Goal: Task Accomplishment & Management: Complete application form

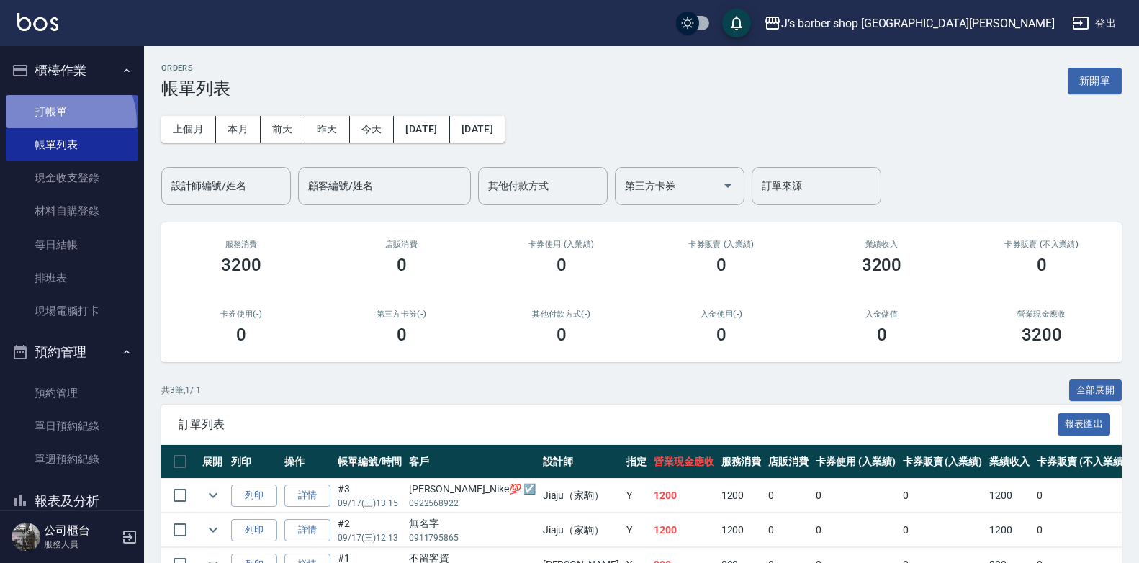
drag, startPoint x: 51, startPoint y: 122, endPoint x: 59, endPoint y: 120, distance: 8.2
click at [52, 122] on link "打帳單" at bounding box center [72, 111] width 132 height 33
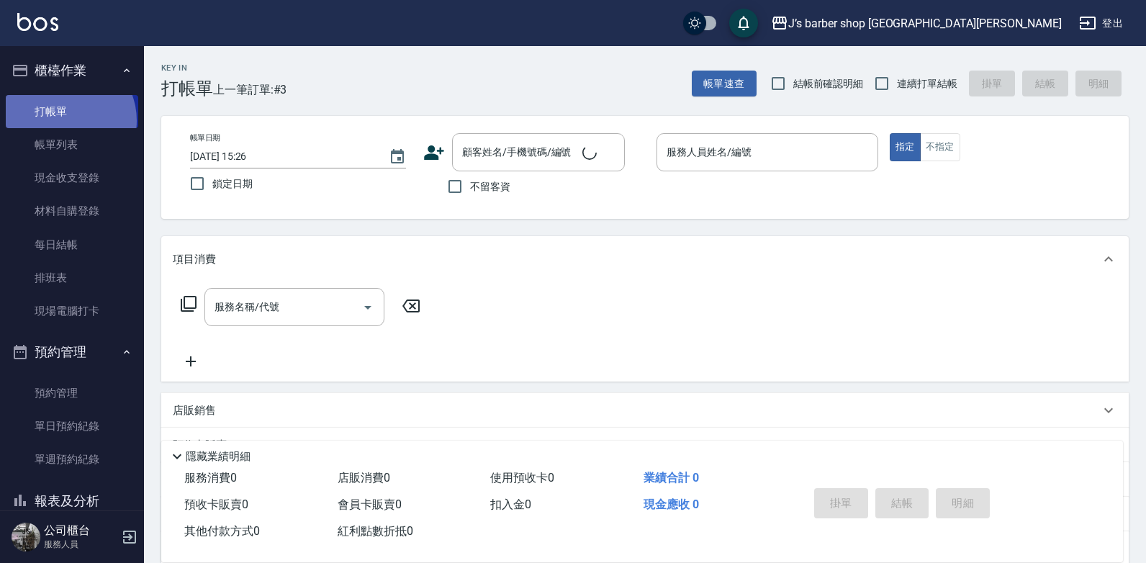
drag, startPoint x: 61, startPoint y: 120, endPoint x: 245, endPoint y: 146, distance: 185.4
click at [59, 118] on link "打帳單" at bounding box center [72, 111] width 132 height 33
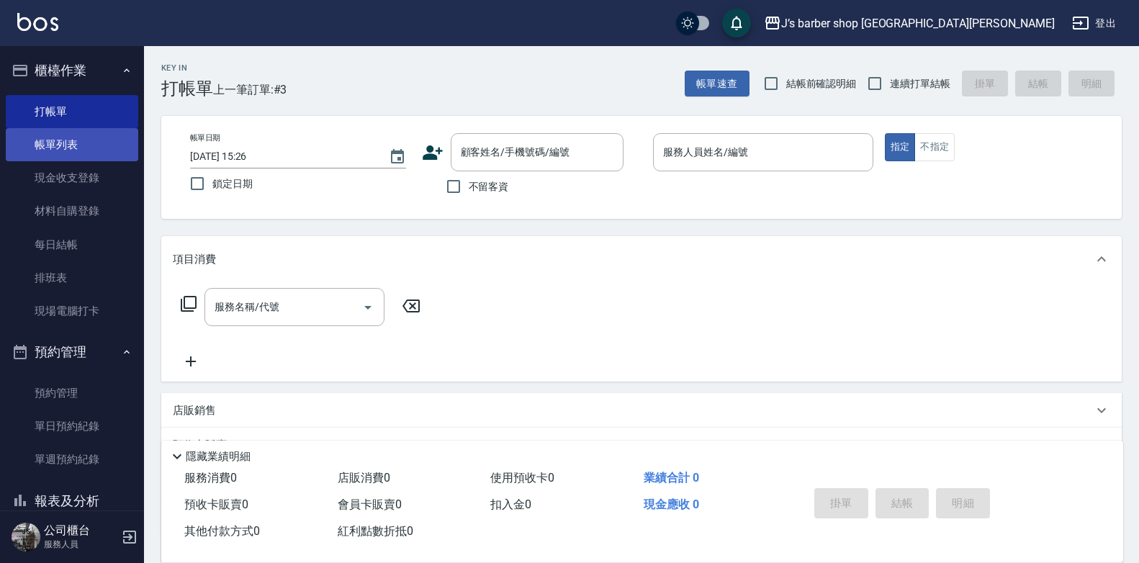
click at [103, 150] on link "帳單列表" at bounding box center [72, 144] width 132 height 33
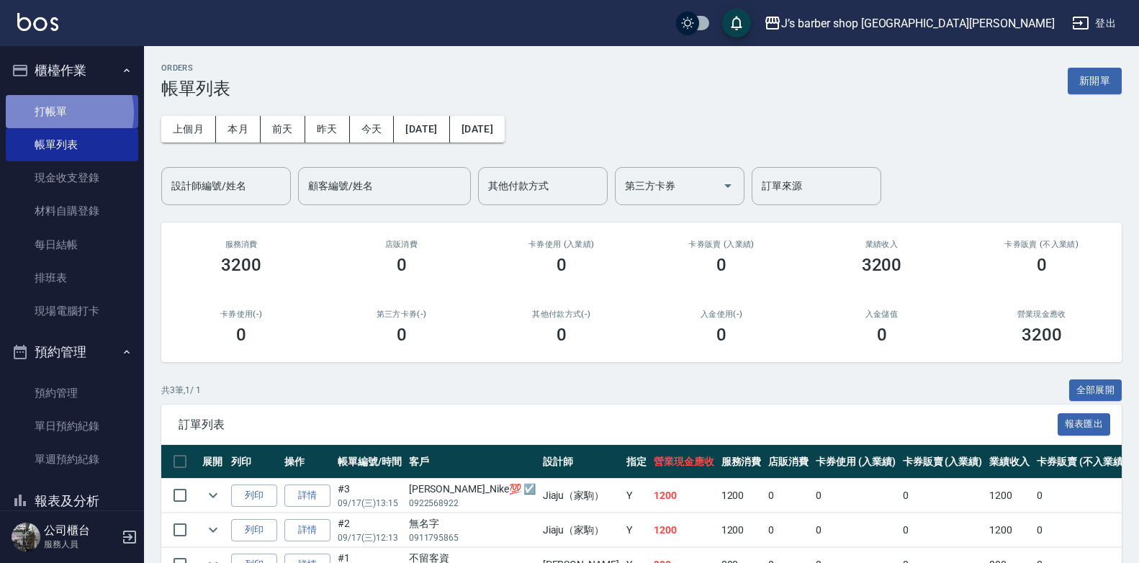
click at [57, 112] on link "打帳單" at bounding box center [72, 111] width 132 height 33
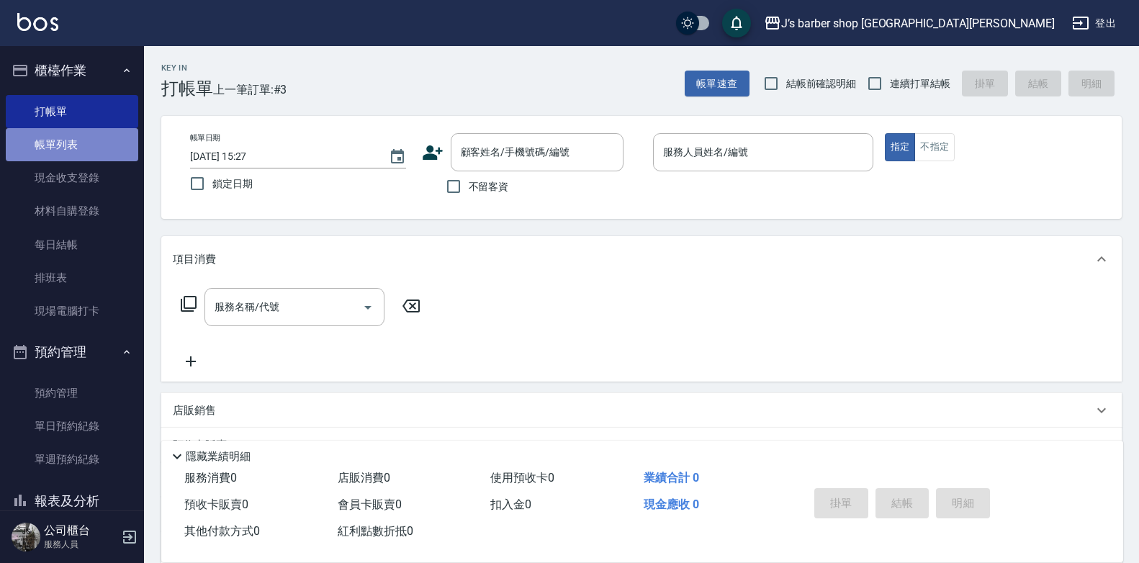
click at [99, 143] on link "帳單列表" at bounding box center [72, 144] width 132 height 33
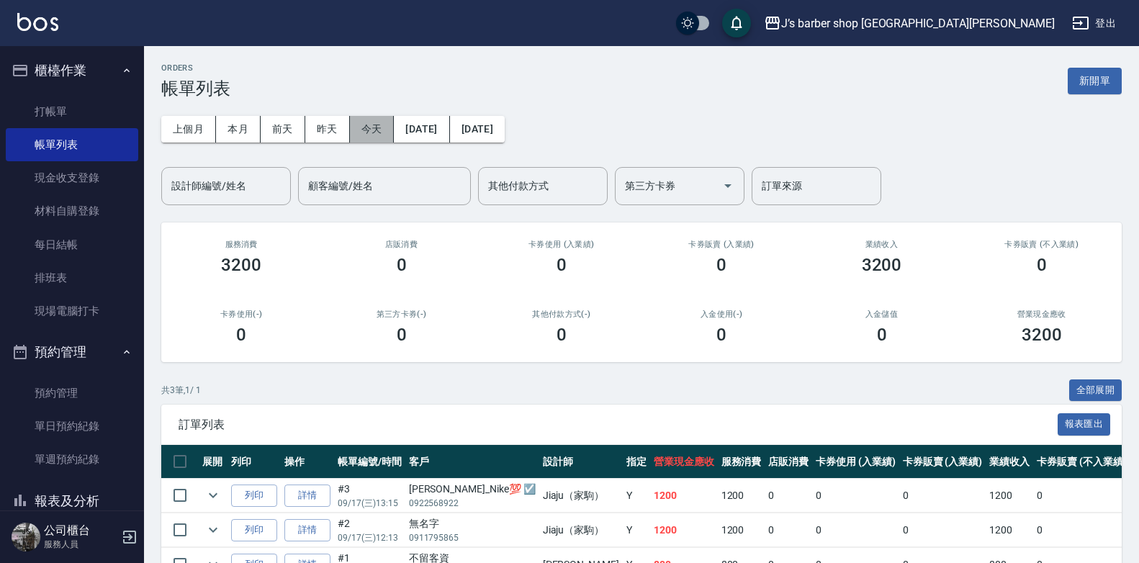
click at [358, 130] on button "今天" at bounding box center [372, 129] width 45 height 27
click at [87, 389] on link "預約管理" at bounding box center [72, 392] width 132 height 33
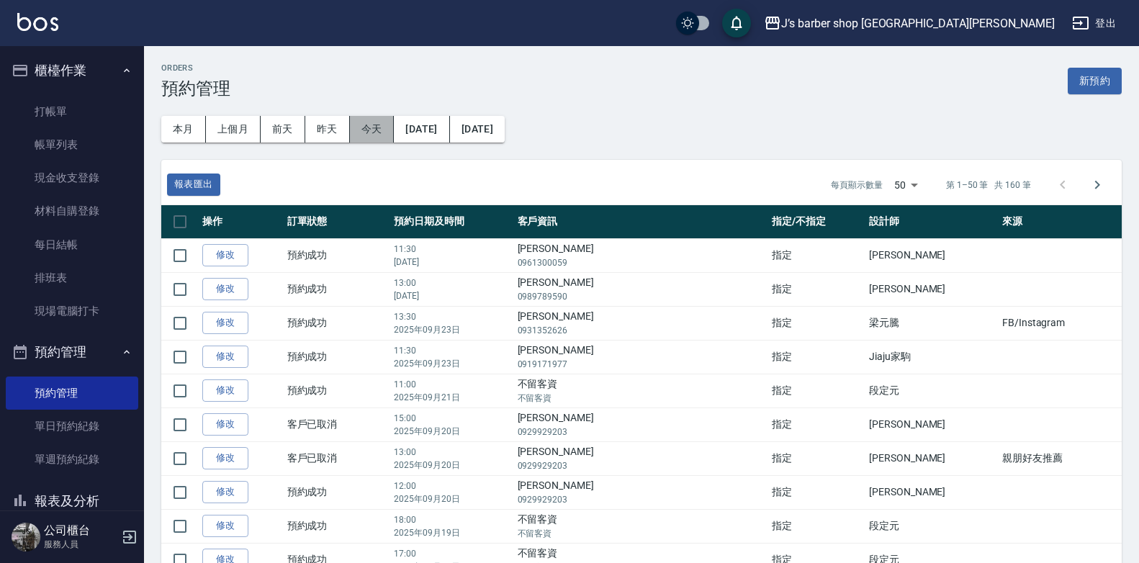
click at [361, 141] on button "今天" at bounding box center [372, 129] width 45 height 27
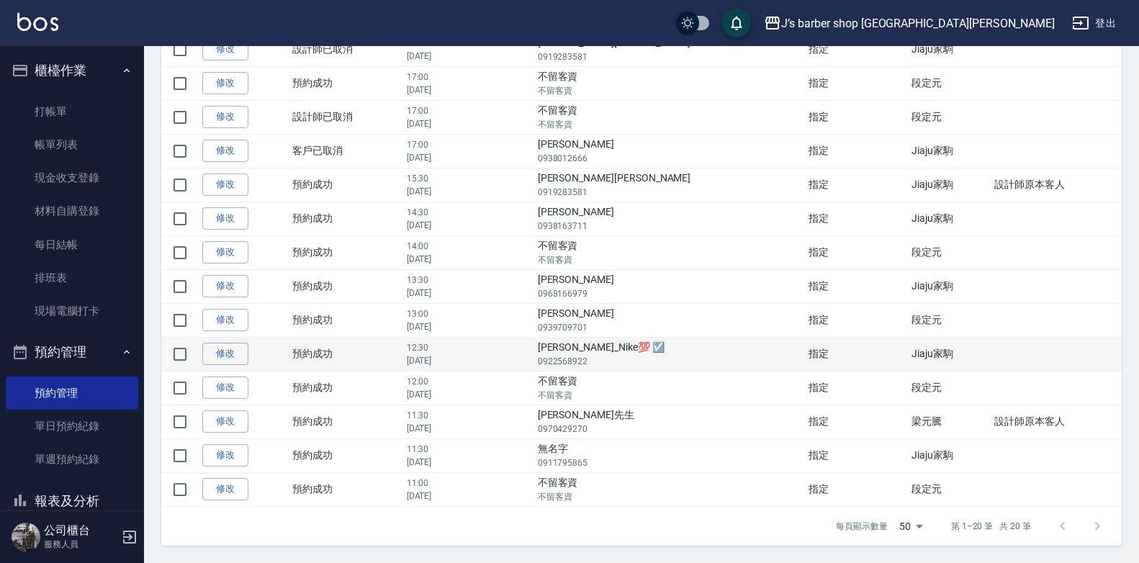
scroll to position [265, 0]
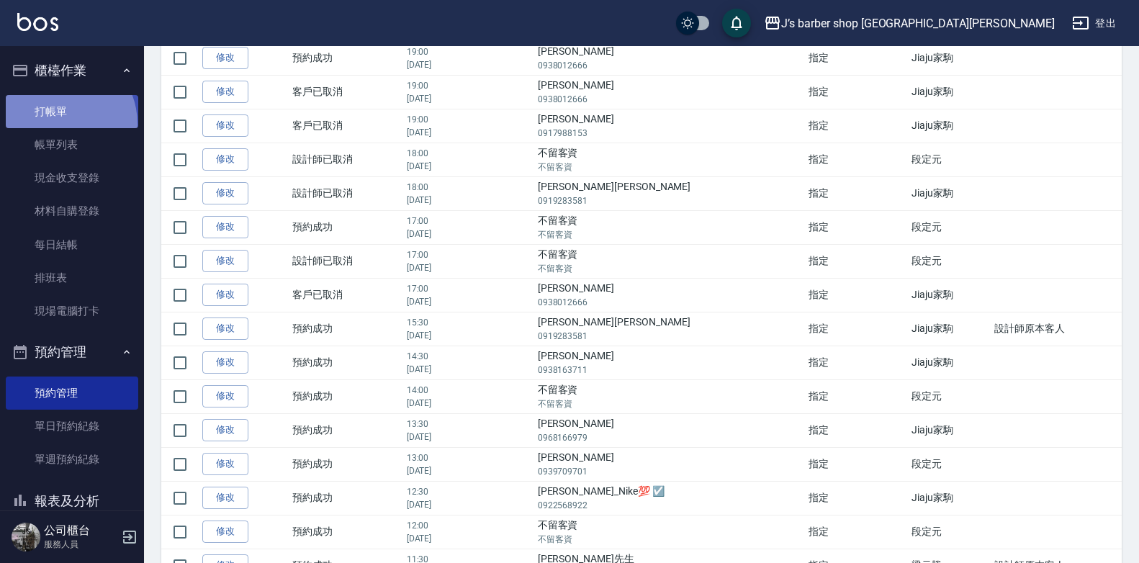
click at [55, 124] on link "打帳單" at bounding box center [72, 111] width 132 height 33
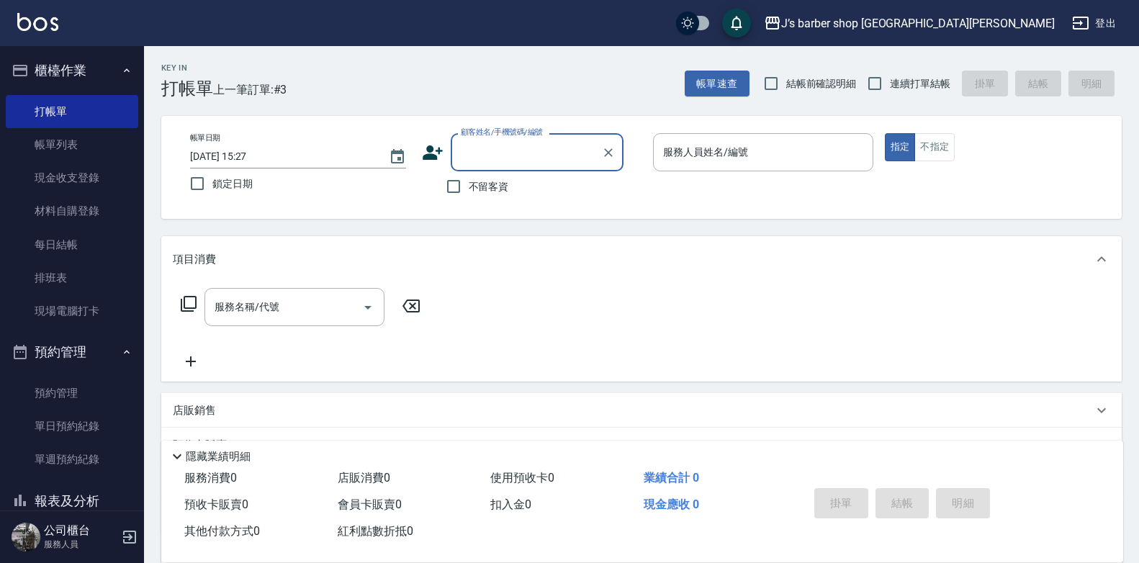
click at [506, 196] on label "不留客資" at bounding box center [473, 186] width 71 height 30
click at [469, 196] on input "不留客資" at bounding box center [453, 186] width 30 height 30
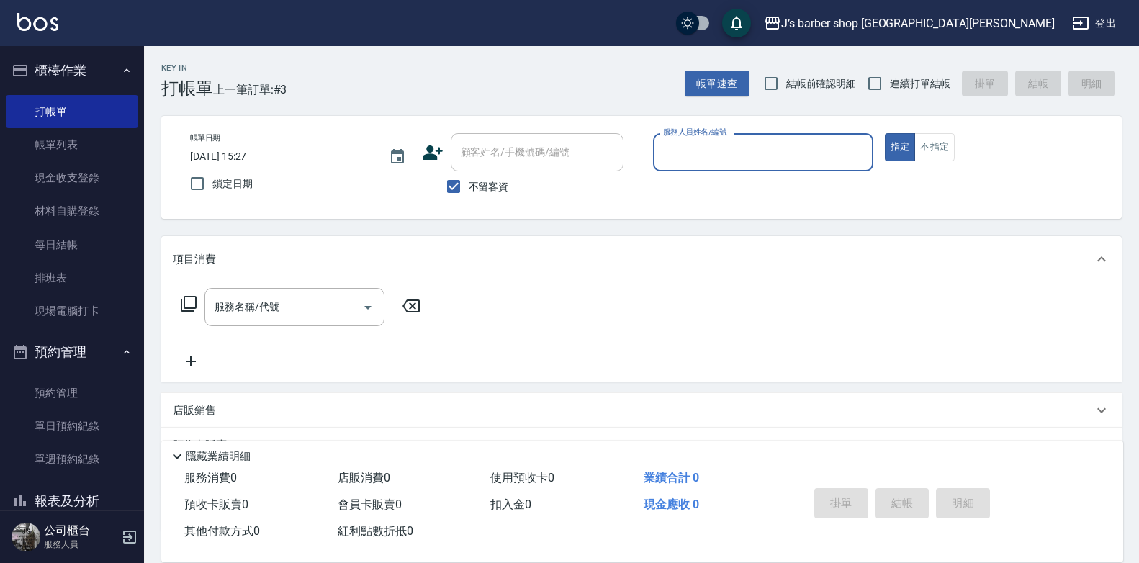
click at [503, 193] on span "不留客資" at bounding box center [489, 186] width 40 height 15
click at [469, 193] on input "不留客資" at bounding box center [453, 186] width 30 height 30
checkbox input "false"
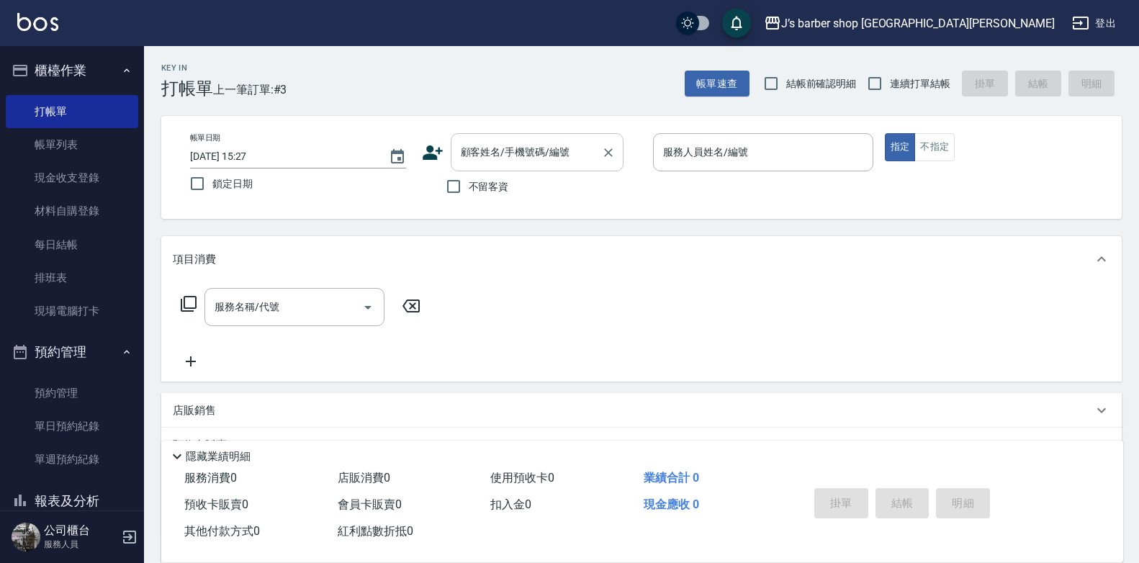
click at [508, 170] on div "顧客姓名/手機號碼/編號" at bounding box center [537, 152] width 173 height 38
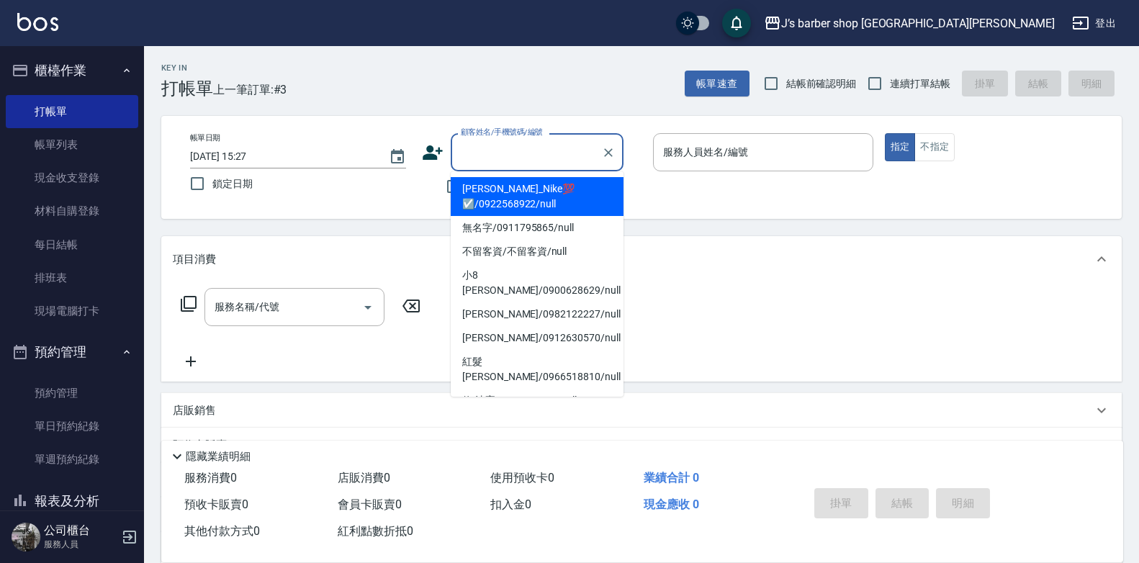
click at [512, 162] on input "顧客姓名/手機號碼/編號" at bounding box center [526, 152] width 138 height 25
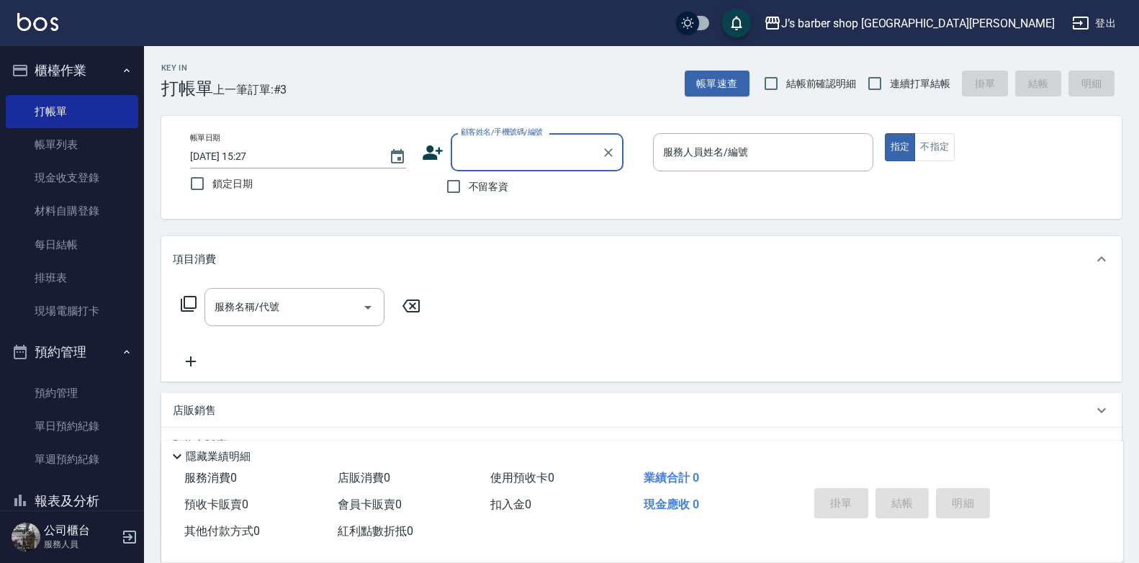
type input "ㄔ"
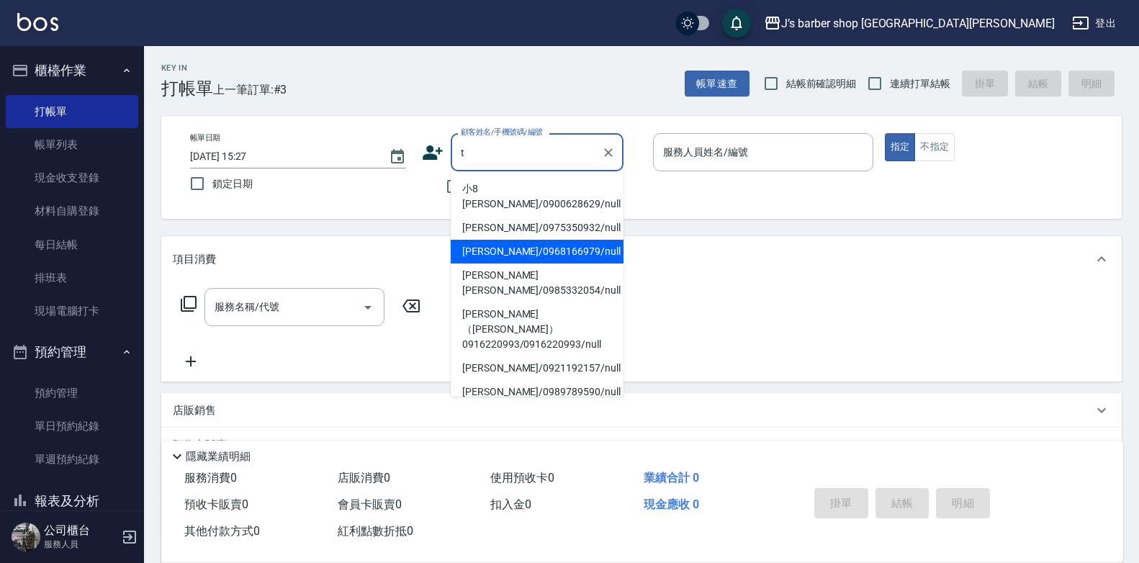
click at [548, 248] on li "Tony/0968166979/null" at bounding box center [537, 252] width 173 height 24
type input "Tony/0968166979/null"
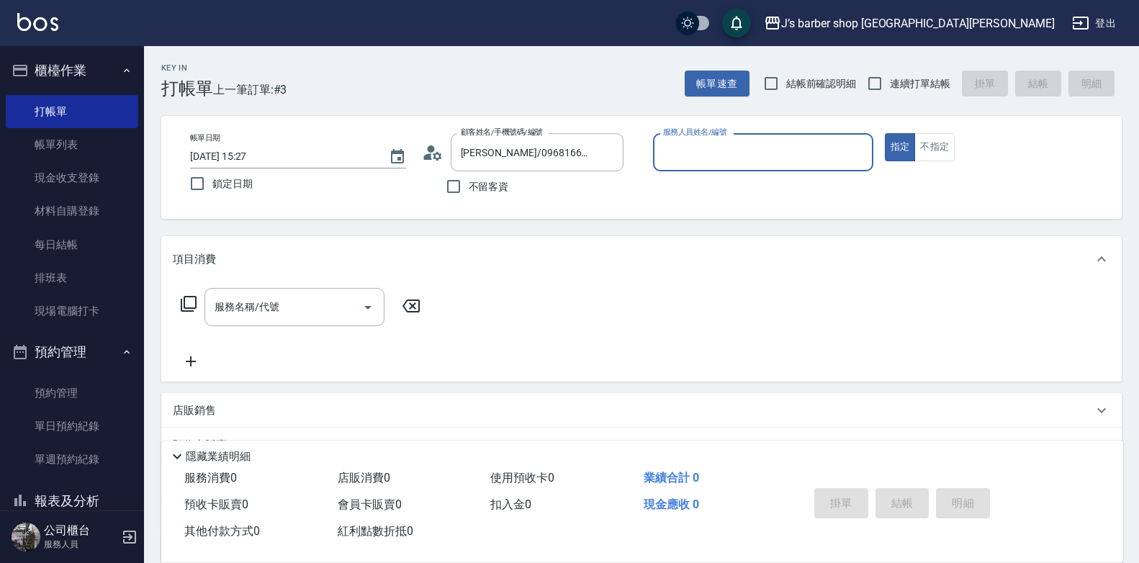
click at [715, 170] on div "服務人員姓名/編號" at bounding box center [763, 152] width 220 height 38
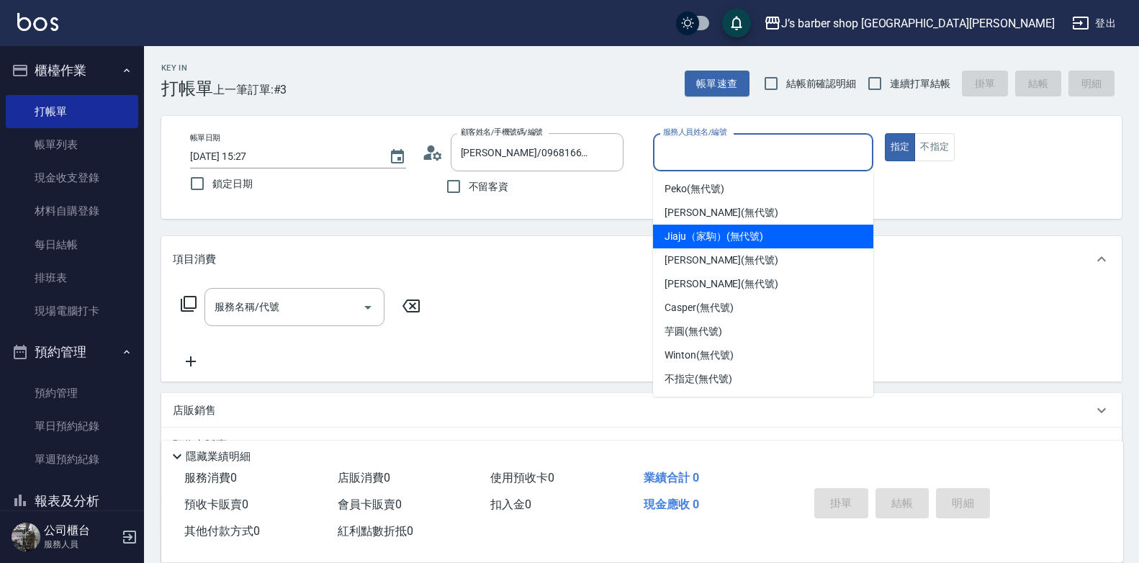
click at [712, 239] on span "Jiaju（家駒） (無代號)" at bounding box center [713, 236] width 99 height 15
type input "Jiaju（家駒）(無代號)"
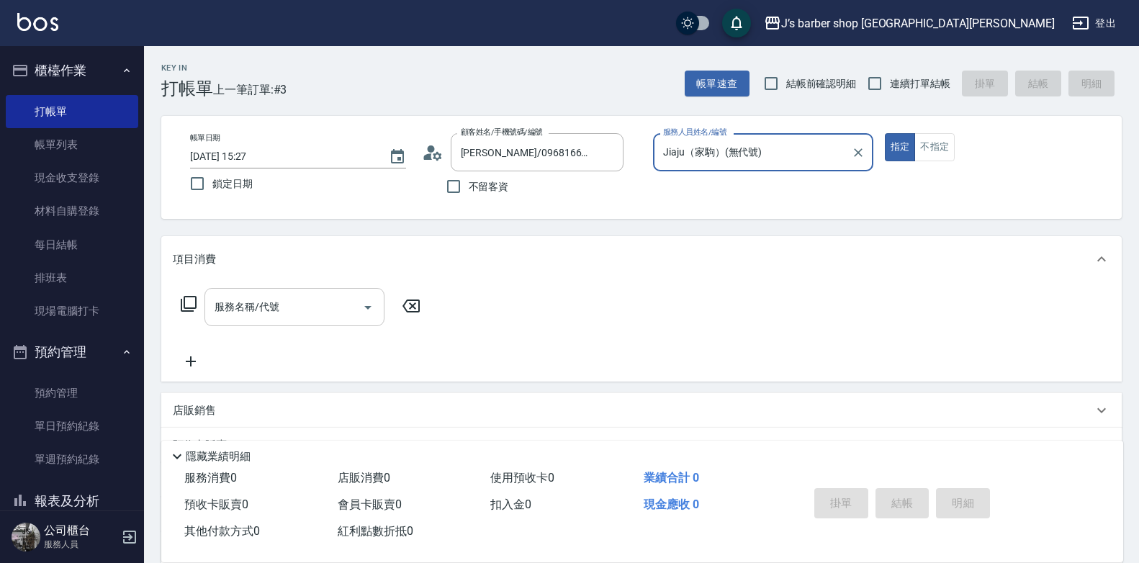
drag, startPoint x: 246, startPoint y: 289, endPoint x: 260, endPoint y: 300, distance: 17.9
click at [250, 295] on div "服務名稱/代號 服務名稱/代號" at bounding box center [641, 331] width 960 height 99
click at [263, 303] on input "服務名稱/代號" at bounding box center [283, 306] width 145 height 25
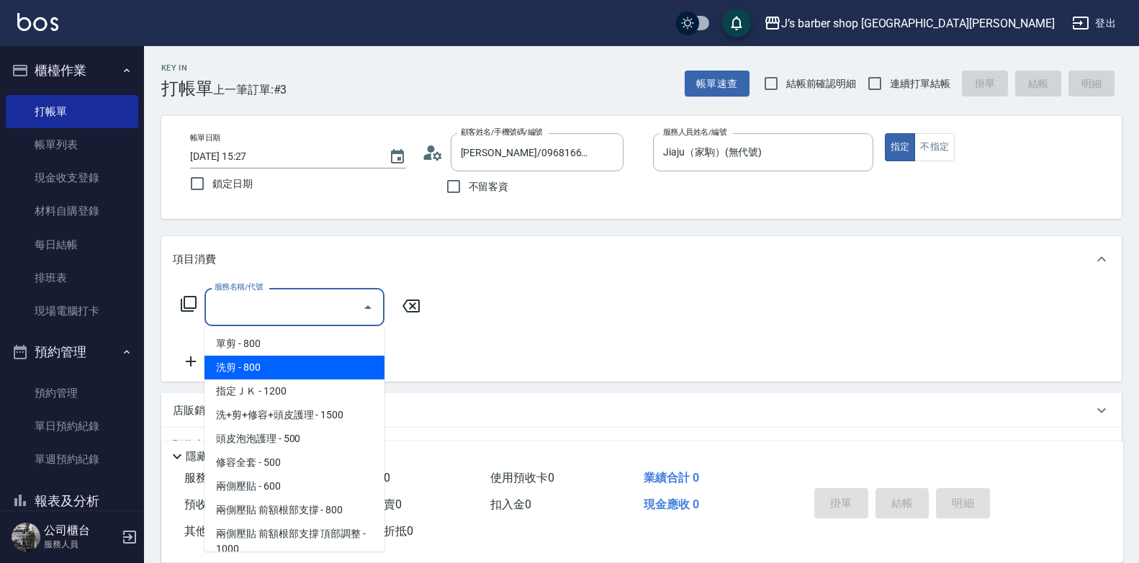
click at [262, 368] on span "洗剪 - 800" at bounding box center [294, 368] width 180 height 24
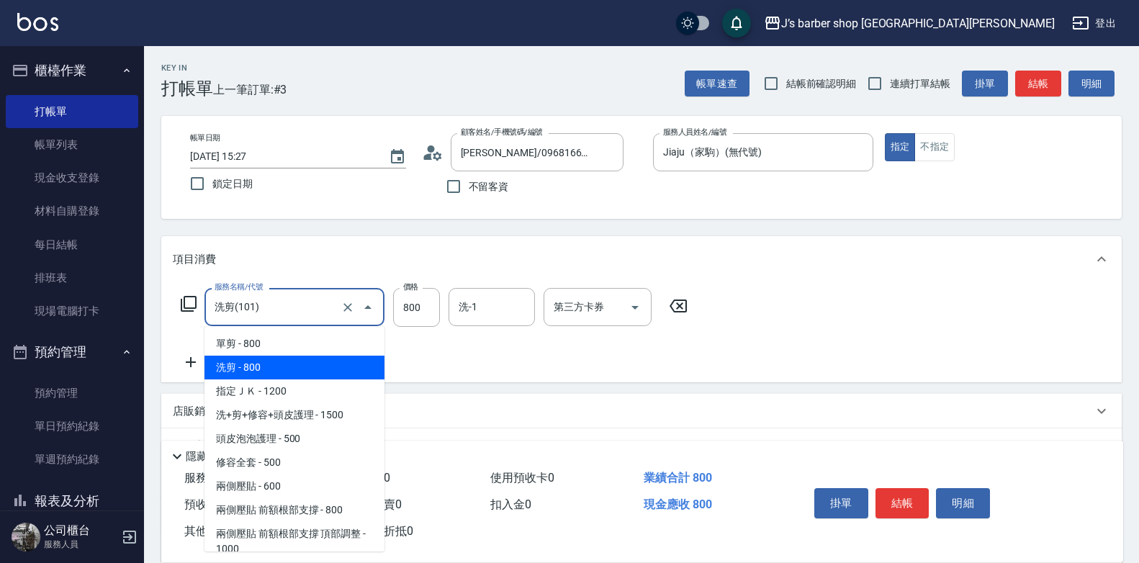
click at [281, 306] on input "洗剪(101)" at bounding box center [274, 306] width 127 height 25
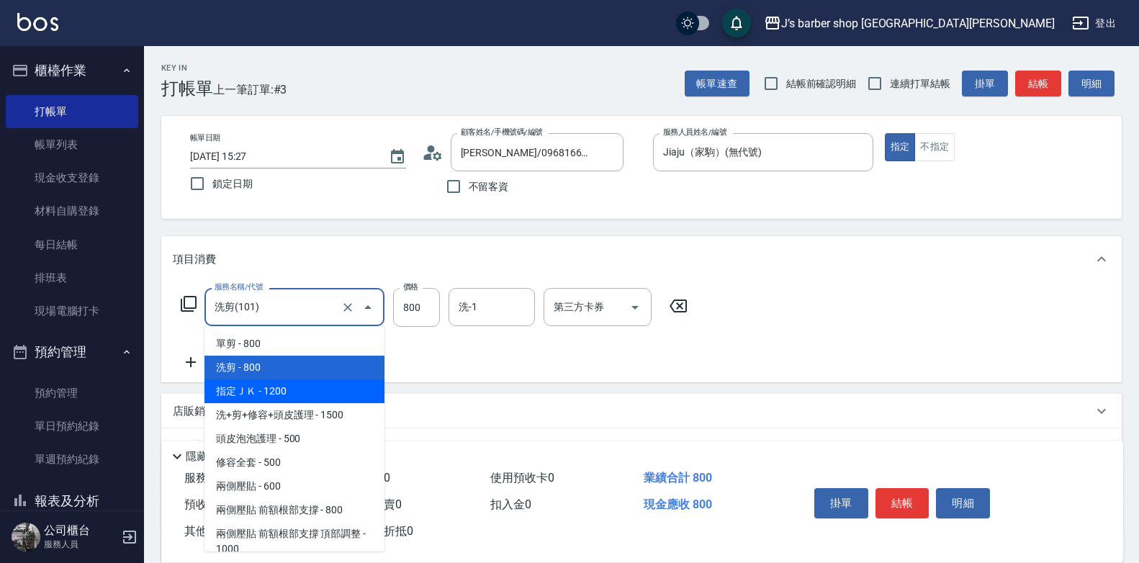
click at [264, 386] on span "指定ＪＫ - 1200" at bounding box center [294, 391] width 180 height 24
type input "指定ＪＫ(102)"
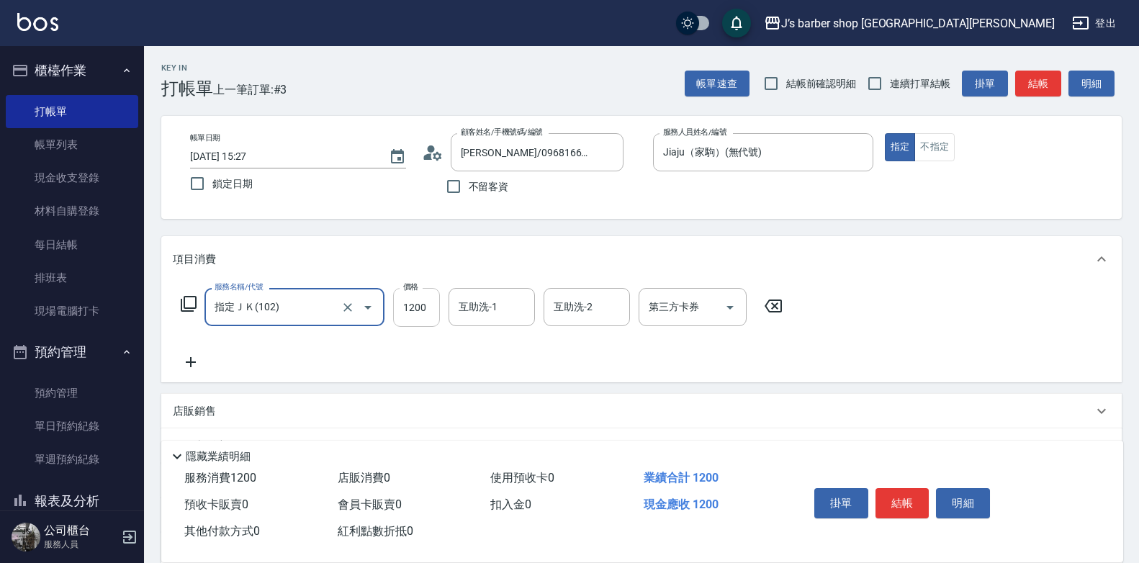
click at [416, 316] on input "1200" at bounding box center [416, 307] width 47 height 39
click at [451, 316] on div "互助洗-1" at bounding box center [491, 307] width 86 height 38
type input "1000"
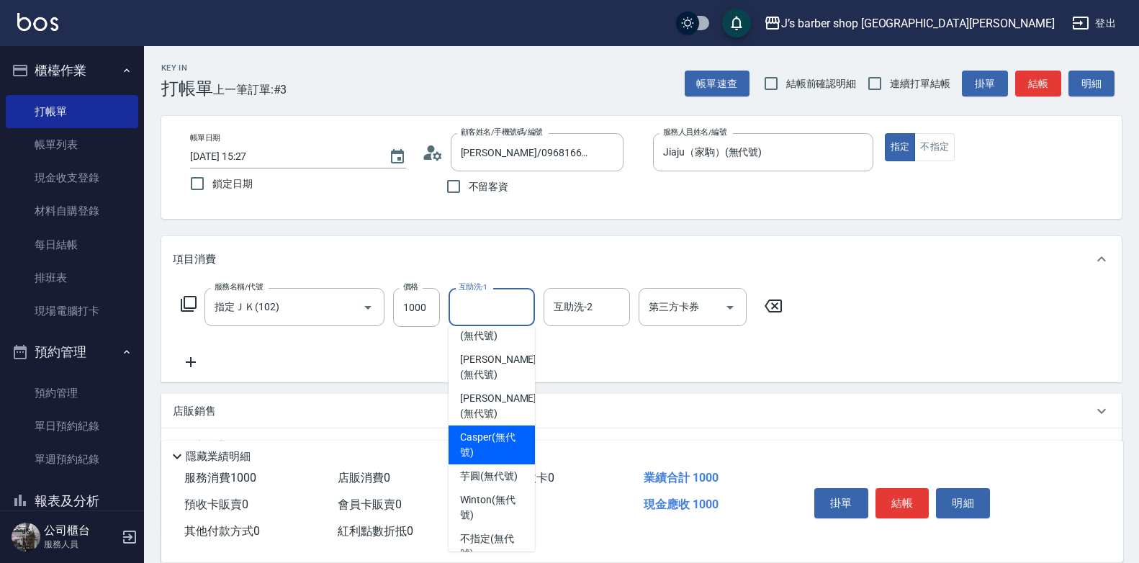
scroll to position [175, 0]
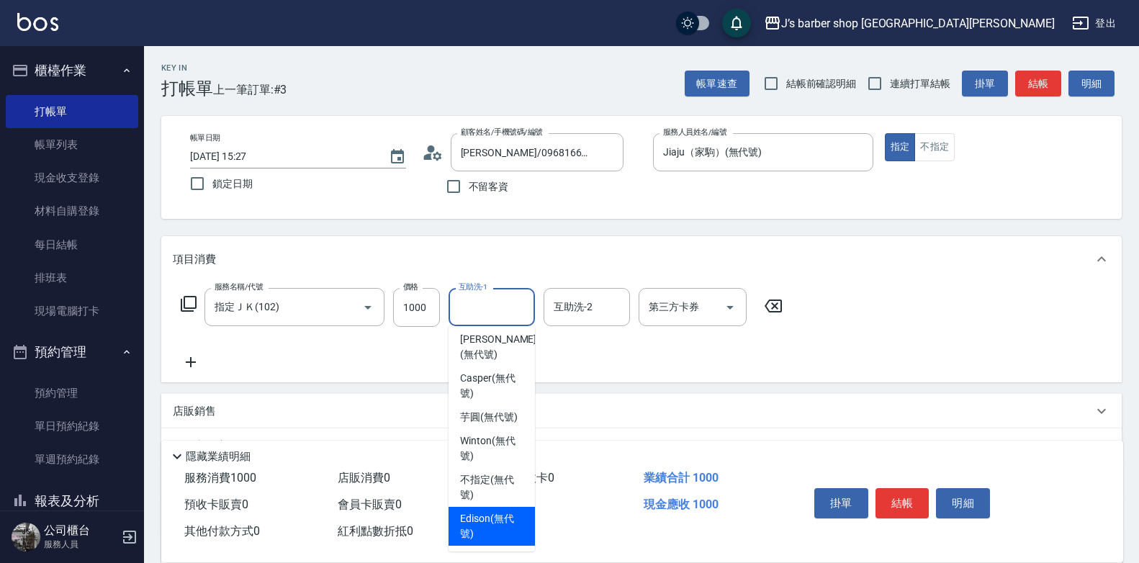
click at [498, 512] on span "Edison (無代號)" at bounding box center [491, 526] width 63 height 30
type input "Edison(無代號)"
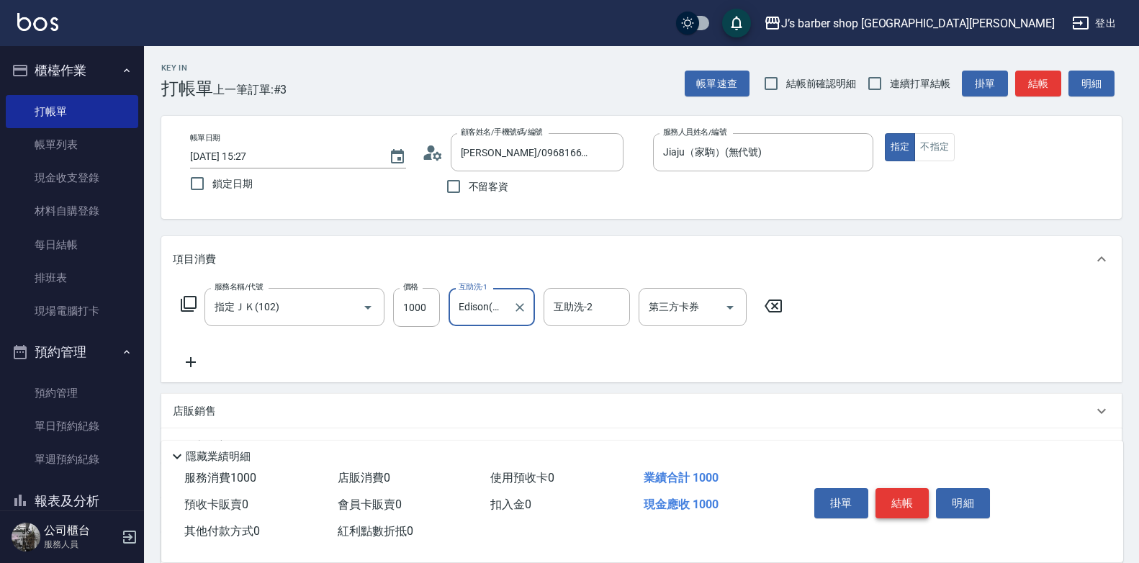
click at [892, 494] on button "結帳" at bounding box center [902, 503] width 54 height 30
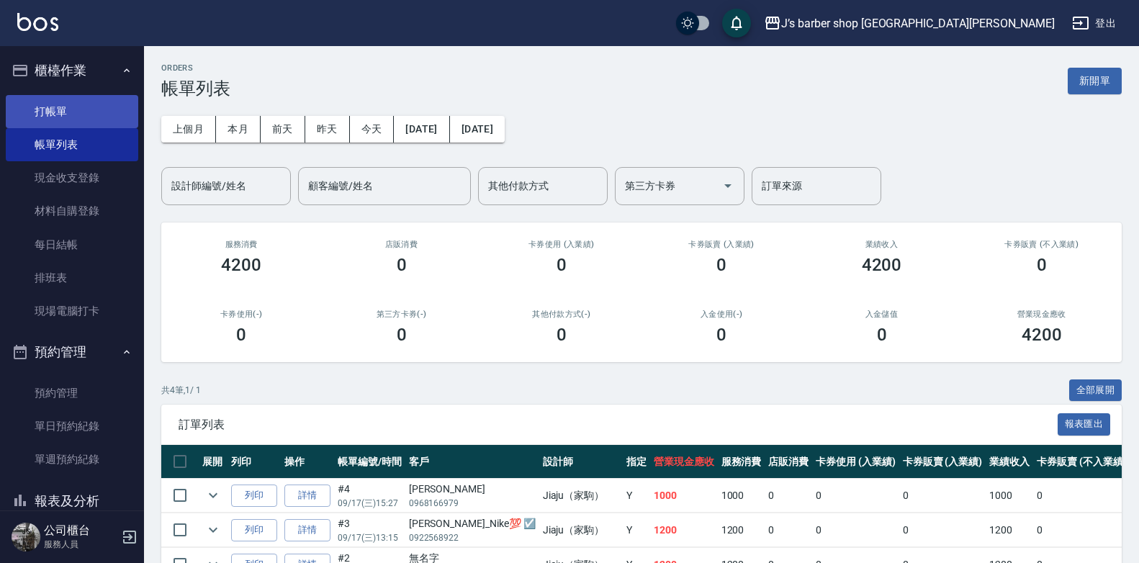
click at [30, 113] on link "打帳單" at bounding box center [72, 111] width 132 height 33
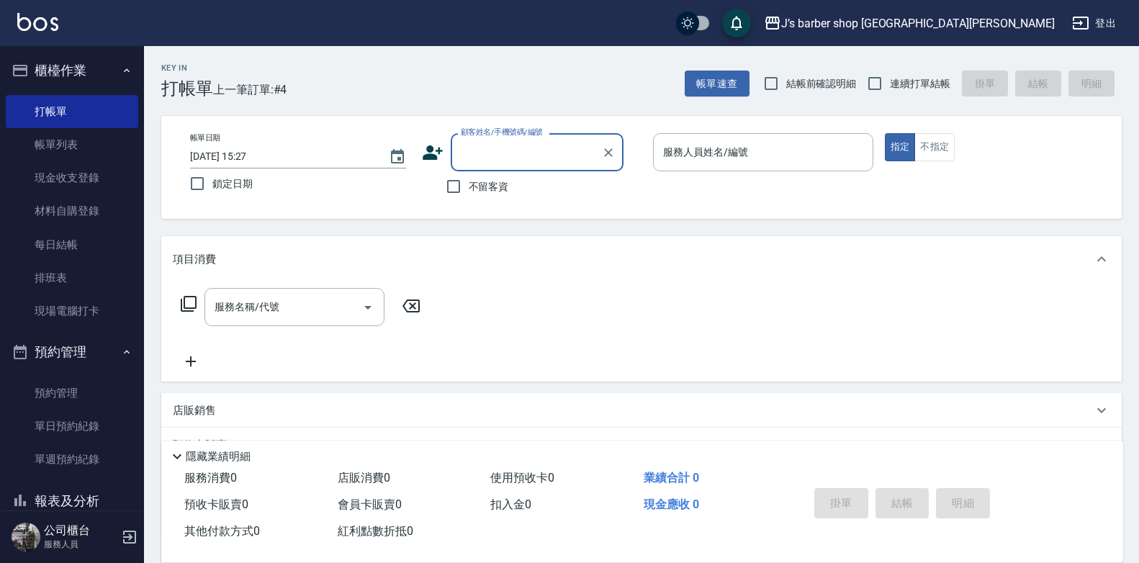
click at [531, 162] on input "顧客姓名/手機號碼/編號" at bounding box center [526, 152] width 138 height 25
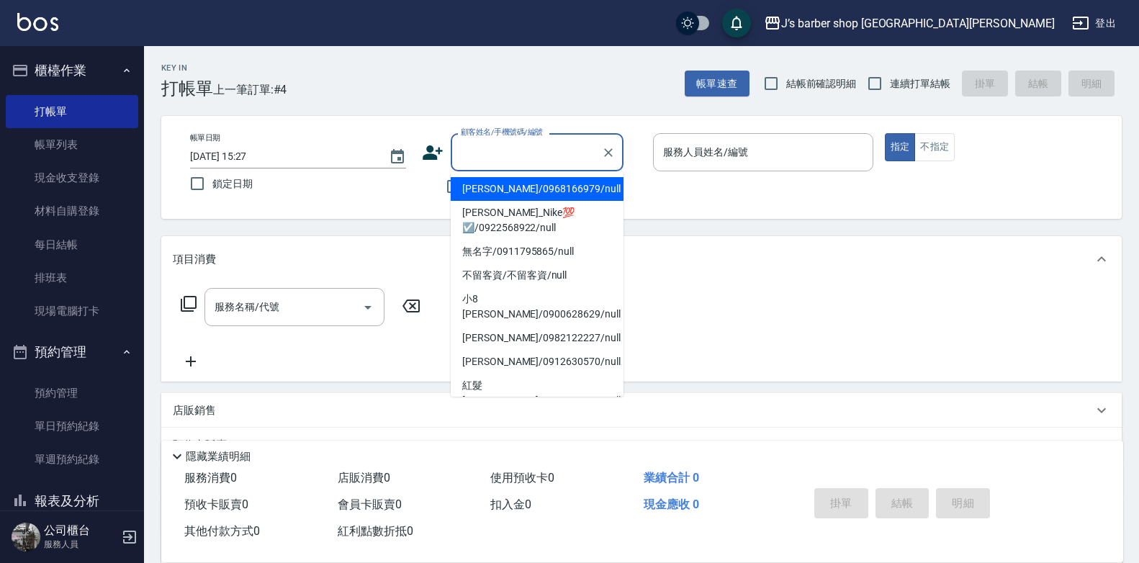
type input "t"
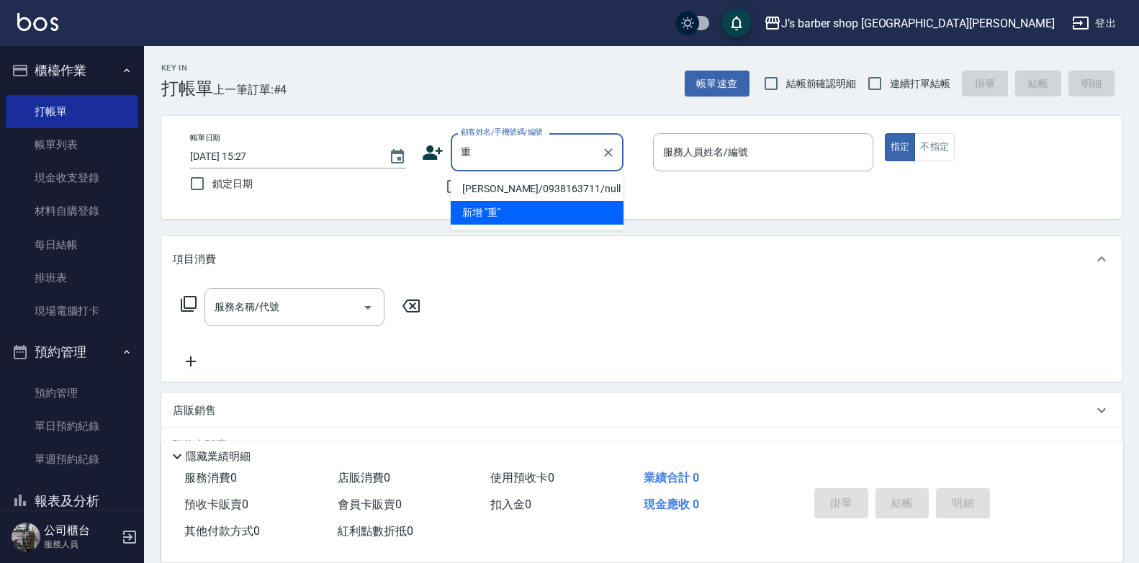
click at [539, 185] on li "重佑/0938163711/null" at bounding box center [537, 189] width 173 height 24
type input "重佑/0938163711/null"
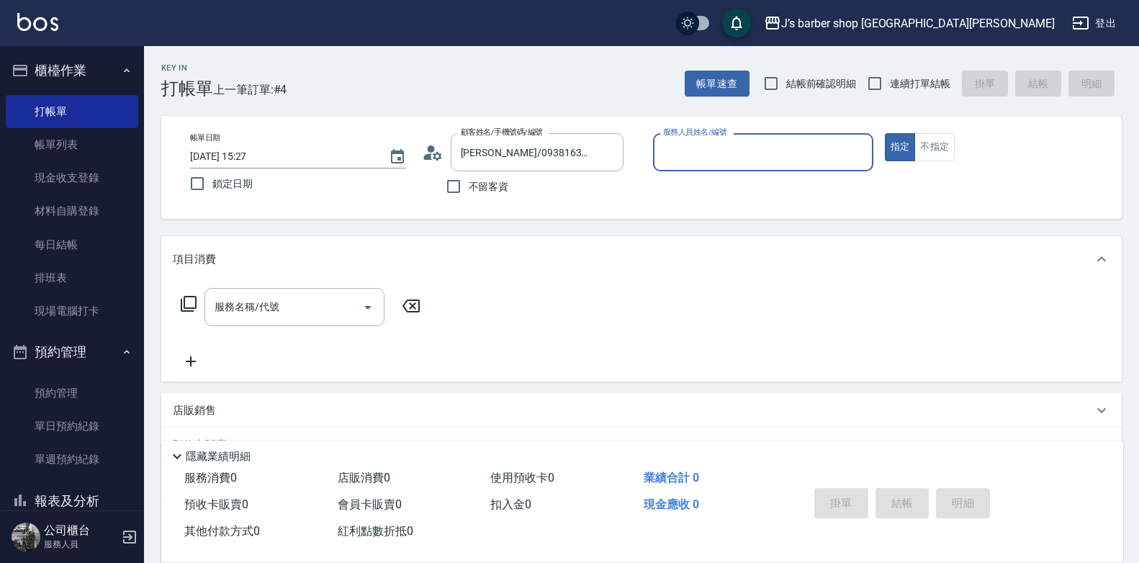
click at [715, 140] on input "服務人員姓名/編號" at bounding box center [762, 152] width 207 height 25
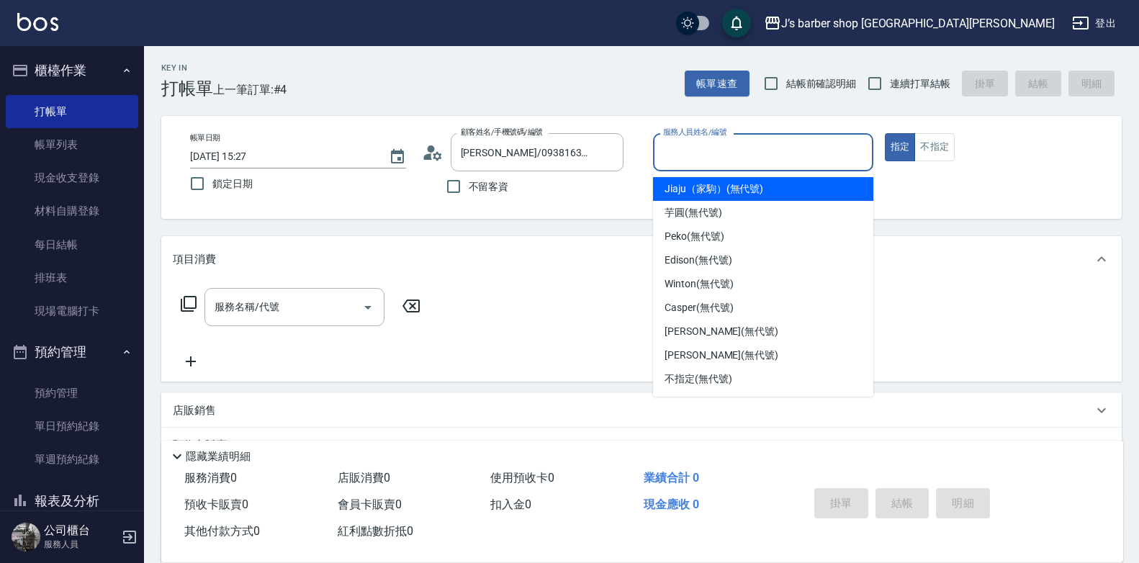
click at [687, 190] on span "Jiaju（家駒） (無代號)" at bounding box center [713, 188] width 99 height 15
type input "Jiaju（家駒）(無代號)"
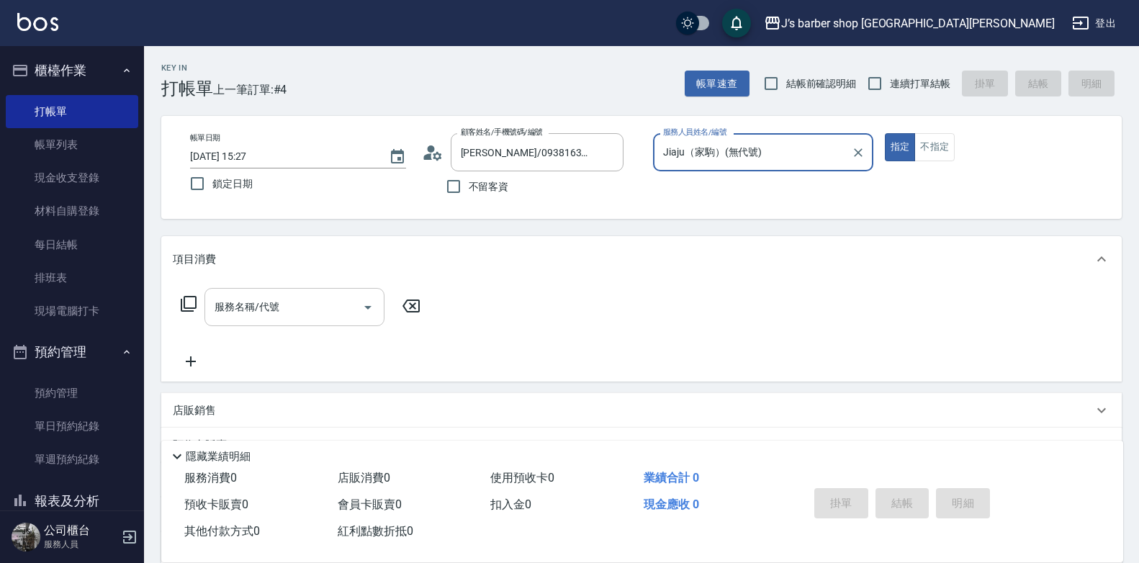
click at [333, 317] on input "服務名稱/代號" at bounding box center [283, 306] width 145 height 25
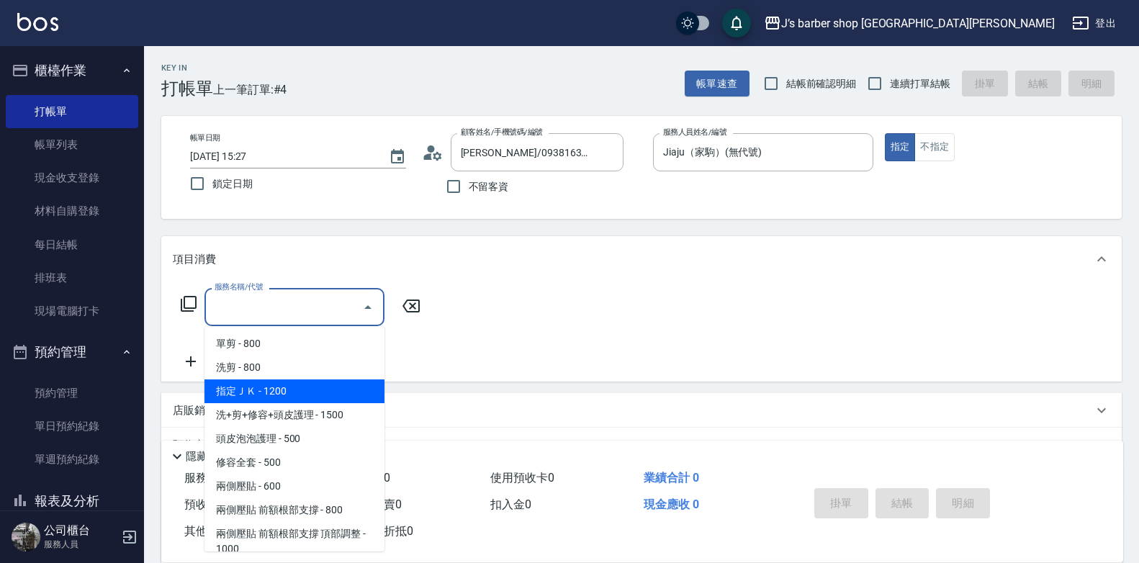
click at [309, 385] on span "指定ＪＫ - 1200" at bounding box center [294, 391] width 180 height 24
type input "指定ＪＫ(102)"
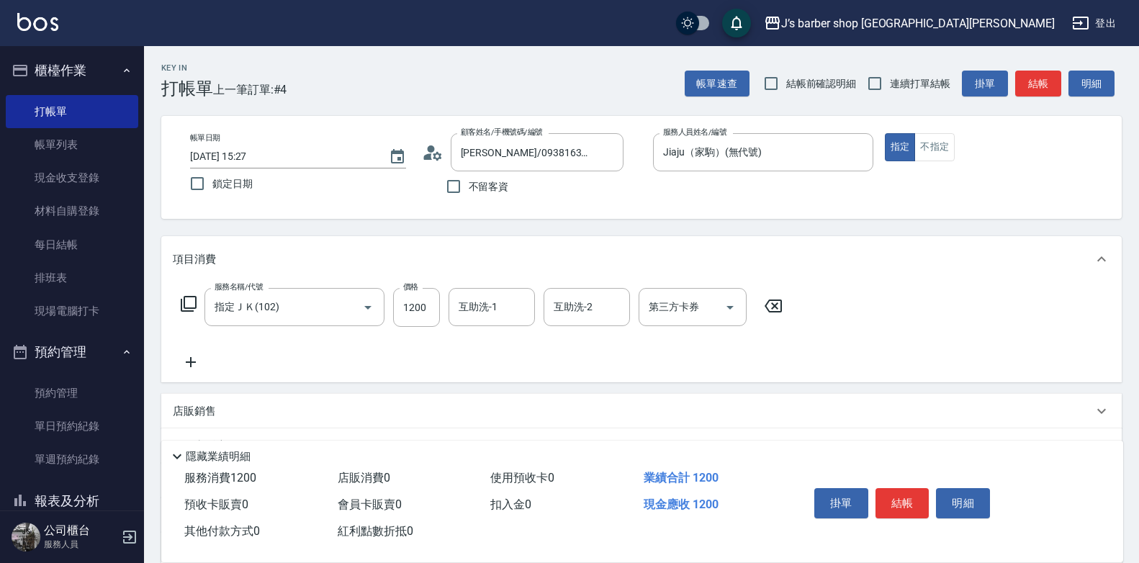
click at [186, 363] on icon at bounding box center [191, 362] width 10 height 10
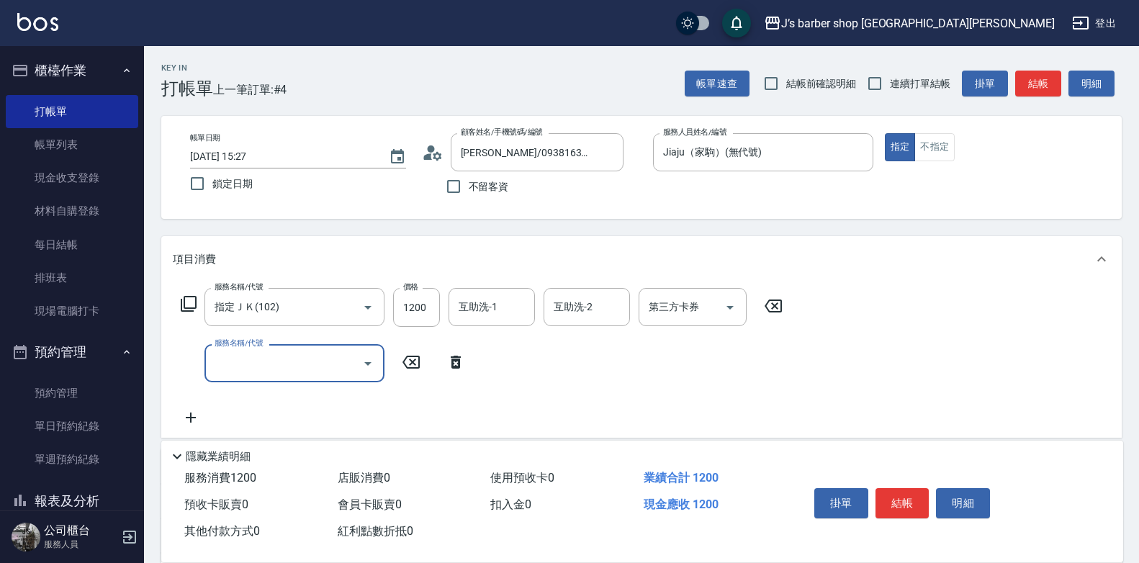
click at [285, 353] on input "服務名稱/代號" at bounding box center [283, 363] width 145 height 25
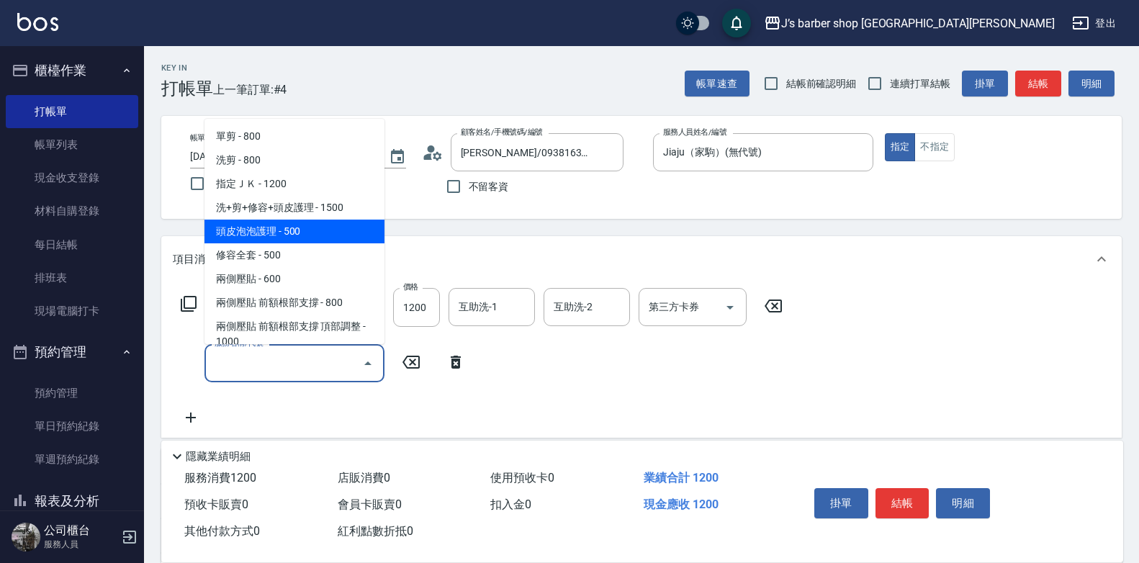
click at [299, 237] on span "頭皮泡泡護理 - 500" at bounding box center [294, 232] width 180 height 24
type input "頭皮泡泡護理(201)"
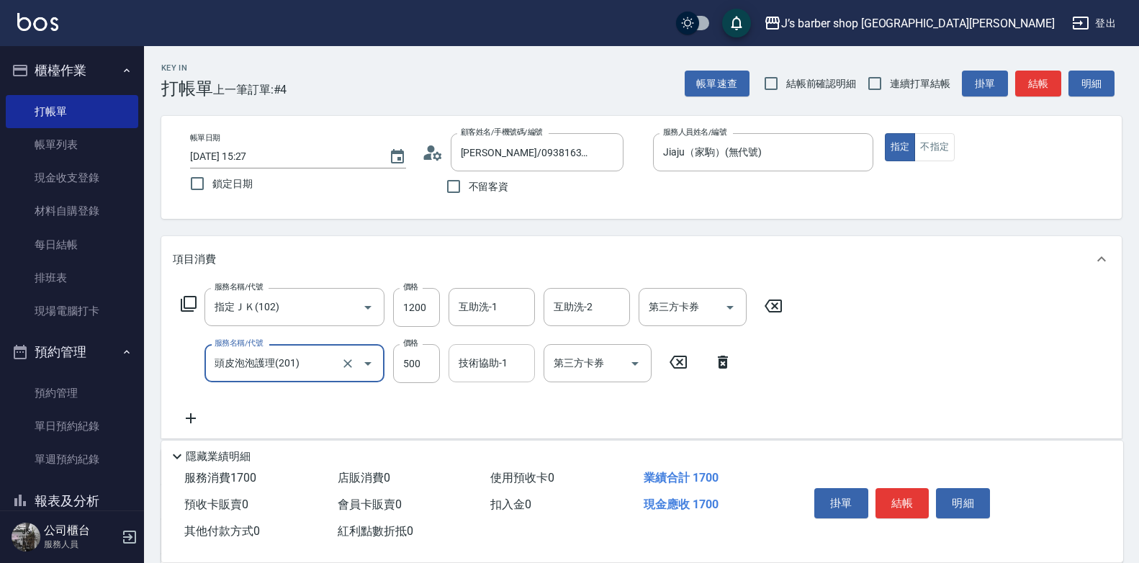
click at [493, 365] on input "技術協助-1" at bounding box center [491, 363] width 73 height 25
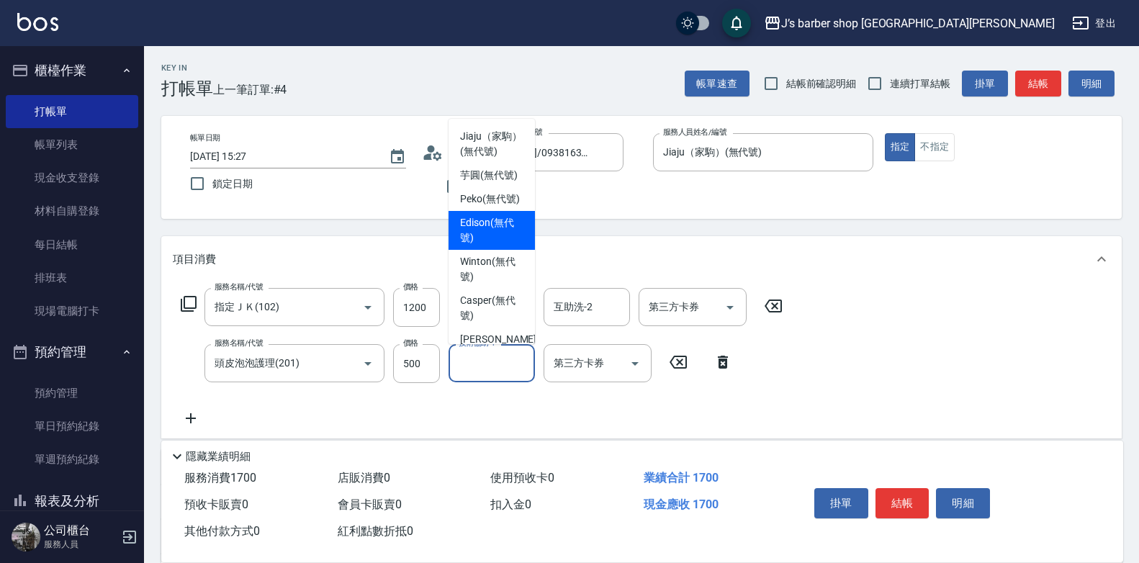
click at [499, 245] on span "Edison (無代號)" at bounding box center [491, 230] width 63 height 30
type input "Edison(無代號)"
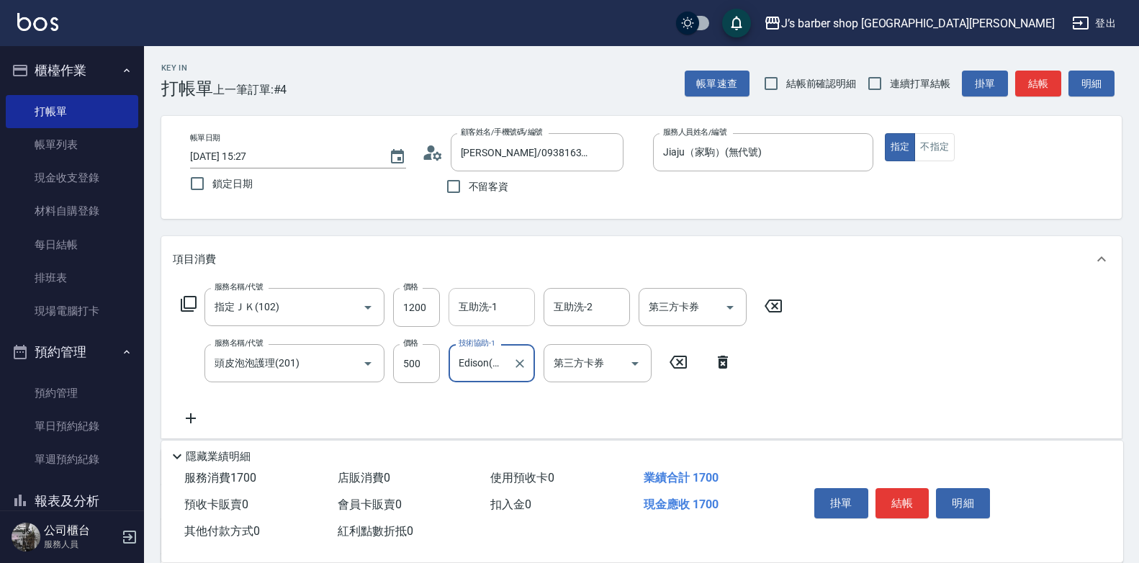
click at [491, 317] on input "互助洗-1" at bounding box center [491, 306] width 73 height 25
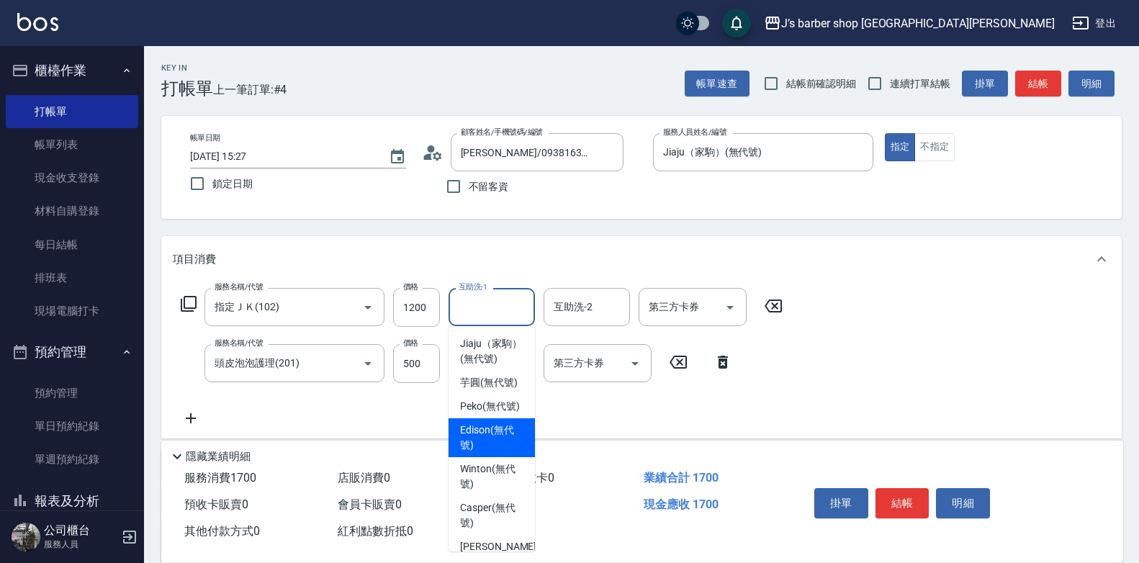
click at [497, 453] on span "Edison (無代號)" at bounding box center [491, 438] width 63 height 30
type input "Edison(無代號)"
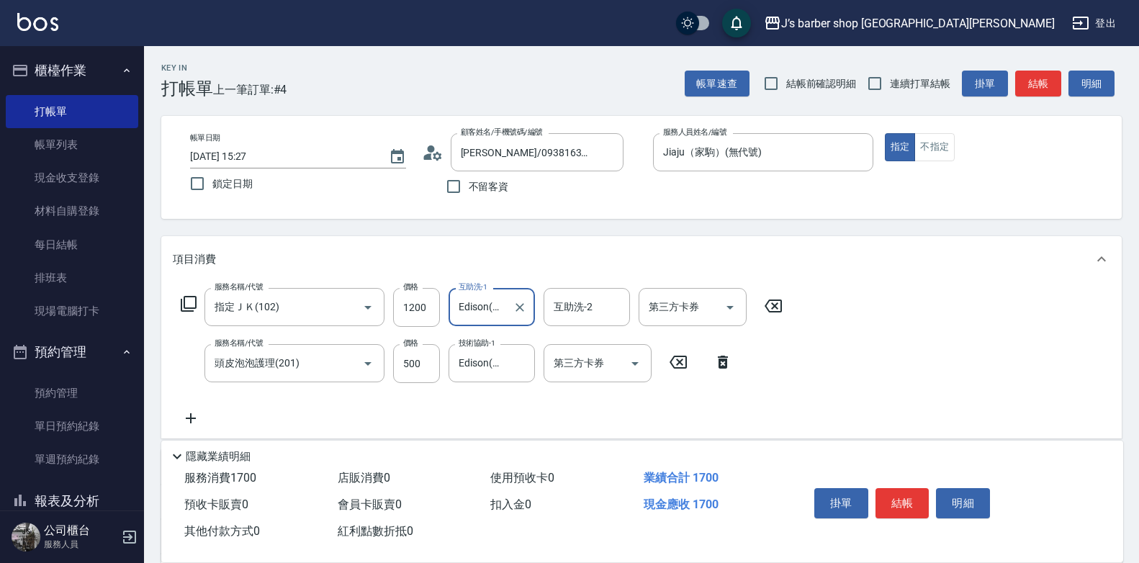
click at [839, 376] on div "服務名稱/代號 指定ＪＫ(102) 服務名稱/代號 價格 1200 價格 互助洗-1 Edison(無代號) 互助洗-1 互助洗-2 互助洗-2 第三方卡券 …" at bounding box center [641, 360] width 960 height 156
click at [413, 352] on input "500" at bounding box center [416, 363] width 47 height 39
type input "400"
click at [882, 381] on div "服務名稱/代號 指定ＪＫ(102) 服務名稱/代號 價格 1200 價格 互助洗-1 Edison(無代號) 互助洗-1 互助洗-2 互助洗-2 第三方卡券 …" at bounding box center [641, 360] width 960 height 156
click at [911, 497] on button "結帳" at bounding box center [902, 503] width 54 height 30
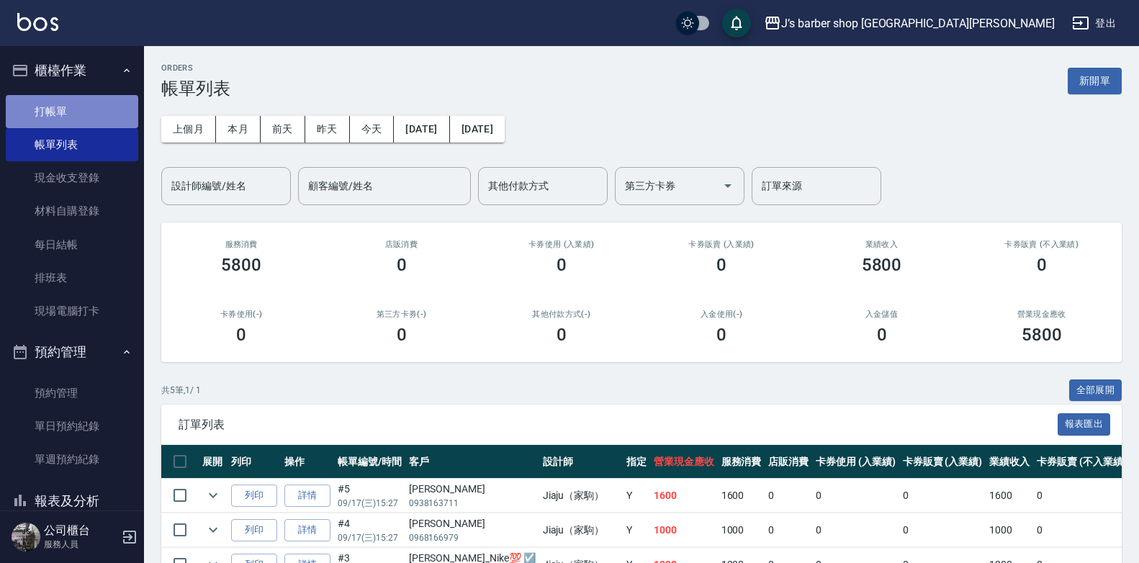
click at [89, 109] on link "打帳單" at bounding box center [72, 111] width 132 height 33
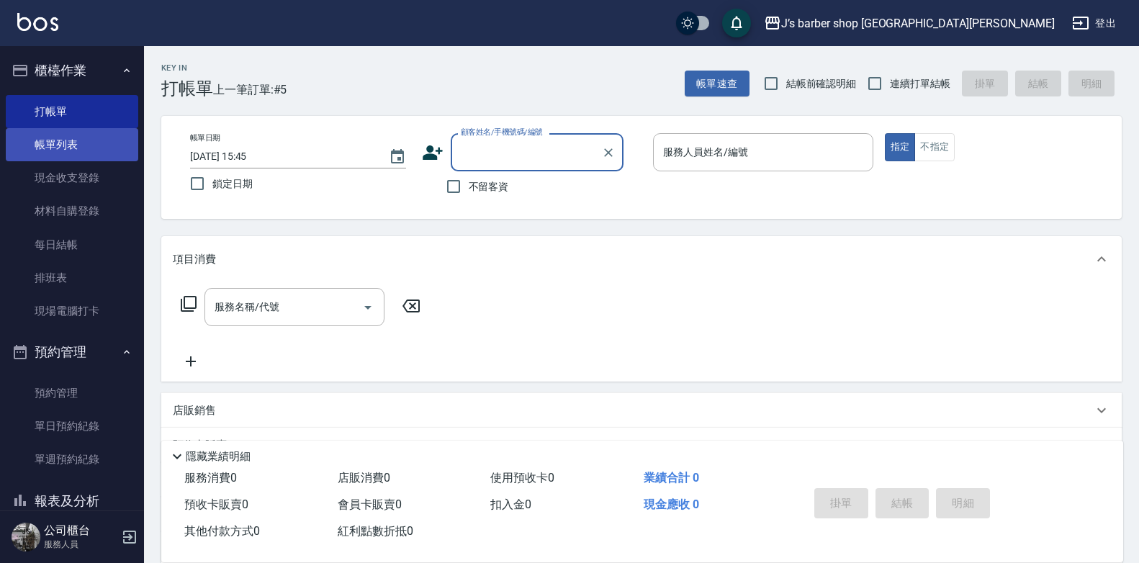
click at [75, 141] on link "帳單列表" at bounding box center [72, 144] width 132 height 33
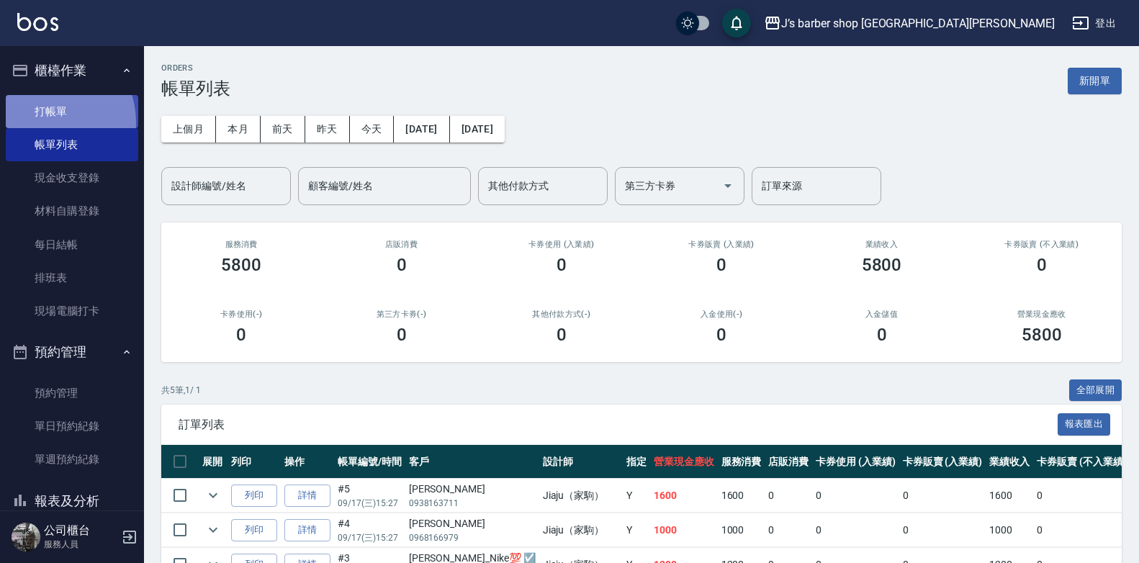
click at [43, 122] on link "打帳單" at bounding box center [72, 111] width 132 height 33
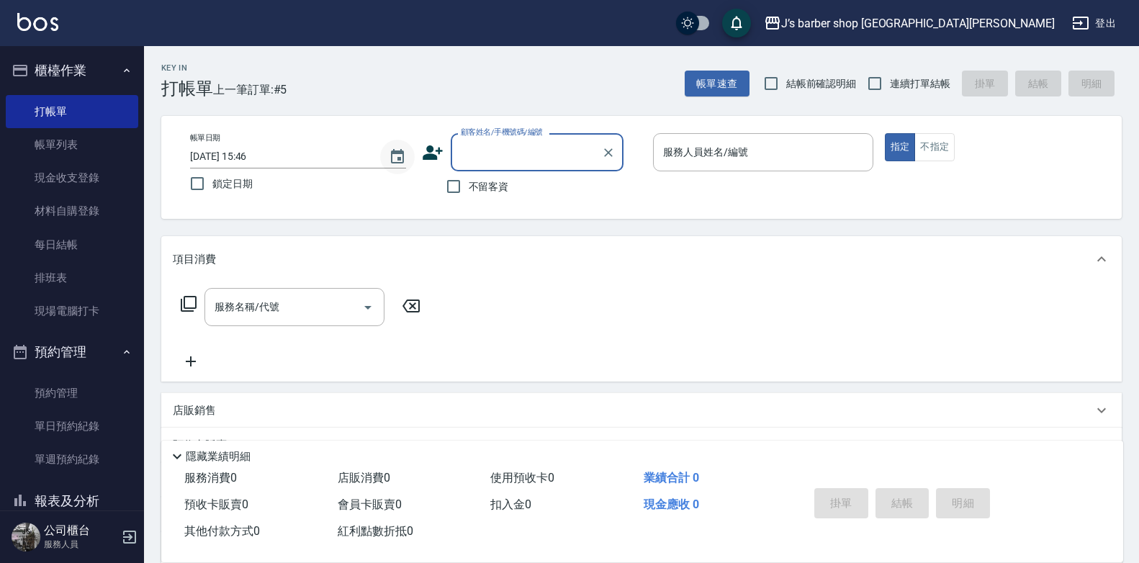
drag, startPoint x: 400, startPoint y: 157, endPoint x: 401, endPoint y: 165, distance: 8.0
click at [401, 156] on icon "Choose date, selected date is 2025-09-17" at bounding box center [397, 156] width 17 height 17
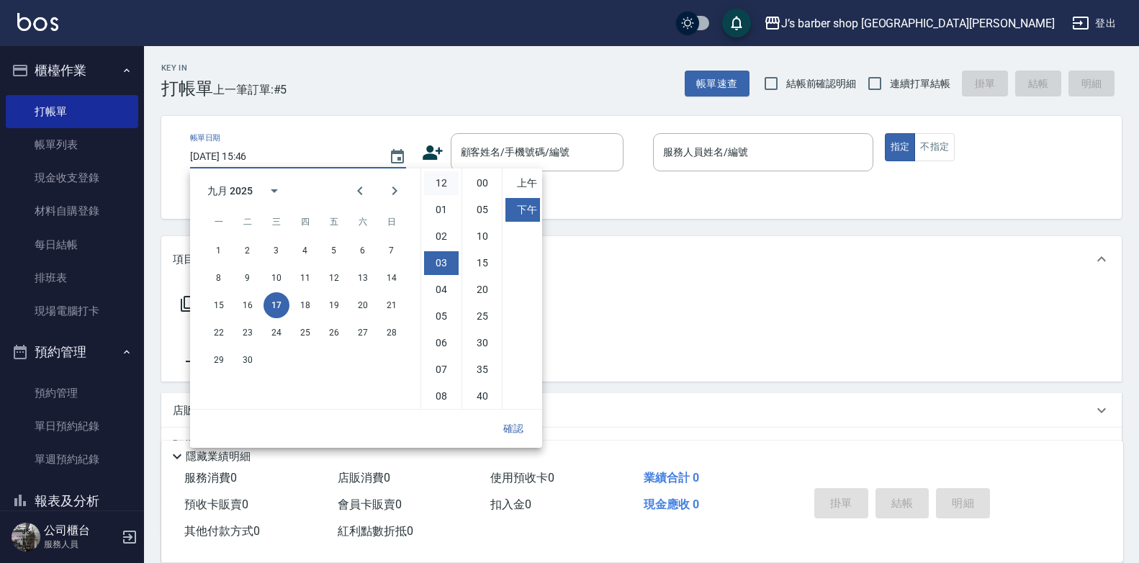
click at [440, 174] on li "12" at bounding box center [441, 183] width 35 height 24
click at [484, 181] on li "00" at bounding box center [482, 183] width 35 height 24
click at [526, 186] on li "上午" at bounding box center [522, 183] width 35 height 24
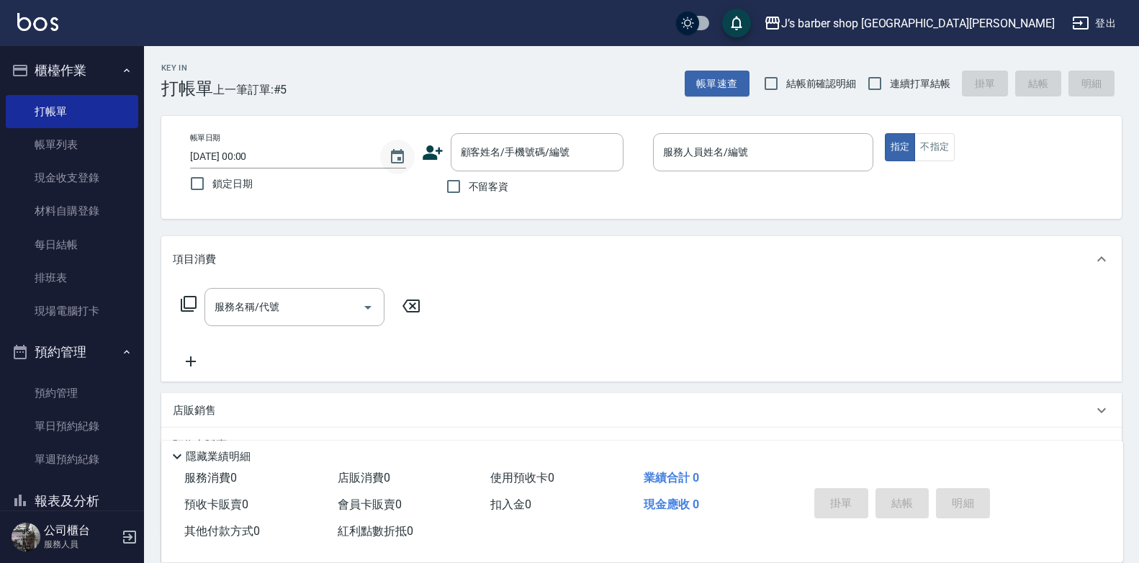
click at [397, 161] on icon "Choose date, selected date is 2025-09-17" at bounding box center [397, 156] width 17 height 17
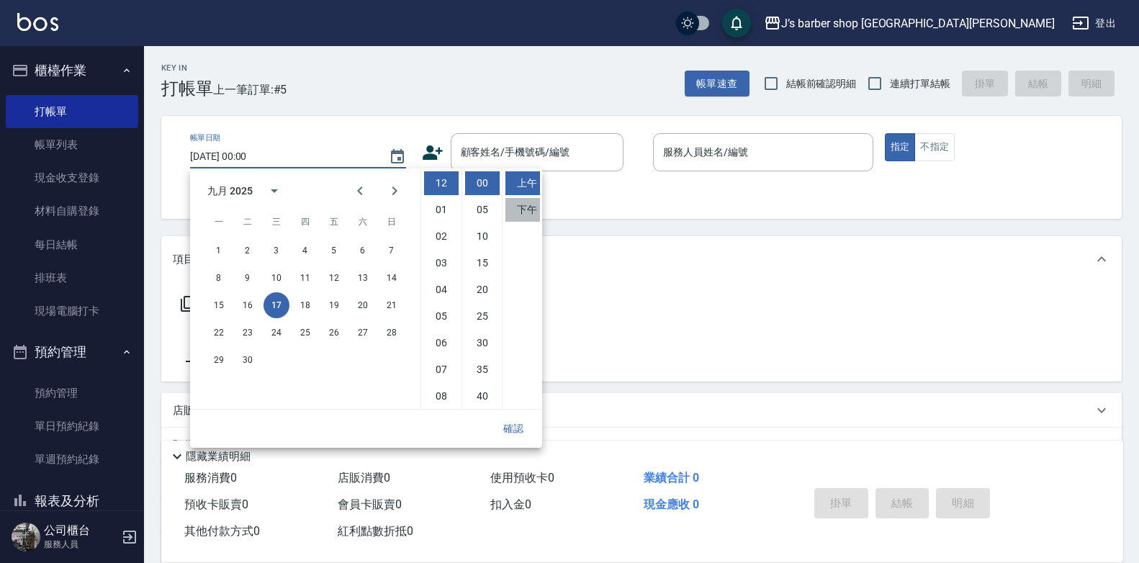
click at [536, 211] on li "下午" at bounding box center [522, 210] width 35 height 24
type input "2025/09/17 12:00"
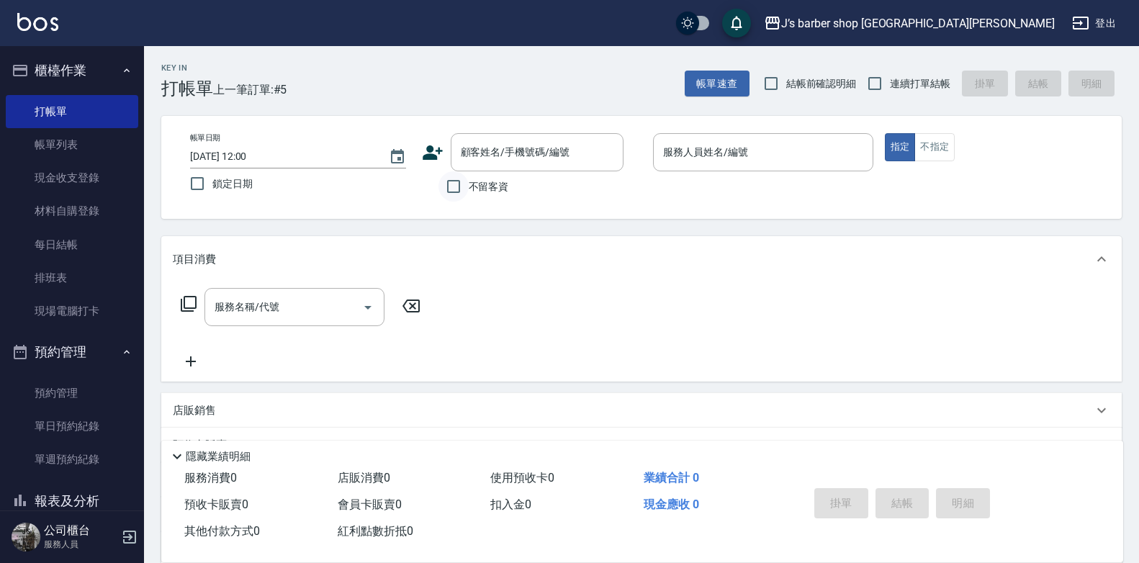
drag, startPoint x: 464, startPoint y: 189, endPoint x: 479, endPoint y: 194, distance: 16.2
click at [466, 189] on input "不留客資" at bounding box center [453, 186] width 30 height 30
checkbox input "true"
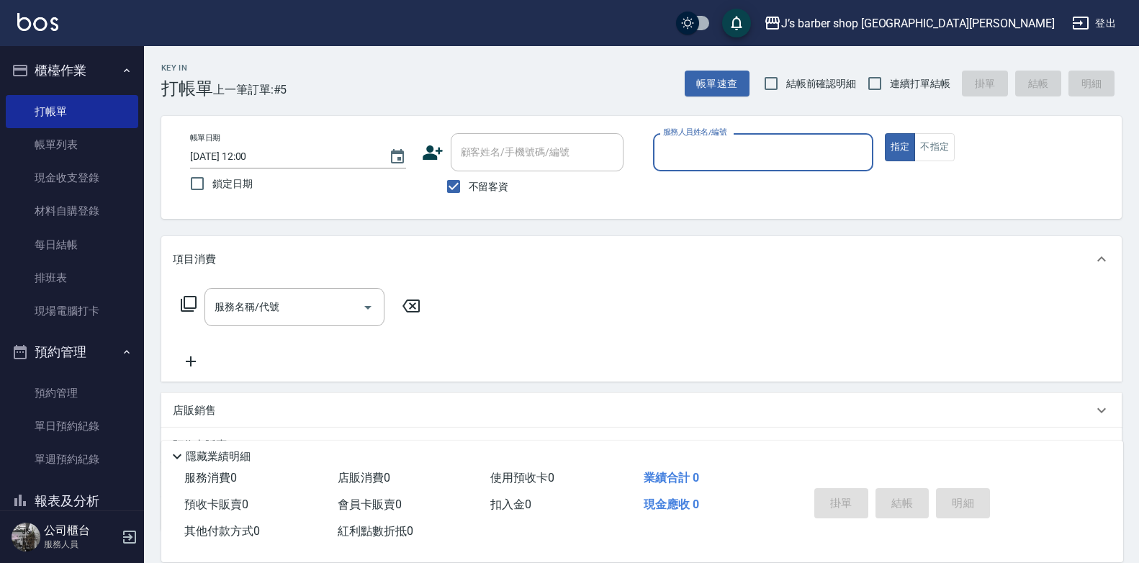
click at [692, 158] on input "服務人員姓名/編號" at bounding box center [762, 152] width 207 height 25
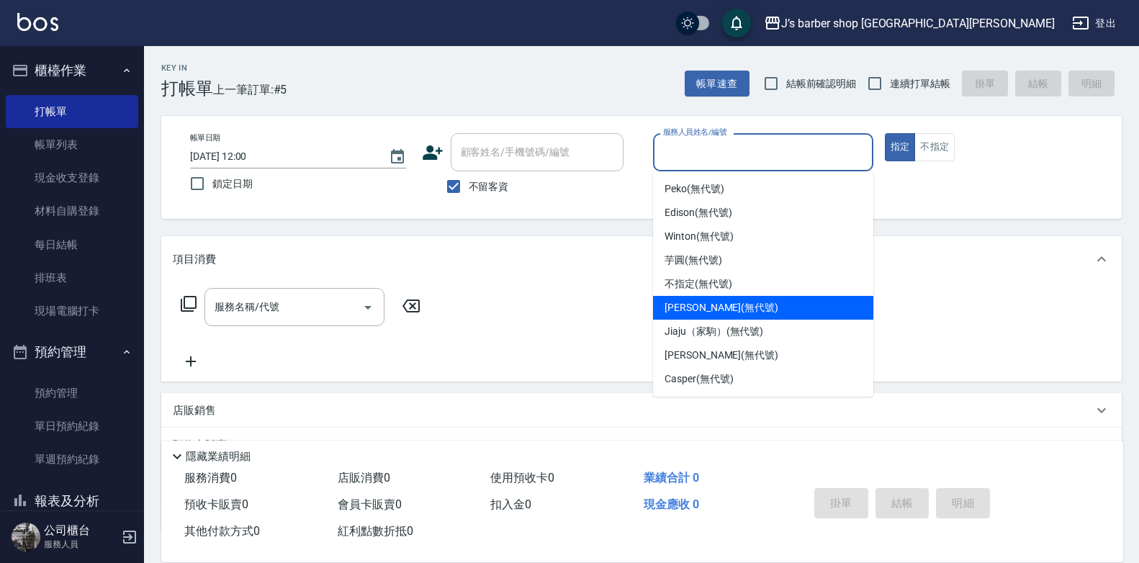
click at [695, 307] on span "[PERSON_NAME] (無代號)" at bounding box center [721, 307] width 114 height 15
type input "[PERSON_NAME](無代號)"
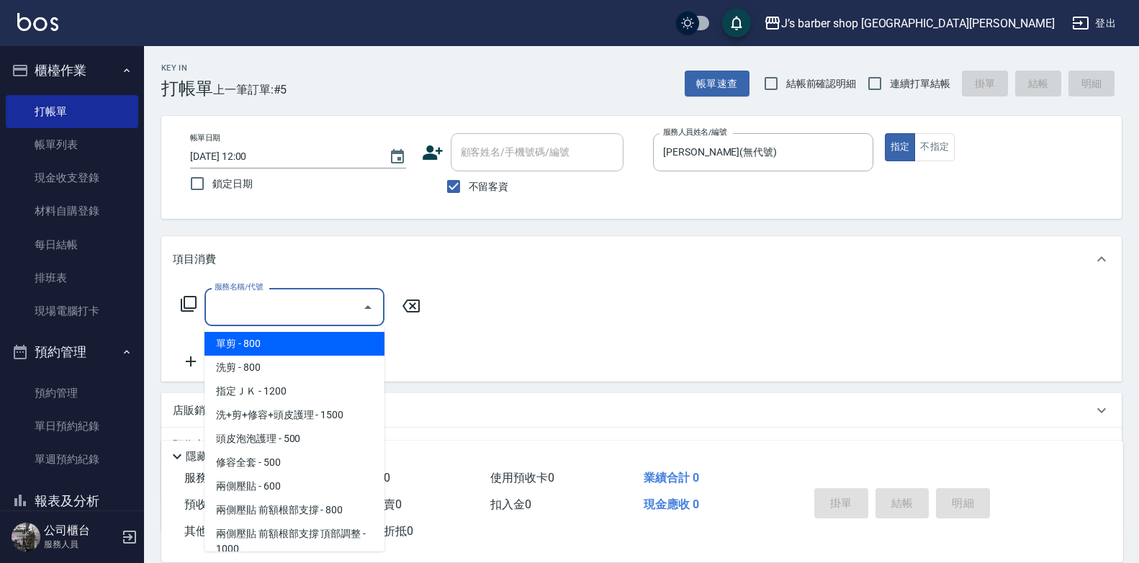
click at [246, 309] on input "服務名稱/代號" at bounding box center [283, 306] width 145 height 25
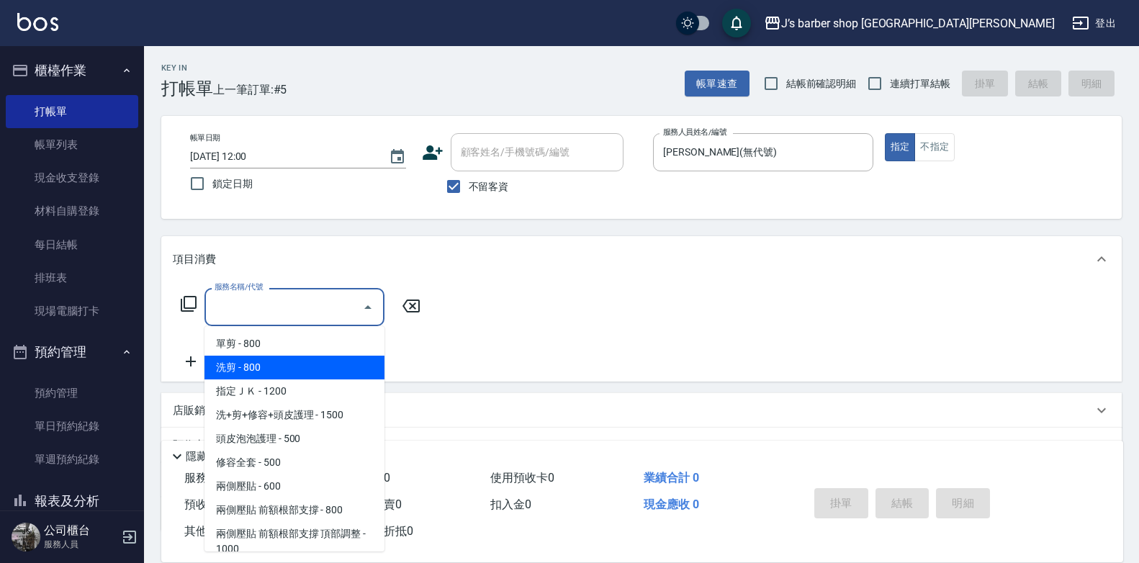
click at [257, 369] on span "洗剪 - 800" at bounding box center [294, 368] width 180 height 24
type input "洗剪(101)"
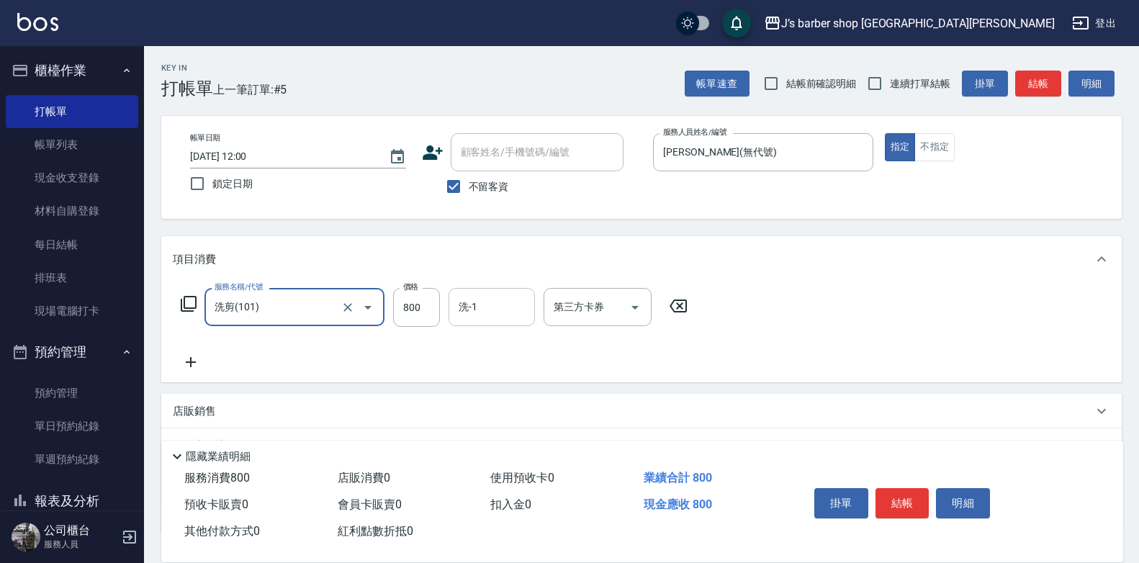
click at [484, 309] on input "洗-1" at bounding box center [491, 306] width 73 height 25
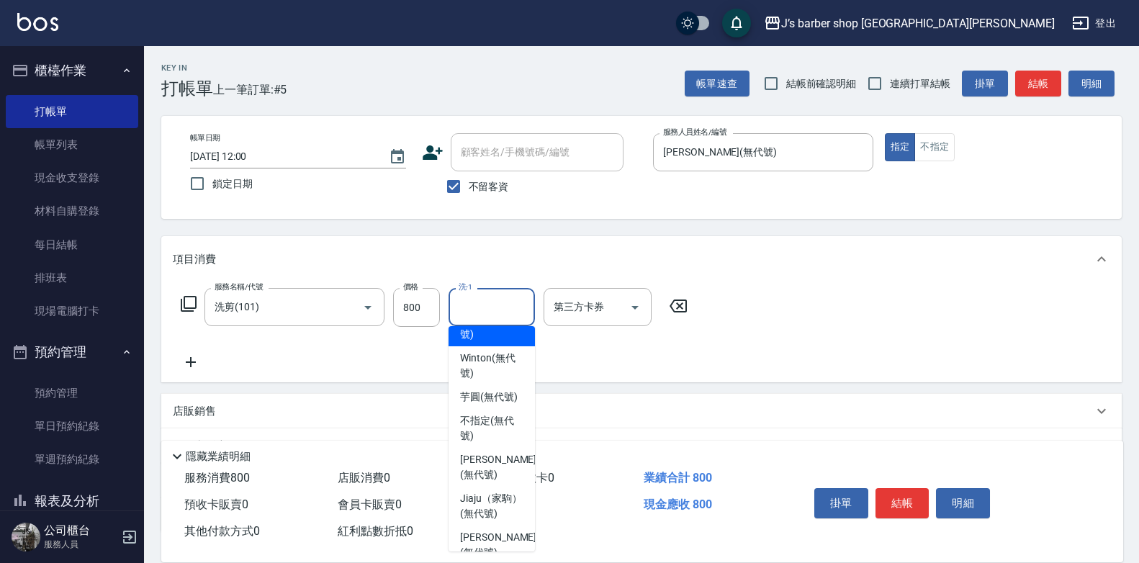
scroll to position [144, 0]
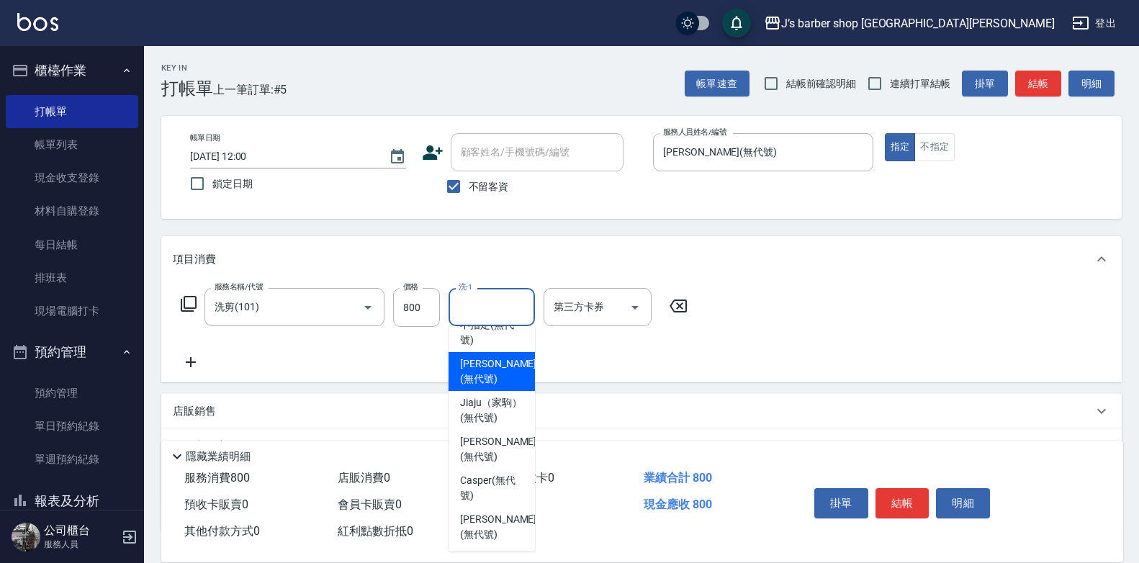
drag, startPoint x: 495, startPoint y: 394, endPoint x: 506, endPoint y: 402, distance: 13.4
click at [495, 387] on span "[PERSON_NAME] (無代號)" at bounding box center [498, 371] width 76 height 30
type input "[PERSON_NAME](無代號)"
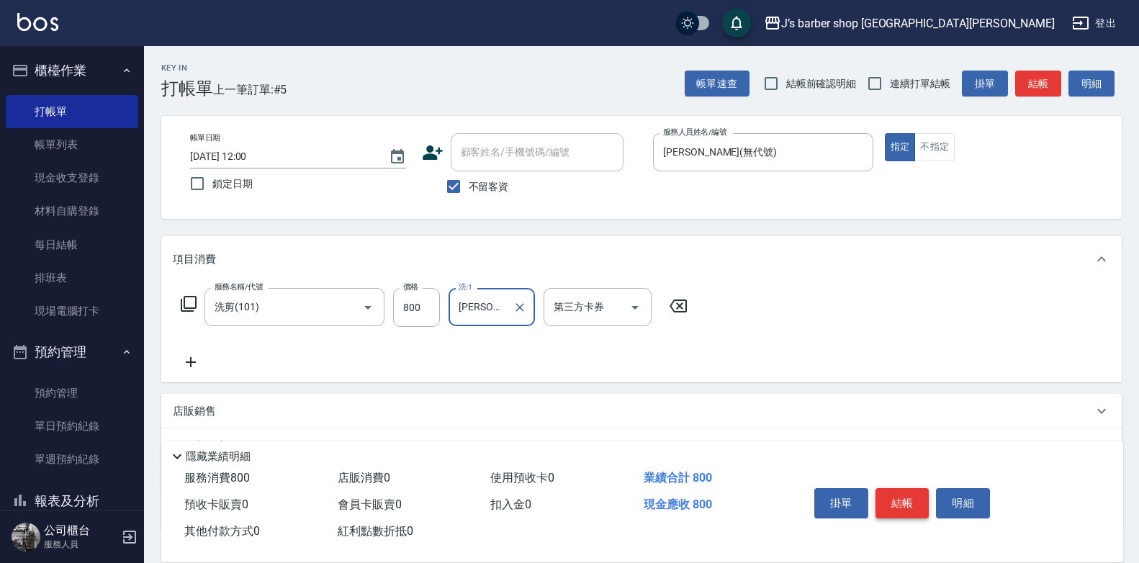
click at [889, 490] on button "結帳" at bounding box center [902, 503] width 54 height 30
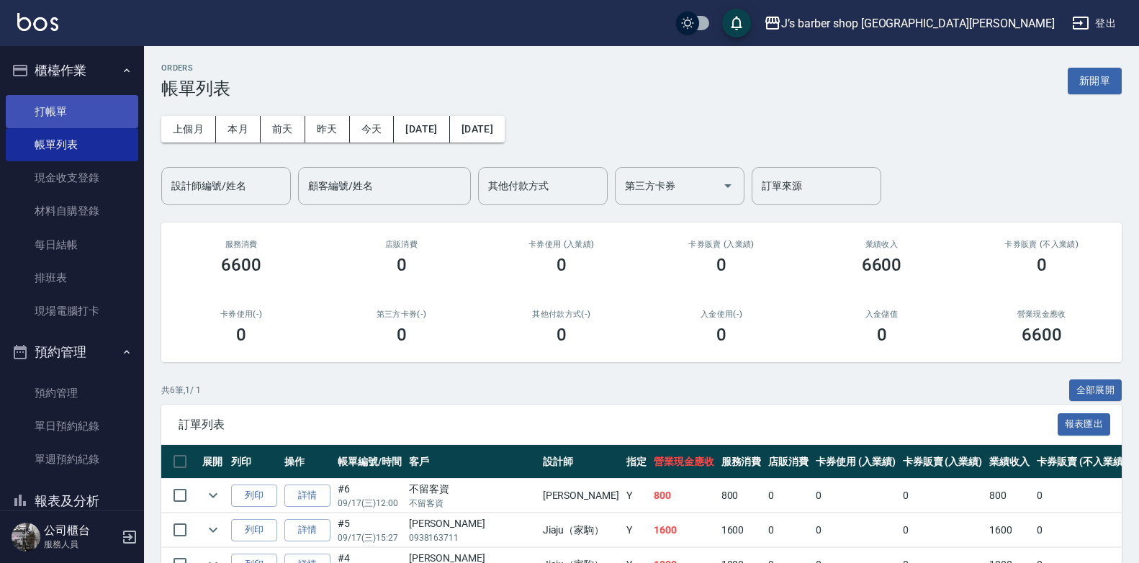
click at [105, 113] on link "打帳單" at bounding box center [72, 111] width 132 height 33
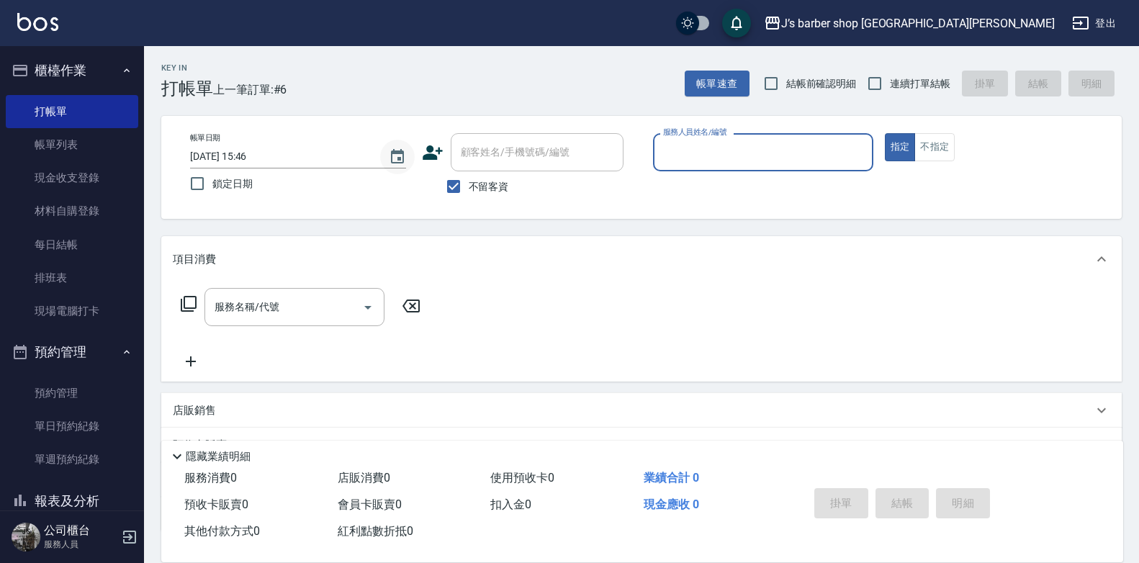
click at [411, 149] on button "Choose date, selected date is 2025-09-17" at bounding box center [397, 157] width 35 height 35
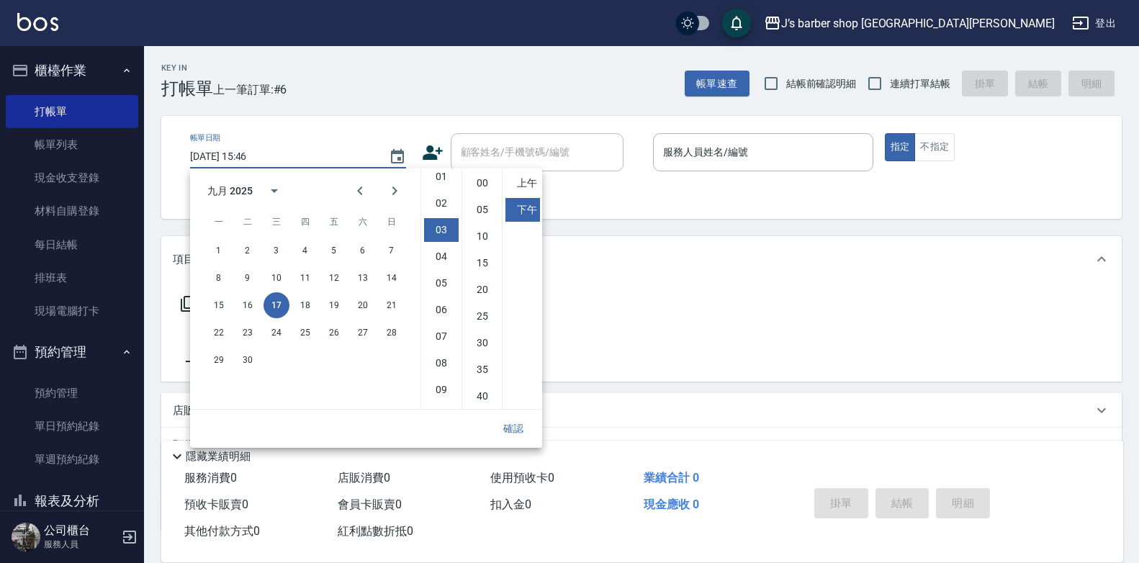
scroll to position [8, 0]
click at [443, 205] on li "01" at bounding box center [441, 202] width 35 height 24
click at [476, 186] on li "00" at bounding box center [482, 183] width 35 height 24
type input "2025/09/17 13:00"
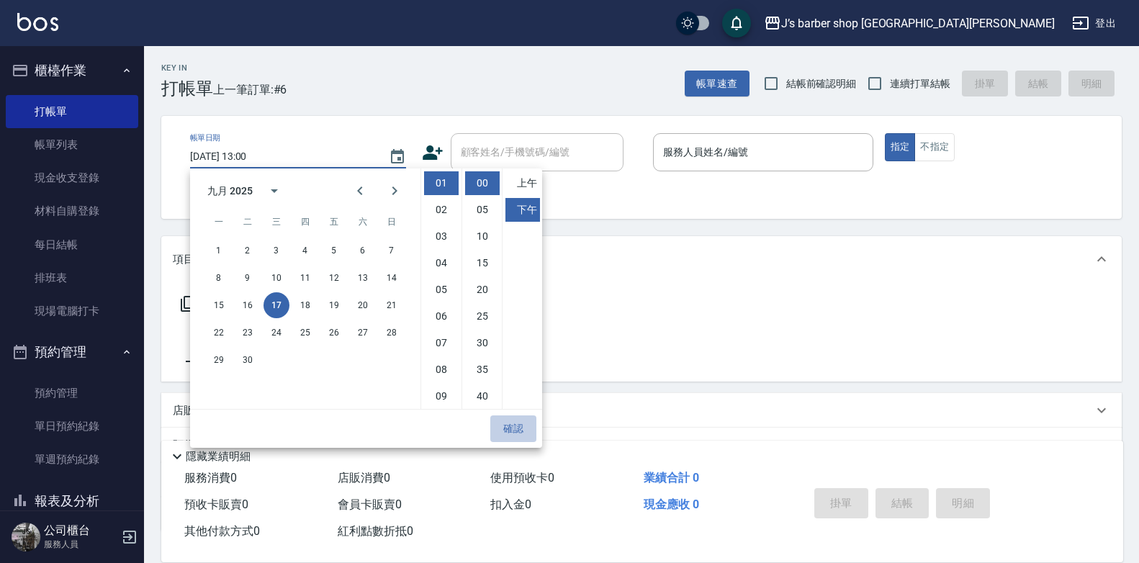
click at [510, 425] on button "確認" at bounding box center [513, 428] width 46 height 27
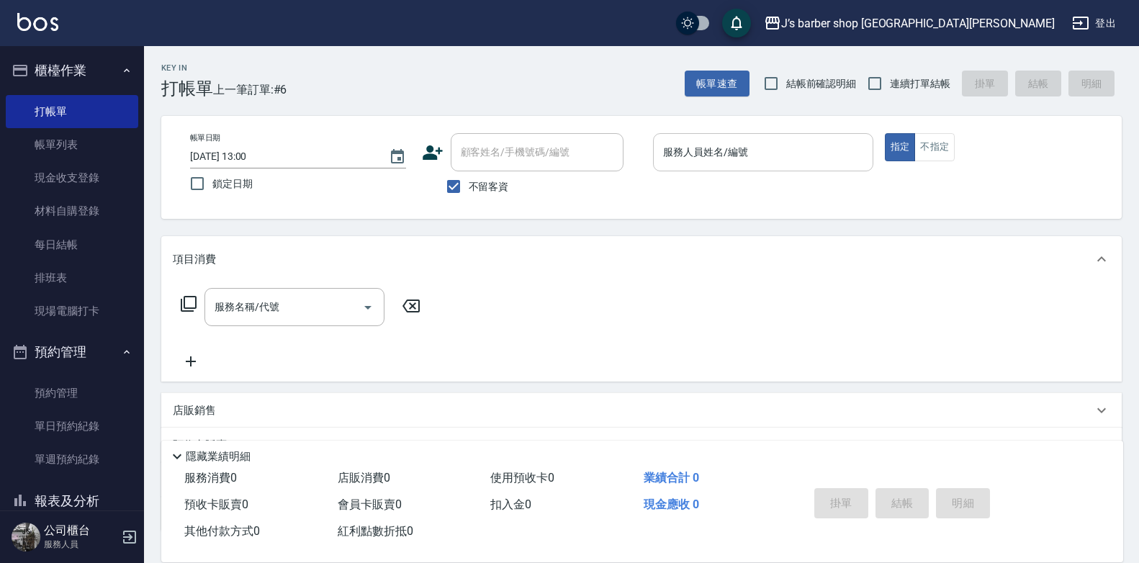
click at [687, 150] on input "服務人員姓名/編號" at bounding box center [762, 152] width 207 height 25
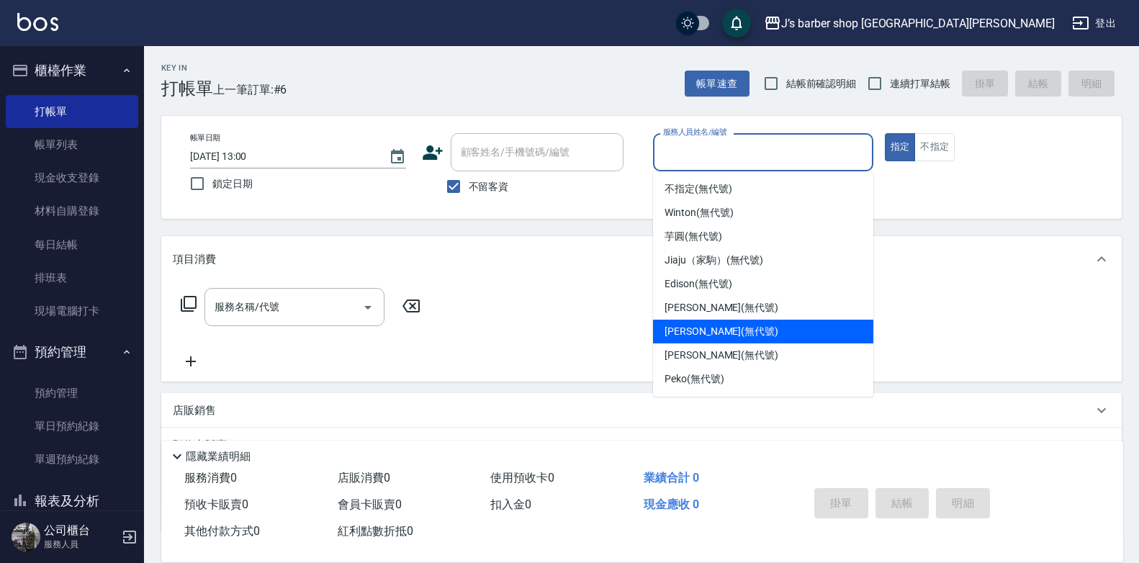
click at [690, 325] on span "[PERSON_NAME] (無代號)" at bounding box center [721, 331] width 114 height 15
type input "[PERSON_NAME](無代號)"
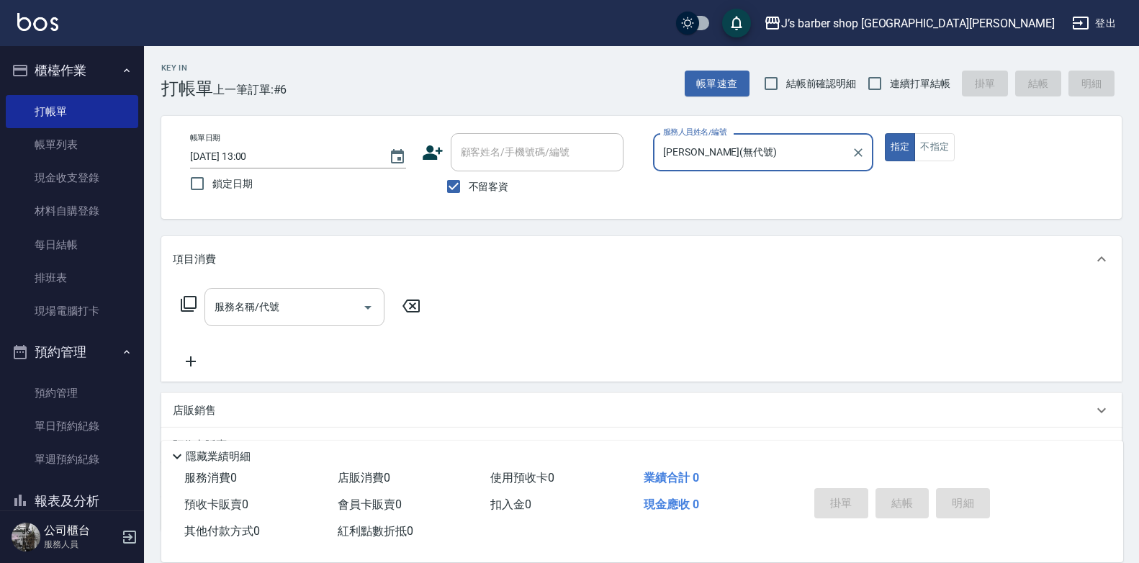
click at [328, 306] on input "服務名稱/代號" at bounding box center [283, 306] width 145 height 25
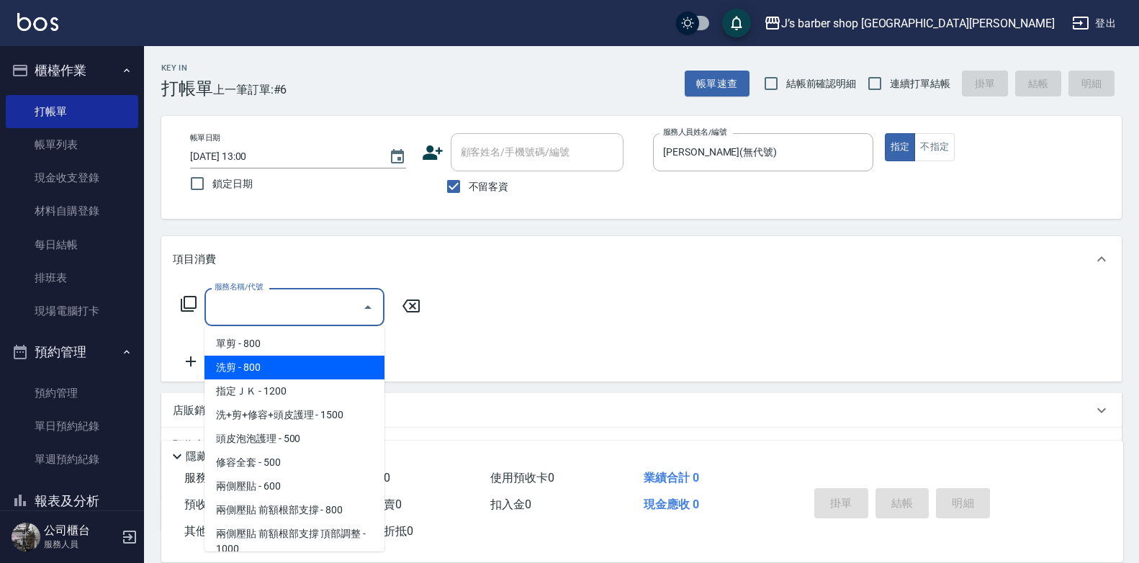
drag, startPoint x: 296, startPoint y: 368, endPoint x: 317, endPoint y: 371, distance: 21.2
click at [296, 369] on span "洗剪 - 800" at bounding box center [294, 368] width 180 height 24
type input "洗剪(101)"
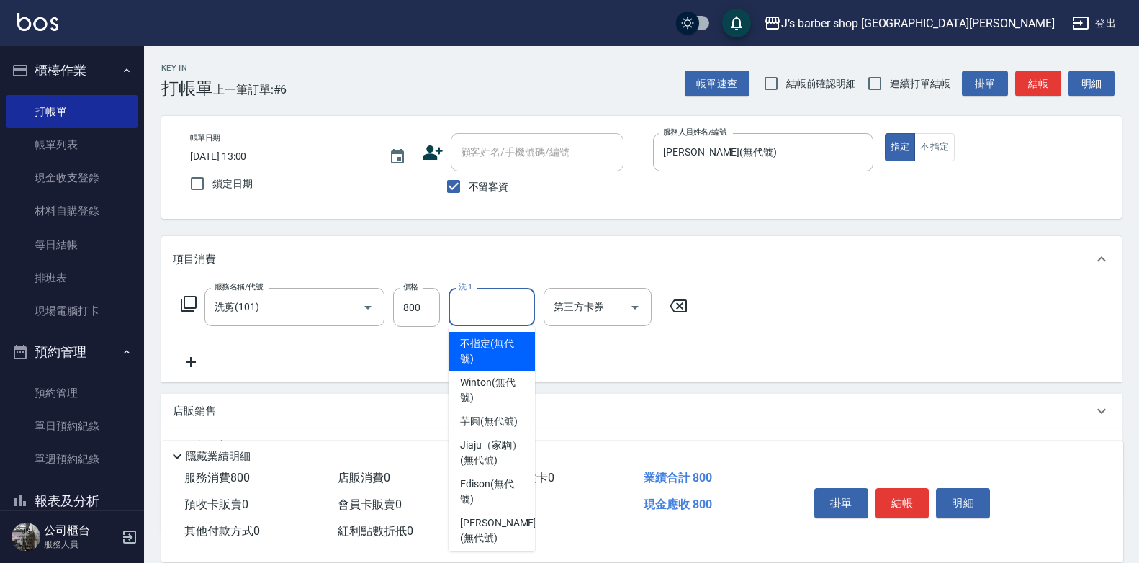
click at [483, 309] on input "洗-1" at bounding box center [491, 306] width 73 height 25
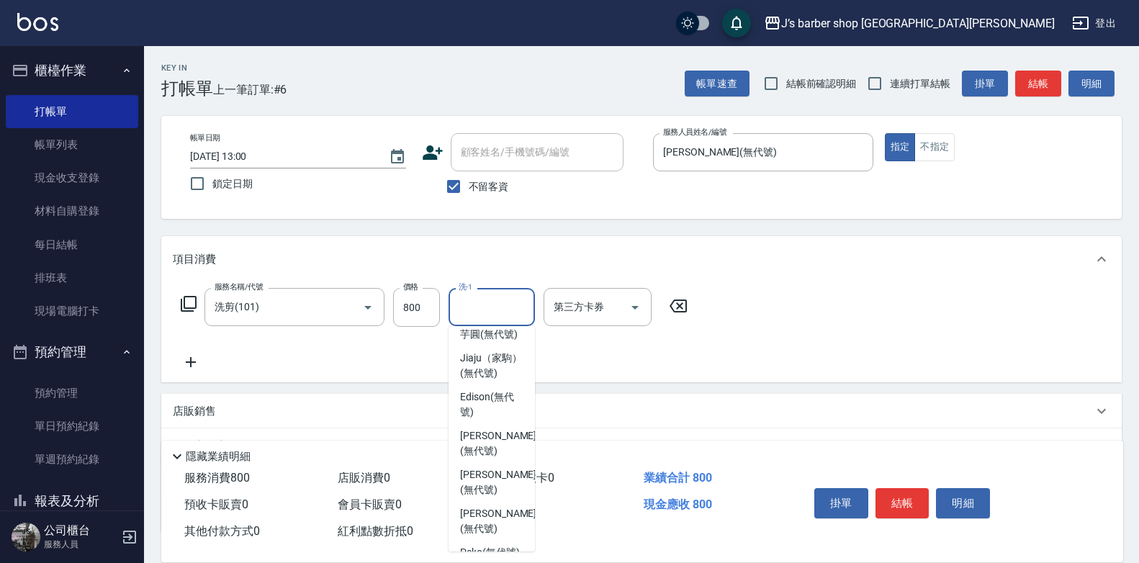
scroll to position [175, 0]
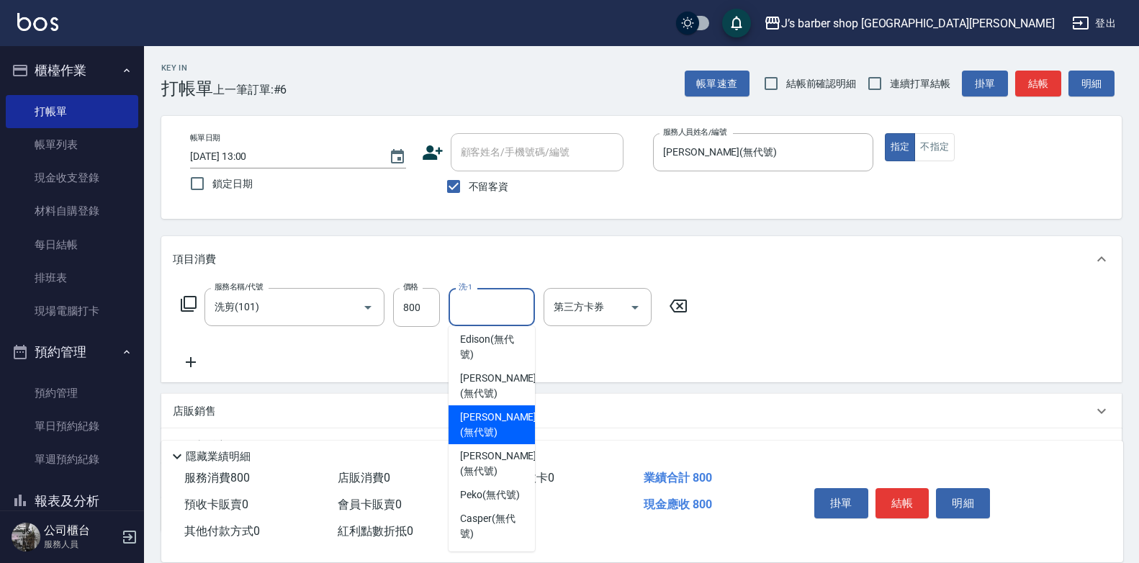
click at [487, 421] on span "[PERSON_NAME] (無代號)" at bounding box center [498, 425] width 76 height 30
type input "[PERSON_NAME](無代號)"
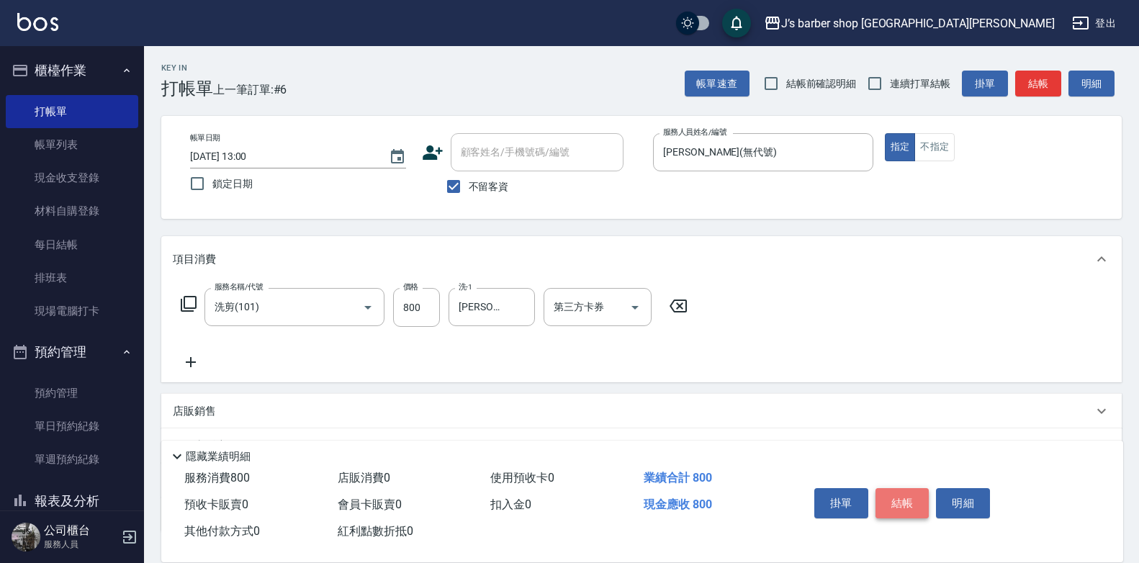
click at [897, 496] on button "結帳" at bounding box center [902, 503] width 54 height 30
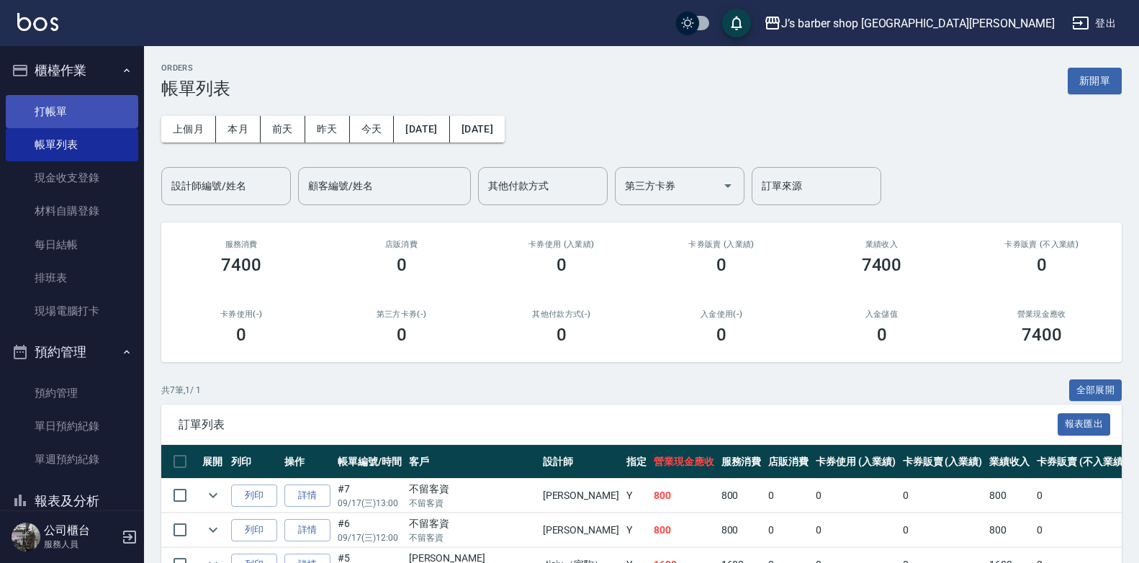
click at [84, 114] on link "打帳單" at bounding box center [72, 111] width 132 height 33
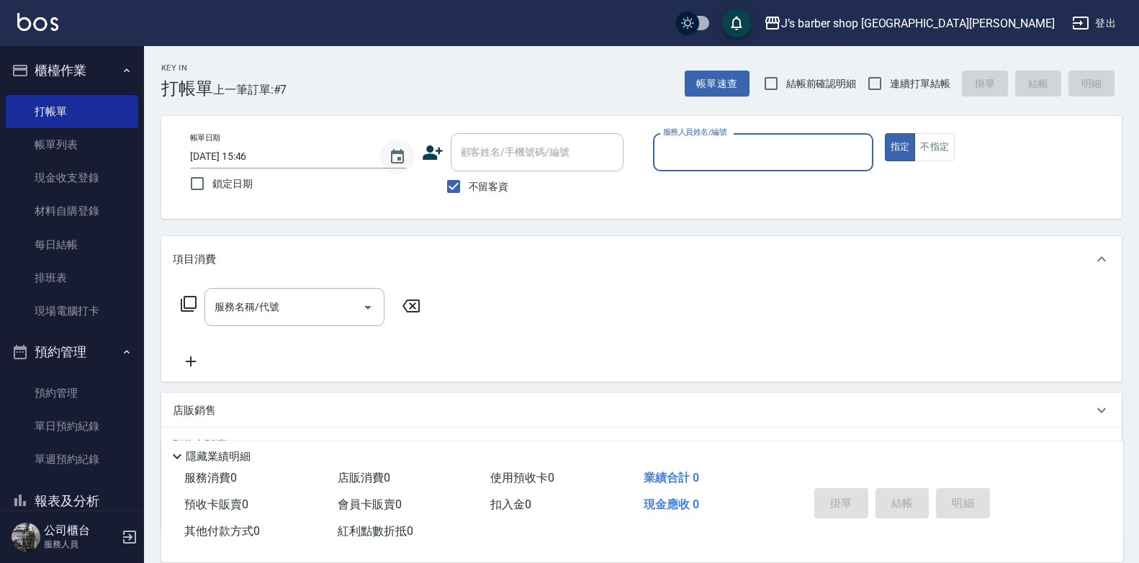
click at [408, 147] on button "Choose date, selected date is 2025-09-17" at bounding box center [397, 157] width 35 height 35
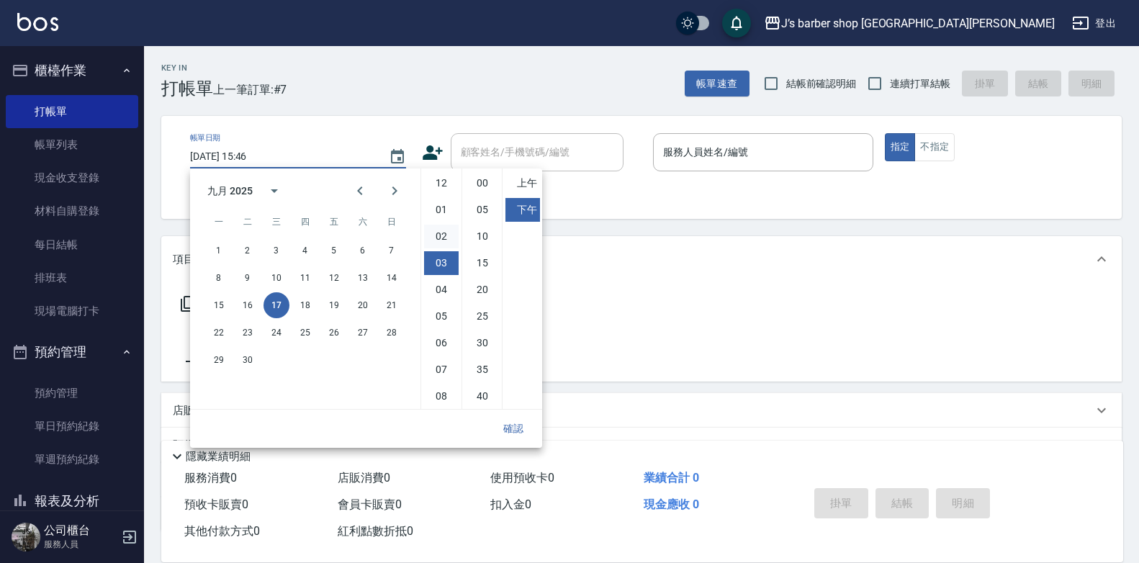
click at [433, 235] on li "02" at bounding box center [441, 237] width 35 height 24
click at [478, 190] on li "00" at bounding box center [482, 183] width 35 height 24
type input "2025/09/17 14:00"
click at [515, 432] on button "確認" at bounding box center [513, 428] width 46 height 27
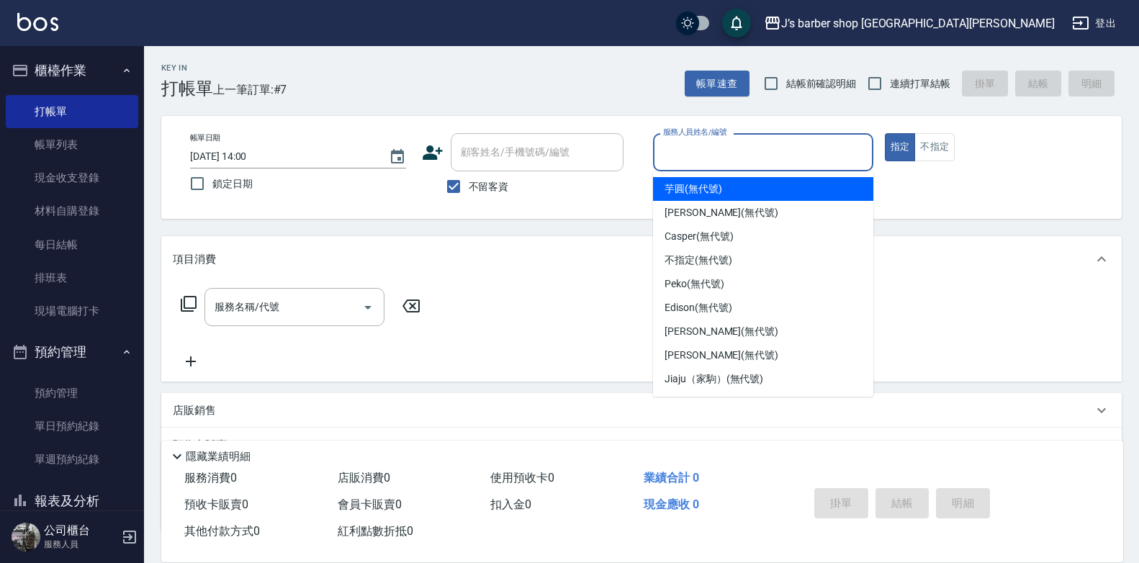
click at [682, 140] on div "服務人員姓名/編號 服務人員姓名/編號" at bounding box center [763, 152] width 220 height 38
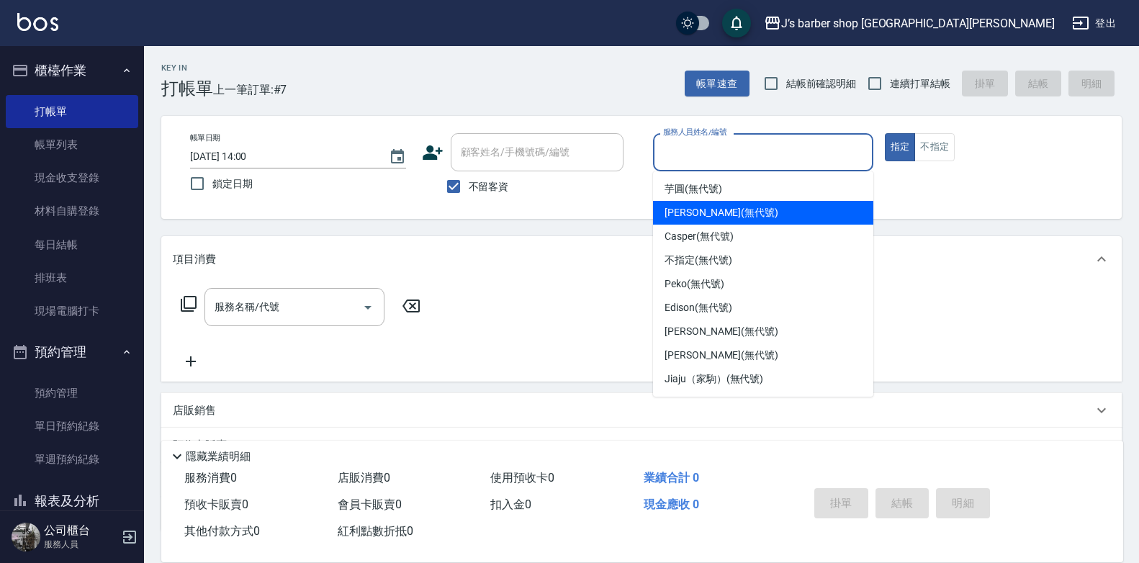
click at [683, 212] on span "[PERSON_NAME] (無代號)" at bounding box center [721, 212] width 114 height 15
type input "[PERSON_NAME](無代號)"
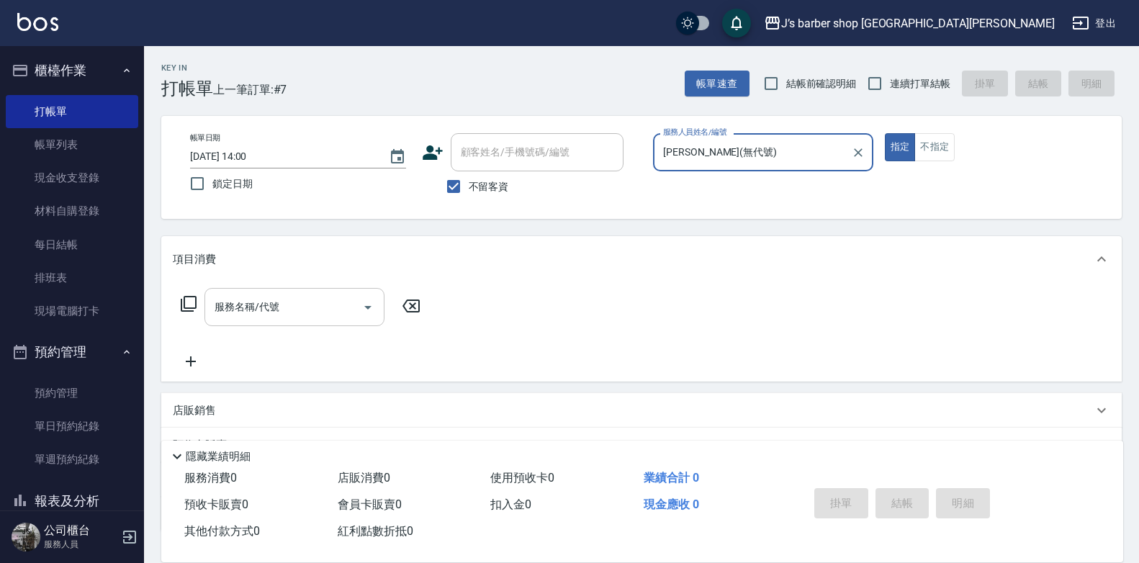
click at [363, 303] on icon "Open" at bounding box center [367, 307] width 17 height 17
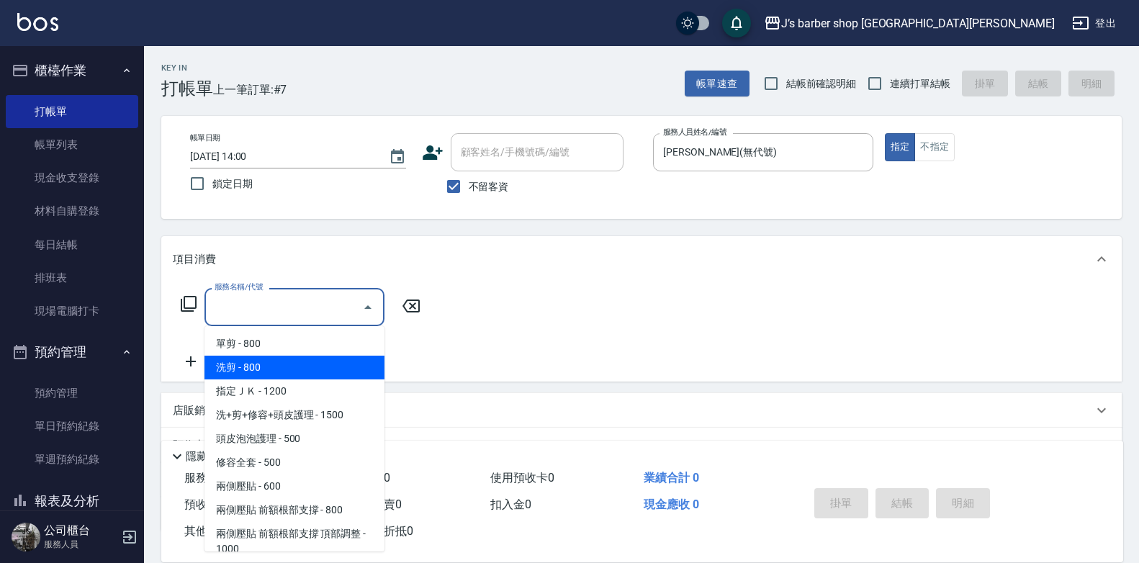
click at [330, 365] on span "洗剪 - 800" at bounding box center [294, 368] width 180 height 24
type input "洗剪(101)"
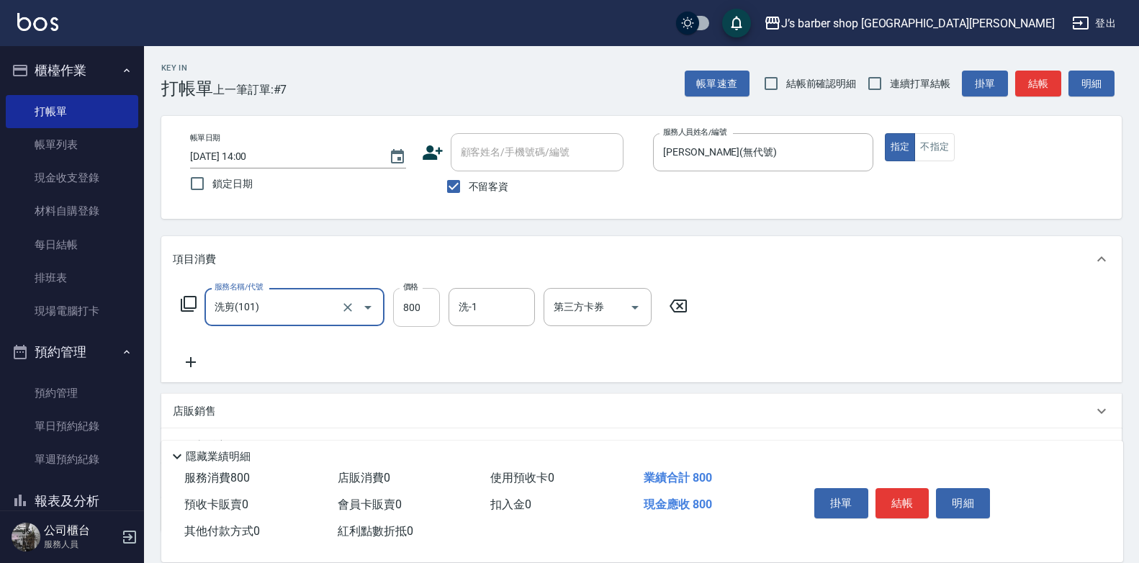
click at [422, 308] on input "800" at bounding box center [416, 307] width 47 height 39
type input "1200"
click at [484, 307] on input "洗-1" at bounding box center [491, 306] width 73 height 25
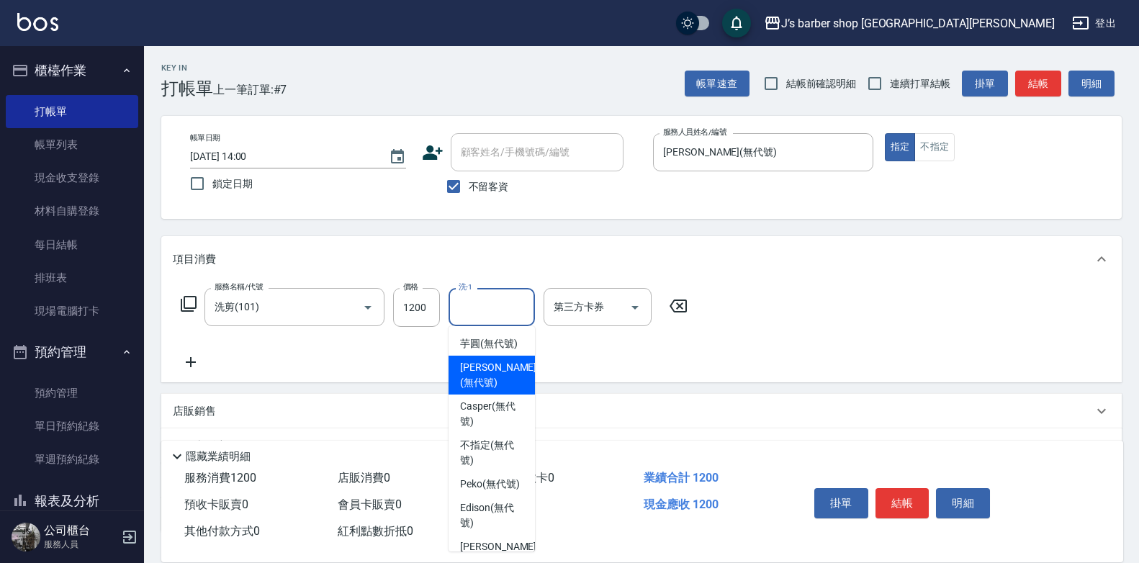
click at [482, 383] on span "[PERSON_NAME] (無代號)" at bounding box center [498, 375] width 76 height 30
type input "[PERSON_NAME](無代號)"
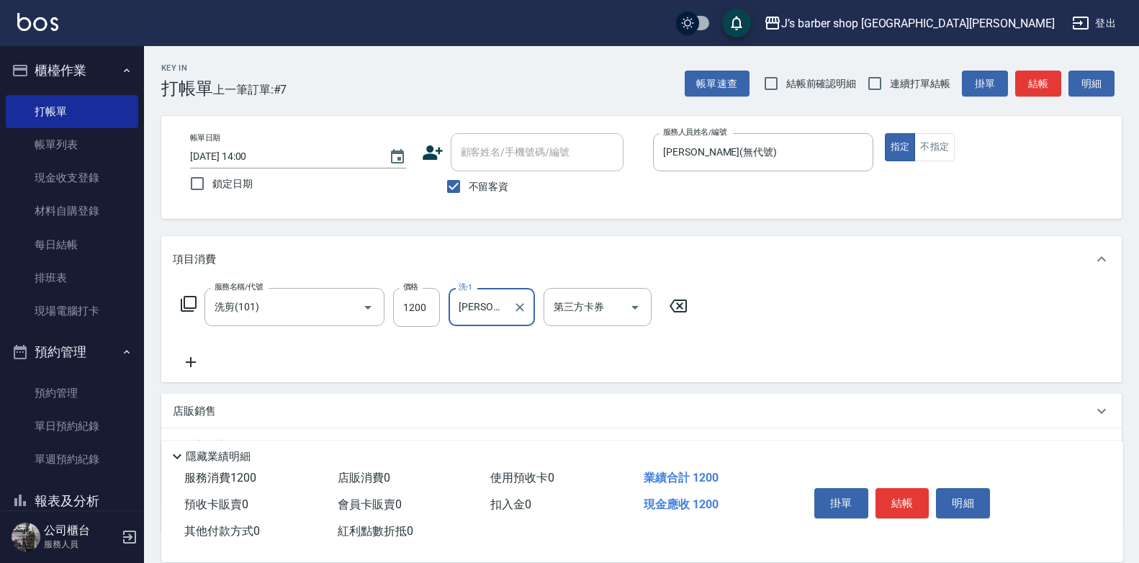
click at [896, 501] on button "結帳" at bounding box center [902, 503] width 54 height 30
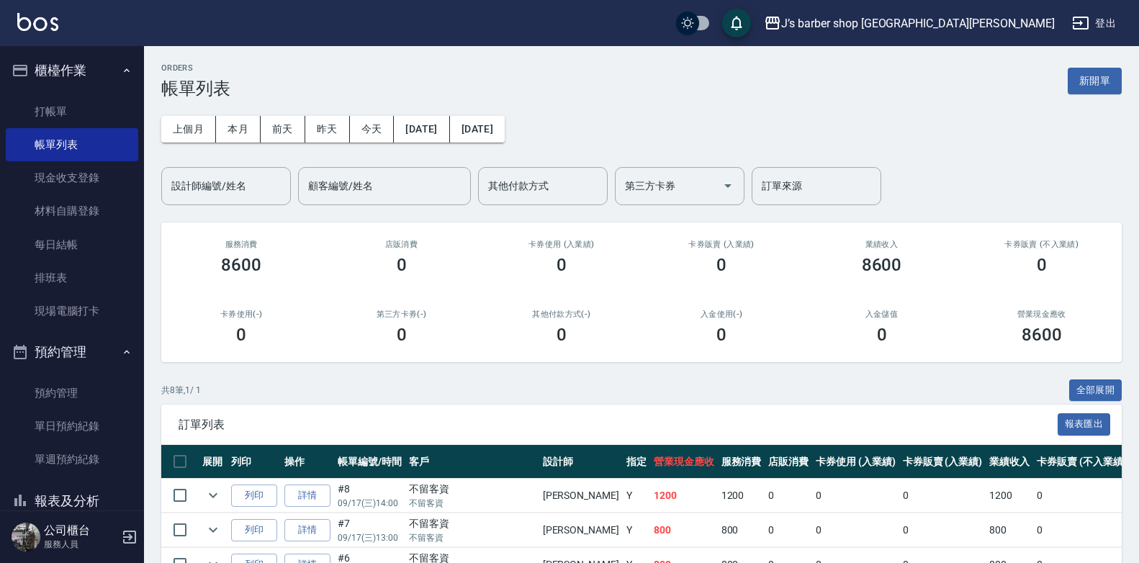
click at [78, 81] on button "櫃檯作業" at bounding box center [72, 70] width 132 height 37
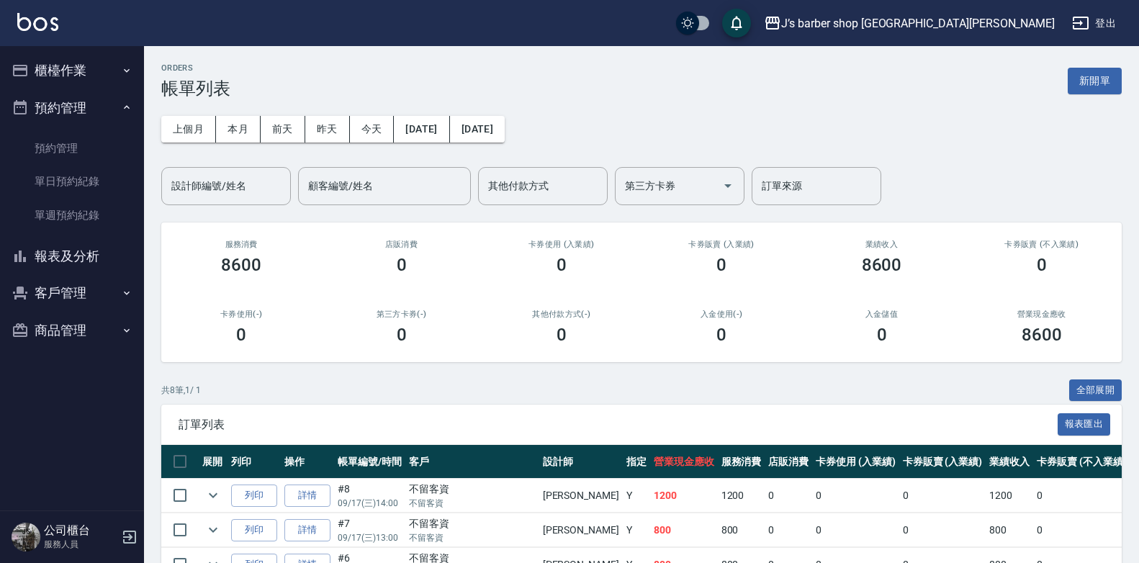
click at [65, 107] on button "預約管理" at bounding box center [72, 107] width 132 height 37
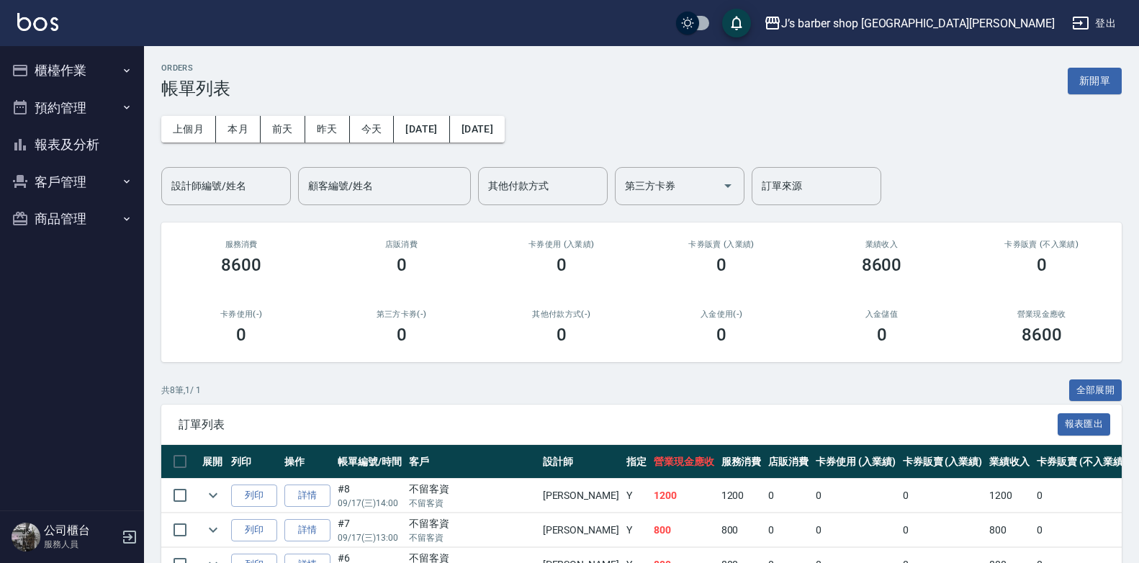
click at [73, 63] on button "櫃檯作業" at bounding box center [72, 70] width 132 height 37
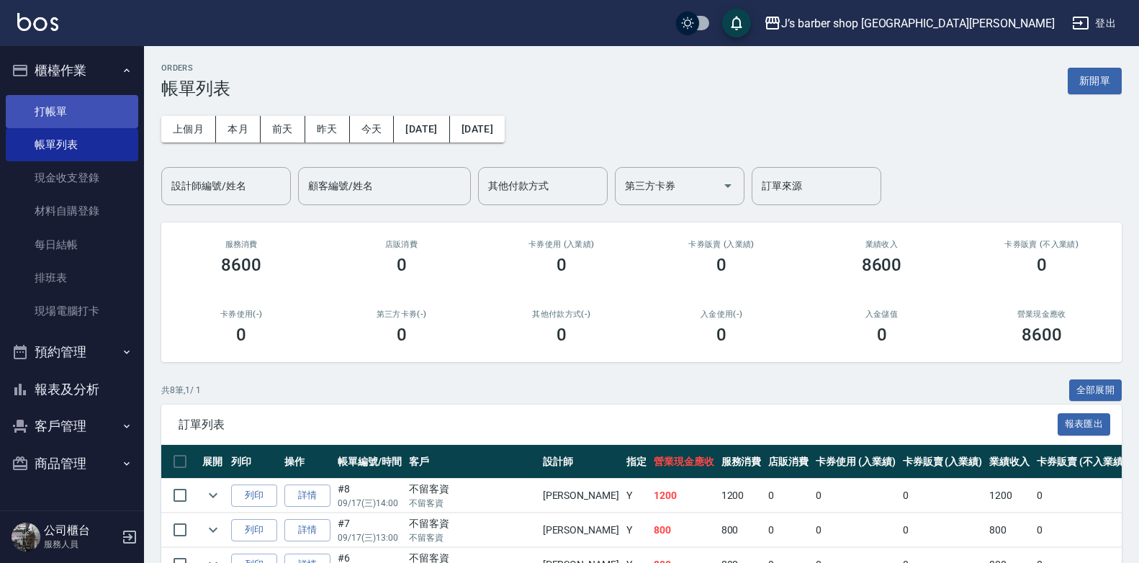
click at [71, 109] on link "打帳單" at bounding box center [72, 111] width 132 height 33
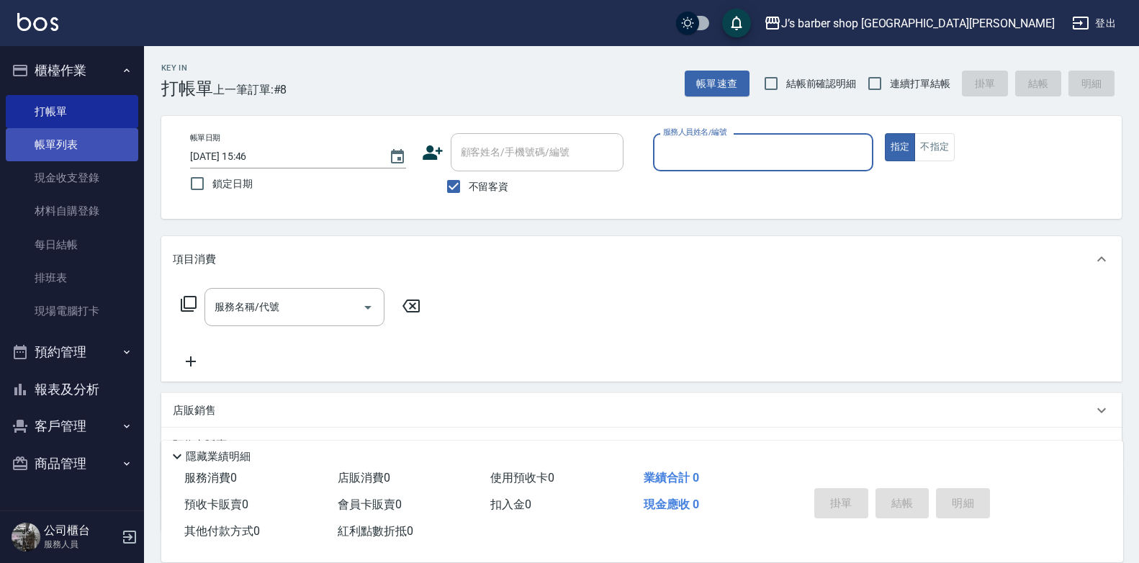
click at [65, 142] on link "帳單列表" at bounding box center [72, 144] width 132 height 33
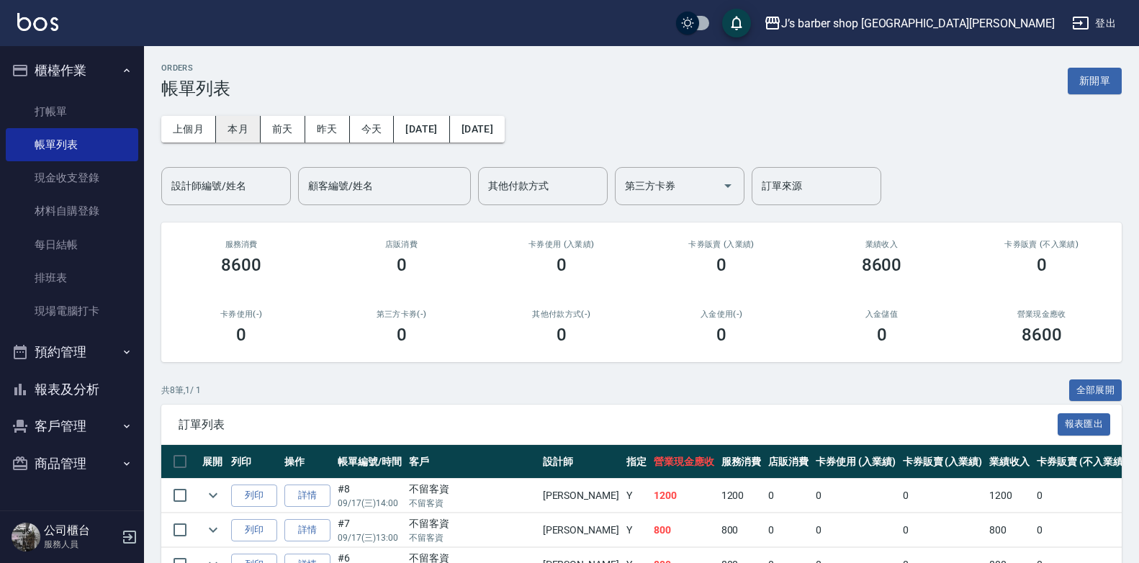
click at [232, 127] on button "本月" at bounding box center [238, 129] width 45 height 27
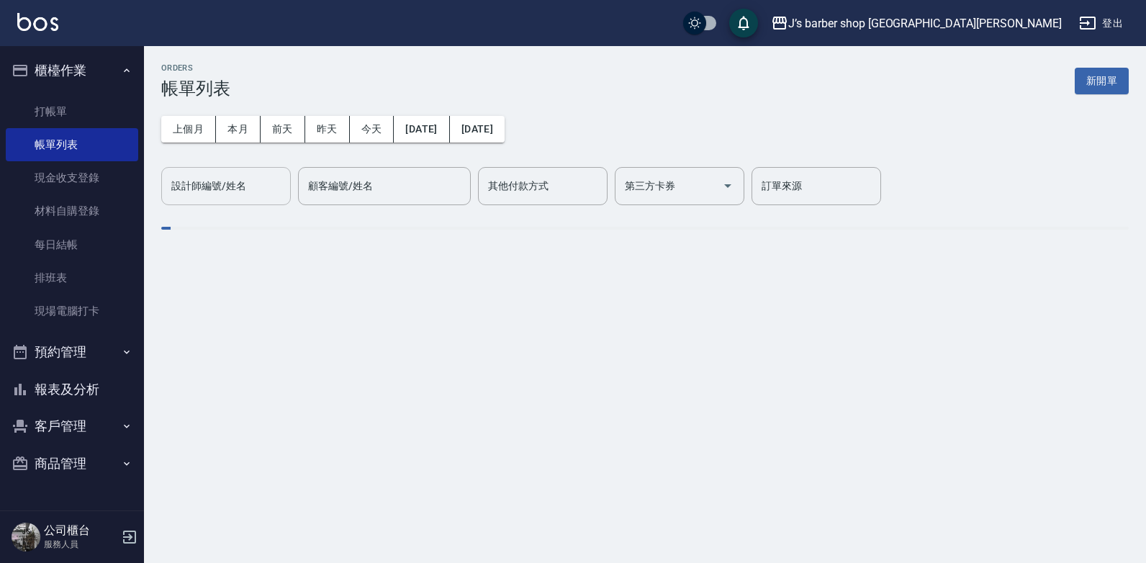
click at [245, 187] on div "設計師編號/姓名 設計師編號/姓名" at bounding box center [226, 186] width 130 height 38
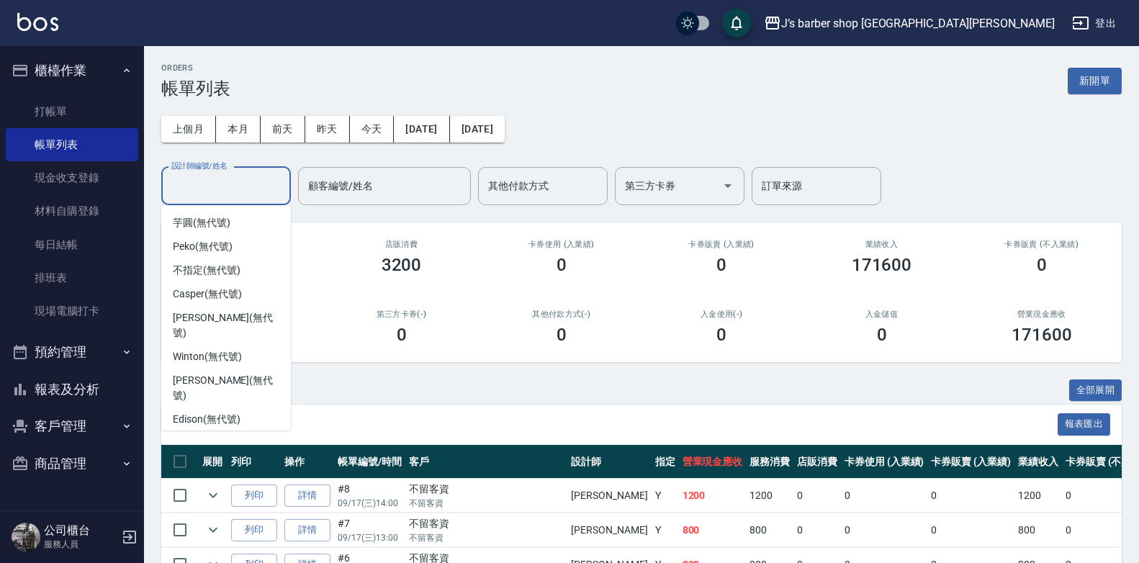
click at [218, 435] on span "[PERSON_NAME] (無代號)" at bounding box center [226, 450] width 107 height 30
type input "[PERSON_NAME](無代號)"
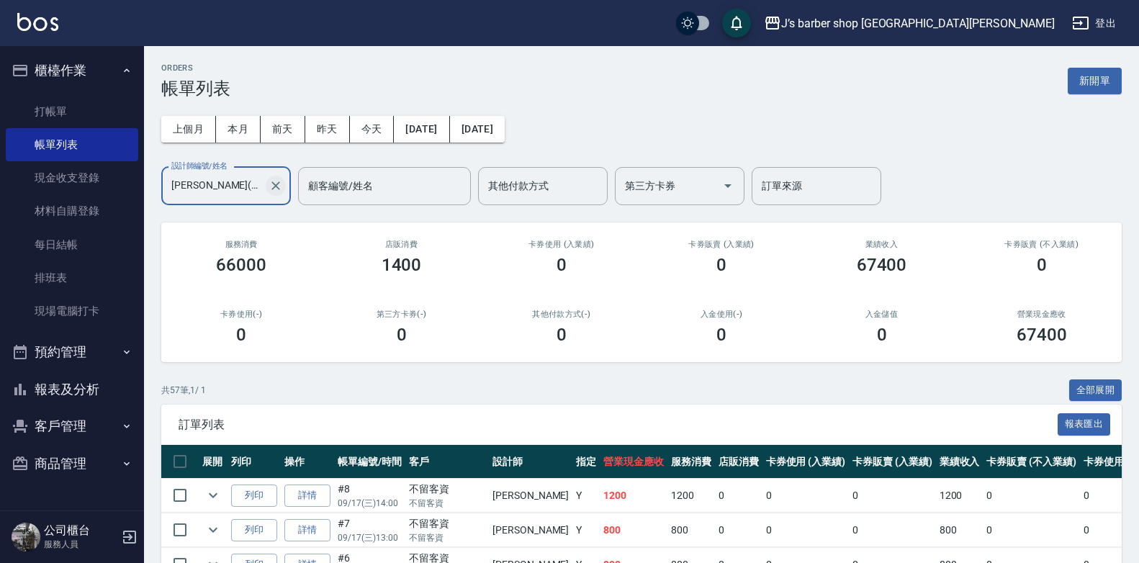
click at [275, 187] on icon "Clear" at bounding box center [275, 185] width 9 height 9
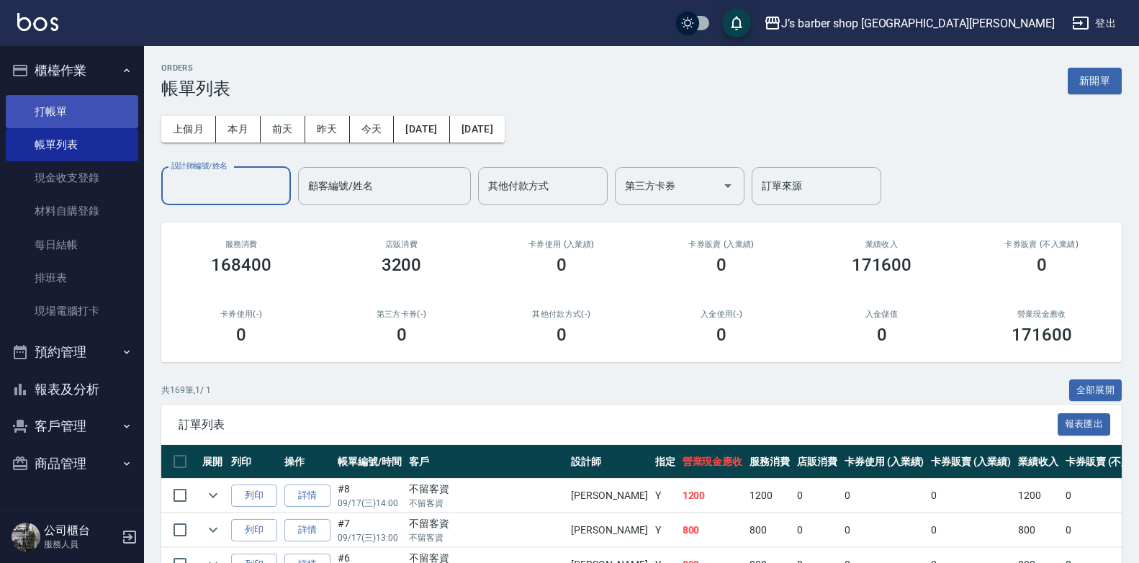
click at [86, 115] on link "打帳單" at bounding box center [72, 111] width 132 height 33
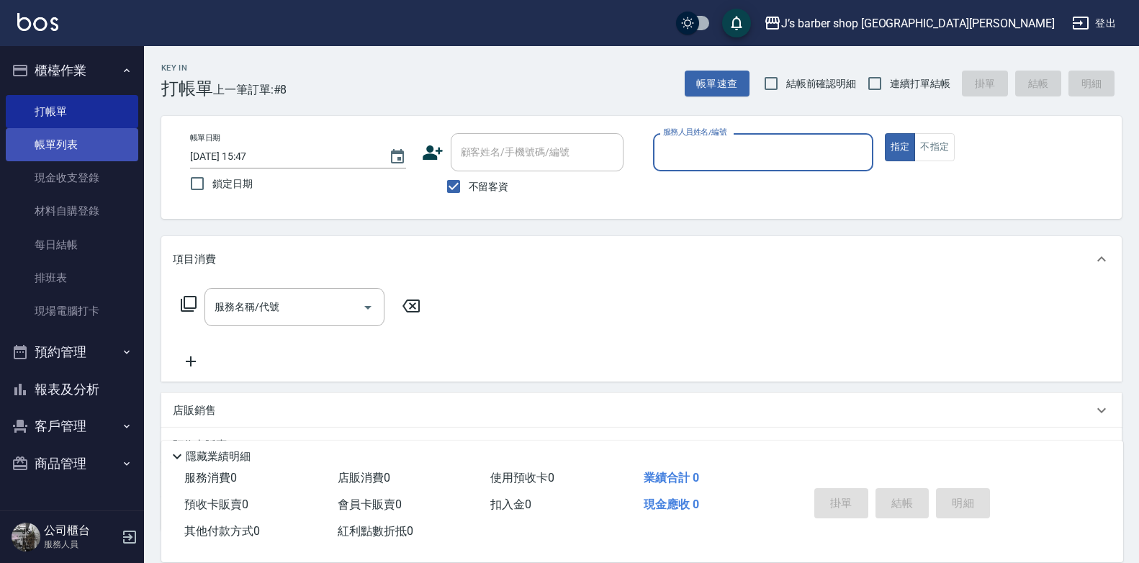
click at [61, 136] on link "帳單列表" at bounding box center [72, 144] width 132 height 33
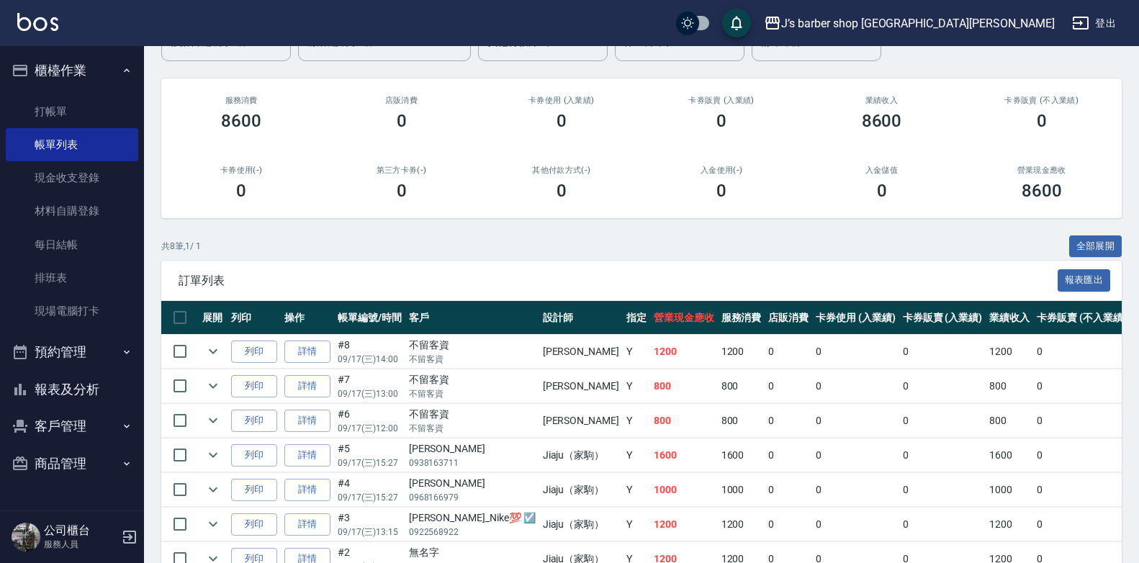
scroll to position [259, 0]
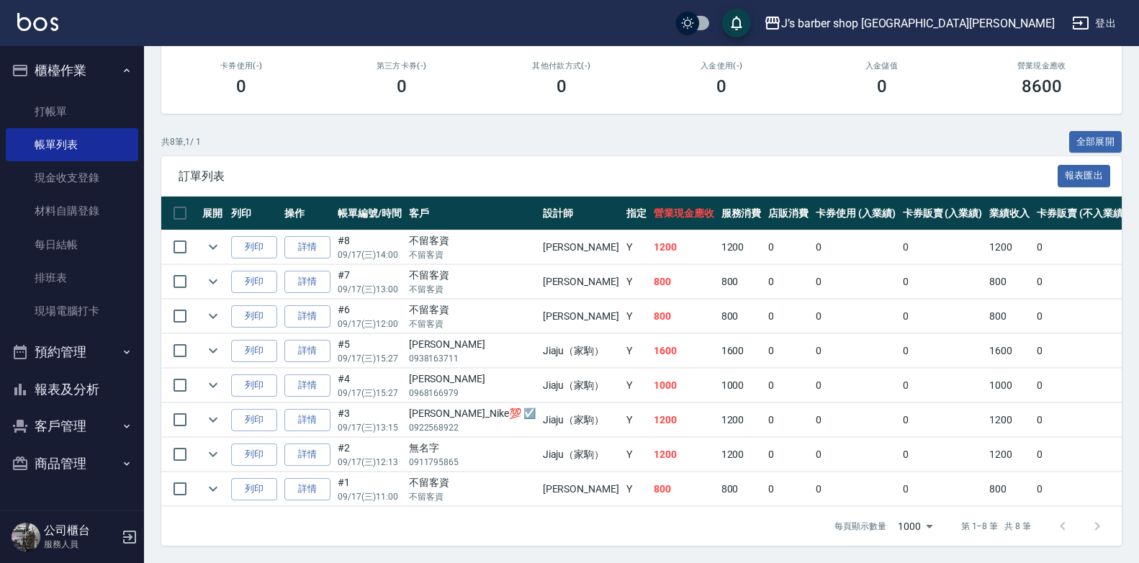
click at [65, 359] on button "預約管理" at bounding box center [72, 351] width 132 height 37
click at [71, 391] on link "預約管理" at bounding box center [72, 392] width 132 height 33
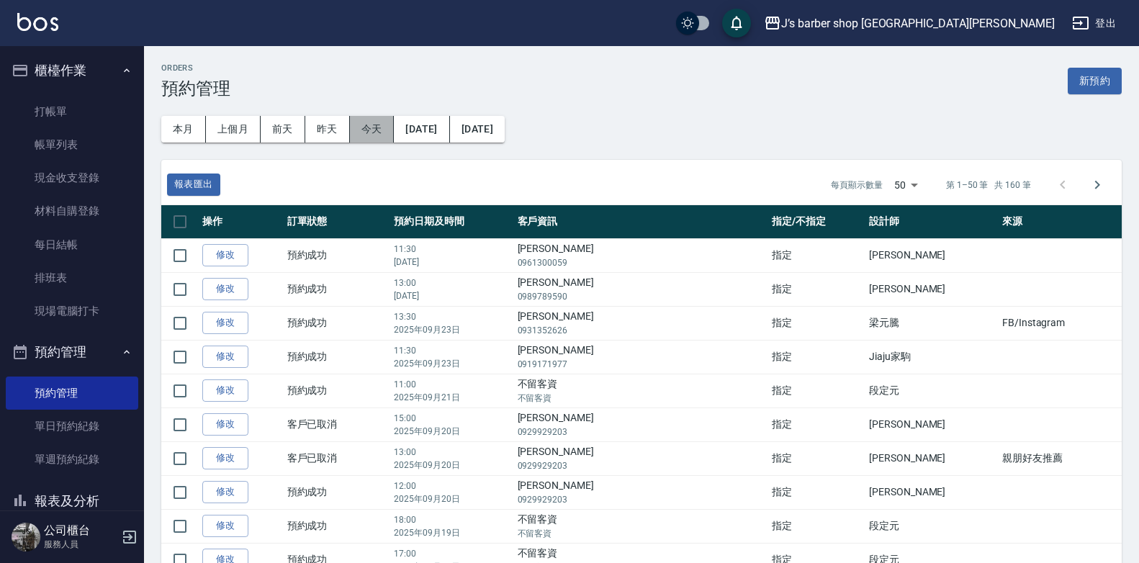
click at [366, 128] on button "今天" at bounding box center [372, 129] width 45 height 27
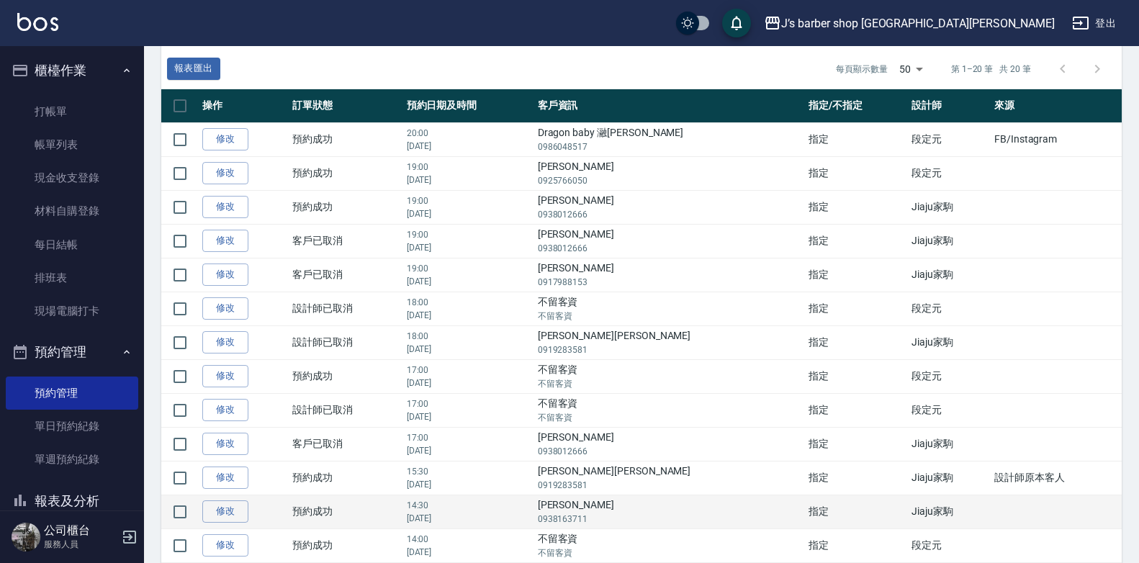
scroll to position [144, 0]
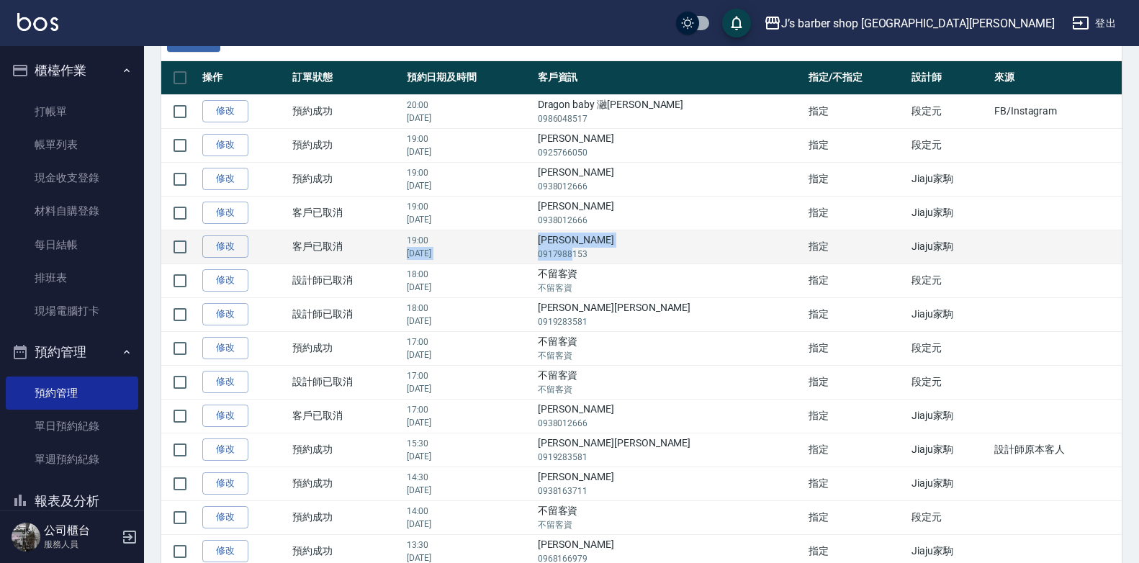
drag, startPoint x: 587, startPoint y: 239, endPoint x: 631, endPoint y: 253, distance: 46.7
click at [631, 253] on tr "修改  客戶已取消 19:00 2025年09月17日 陳威凱 0917988153 指定 Jiaju家駒" at bounding box center [641, 247] width 960 height 34
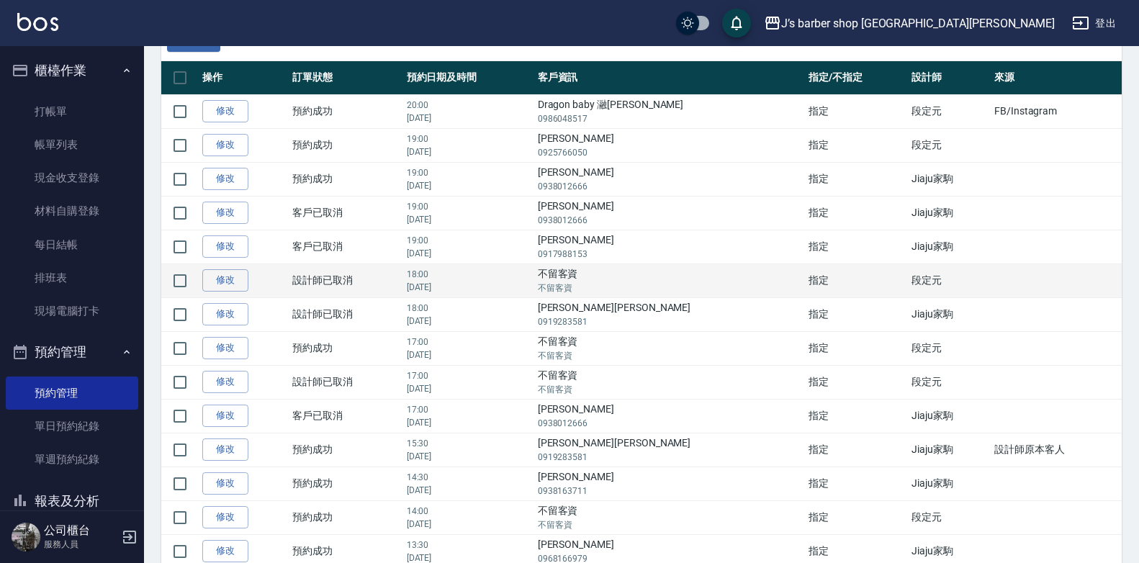
drag, startPoint x: 631, startPoint y: 253, endPoint x: 654, endPoint y: 294, distance: 47.0
click at [654, 293] on p "不留客資" at bounding box center [670, 287] width 264 height 13
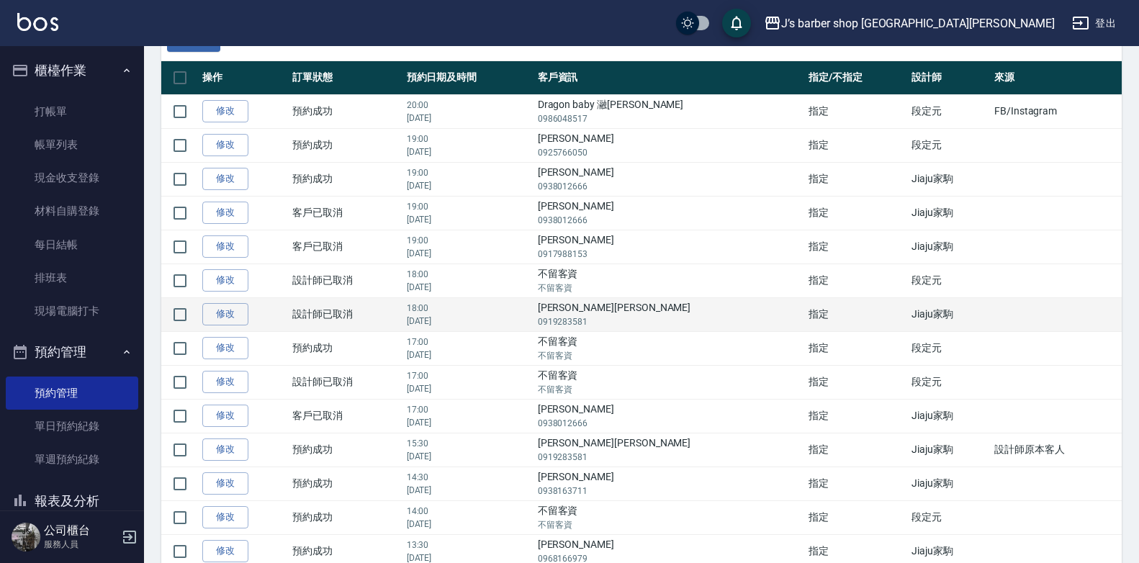
drag, startPoint x: 584, startPoint y: 314, endPoint x: 643, endPoint y: 323, distance: 59.8
click at [643, 323] on tr "修改  設計師已取消 18:00 2025年09月17日 王弟寶 0919283581 指定 Jiaju家駒" at bounding box center [641, 314] width 960 height 34
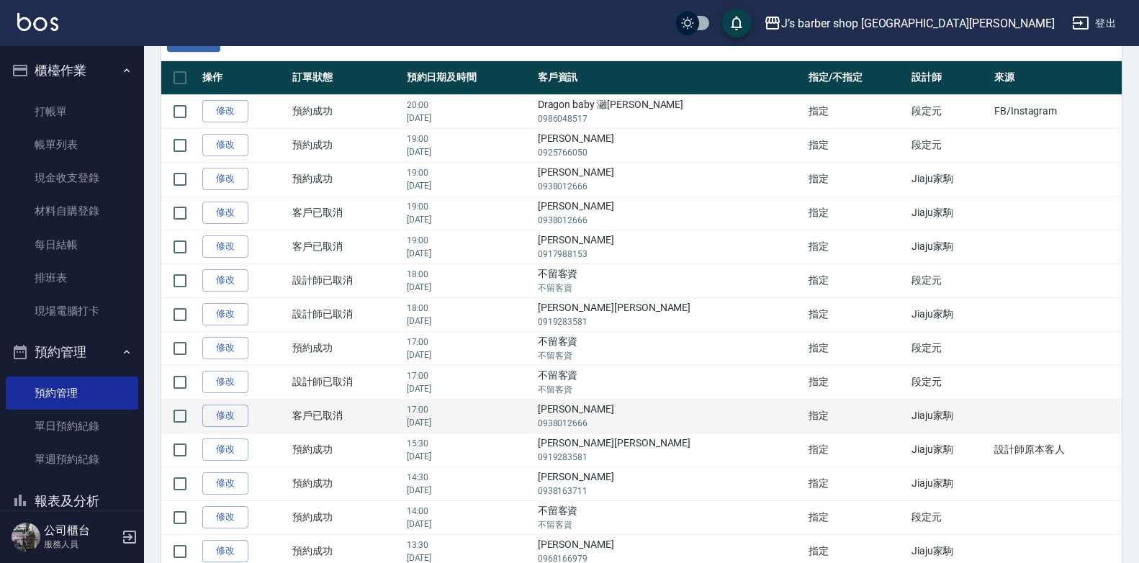
drag, startPoint x: 643, startPoint y: 323, endPoint x: 651, endPoint y: 407, distance: 84.6
click at [651, 407] on td "楊茗富 0938012666" at bounding box center [669, 416] width 271 height 34
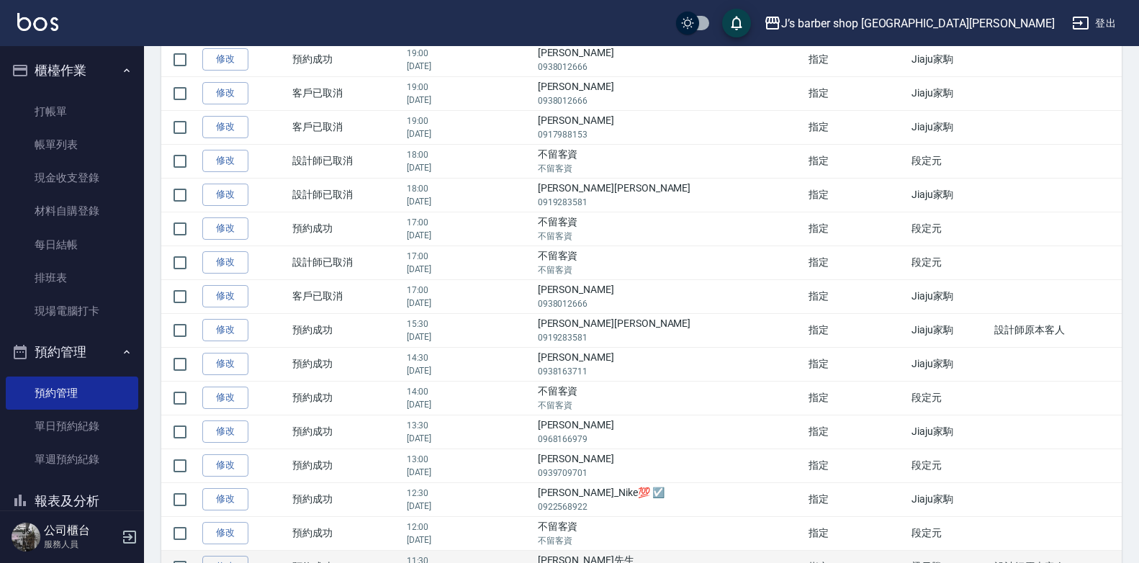
scroll to position [360, 0]
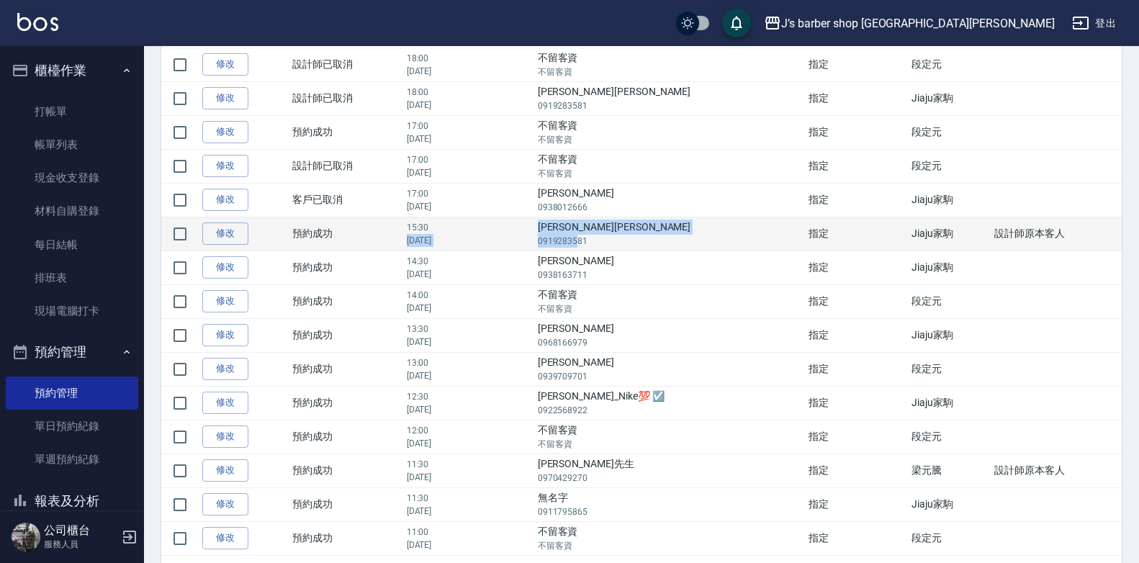
drag, startPoint x: 589, startPoint y: 227, endPoint x: 633, endPoint y: 243, distance: 47.1
click at [633, 243] on tr "修改  預約成功 15:30 2025年09月17日 王弟寶 0919283581 指定 Jiaju家駒 設計師原本客人" at bounding box center [641, 234] width 960 height 34
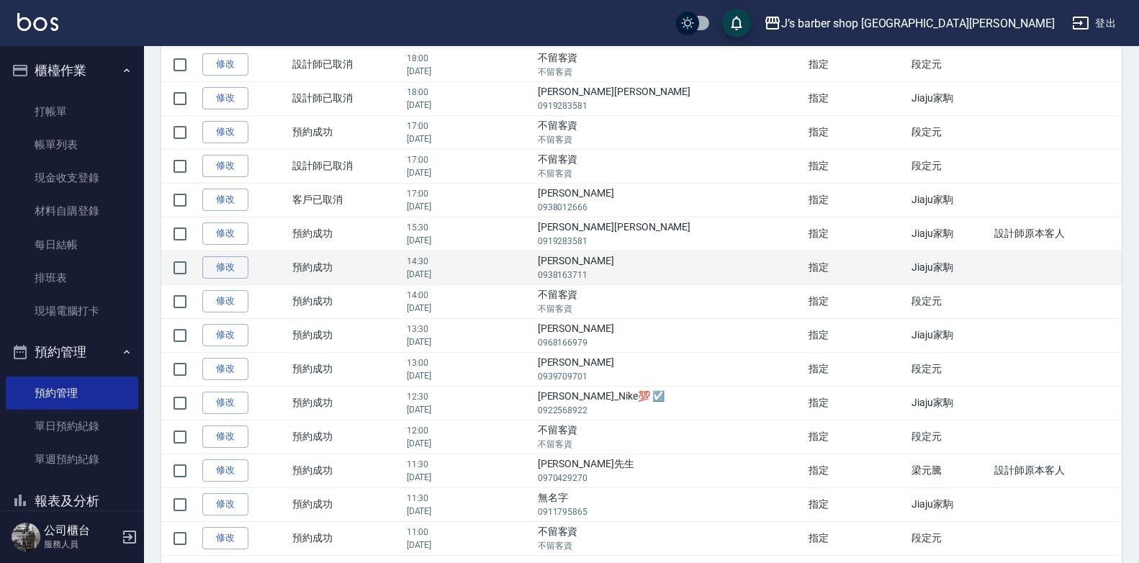
drag, startPoint x: 633, startPoint y: 243, endPoint x: 636, endPoint y: 270, distance: 27.5
click at [636, 270] on p "0938163711" at bounding box center [670, 274] width 264 height 13
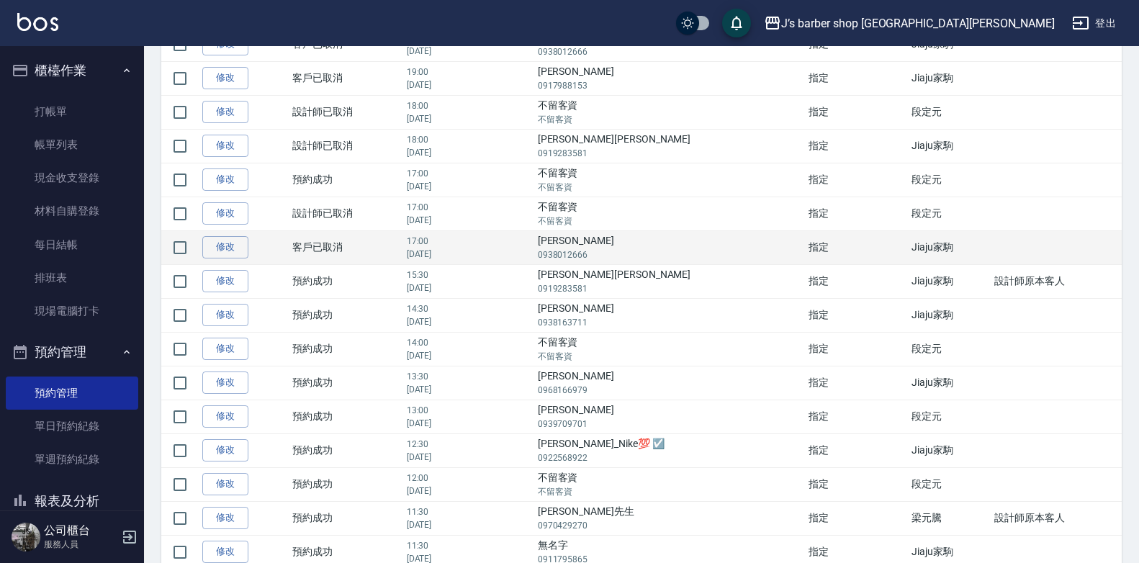
scroll to position [288, 0]
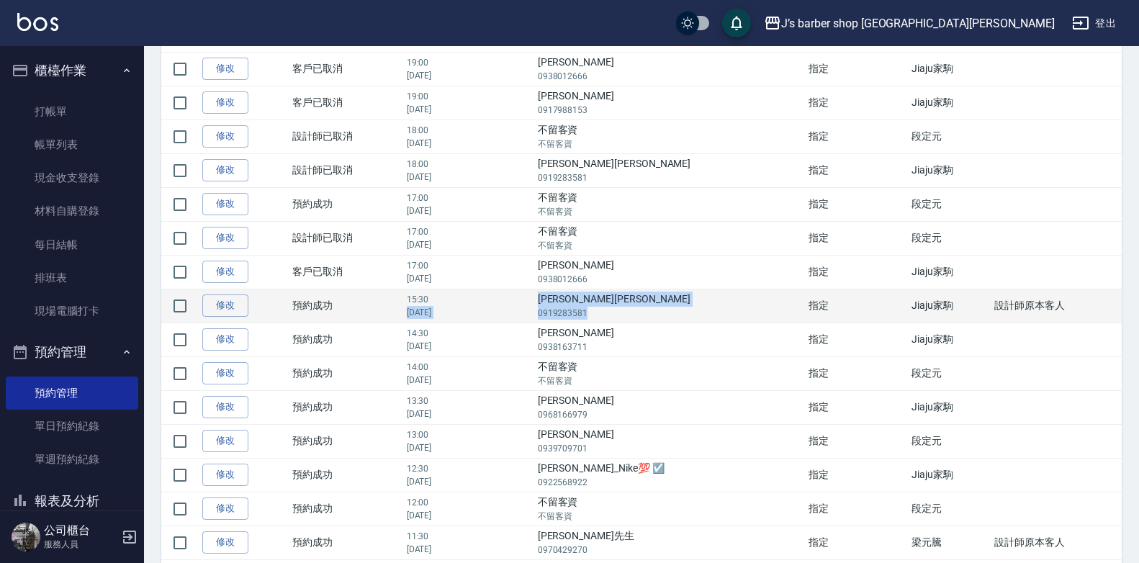
drag, startPoint x: 575, startPoint y: 299, endPoint x: 649, endPoint y: 310, distance: 74.9
click at [649, 310] on tr "修改  預約成功 15:30 2025年09月17日 王弟寶 0919283581 指定 Jiaju家駒 設計師原本客人" at bounding box center [641, 306] width 960 height 34
click at [643, 314] on p "0919283581" at bounding box center [670, 313] width 264 height 13
drag, startPoint x: 599, startPoint y: 301, endPoint x: 653, endPoint y: 317, distance: 56.3
click at [653, 317] on td "王弟寶 0919283581" at bounding box center [669, 306] width 271 height 34
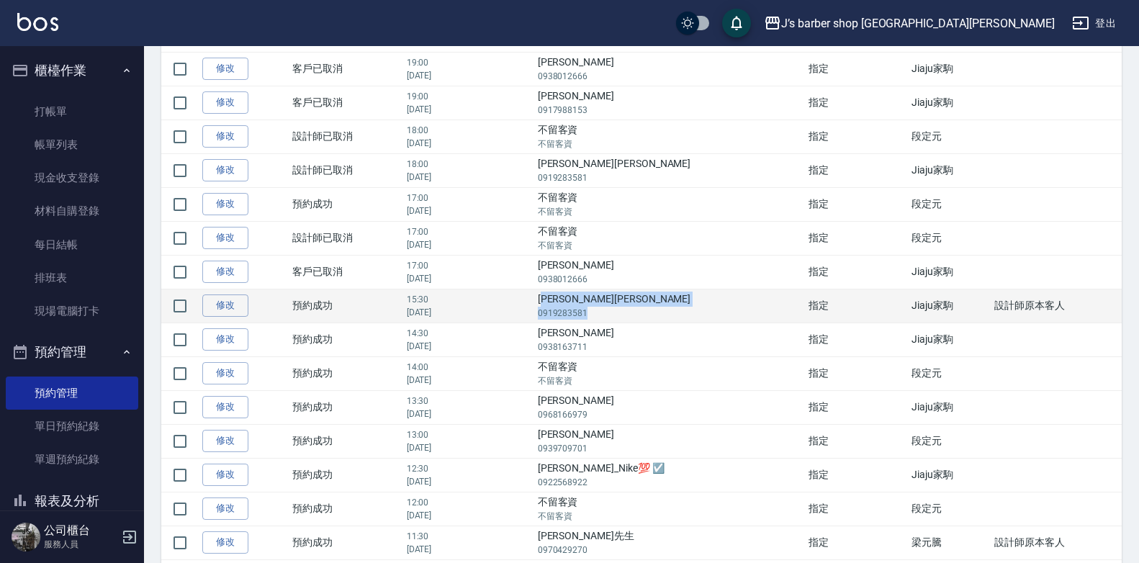
drag, startPoint x: 653, startPoint y: 317, endPoint x: 599, endPoint y: 302, distance: 56.1
click at [600, 303] on td "王弟寶 0919283581" at bounding box center [669, 306] width 271 height 34
drag, startPoint x: 595, startPoint y: 299, endPoint x: 647, endPoint y: 313, distance: 53.6
click at [647, 313] on td "王弟寶 0919283581" at bounding box center [669, 306] width 271 height 34
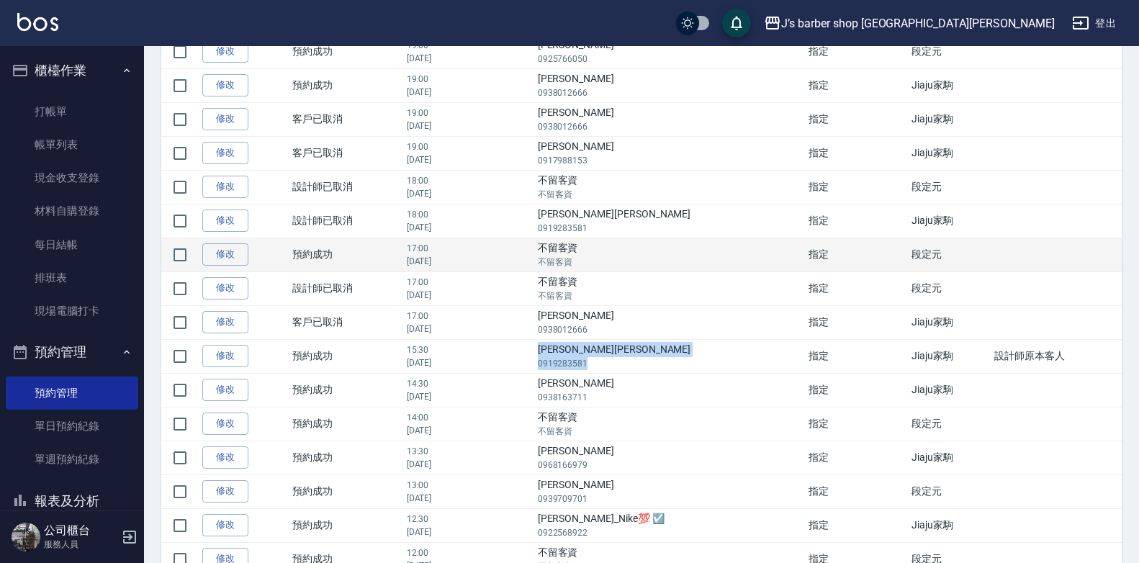
scroll to position [216, 0]
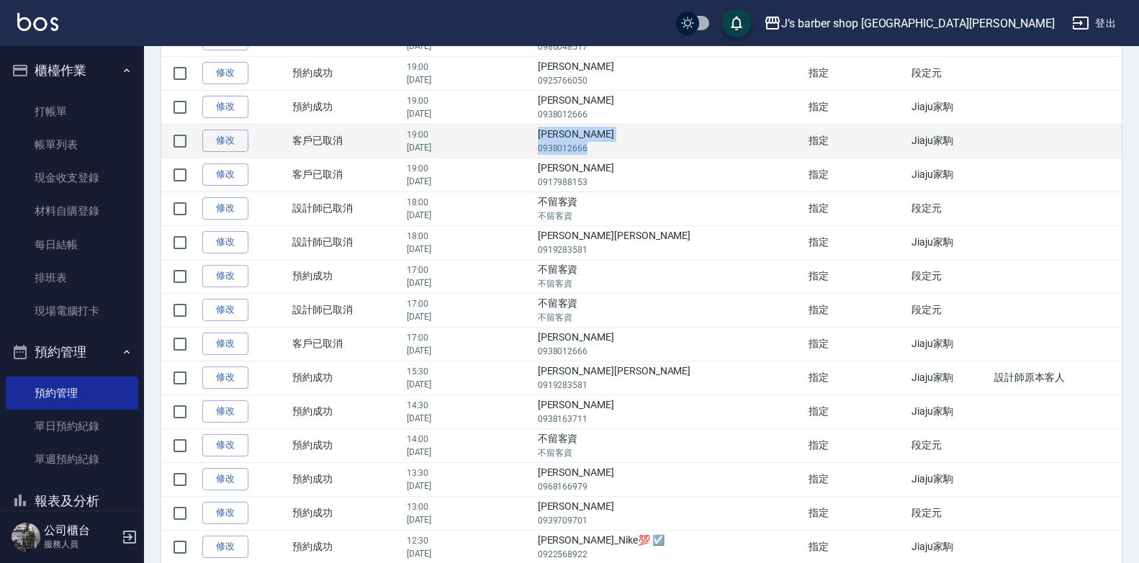
drag, startPoint x: 596, startPoint y: 137, endPoint x: 660, endPoint y: 153, distance: 66.2
click at [660, 153] on td "楊茗富 0938012666" at bounding box center [669, 141] width 271 height 34
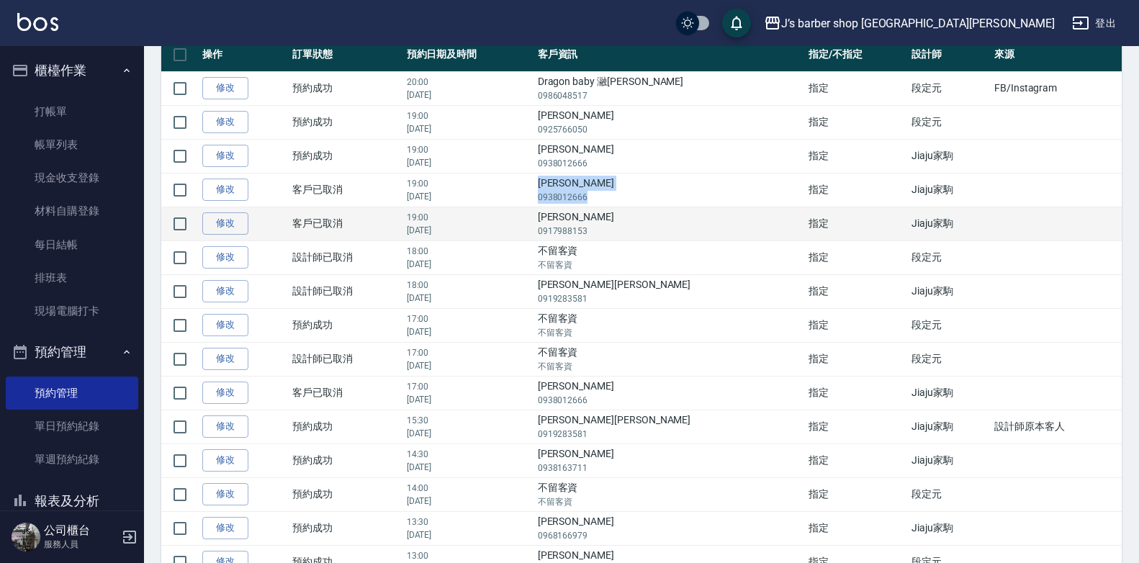
scroll to position [144, 0]
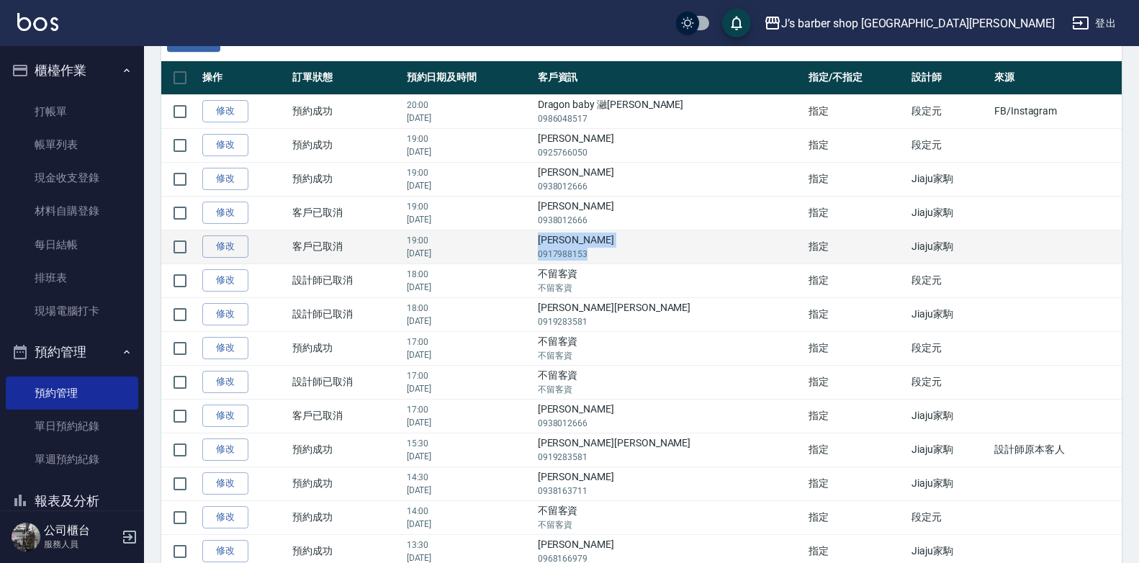
drag, startPoint x: 598, startPoint y: 242, endPoint x: 653, endPoint y: 250, distance: 55.4
click at [653, 250] on td "陳威凱 0917988153" at bounding box center [669, 247] width 271 height 34
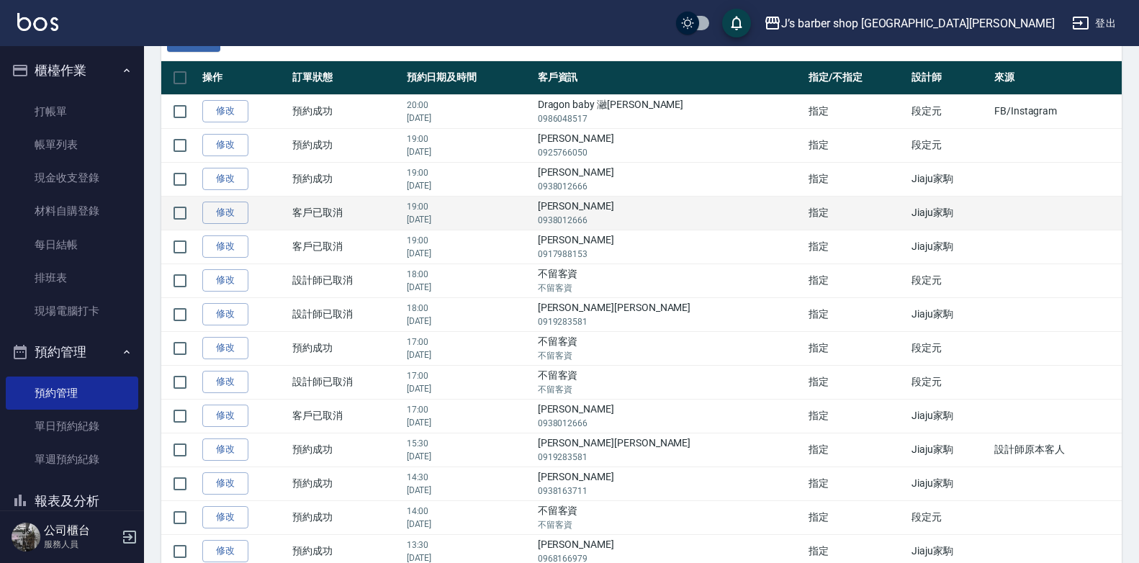
drag, startPoint x: 653, startPoint y: 250, endPoint x: 600, endPoint y: 202, distance: 71.8
click at [600, 202] on td "楊茗富 0938012666" at bounding box center [669, 213] width 271 height 34
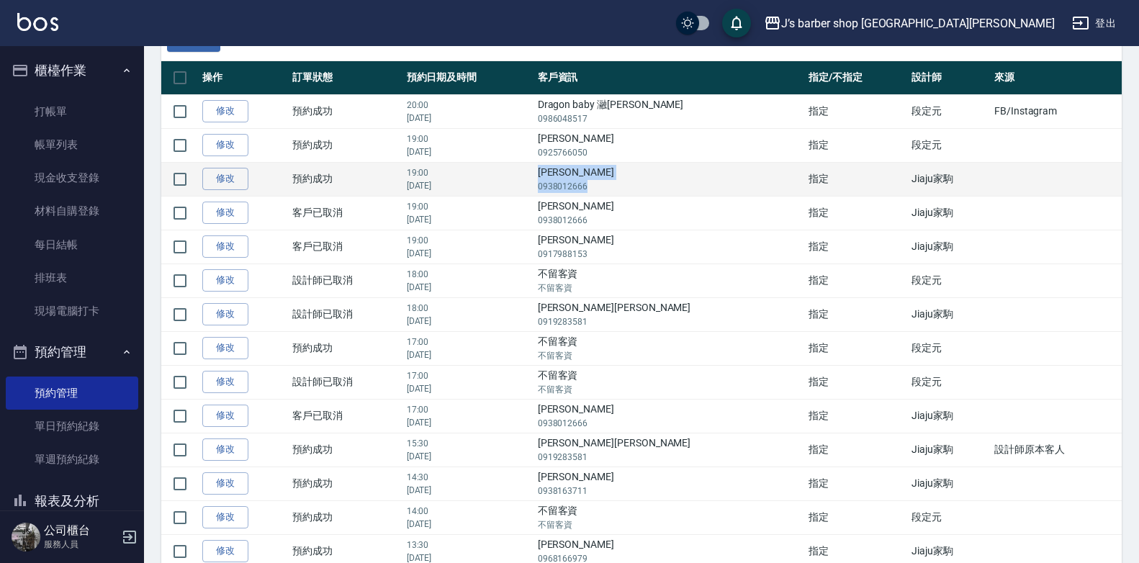
drag, startPoint x: 612, startPoint y: 177, endPoint x: 648, endPoint y: 192, distance: 39.0
click at [648, 192] on td "楊茗富 0938012666" at bounding box center [669, 179] width 271 height 34
drag, startPoint x: 648, startPoint y: 192, endPoint x: 595, endPoint y: 173, distance: 55.8
click at [595, 173] on td "楊茗富 0938012666" at bounding box center [669, 179] width 271 height 34
drag, startPoint x: 595, startPoint y: 173, endPoint x: 651, endPoint y: 184, distance: 56.6
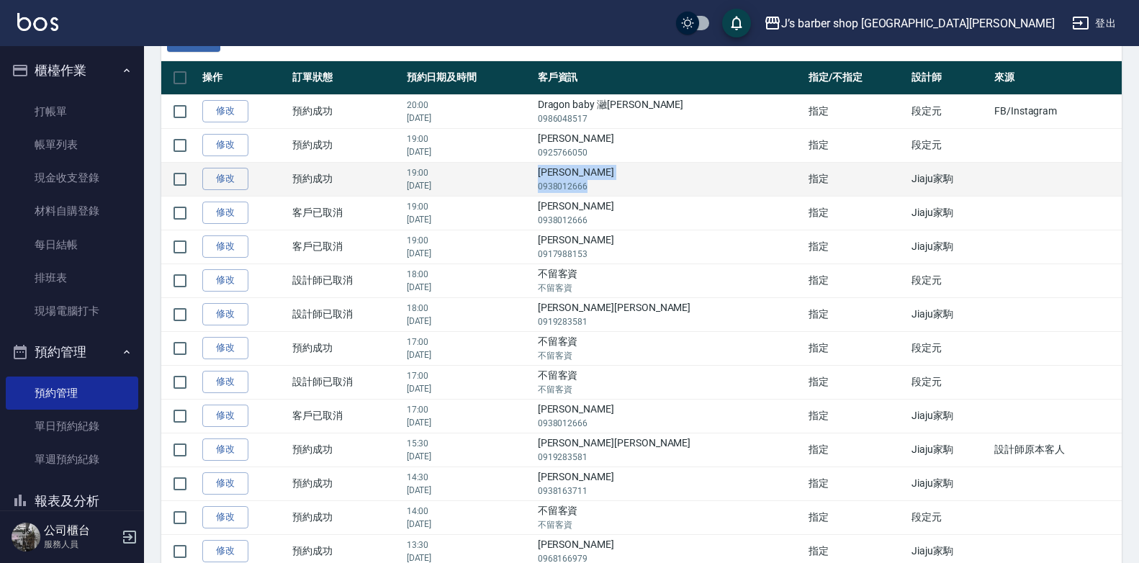
click at [651, 184] on td "楊茗富 0938012666" at bounding box center [669, 179] width 271 height 34
click at [651, 186] on p "0938012666" at bounding box center [670, 186] width 264 height 13
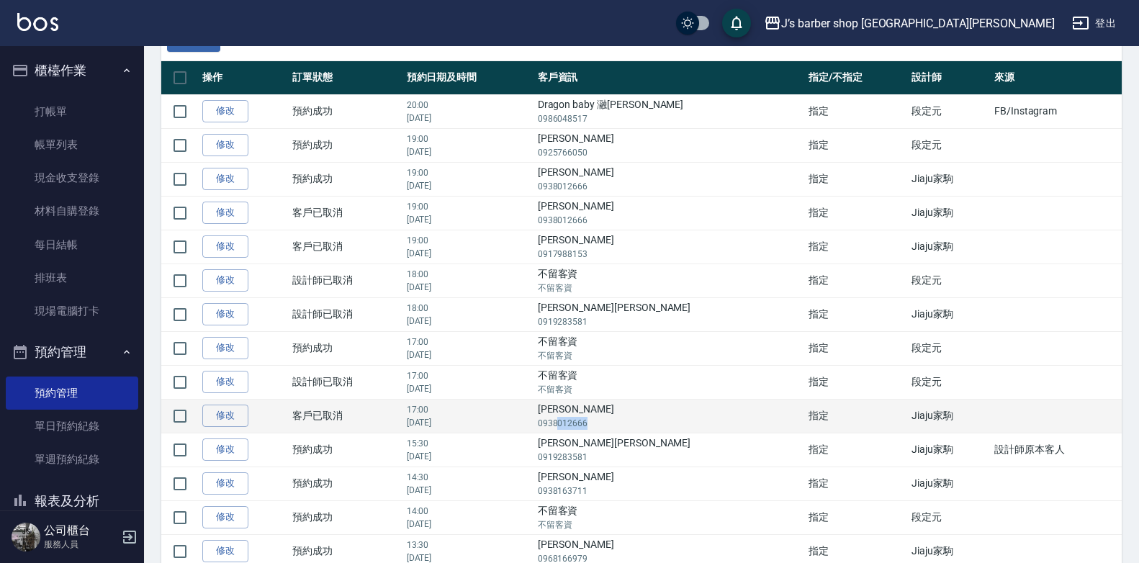
drag, startPoint x: 613, startPoint y: 417, endPoint x: 649, endPoint y: 424, distance: 36.7
click at [649, 424] on p "0938012666" at bounding box center [670, 423] width 264 height 13
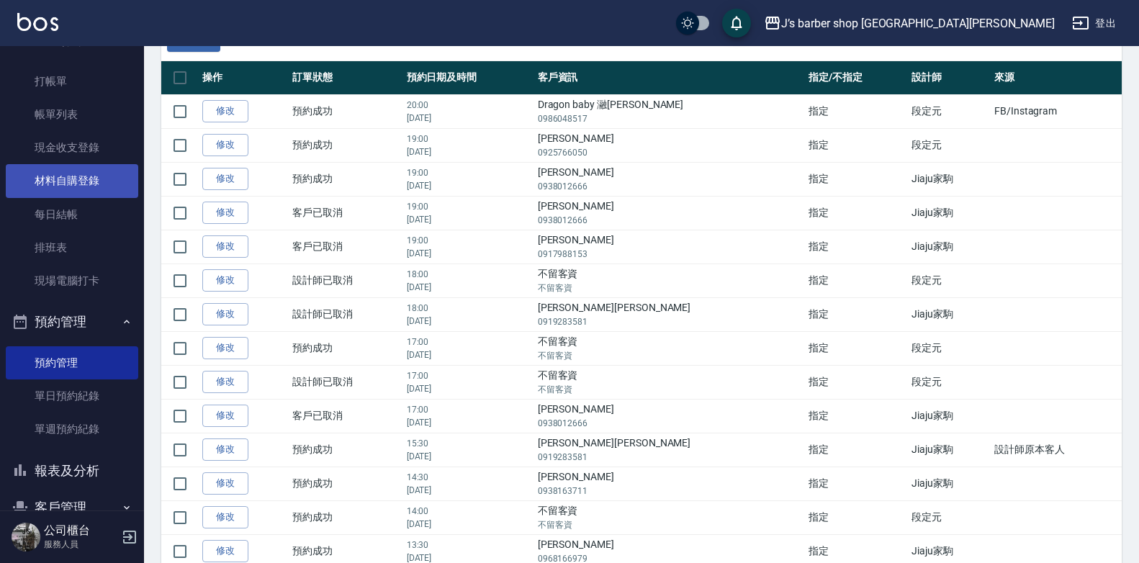
scroll to position [0, 0]
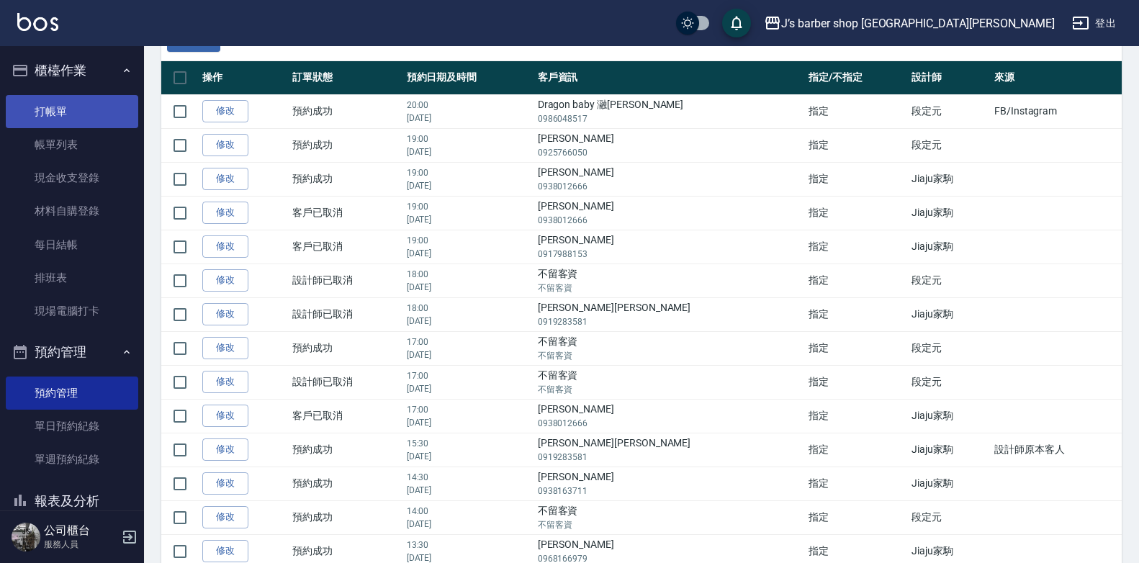
click at [87, 109] on link "打帳單" at bounding box center [72, 111] width 132 height 33
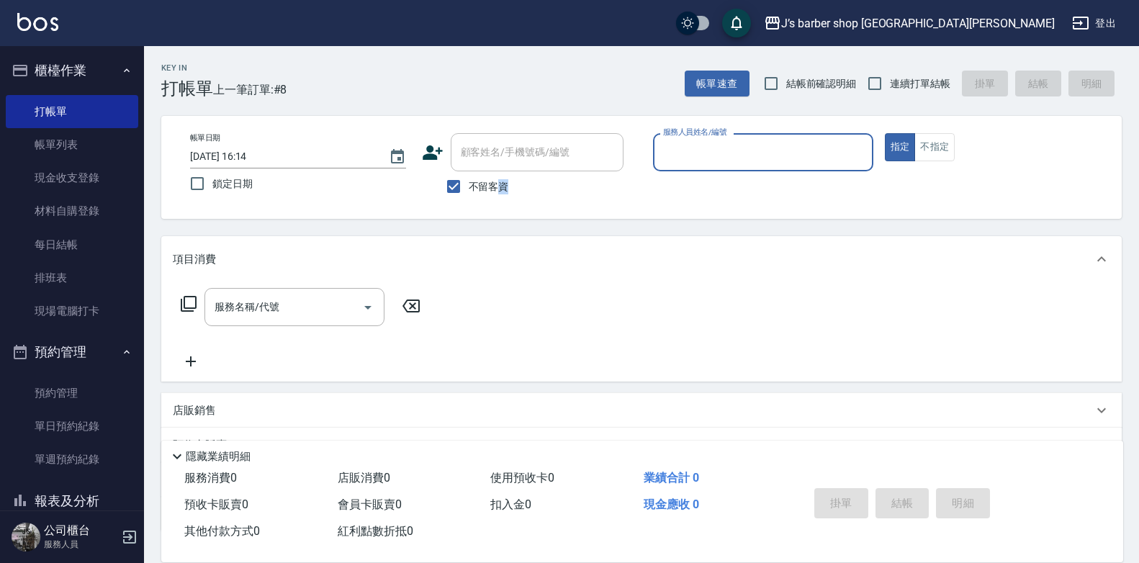
click at [503, 184] on span "不留客資" at bounding box center [489, 186] width 40 height 15
drag, startPoint x: 503, startPoint y: 184, endPoint x: 488, endPoint y: 191, distance: 16.7
click at [484, 190] on span "不留客資" at bounding box center [489, 186] width 40 height 15
click at [469, 190] on input "不留客資" at bounding box center [453, 186] width 30 height 30
checkbox input "false"
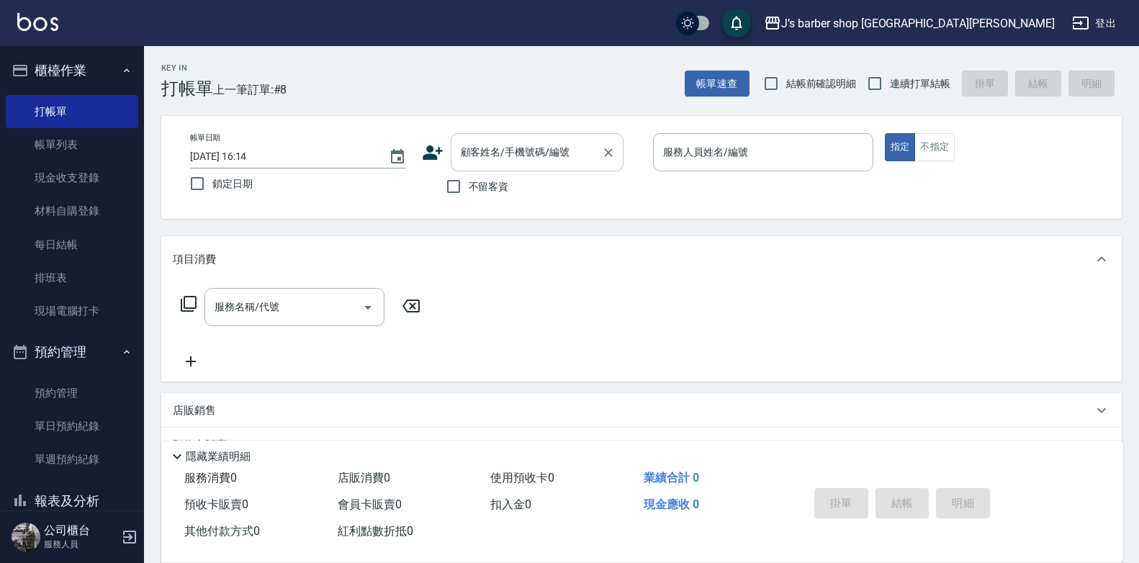
click at [492, 153] on input "顧客姓名/手機號碼/編號" at bounding box center [526, 152] width 138 height 25
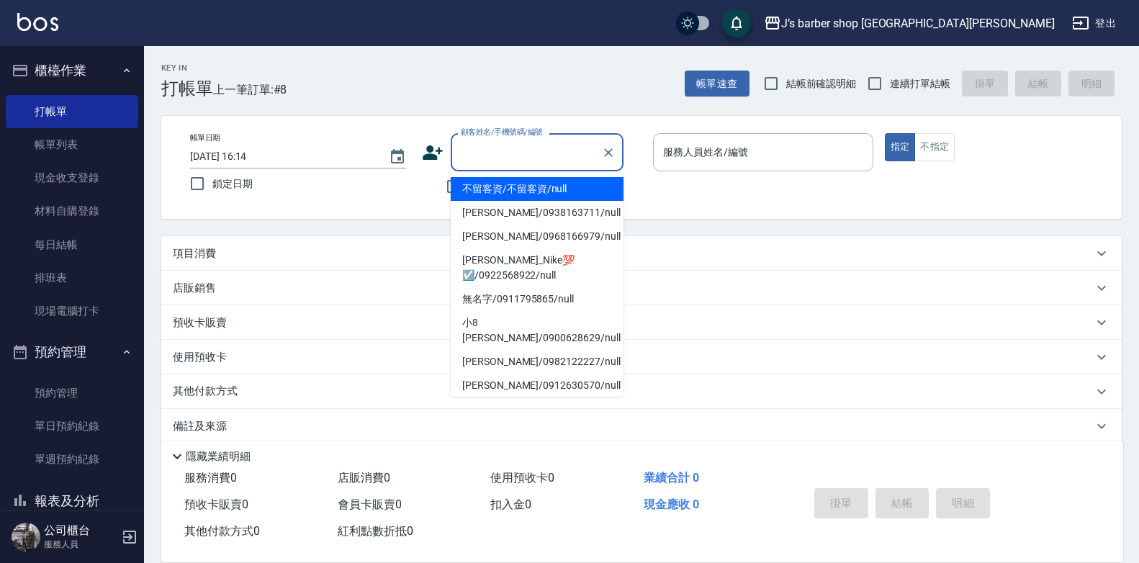
click at [492, 153] on input "顧客姓名/手機號碼/編號" at bounding box center [526, 152] width 138 height 25
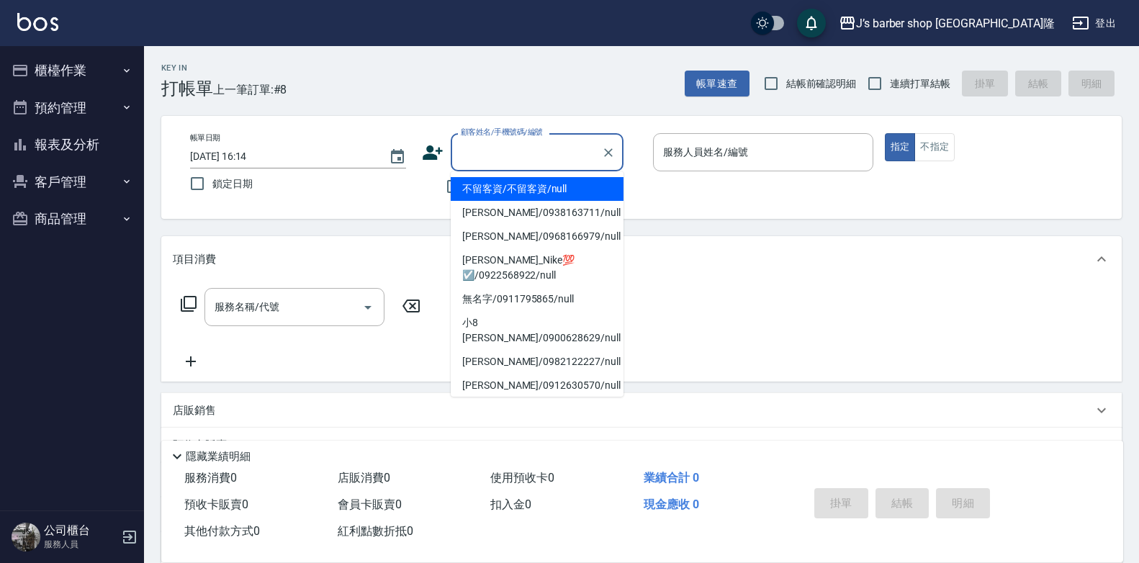
click at [521, 163] on input "顧客姓名/手機號碼/編號" at bounding box center [526, 152] width 138 height 25
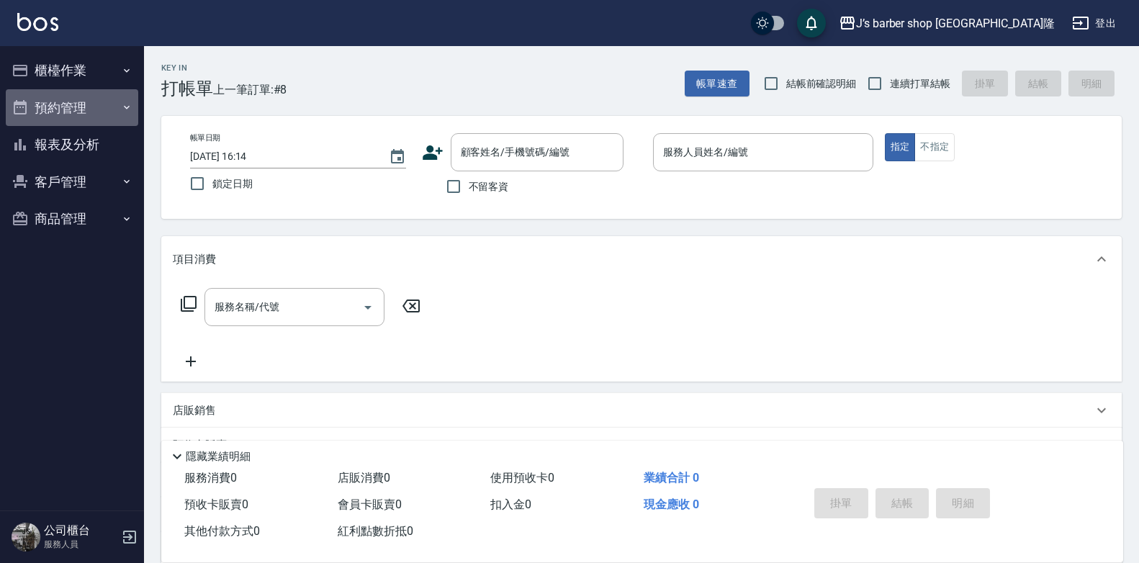
click at [98, 116] on button "預約管理" at bounding box center [72, 107] width 132 height 37
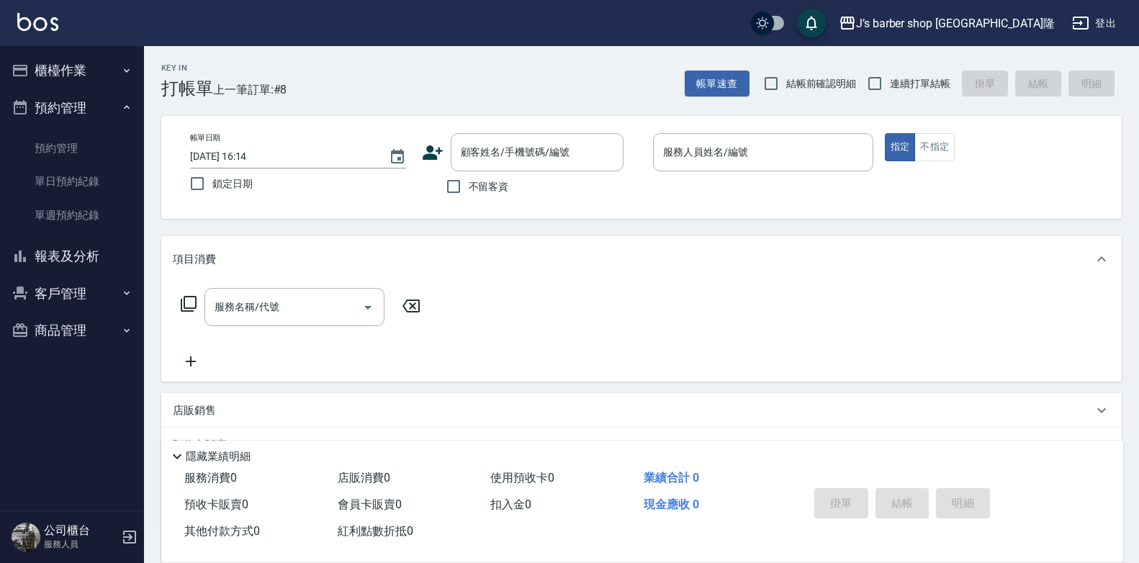
click at [101, 79] on button "櫃檯作業" at bounding box center [72, 70] width 132 height 37
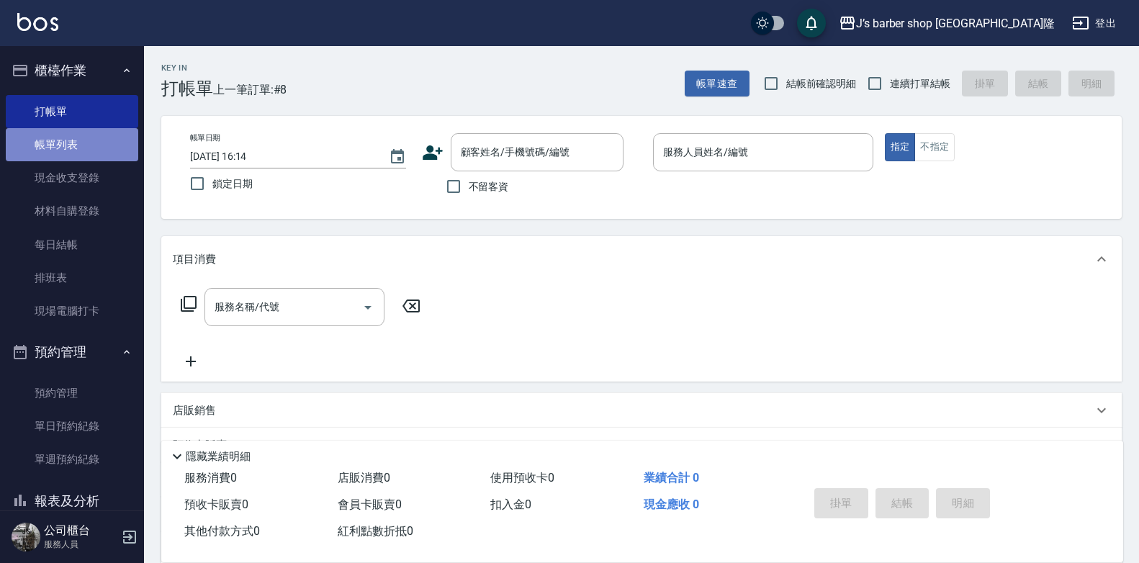
click at [84, 140] on link "帳單列表" at bounding box center [72, 144] width 132 height 33
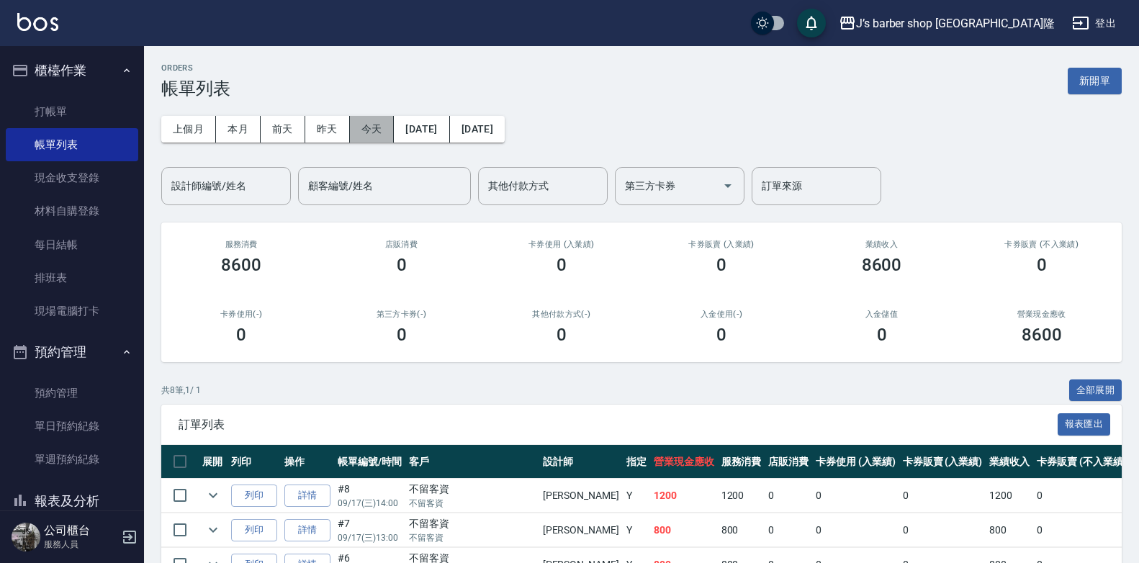
click at [389, 140] on button "今天" at bounding box center [372, 129] width 45 height 27
click at [363, 132] on button "今天" at bounding box center [372, 129] width 45 height 27
click at [58, 116] on link "打帳單" at bounding box center [72, 111] width 132 height 33
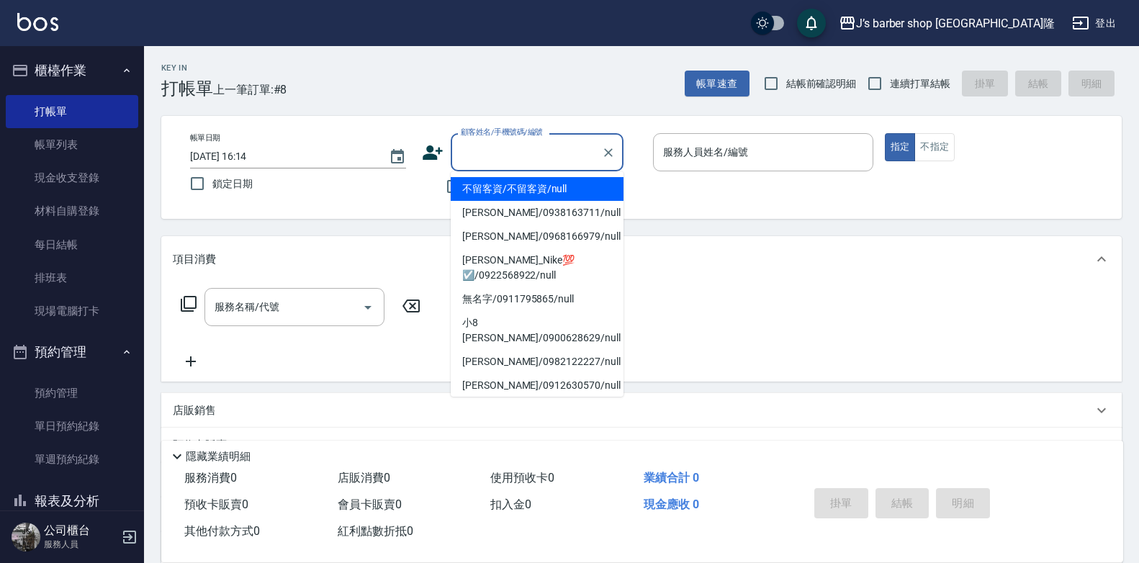
click at [513, 164] on input "顧客姓名/手機號碼/編號" at bounding box center [526, 152] width 138 height 25
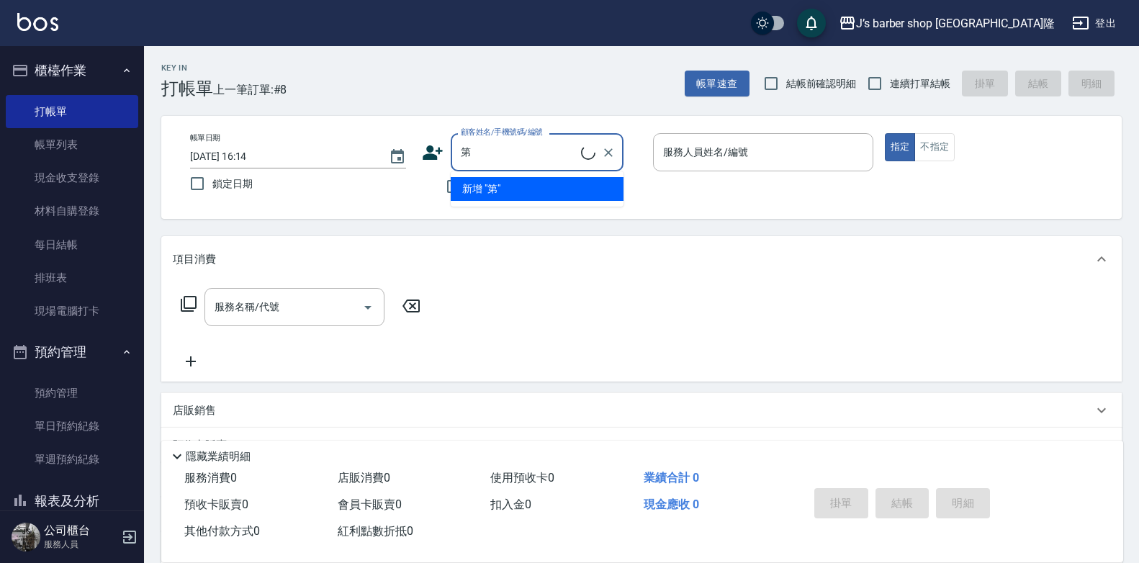
type input "弟"
type input "底"
click at [489, 154] on input "弟" at bounding box center [526, 152] width 138 height 25
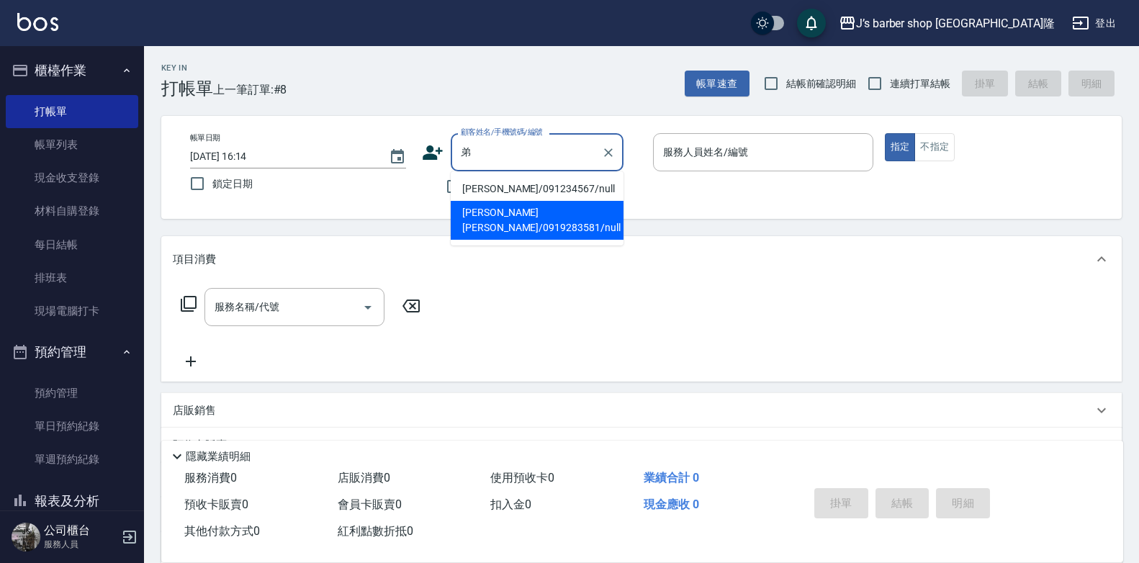
click at [528, 209] on li "王弟寶/0919283581/null" at bounding box center [537, 220] width 173 height 39
type input "王弟寶/0919283581/null"
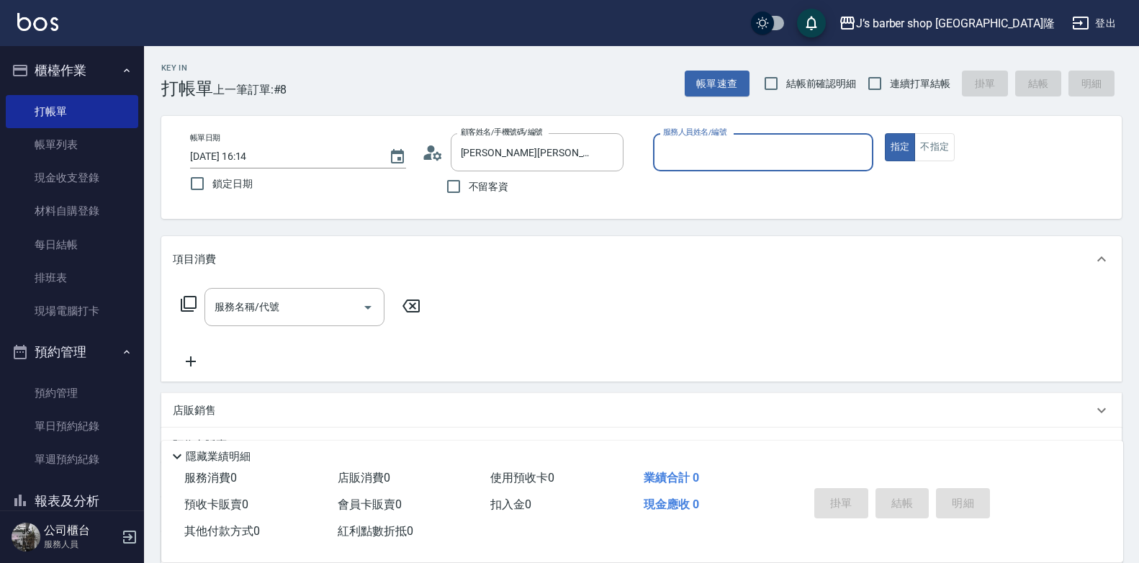
click at [708, 154] on input "服務人員姓名/編號" at bounding box center [762, 152] width 207 height 25
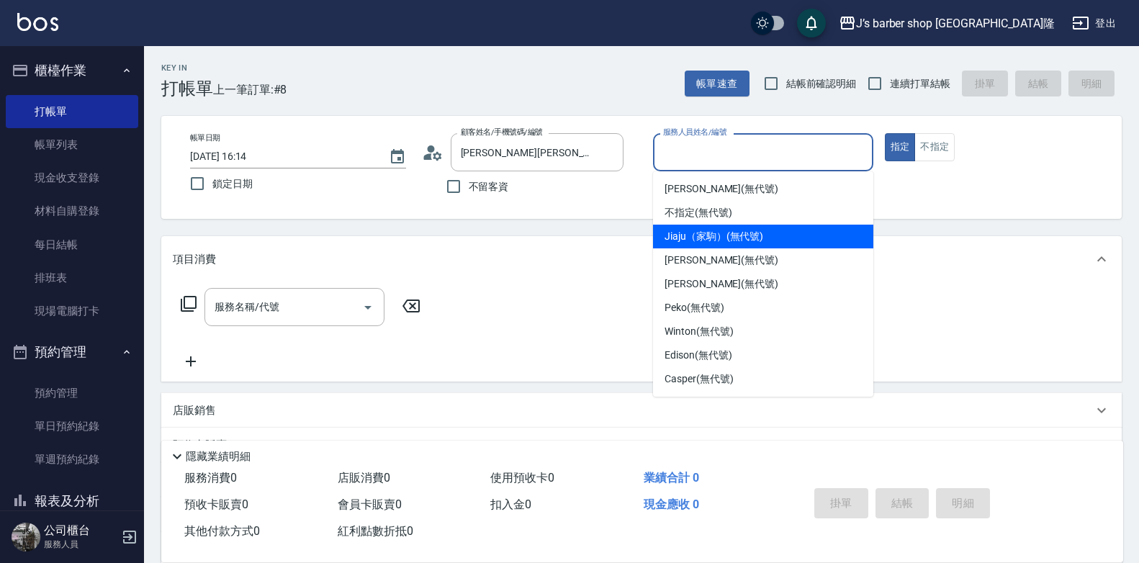
click at [702, 243] on span "Jiaju（家駒） (無代號)" at bounding box center [713, 236] width 99 height 15
type input "Jiaju（家駒）(無代號)"
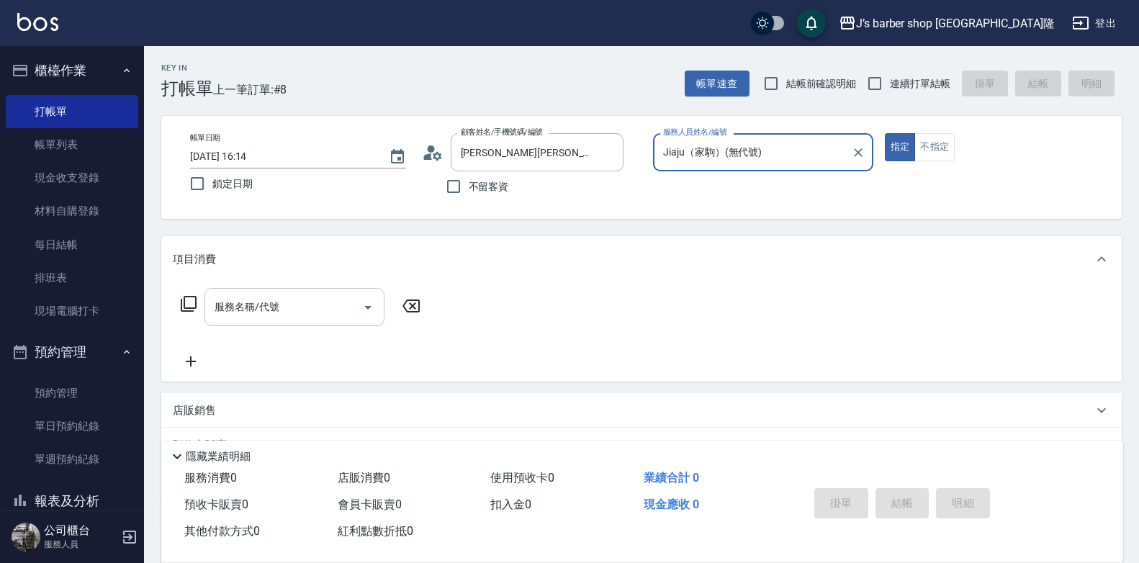
click at [234, 322] on div "服務名稱/代號" at bounding box center [294, 307] width 180 height 38
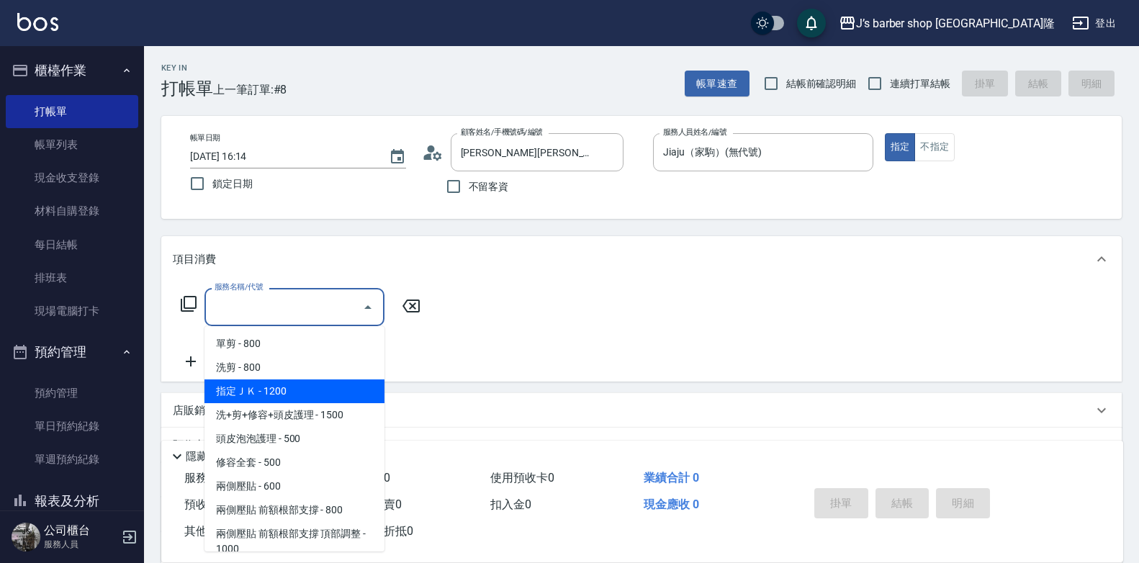
drag, startPoint x: 271, startPoint y: 388, endPoint x: 309, endPoint y: 369, distance: 42.8
click at [271, 388] on span "指定ＪＫ - 1200" at bounding box center [294, 391] width 180 height 24
type input "指定ＪＫ(102)"
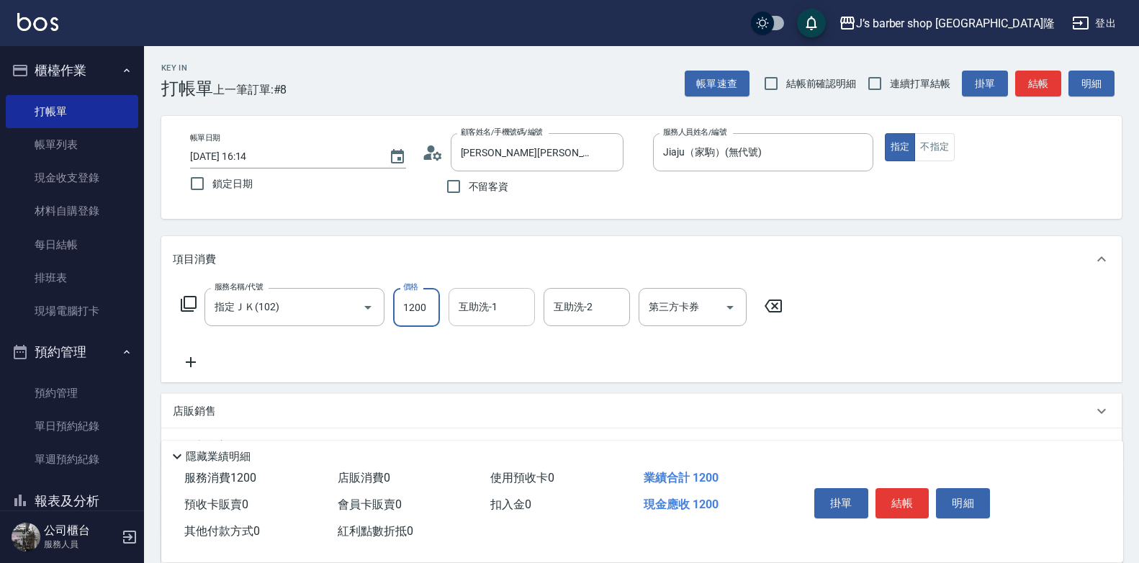
click at [469, 309] on input "互助洗-1" at bounding box center [491, 306] width 73 height 25
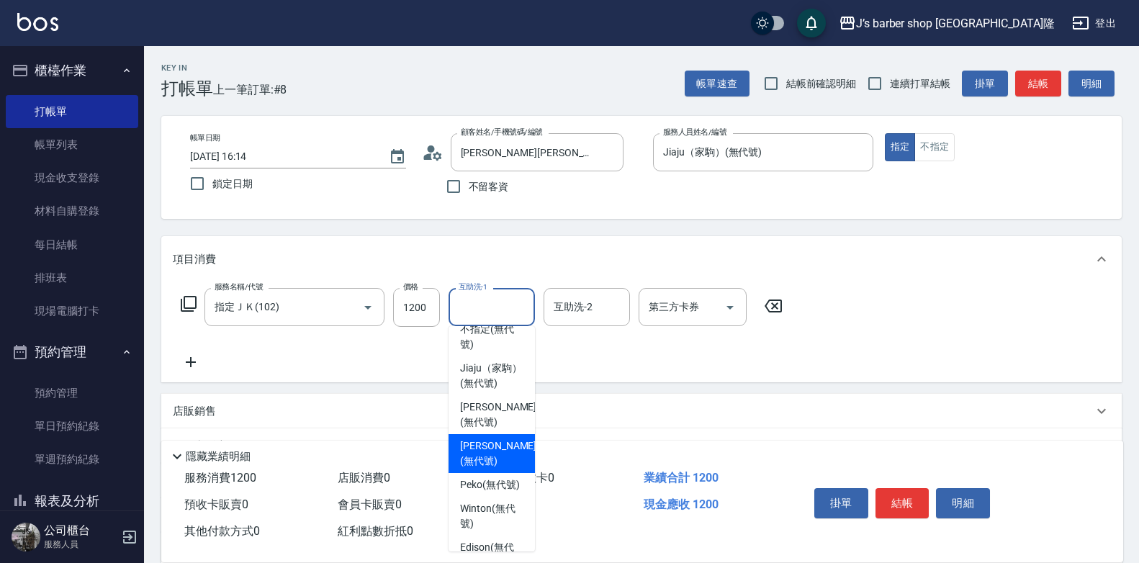
scroll to position [144, 0]
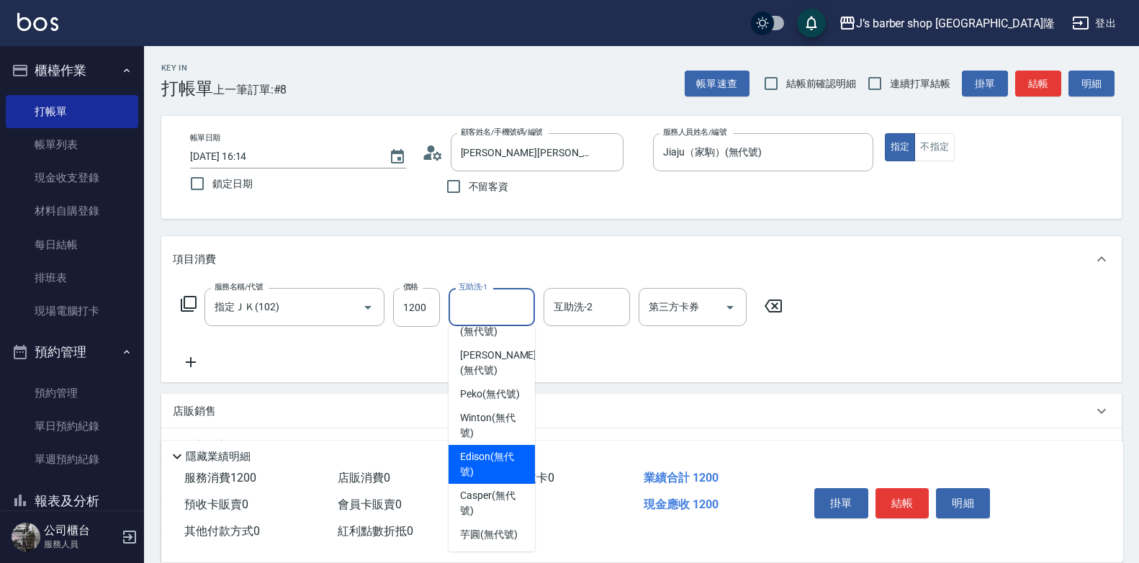
click at [501, 469] on span "Edison (無代號)" at bounding box center [491, 464] width 63 height 30
type input "Edison(無代號)"
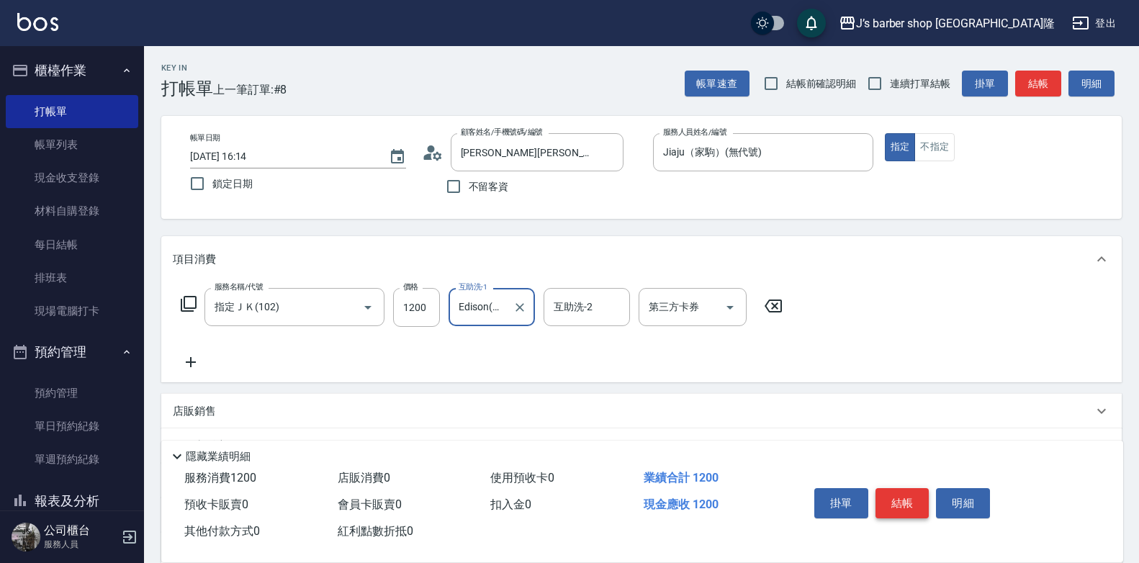
click at [906, 489] on button "結帳" at bounding box center [902, 503] width 54 height 30
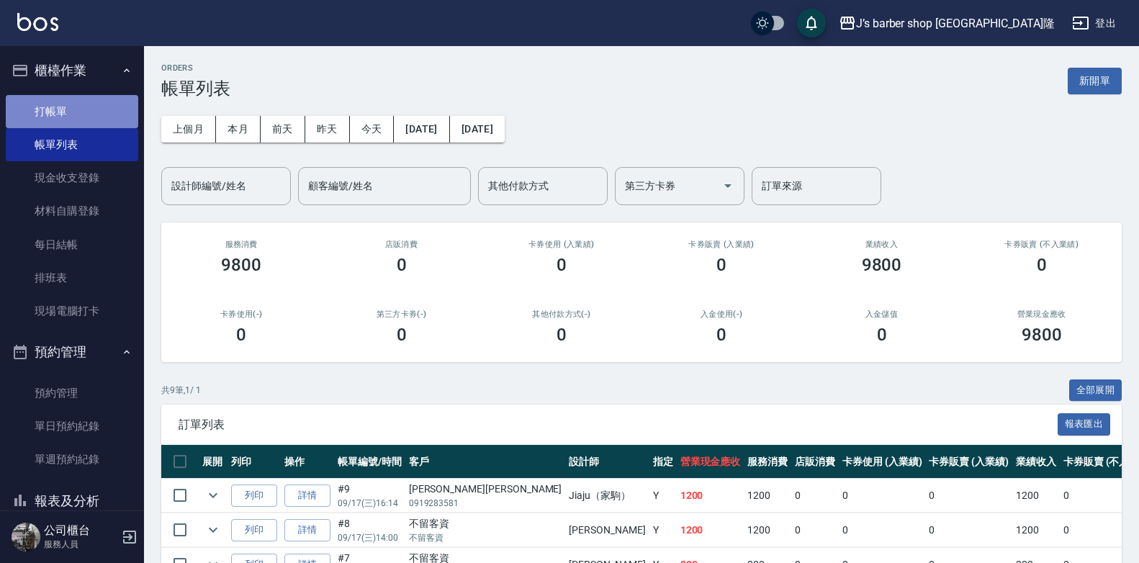
click at [84, 114] on link "打帳單" at bounding box center [72, 111] width 132 height 33
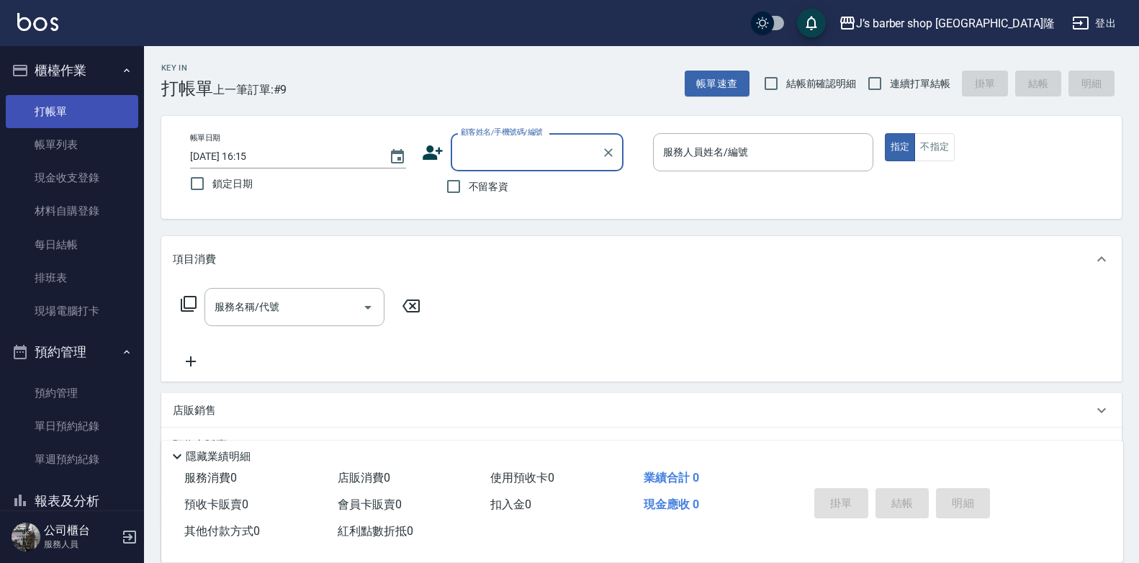
click at [85, 126] on link "打帳單" at bounding box center [72, 111] width 132 height 33
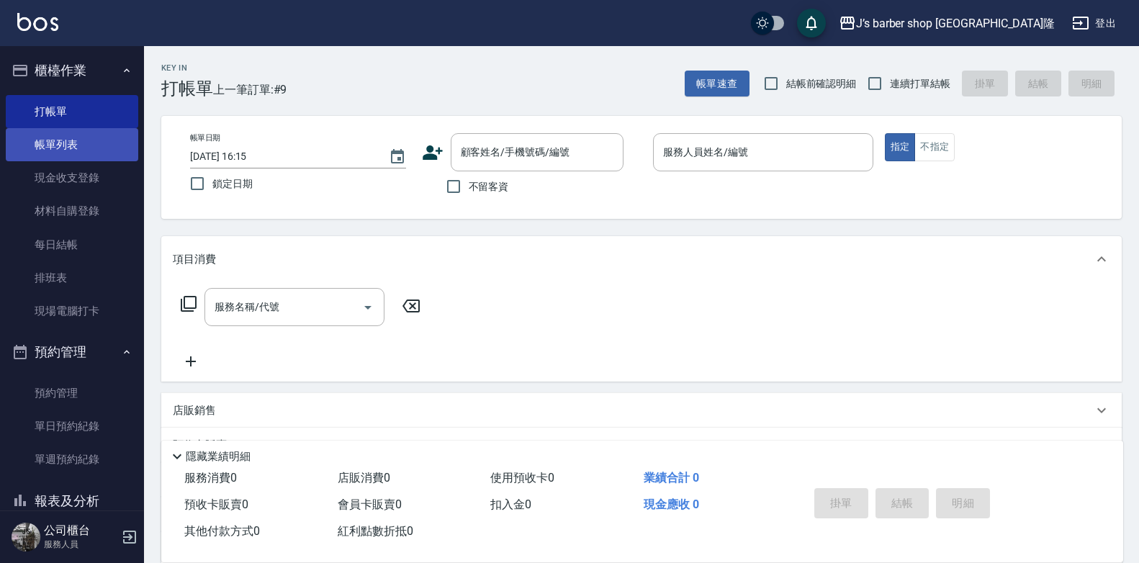
click at [84, 140] on link "帳單列表" at bounding box center [72, 144] width 132 height 33
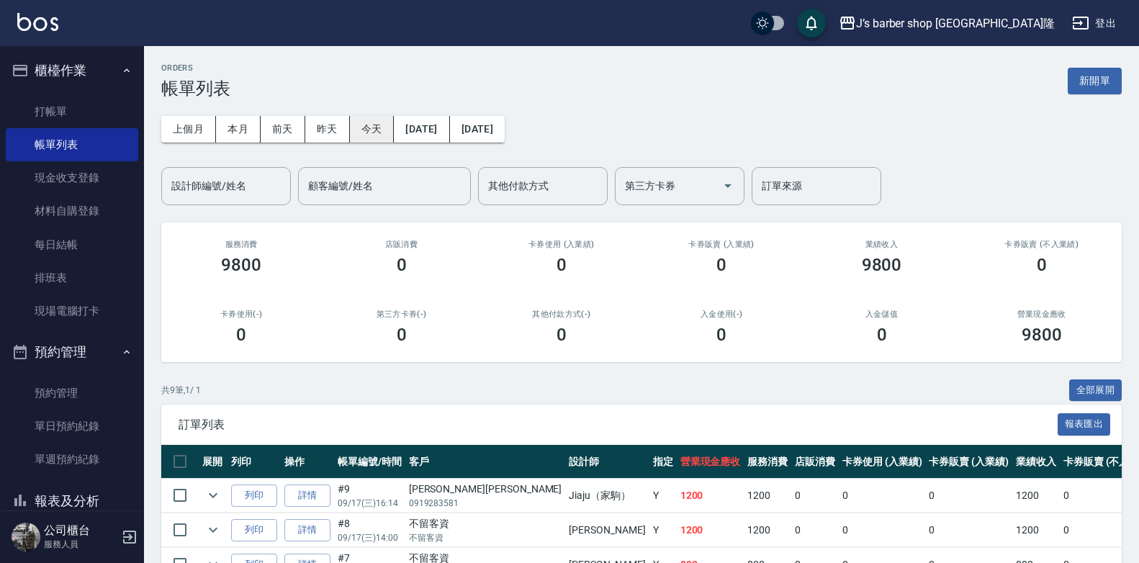
click at [377, 117] on button "今天" at bounding box center [372, 129] width 45 height 27
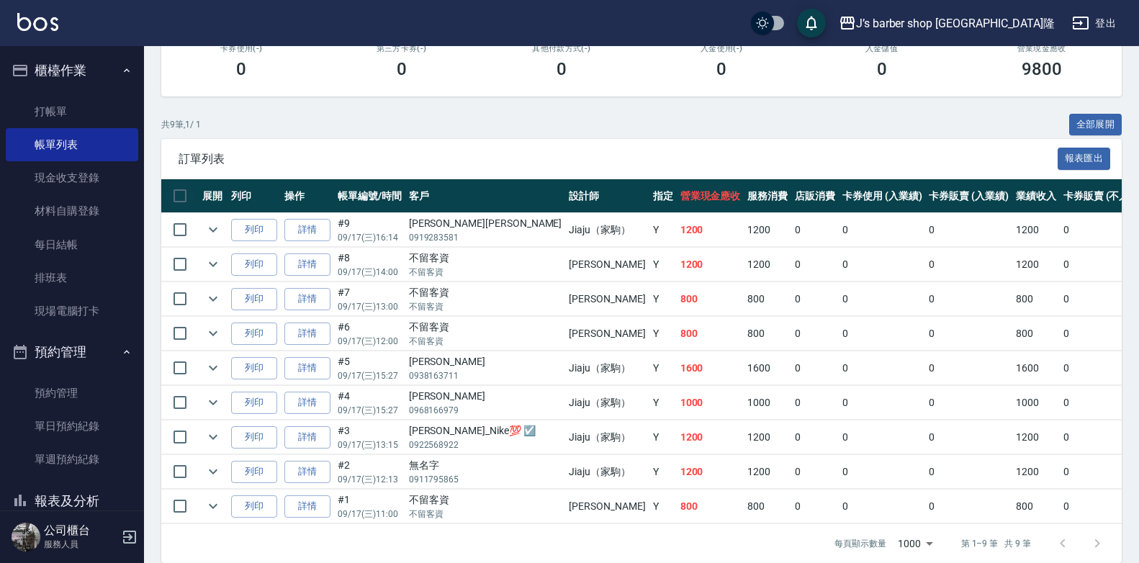
scroll to position [78, 0]
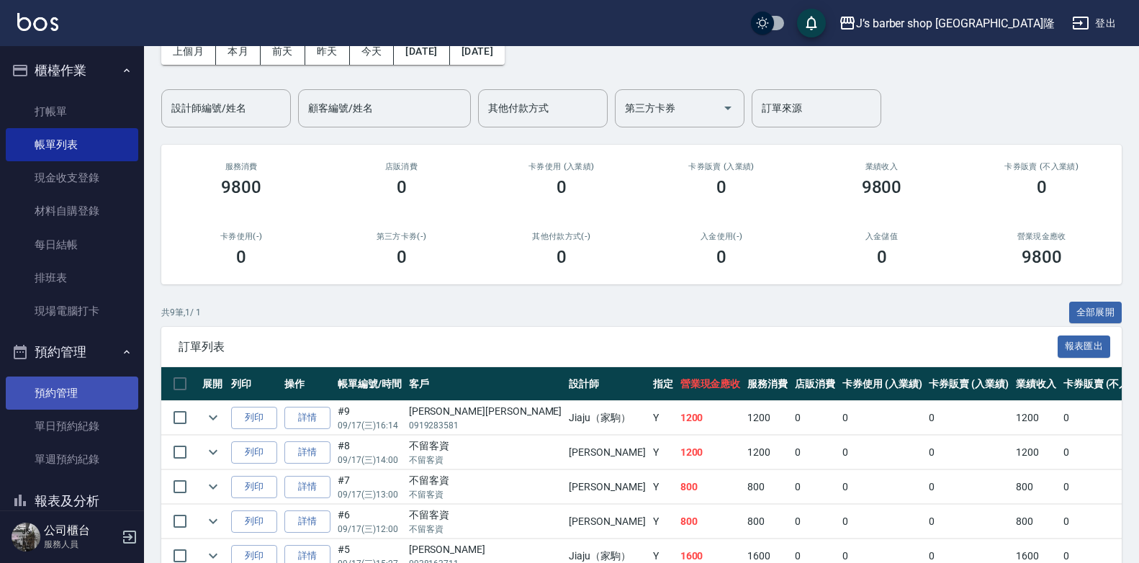
click at [85, 387] on link "預約管理" at bounding box center [72, 392] width 132 height 33
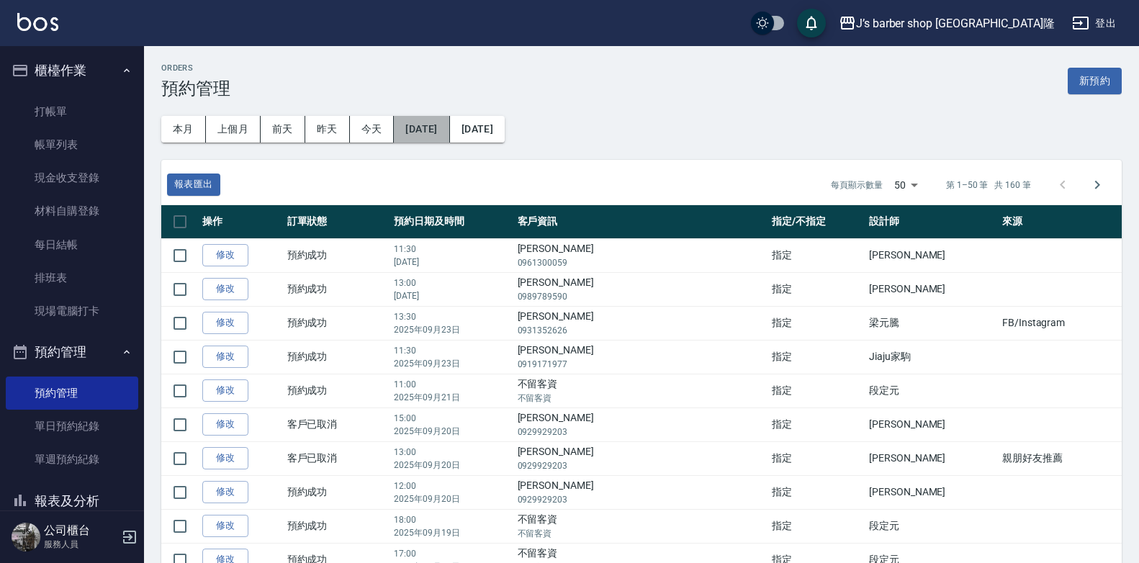
click at [435, 123] on button "[DATE]" at bounding box center [421, 129] width 55 height 27
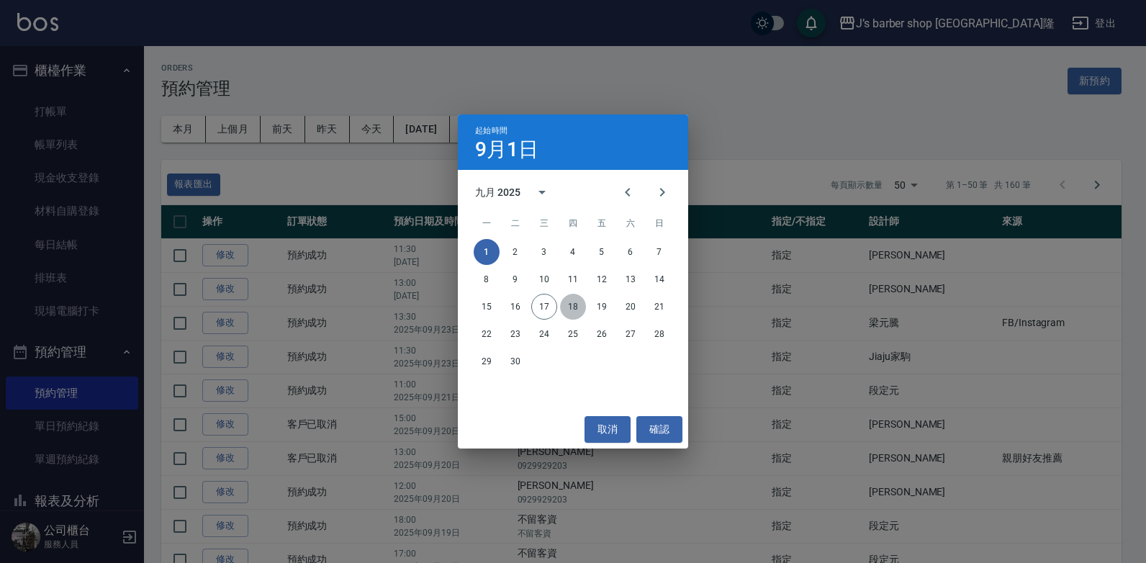
click at [566, 315] on button "18" at bounding box center [573, 307] width 26 height 26
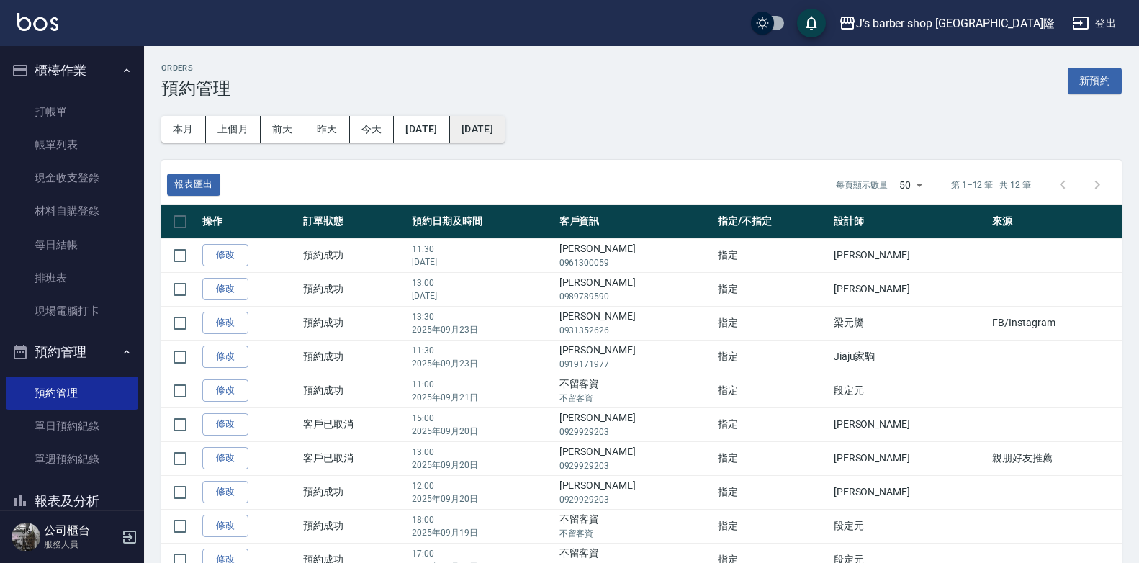
click at [505, 132] on button "2025/12/16" at bounding box center [477, 129] width 55 height 27
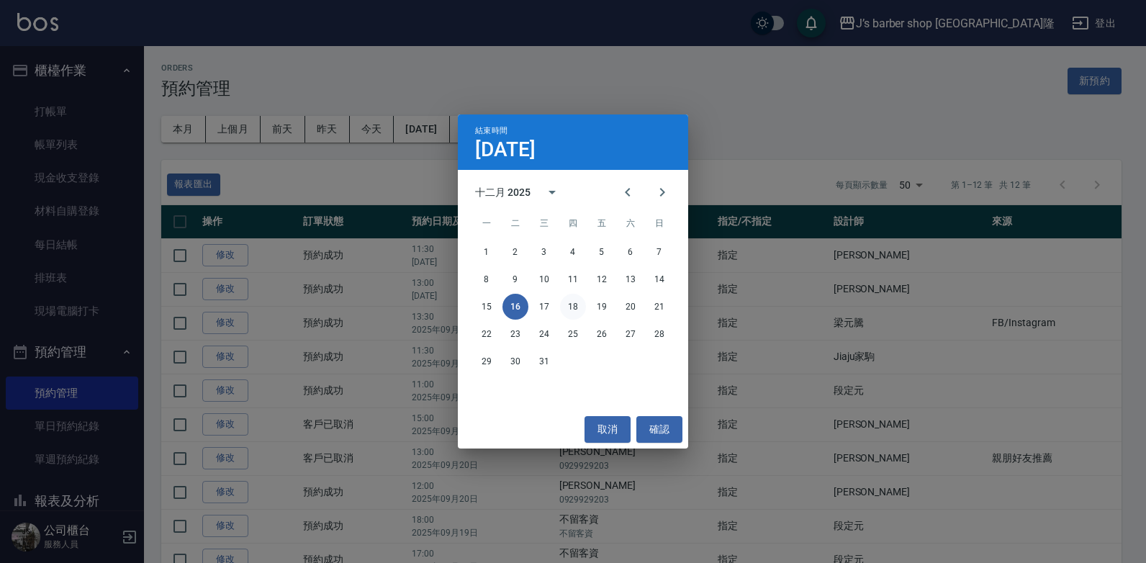
click at [567, 307] on button "18" at bounding box center [573, 307] width 26 height 26
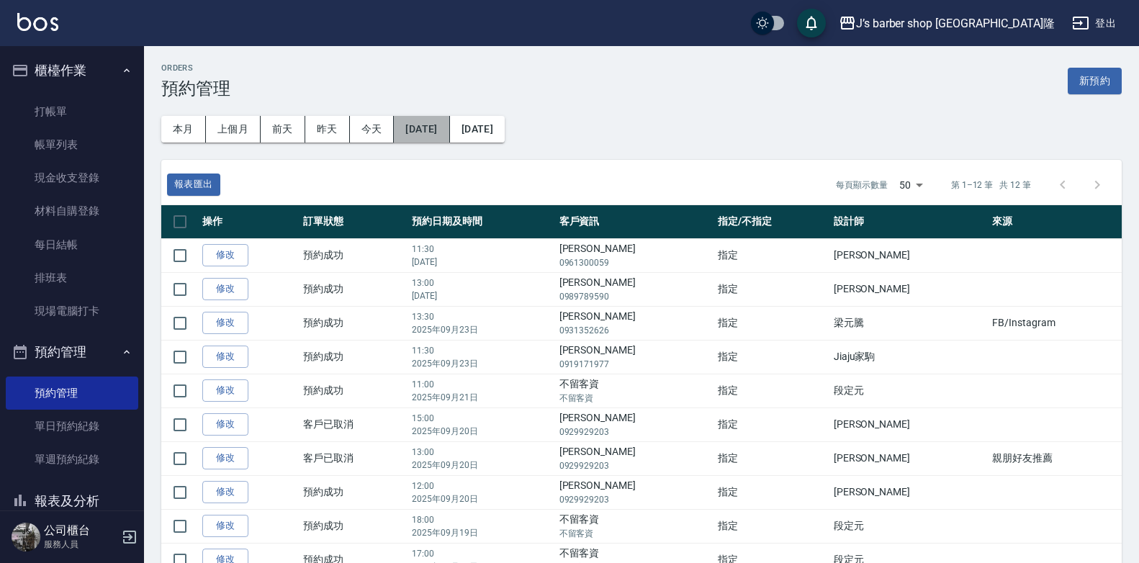
click at [423, 132] on button "2025/09/18" at bounding box center [421, 129] width 55 height 27
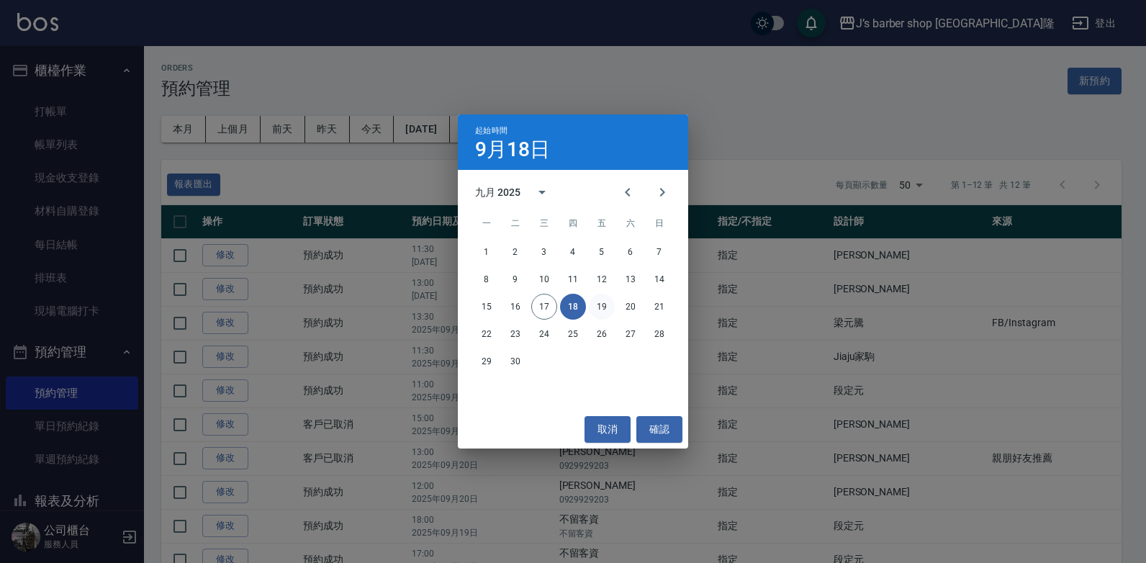
click at [610, 307] on button "19" at bounding box center [602, 307] width 26 height 26
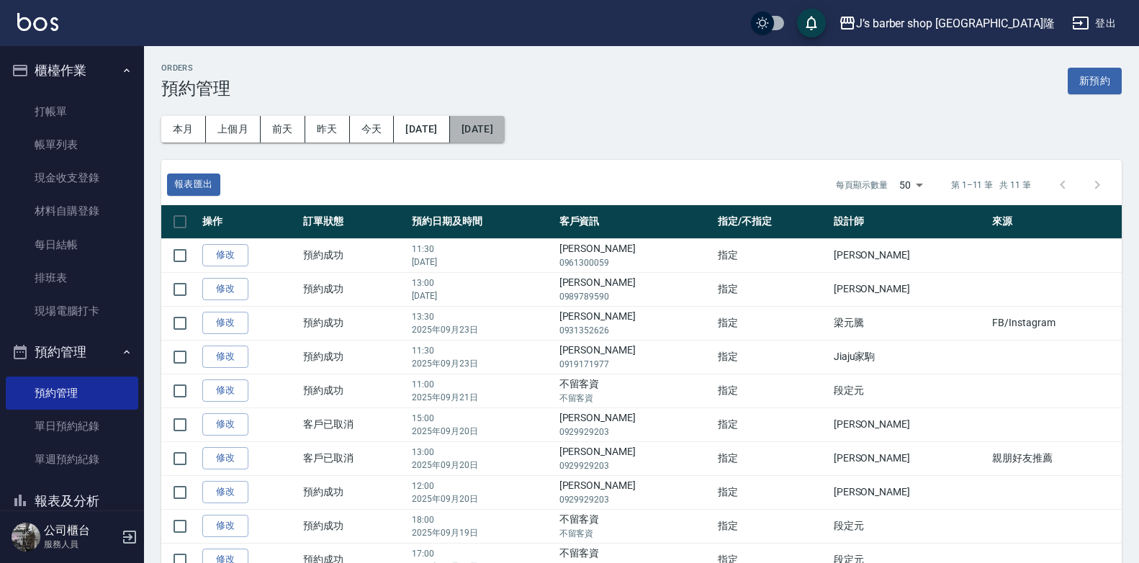
click at [505, 127] on button "2025/12/18" at bounding box center [477, 129] width 55 height 27
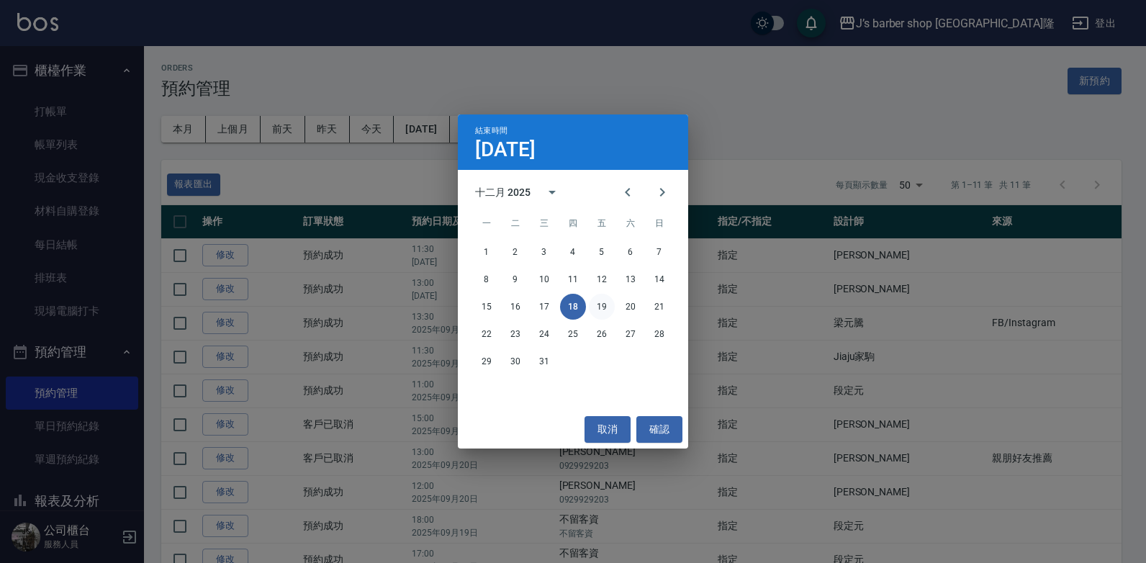
click at [599, 307] on button "19" at bounding box center [602, 307] width 26 height 26
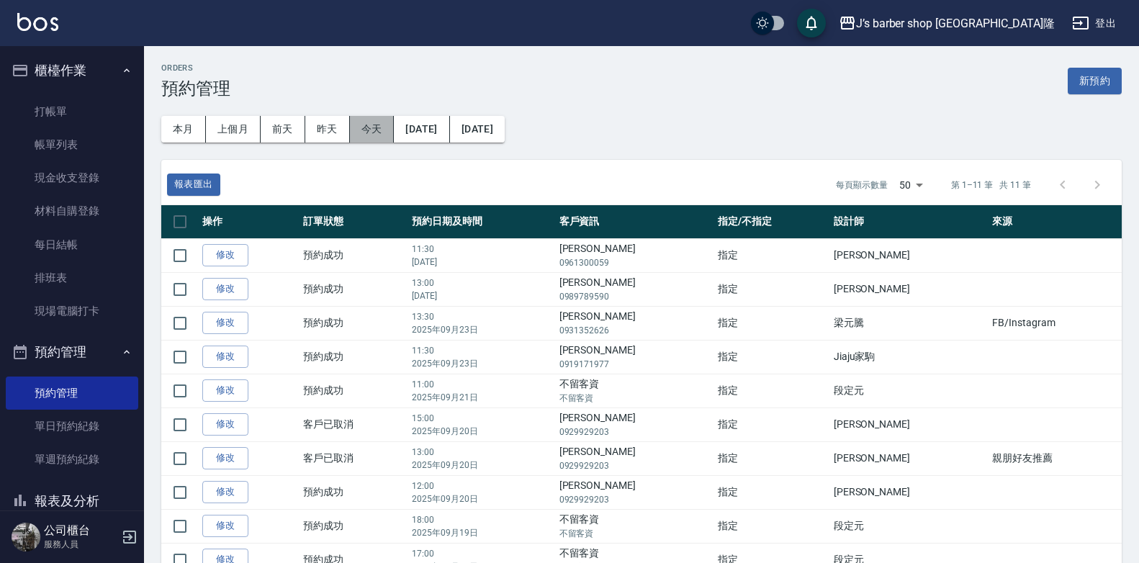
click at [354, 120] on button "今天" at bounding box center [372, 129] width 45 height 27
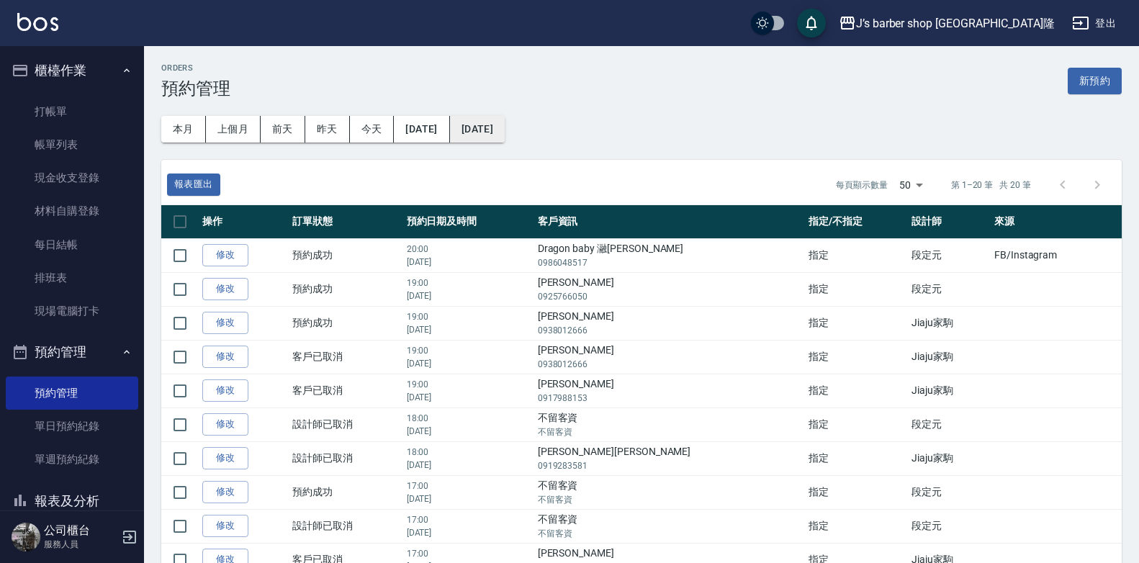
click at [500, 135] on button "[DATE]" at bounding box center [477, 129] width 55 height 27
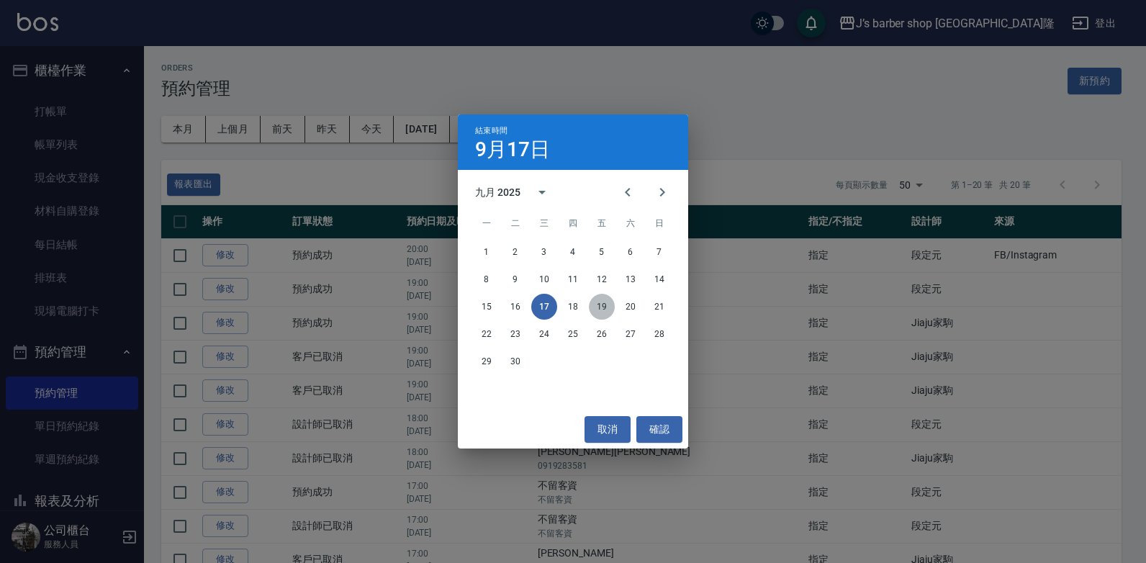
click at [604, 307] on button "19" at bounding box center [602, 307] width 26 height 26
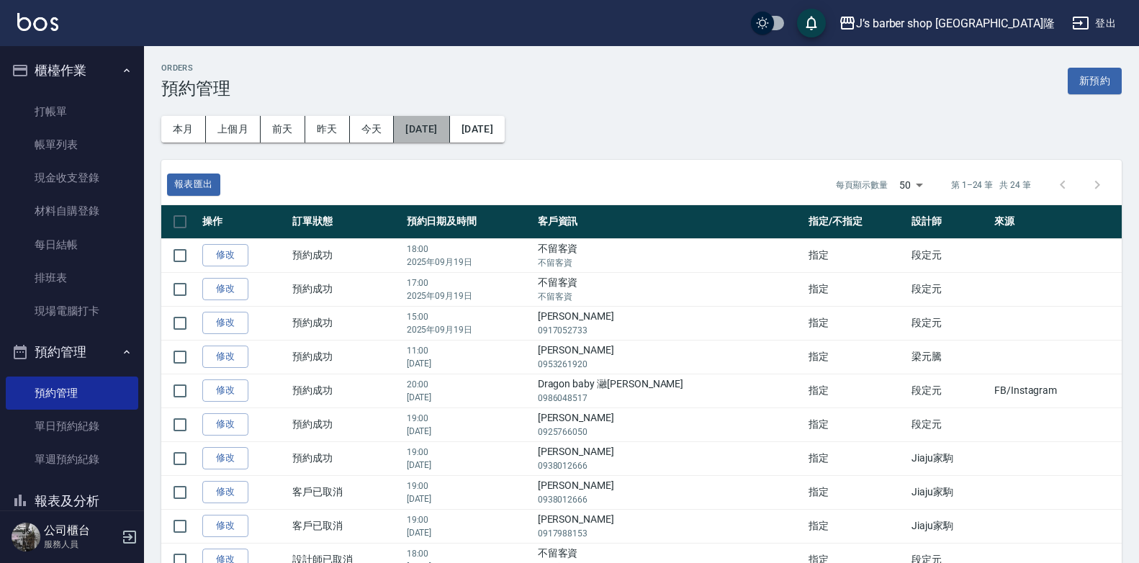
click at [430, 137] on button "[DATE]" at bounding box center [421, 129] width 55 height 27
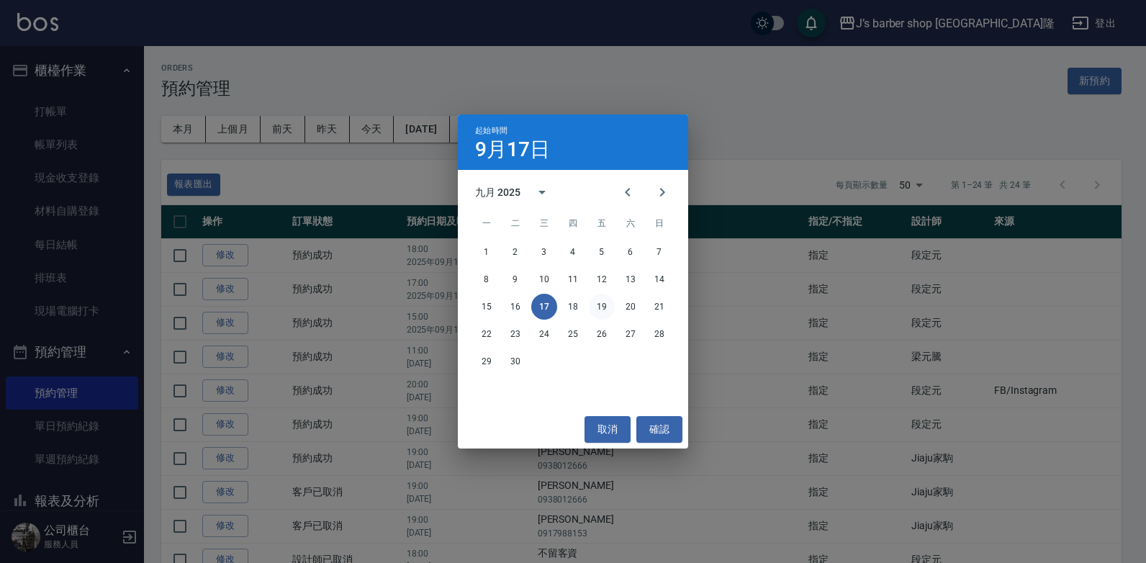
click at [593, 306] on button "19" at bounding box center [602, 307] width 26 height 26
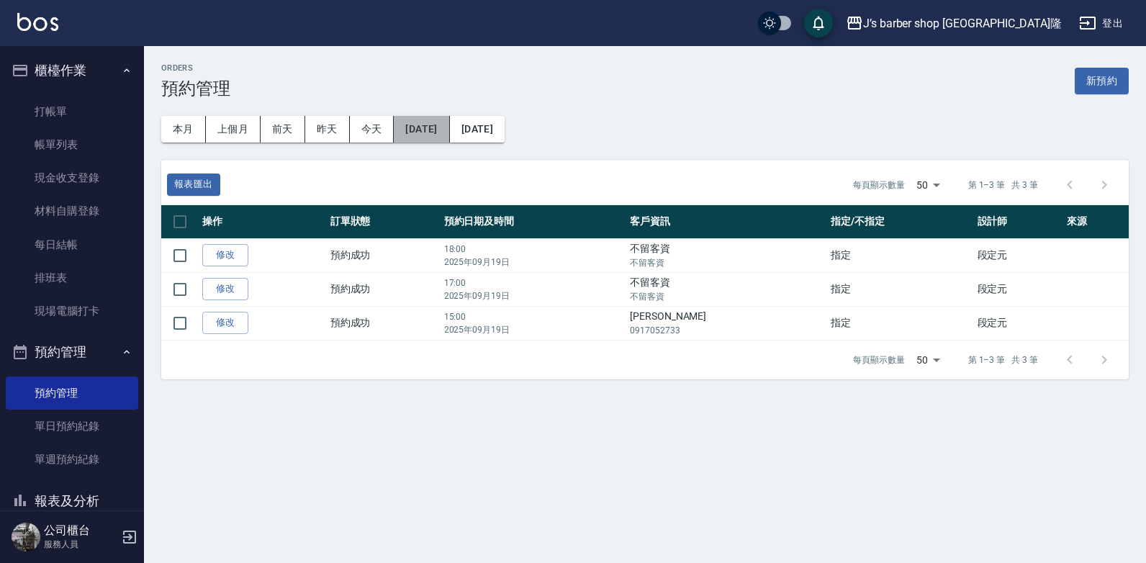
click at [449, 120] on button "2025/09/19" at bounding box center [421, 129] width 55 height 27
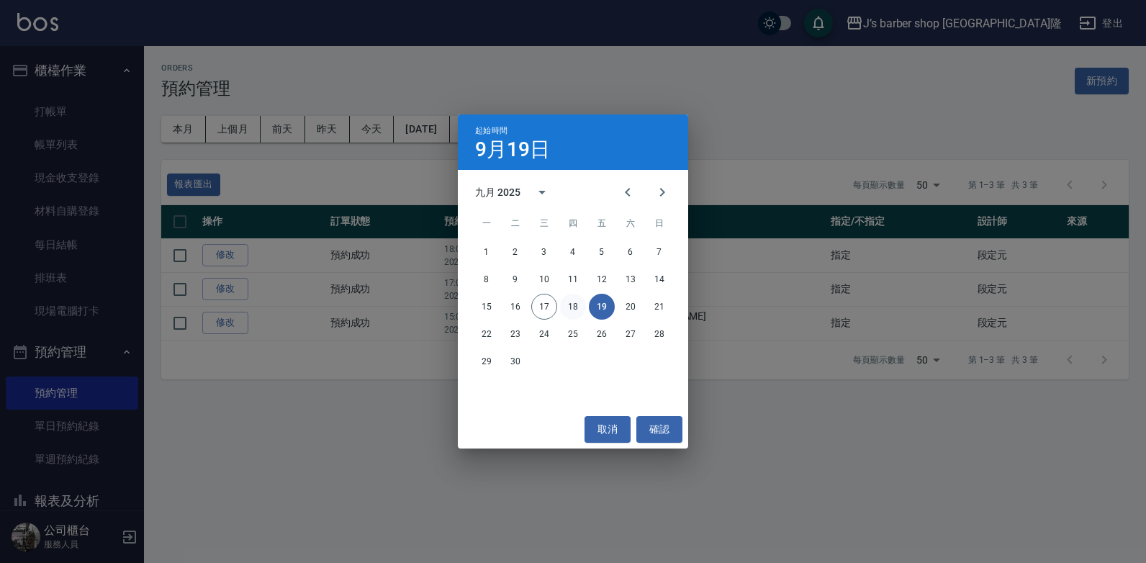
click at [571, 309] on button "18" at bounding box center [573, 307] width 26 height 26
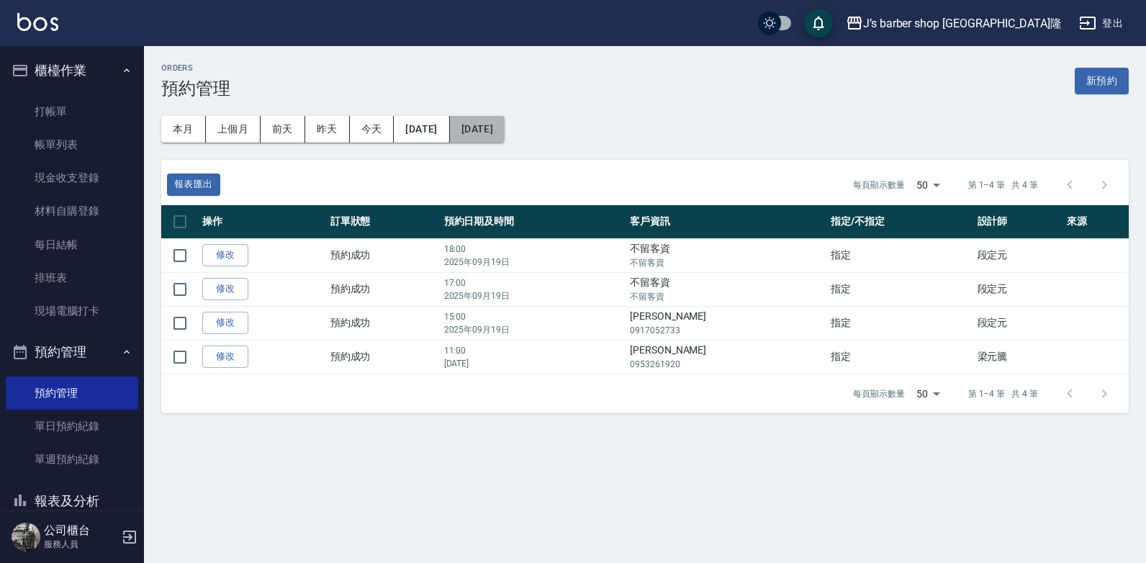
click at [503, 126] on button "2025/09/19" at bounding box center [477, 129] width 55 height 27
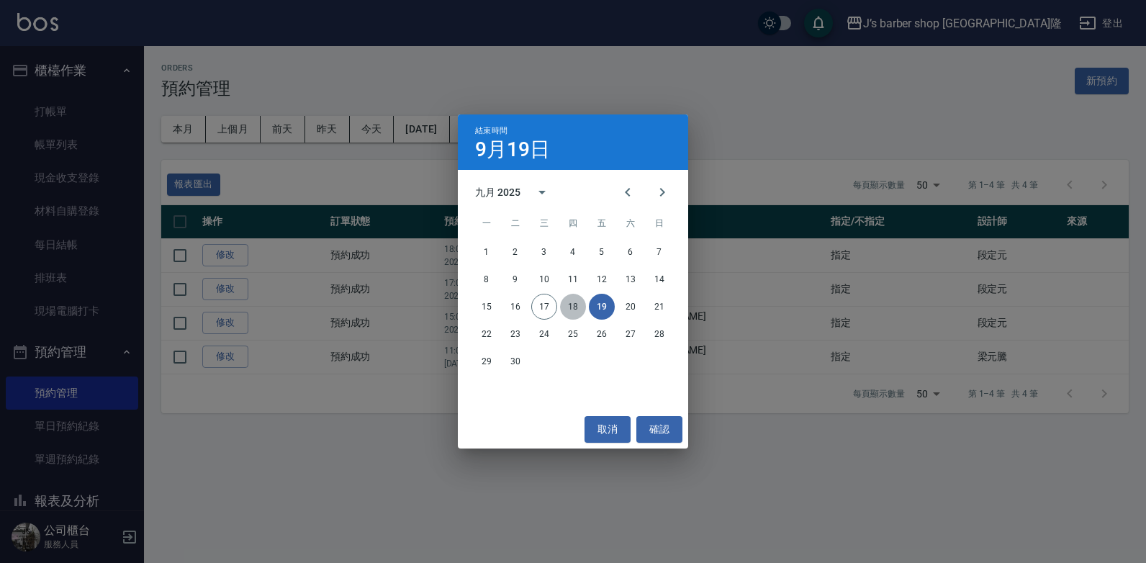
click at [571, 303] on button "18" at bounding box center [573, 307] width 26 height 26
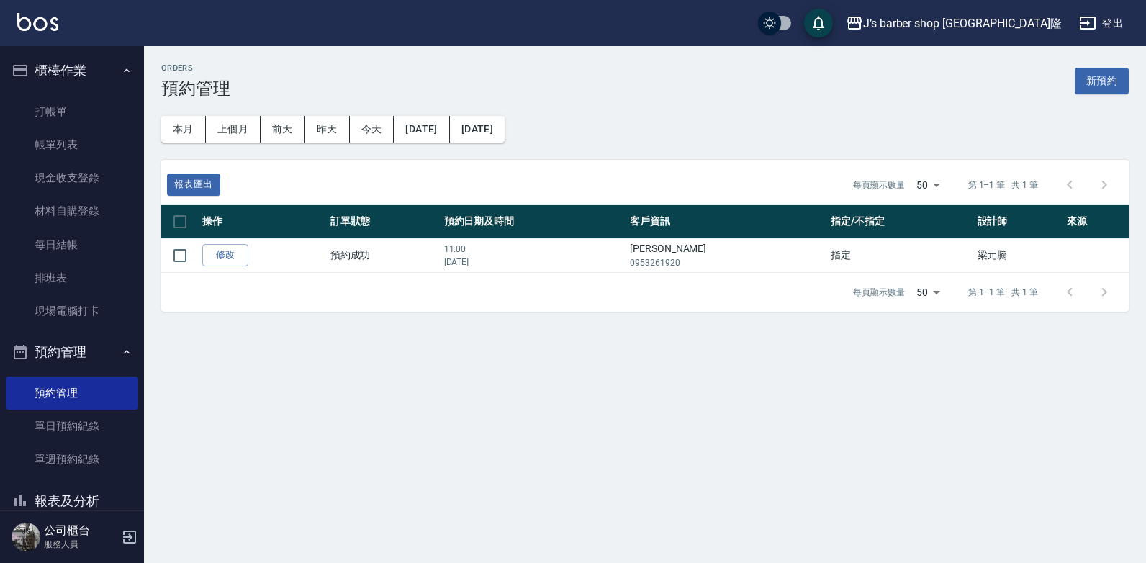
click at [421, 114] on div "本月 上個月 前天 昨天 今天 2025/09/18 2025/09/18" at bounding box center [327, 123] width 355 height 73
click at [436, 138] on button "2025/09/18" at bounding box center [421, 129] width 55 height 27
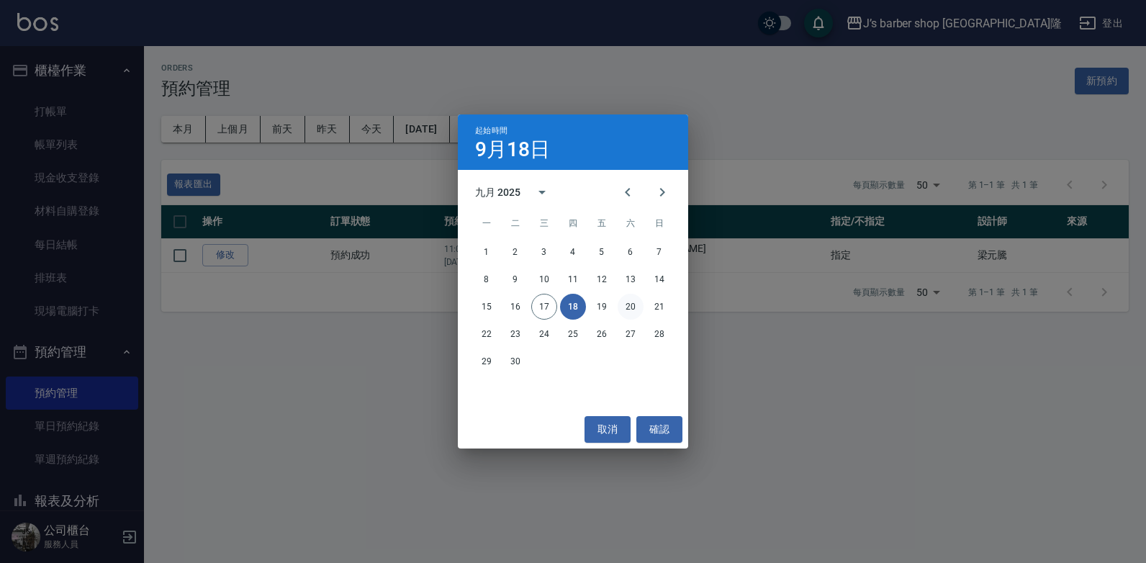
click at [628, 307] on button "20" at bounding box center [631, 307] width 26 height 26
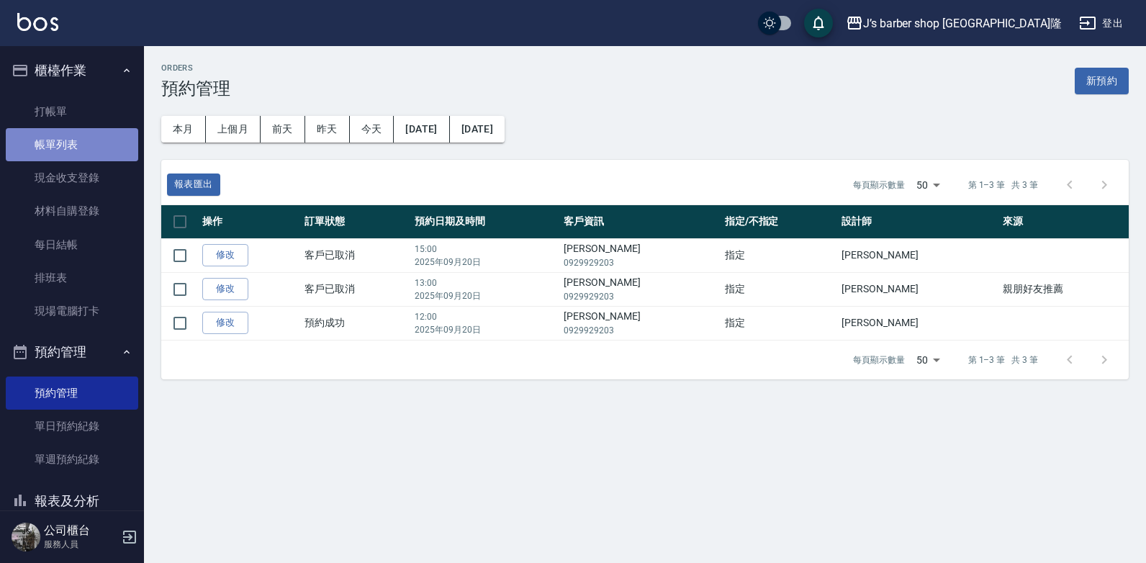
click at [84, 143] on link "帳單列表" at bounding box center [72, 144] width 132 height 33
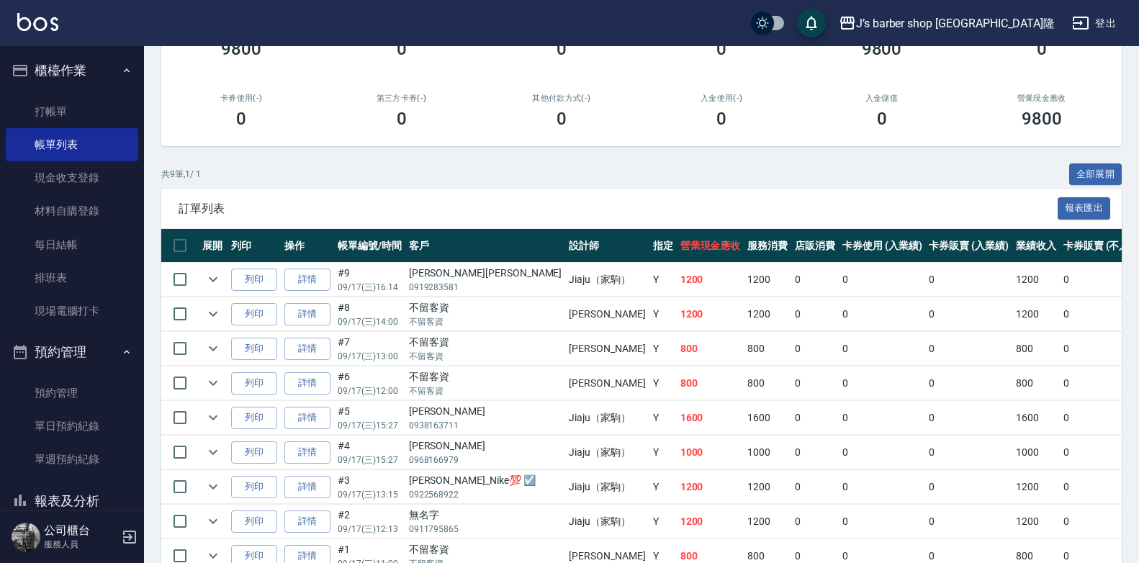
scroll to position [72, 0]
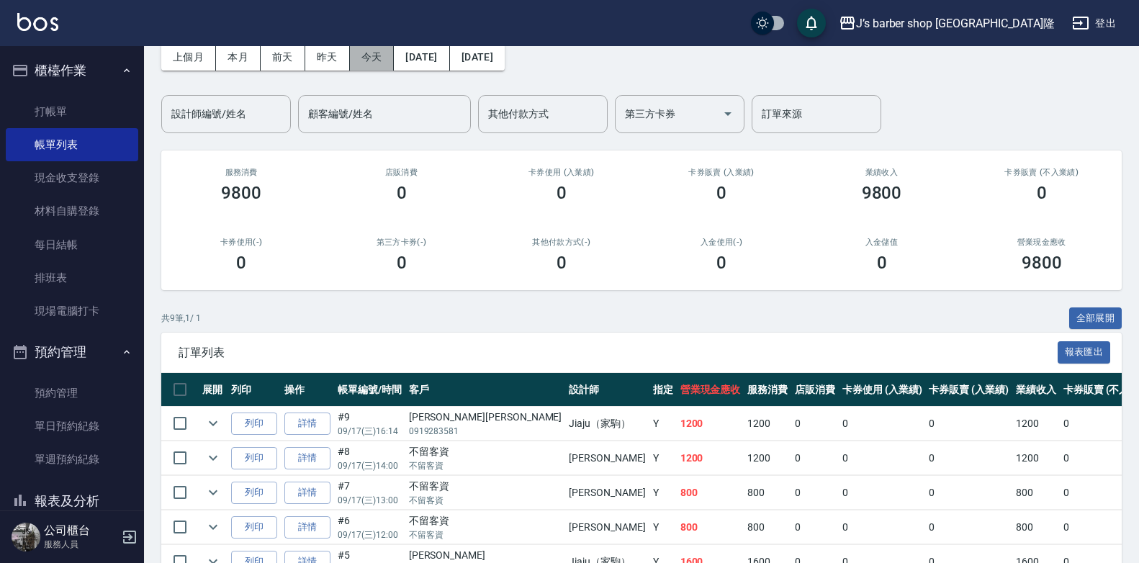
click at [376, 63] on button "今天" at bounding box center [372, 57] width 45 height 27
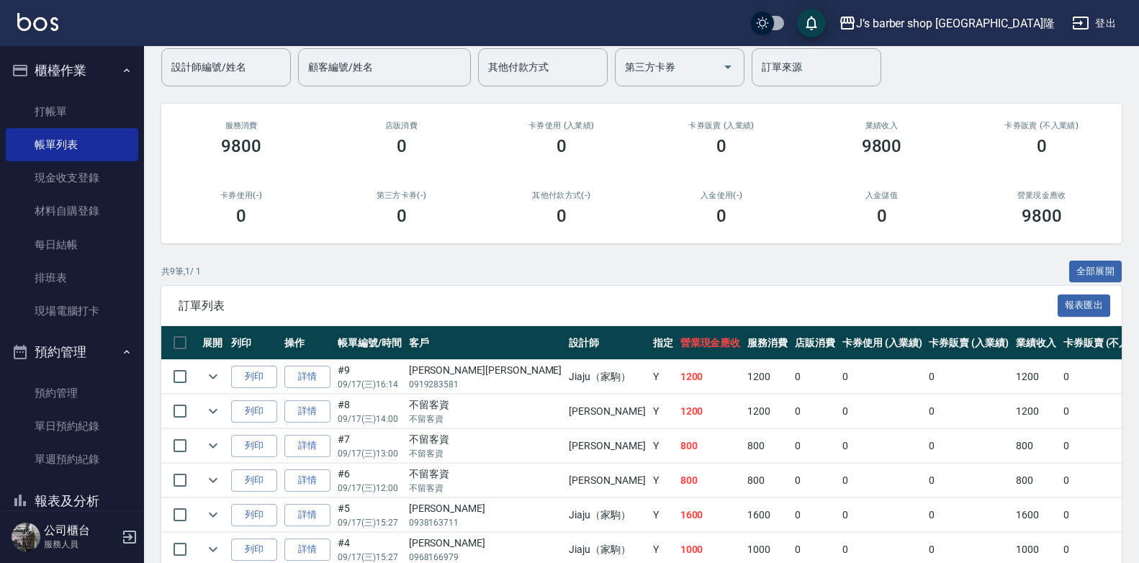
scroll to position [144, 0]
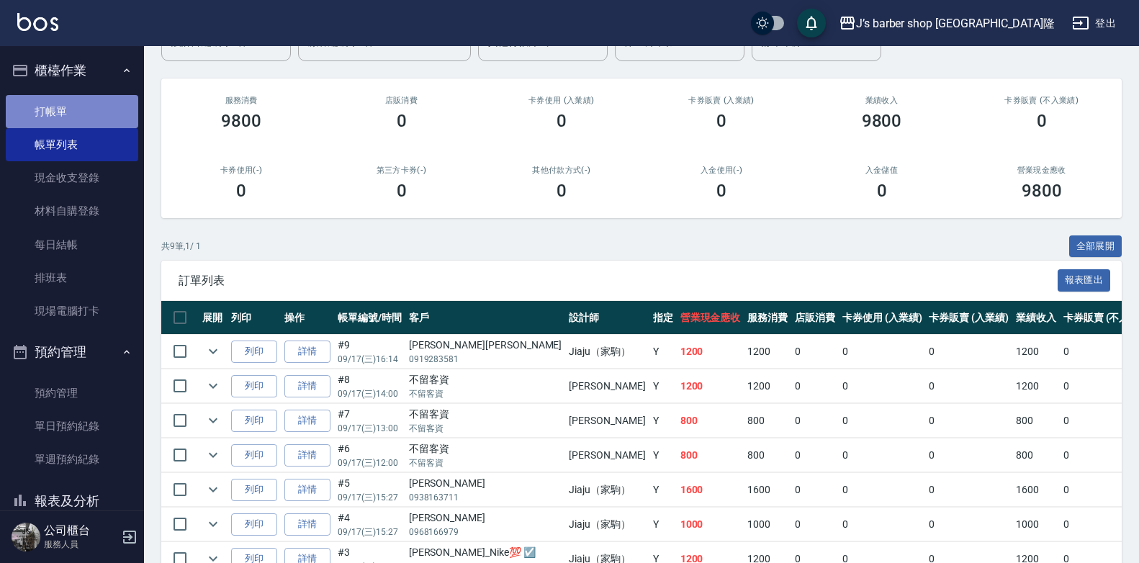
click at [89, 121] on link "打帳單" at bounding box center [72, 111] width 132 height 33
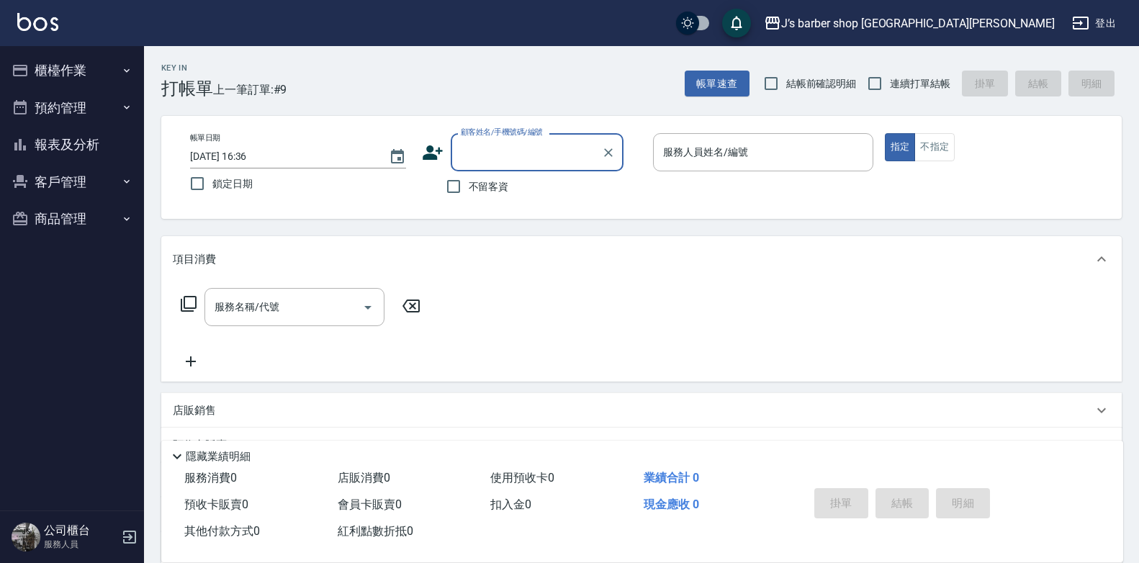
click at [253, 153] on input "[DATE] 16:36" at bounding box center [282, 157] width 184 height 24
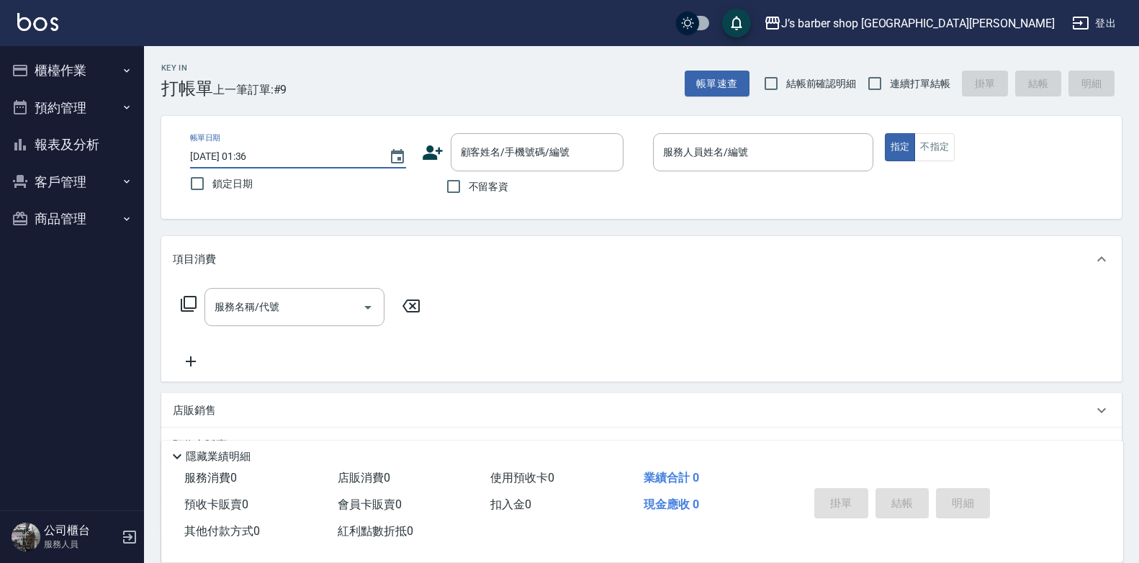
type input "[DATE] 01:36"
click at [474, 182] on span "不留客資" at bounding box center [489, 186] width 40 height 15
click at [469, 182] on input "不留客資" at bounding box center [453, 186] width 30 height 30
checkbox input "true"
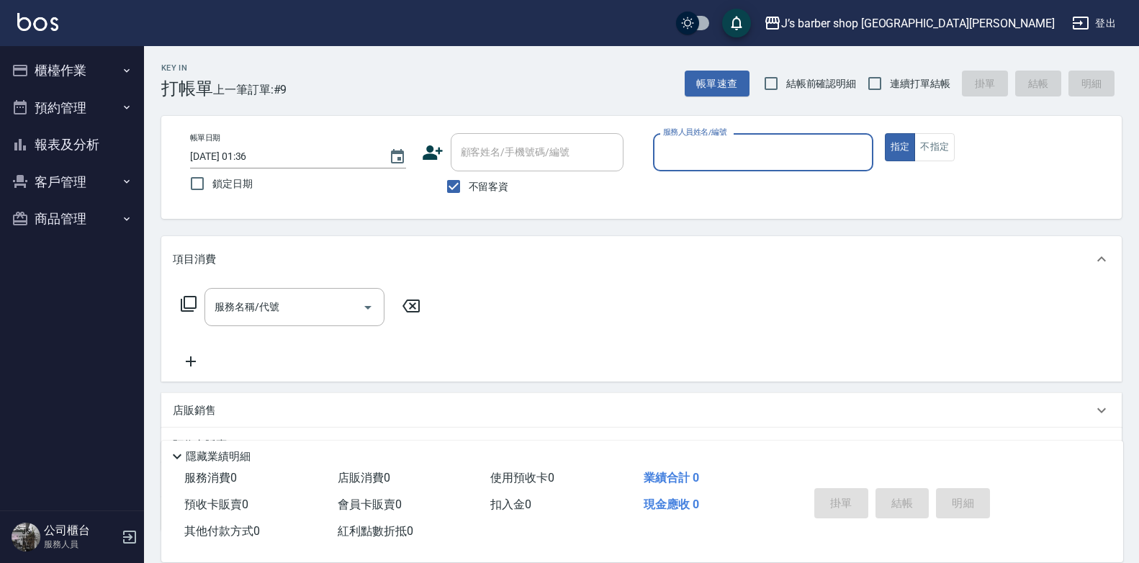
click at [757, 156] on input "服務人員姓名/編號" at bounding box center [762, 152] width 207 height 25
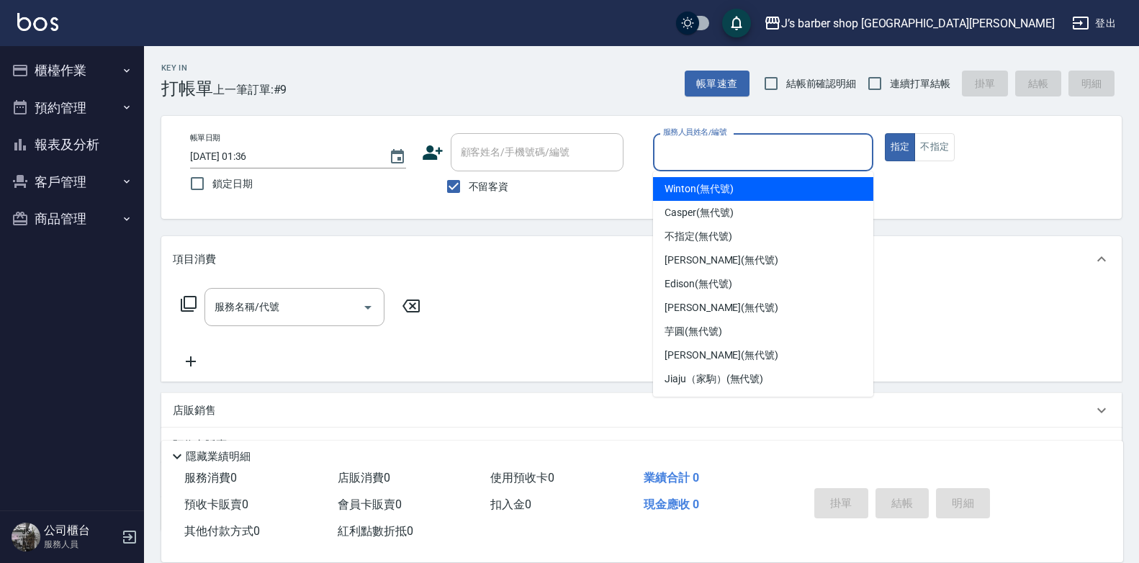
click at [736, 195] on div "Winton (無代號)" at bounding box center [763, 189] width 220 height 24
type input "Winton(無代號)"
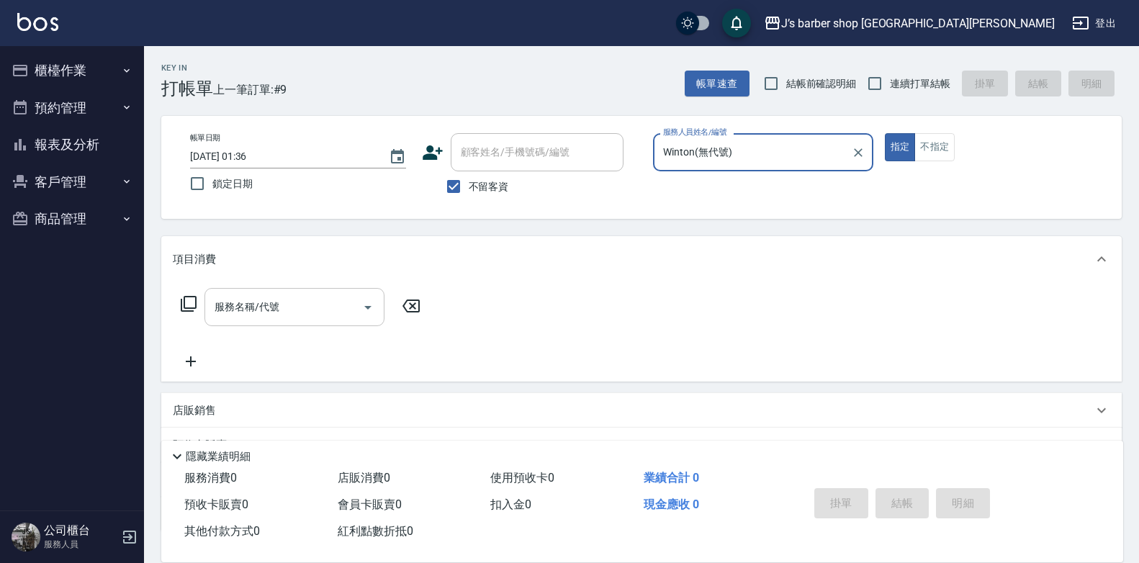
click at [343, 320] on input "服務名稱/代號" at bounding box center [283, 306] width 145 height 25
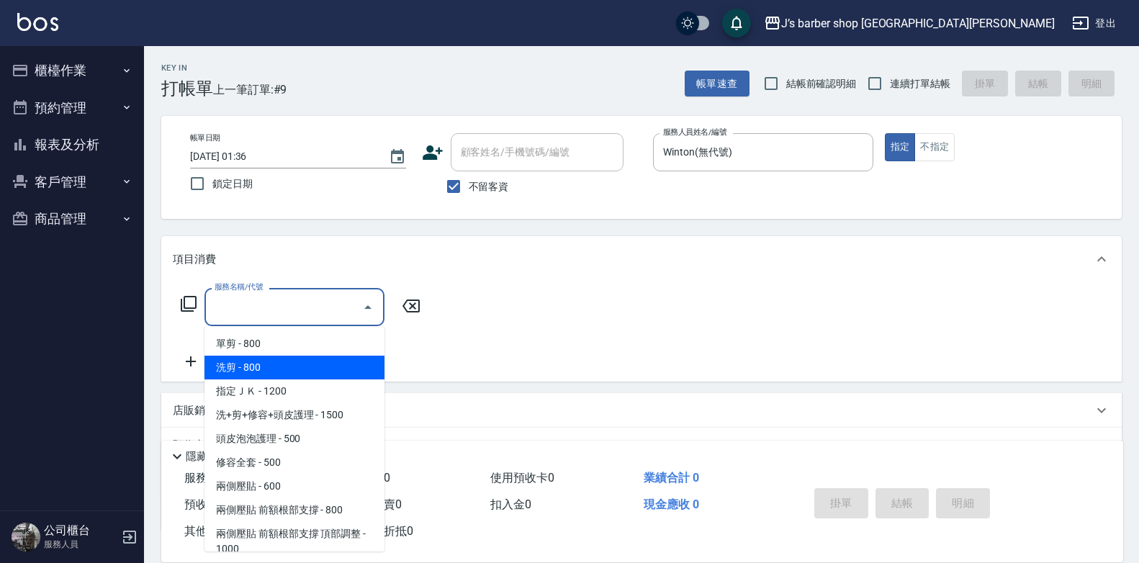
click at [312, 361] on span "洗剪 - 800" at bounding box center [294, 368] width 180 height 24
type input "洗剪(101)"
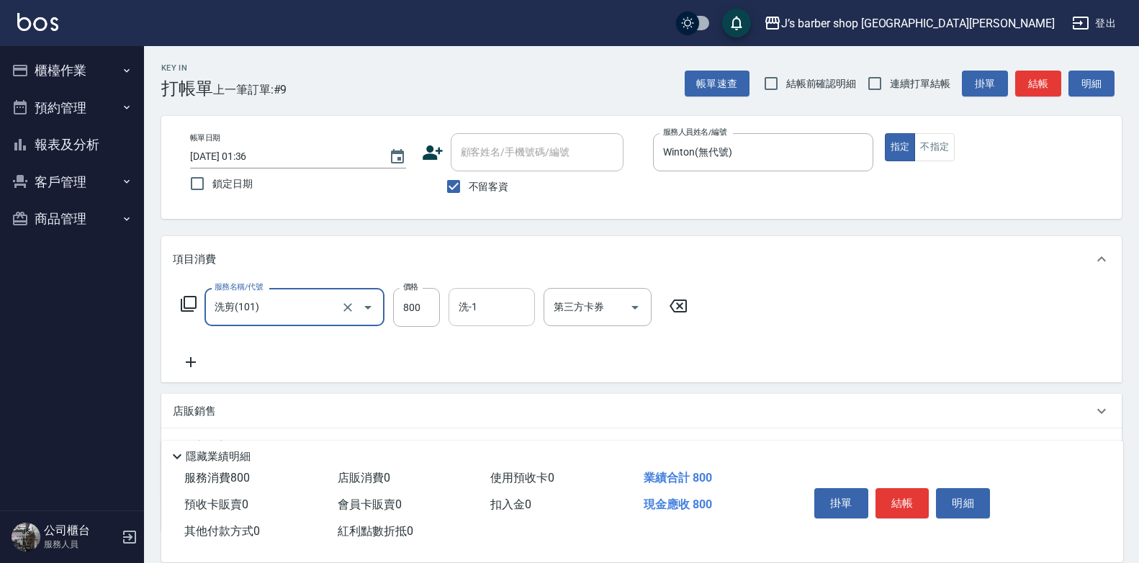
click at [474, 303] on input "洗-1" at bounding box center [491, 306] width 73 height 25
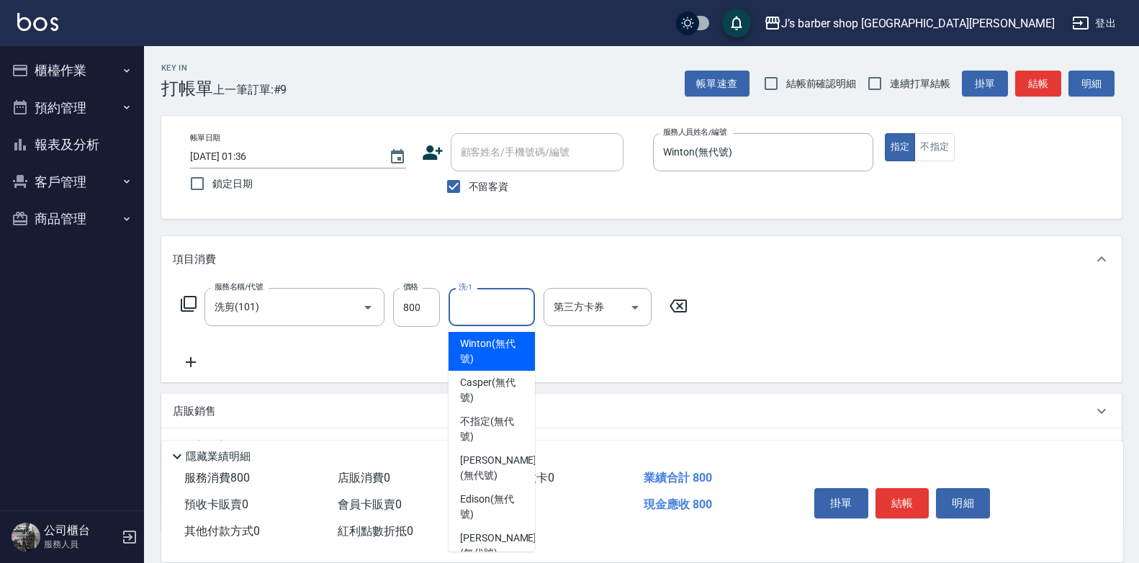
click at [484, 358] on span "Winton (無代號)" at bounding box center [491, 351] width 63 height 30
type input "Winton(無代號)"
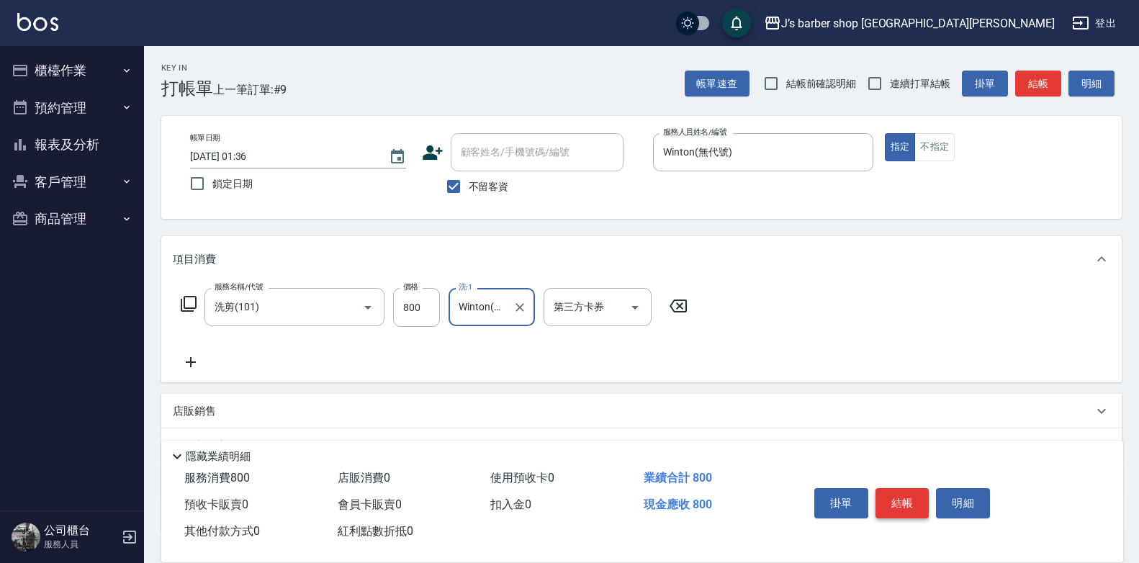
click at [895, 488] on button "結帳" at bounding box center [902, 503] width 54 height 30
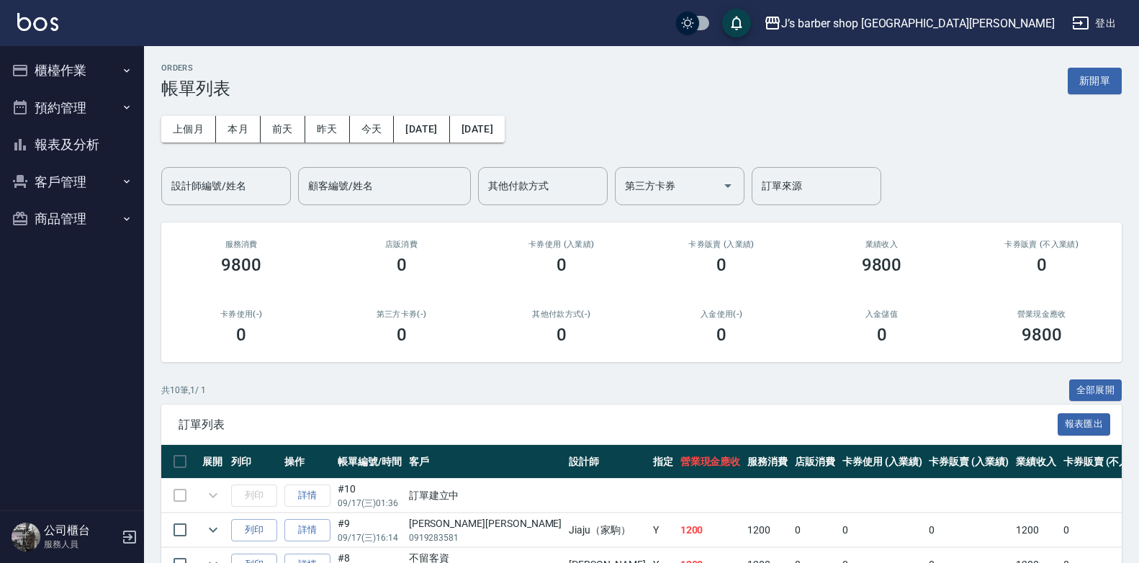
click at [121, 65] on icon "button" at bounding box center [127, 71] width 12 height 12
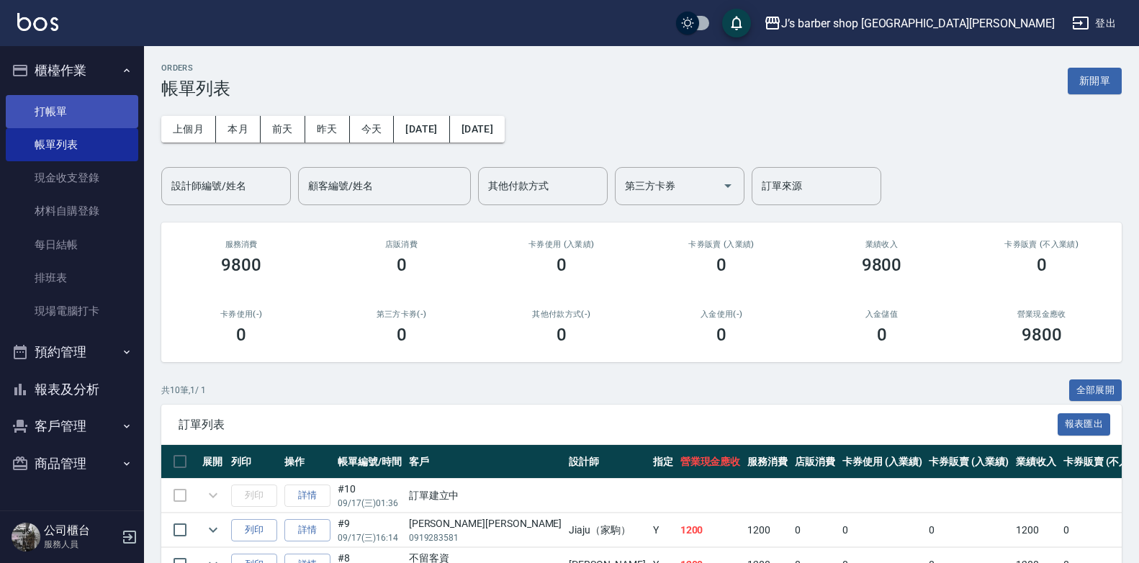
click at [93, 103] on link "打帳單" at bounding box center [72, 111] width 132 height 33
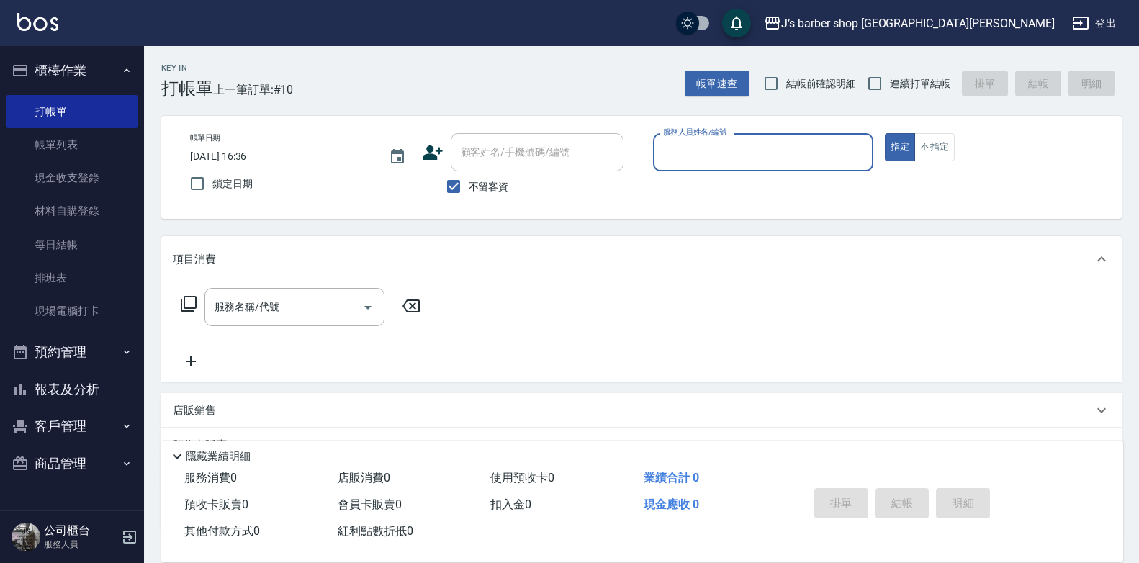
click at [247, 150] on input "[DATE] 16:36" at bounding box center [282, 157] width 184 height 24
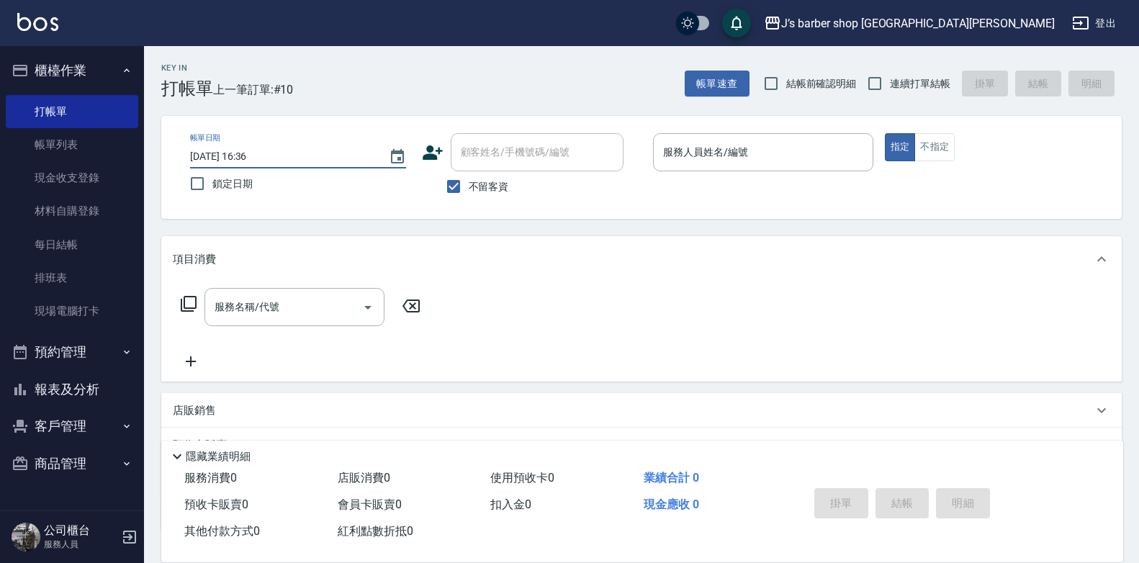
type input "[DATE] 02:36"
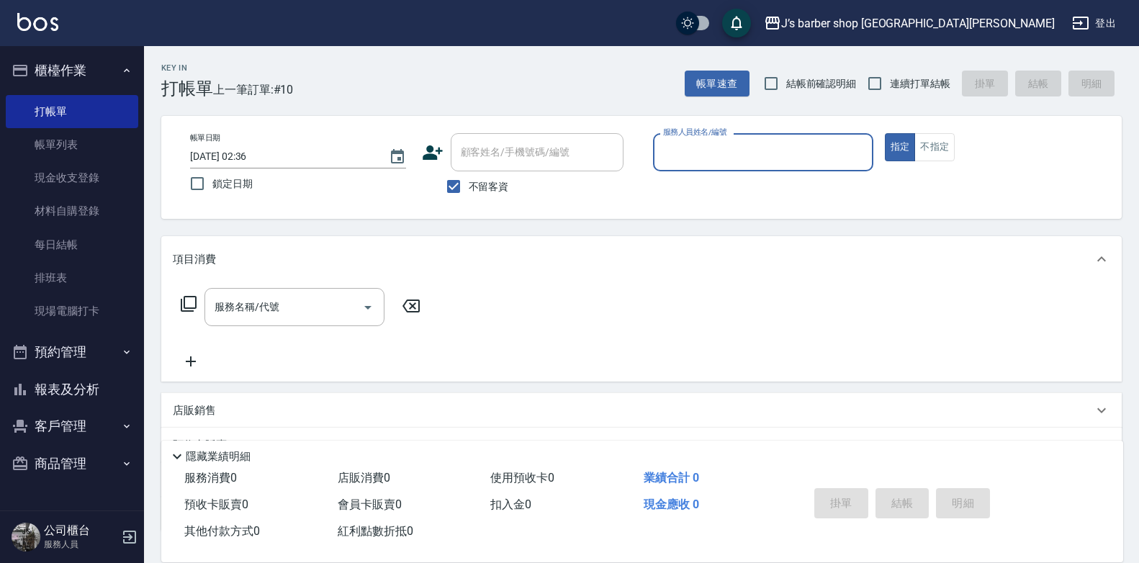
click at [746, 135] on div "服務人員姓名/編號" at bounding box center [763, 152] width 220 height 38
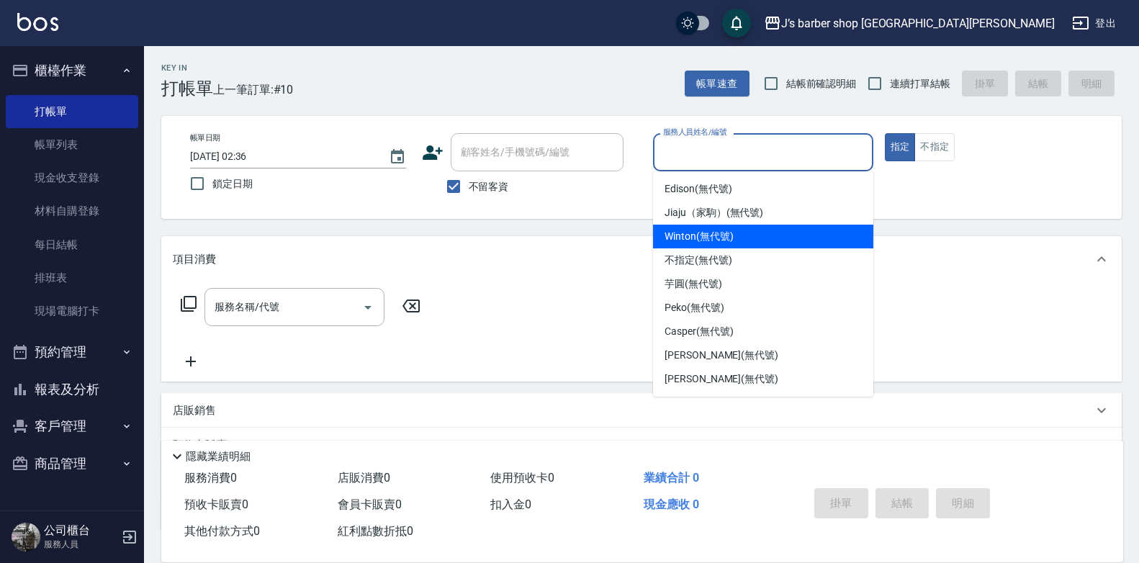
click at [702, 235] on span "Winton (無代號)" at bounding box center [698, 236] width 68 height 15
type input "Winton(無代號)"
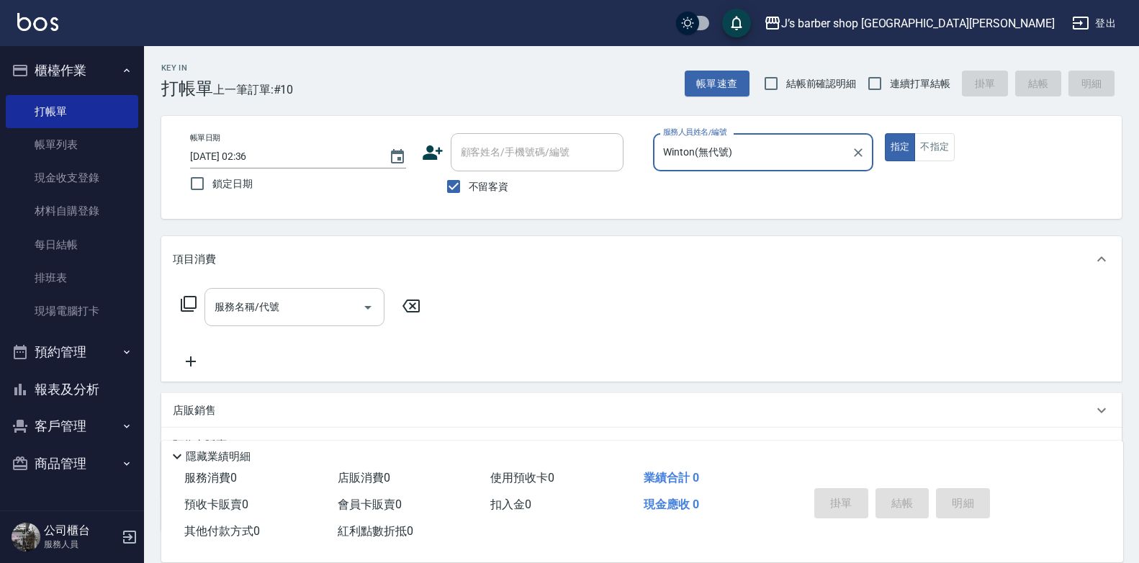
click at [325, 315] on input "服務名稱/代號" at bounding box center [283, 306] width 145 height 25
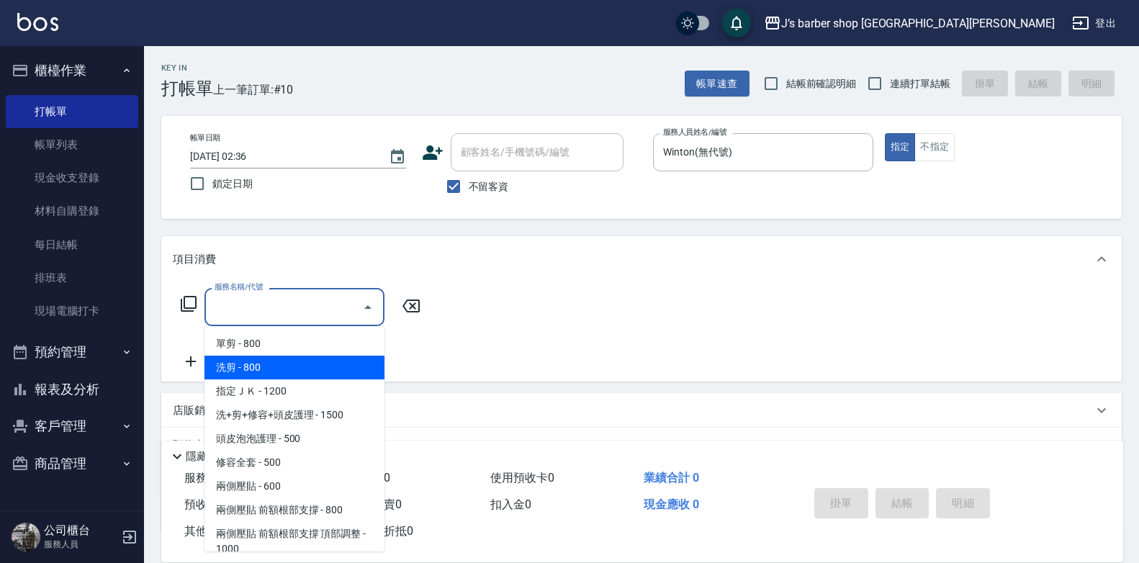
click at [296, 361] on span "洗剪 - 800" at bounding box center [294, 368] width 180 height 24
type input "洗剪(101)"
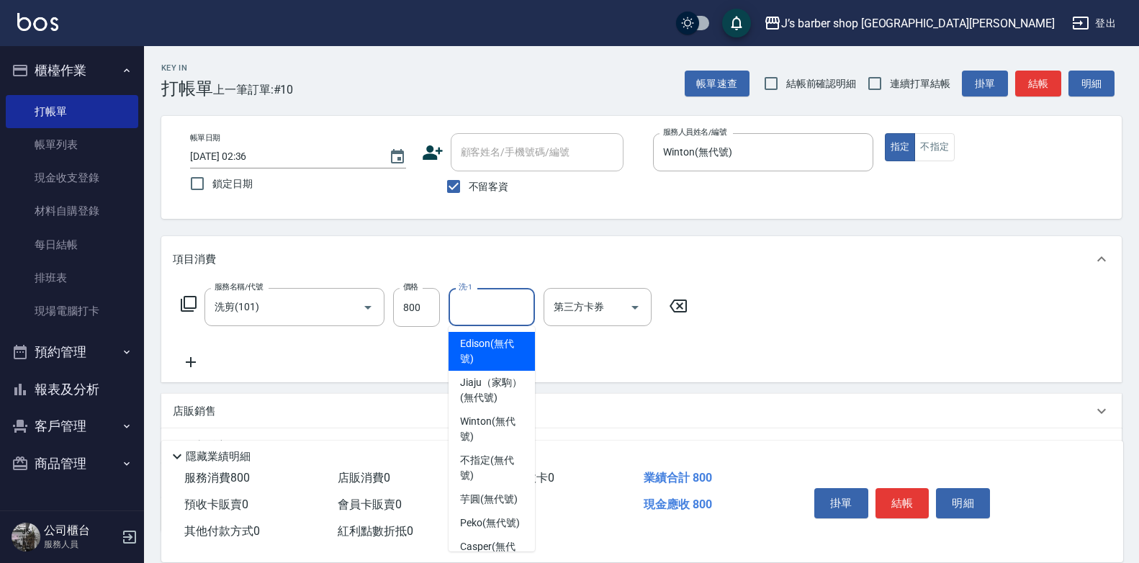
click at [472, 299] on div "洗-1 洗-1" at bounding box center [491, 307] width 86 height 38
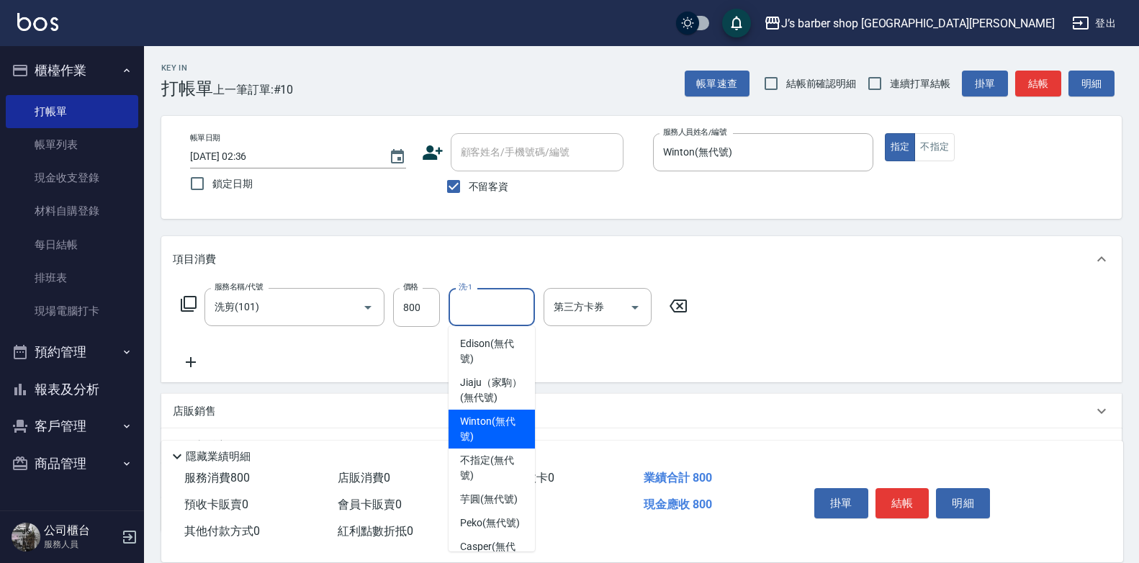
click at [501, 431] on span "Winton (無代號)" at bounding box center [491, 429] width 63 height 30
type input "Winton(無代號)"
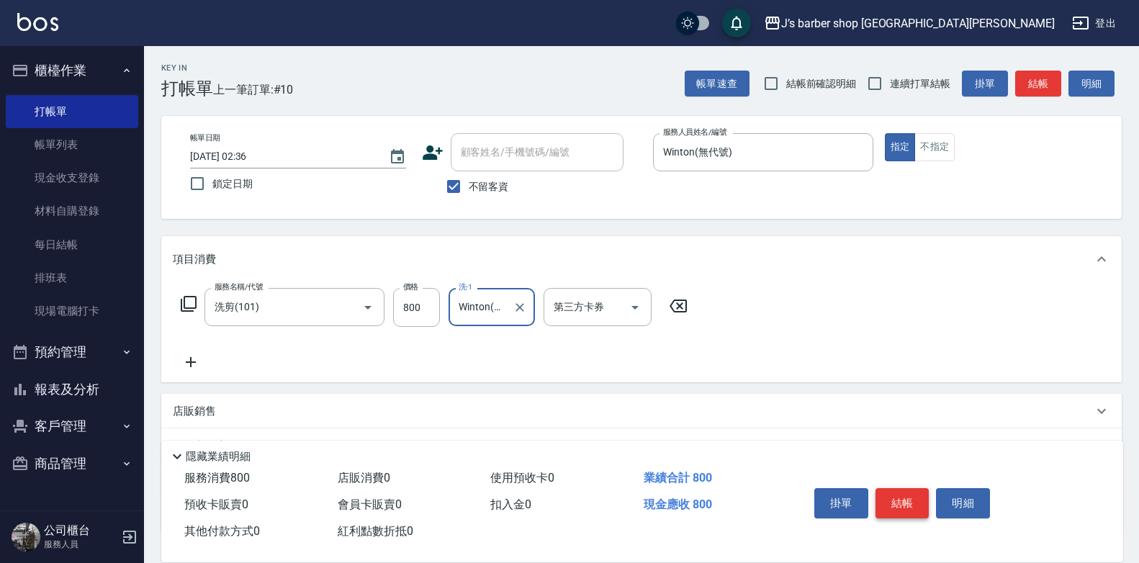
click at [906, 494] on button "結帳" at bounding box center [902, 503] width 54 height 30
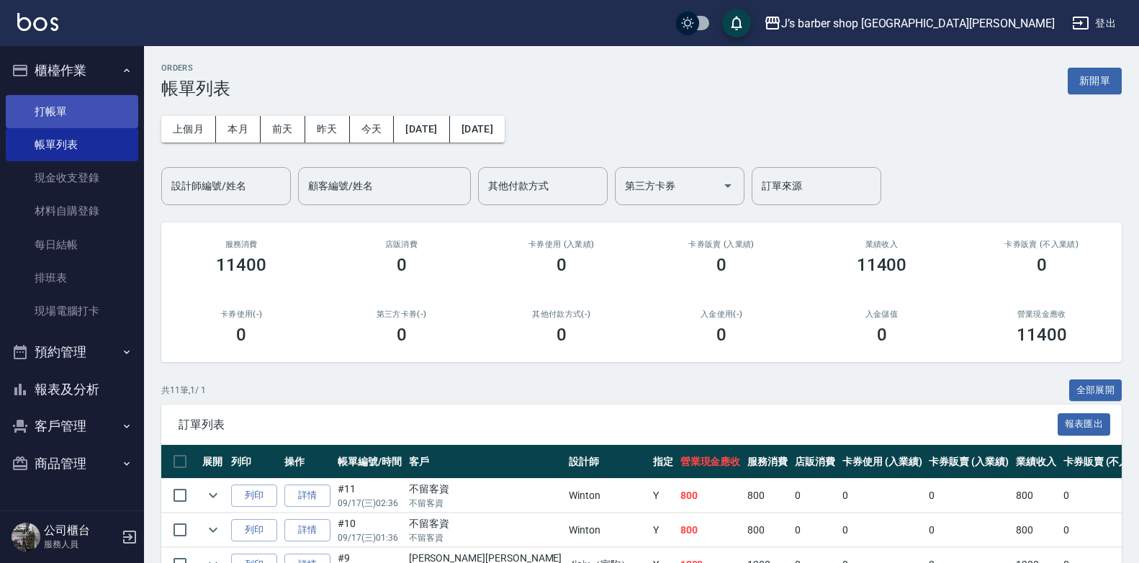
click at [47, 117] on link "打帳單" at bounding box center [72, 111] width 132 height 33
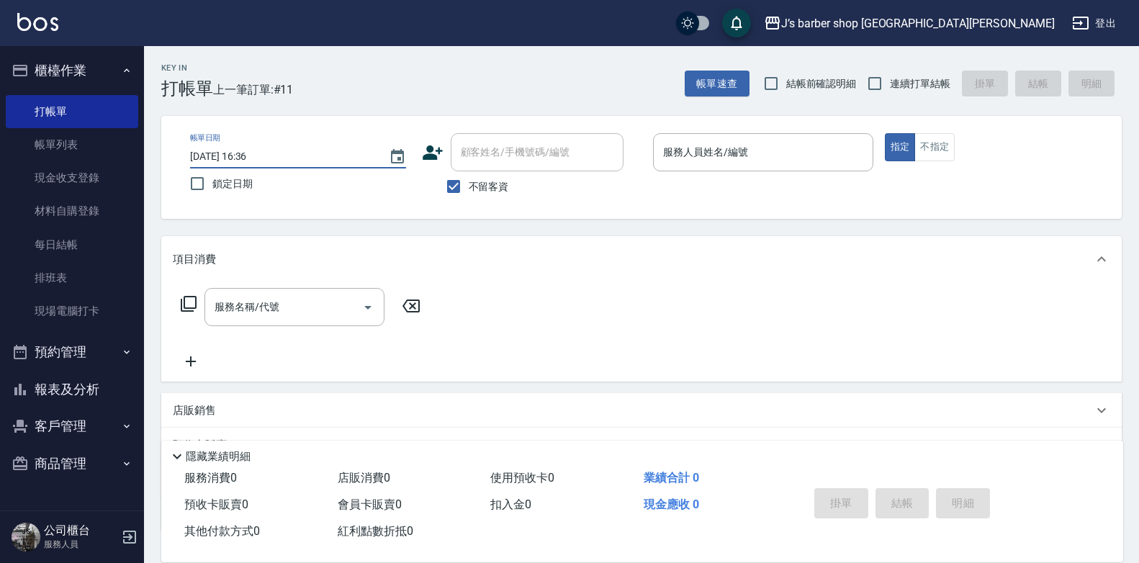
click at [249, 154] on input "[DATE] 16:36" at bounding box center [282, 157] width 184 height 24
type input "[DATE] 03:36"
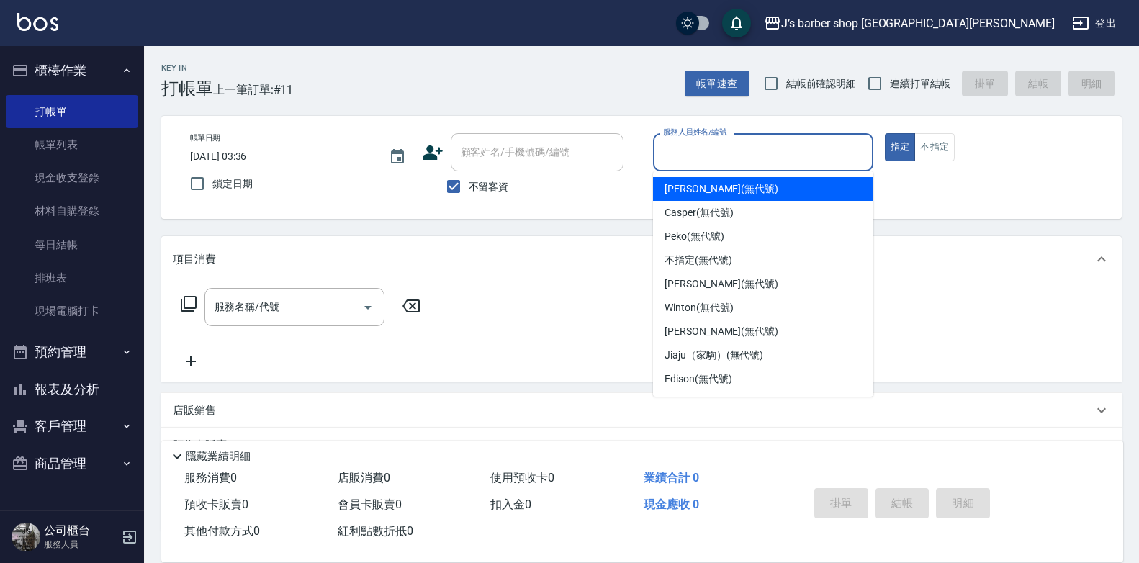
click at [744, 159] on input "服務人員姓名/編號" at bounding box center [762, 152] width 207 height 25
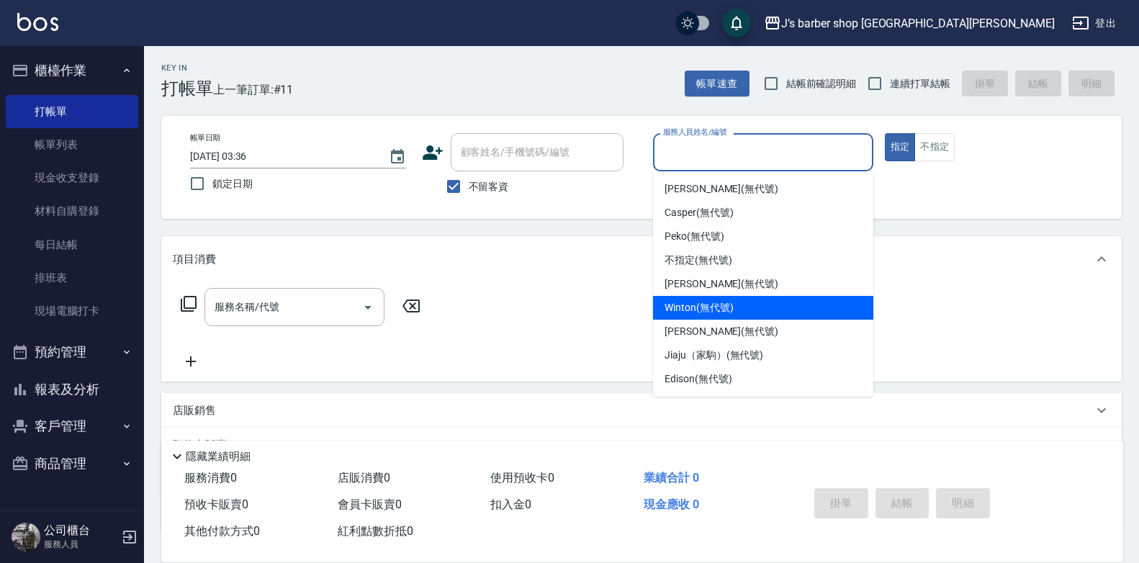
click at [708, 299] on div "Winton (無代號)" at bounding box center [763, 308] width 220 height 24
type input "Winton(無代號)"
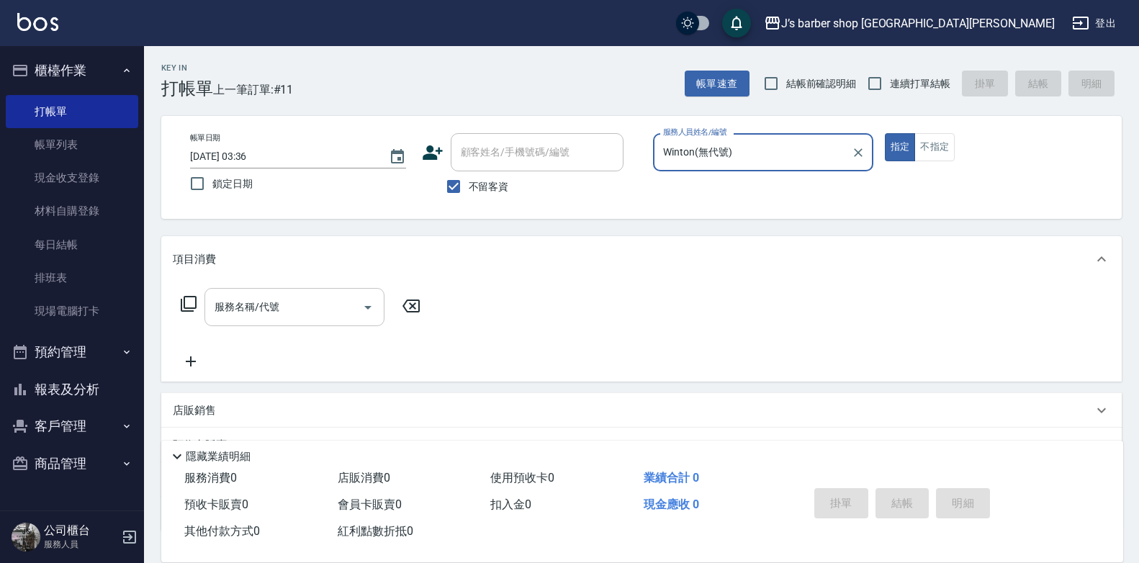
click at [319, 321] on div "服務名稱/代號" at bounding box center [294, 307] width 180 height 38
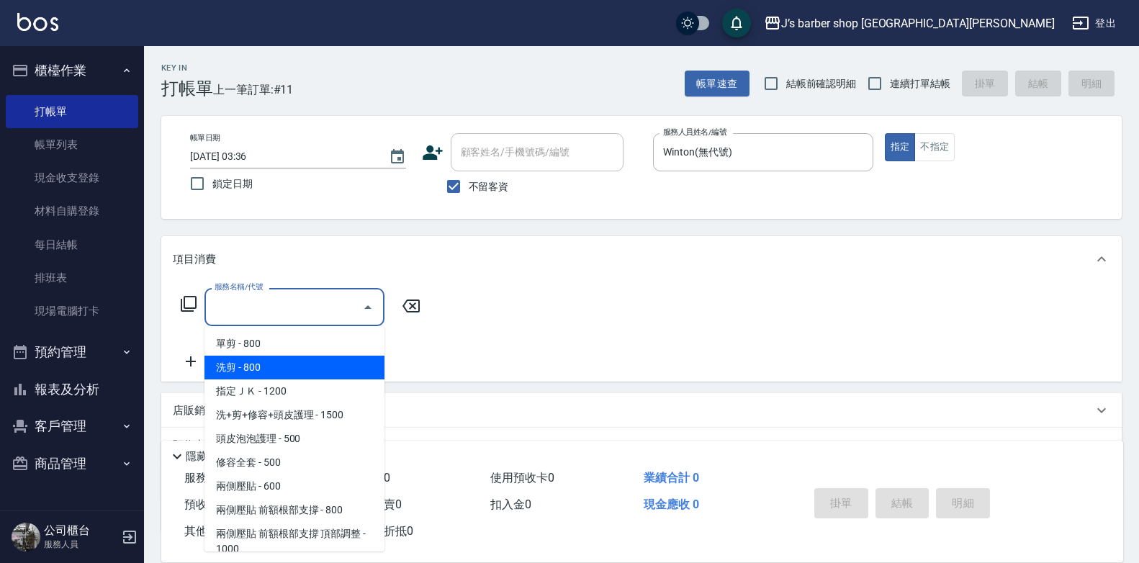
click at [314, 367] on span "洗剪 - 800" at bounding box center [294, 368] width 180 height 24
type input "洗剪(101)"
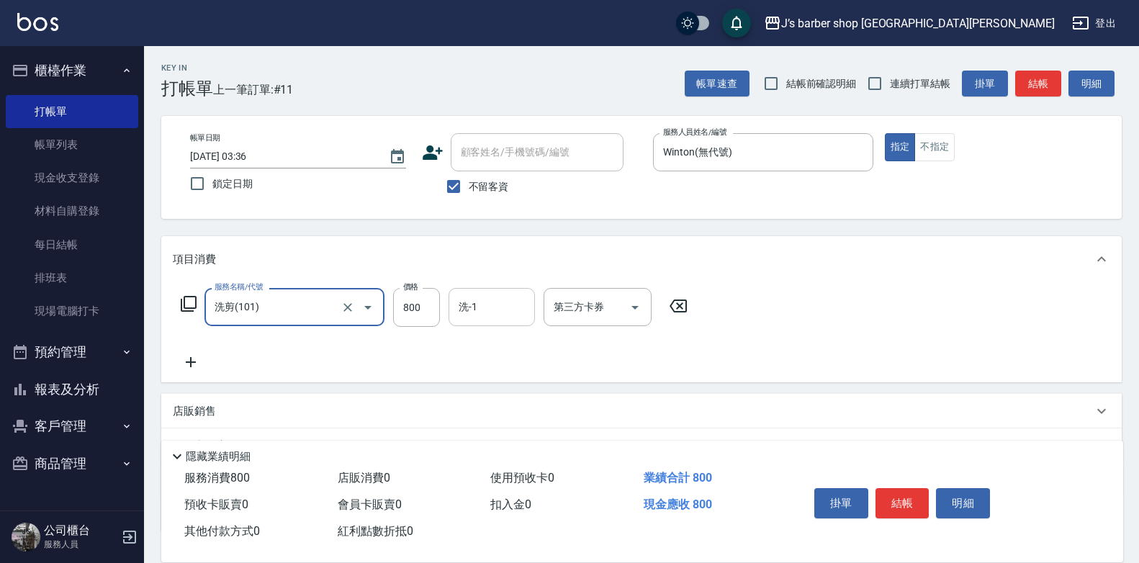
click at [469, 310] on input "洗-1" at bounding box center [491, 306] width 73 height 25
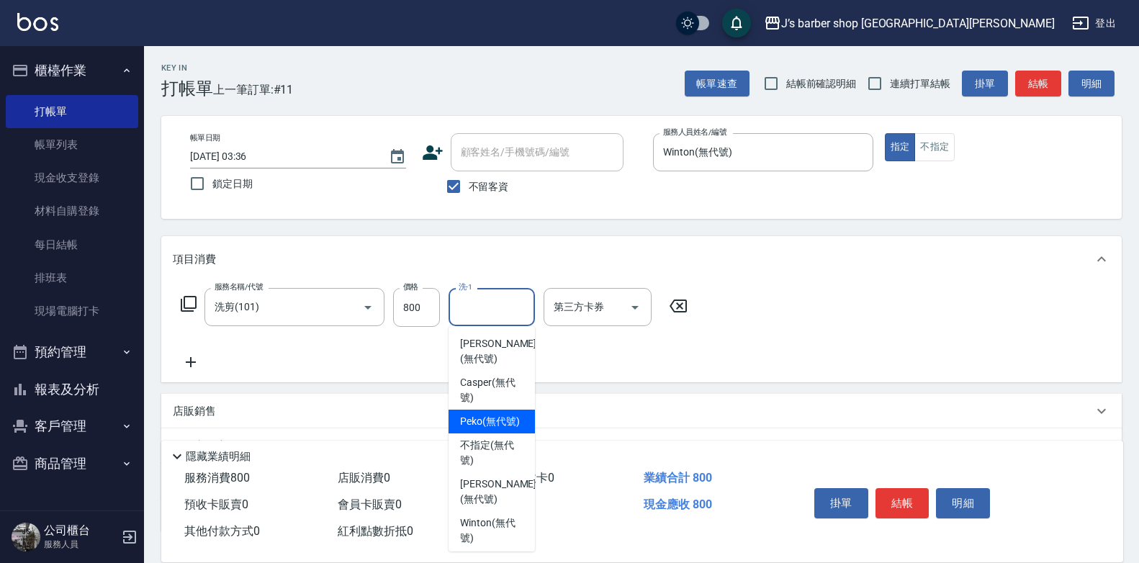
click at [499, 414] on span "Peko (無代號)" at bounding box center [490, 421] width 60 height 15
type input "Peko(無代號)"
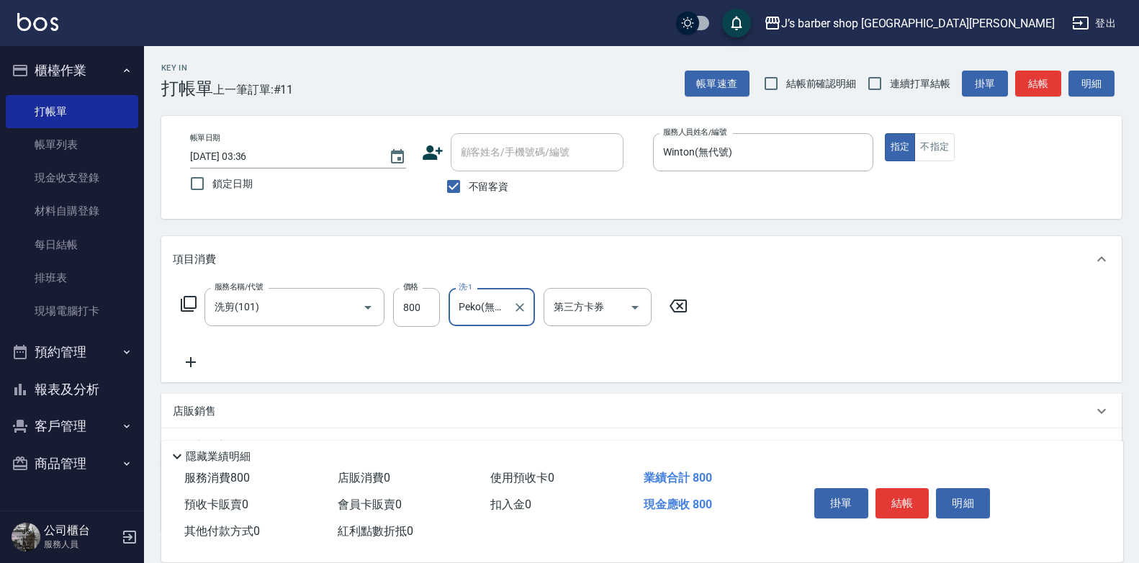
click at [205, 363] on icon at bounding box center [191, 361] width 36 height 17
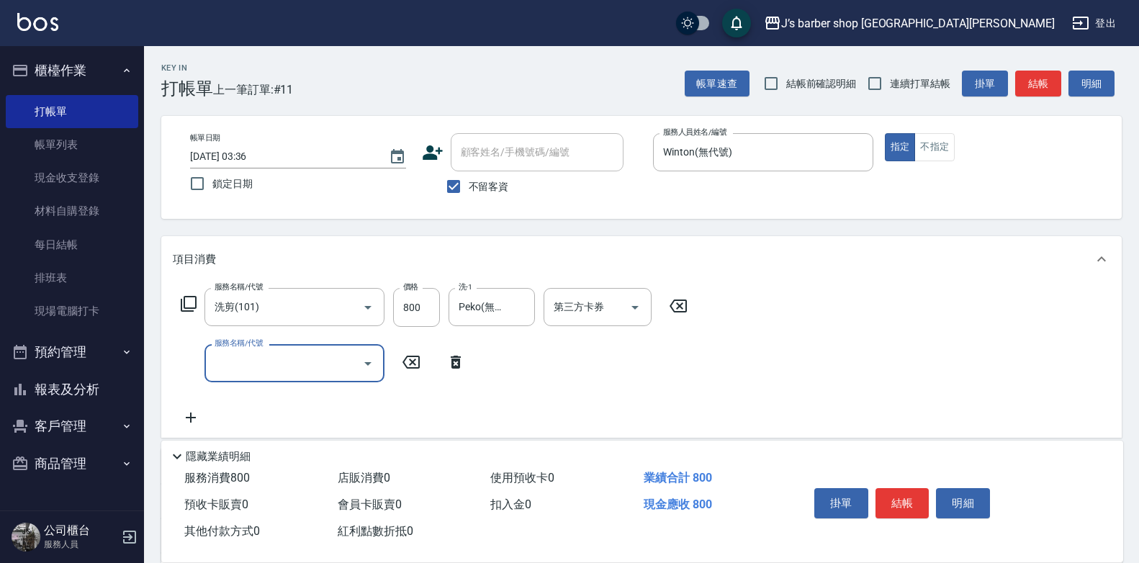
click at [257, 360] on input "服務名稱/代號" at bounding box center [283, 363] width 145 height 25
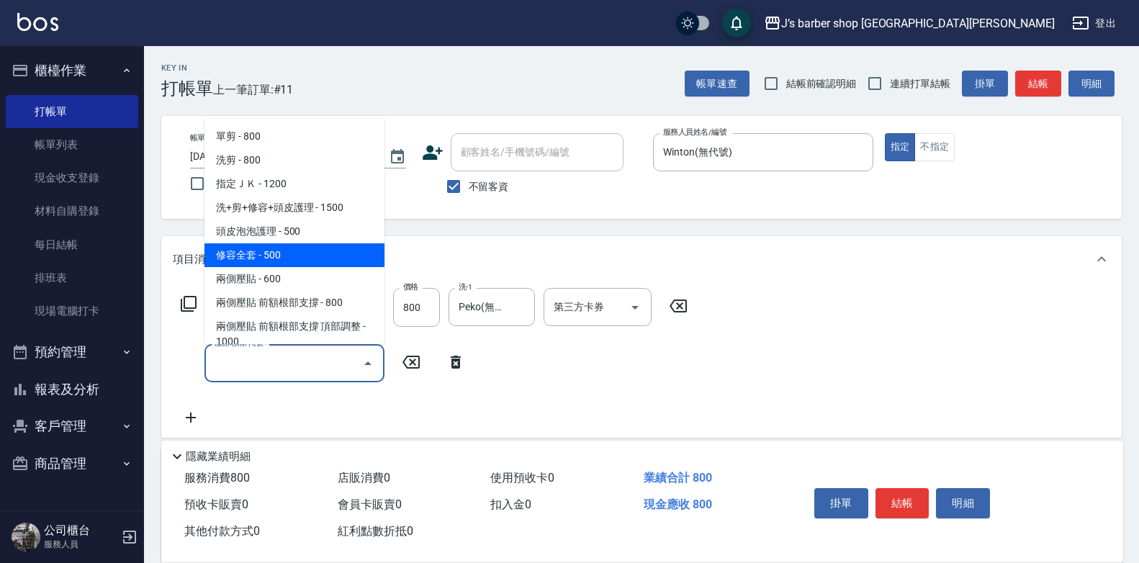
click at [297, 256] on span "修容全套 - 500" at bounding box center [294, 255] width 180 height 24
type input "修容全套(202)"
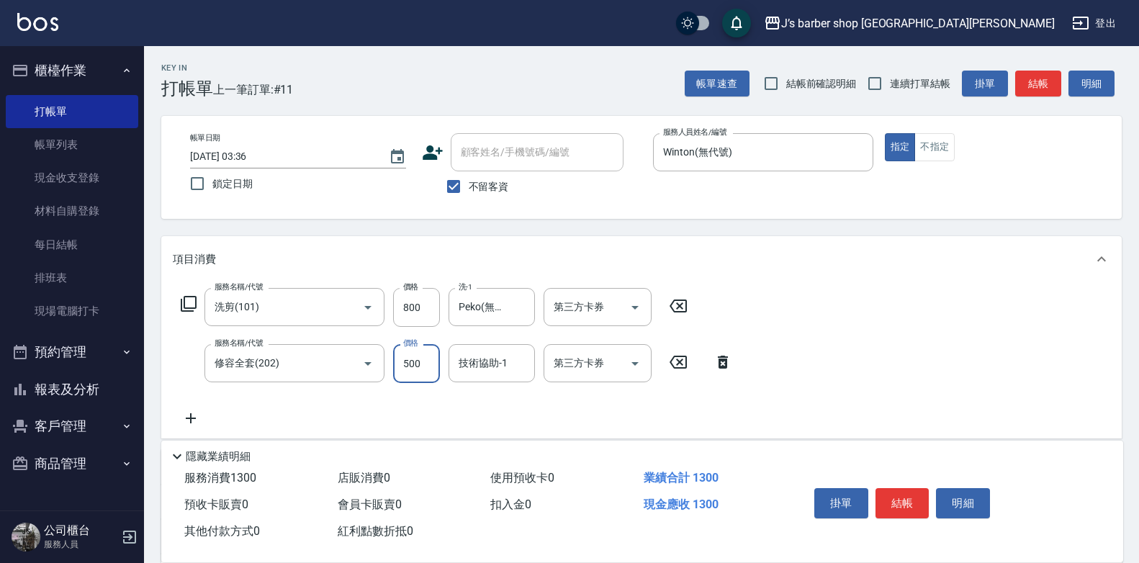
click at [438, 357] on input "500" at bounding box center [416, 363] width 47 height 39
click at [417, 372] on input "3000" at bounding box center [416, 363] width 47 height 39
click at [417, 372] on input "30030" at bounding box center [416, 363] width 47 height 39
type input "300"
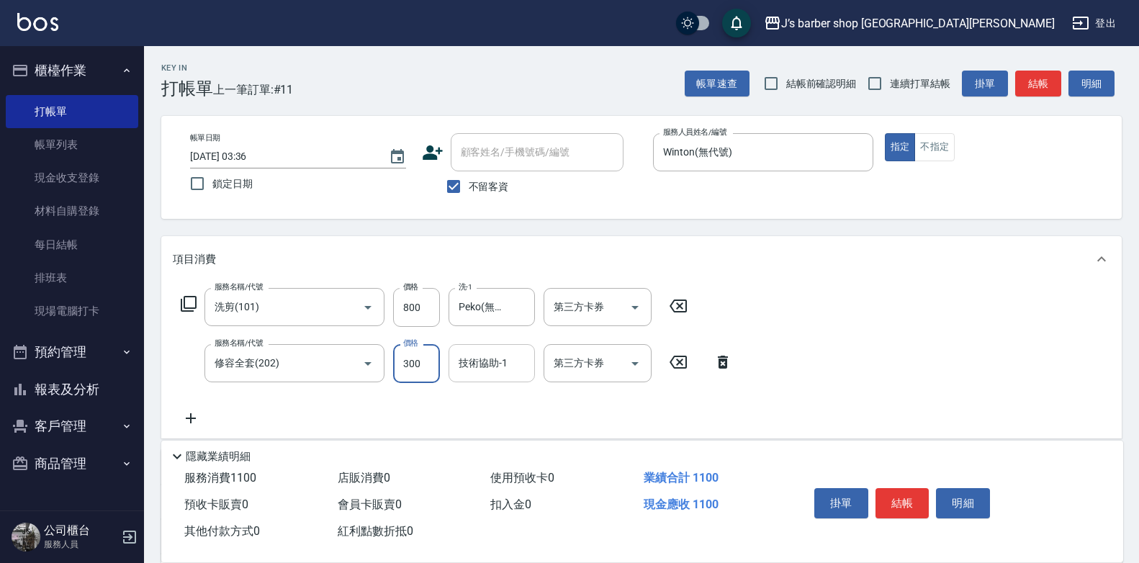
click at [496, 369] on input "技術協助-1" at bounding box center [491, 363] width 73 height 25
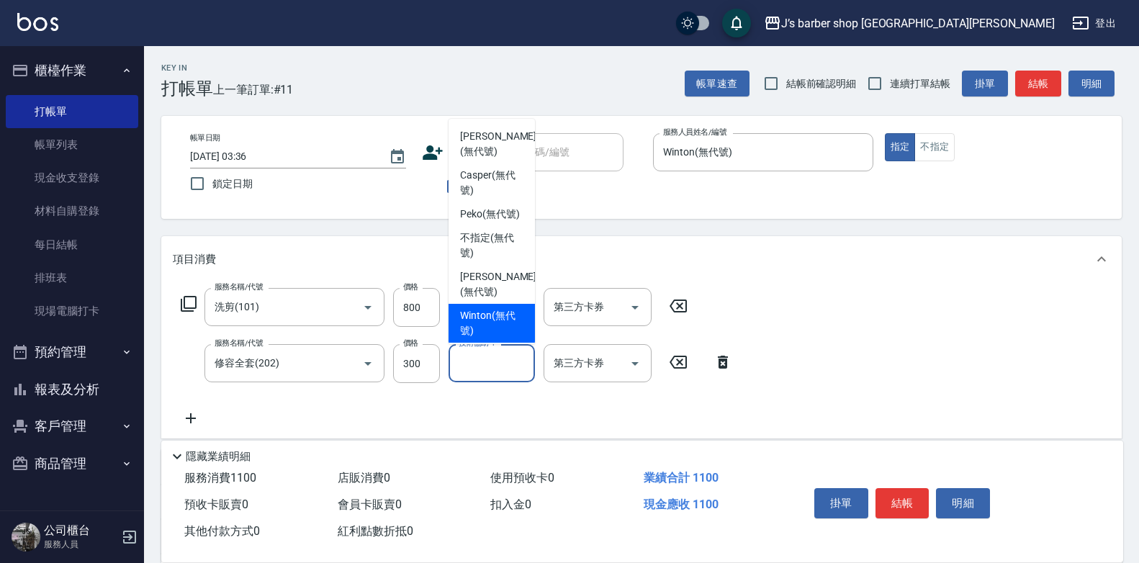
click at [483, 315] on span "Winton (無代號)" at bounding box center [491, 323] width 63 height 30
type input "Winton(無代號)"
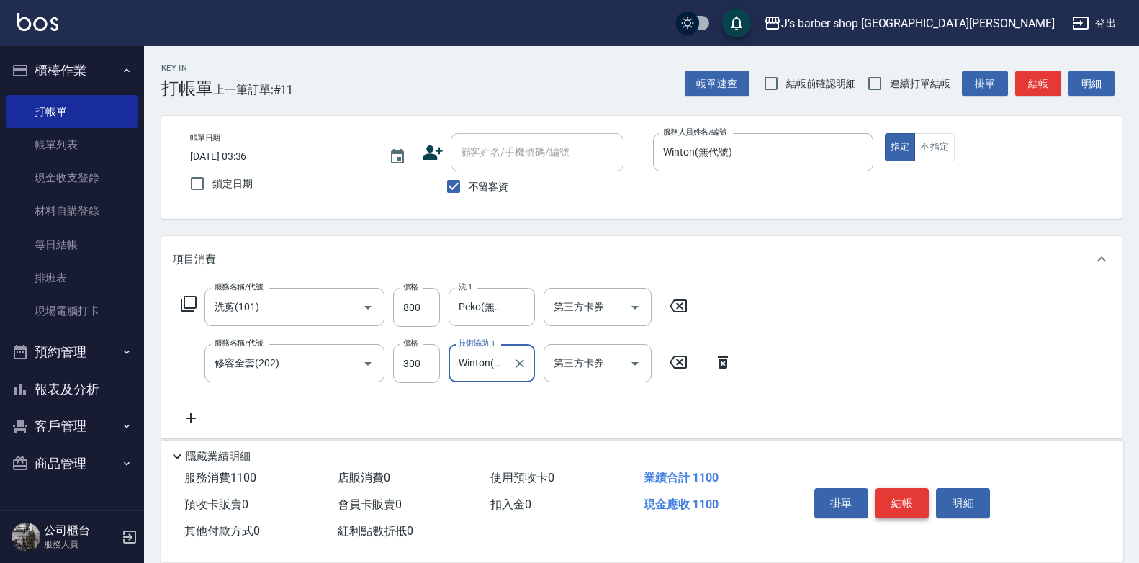
click at [890, 501] on button "結帳" at bounding box center [902, 503] width 54 height 30
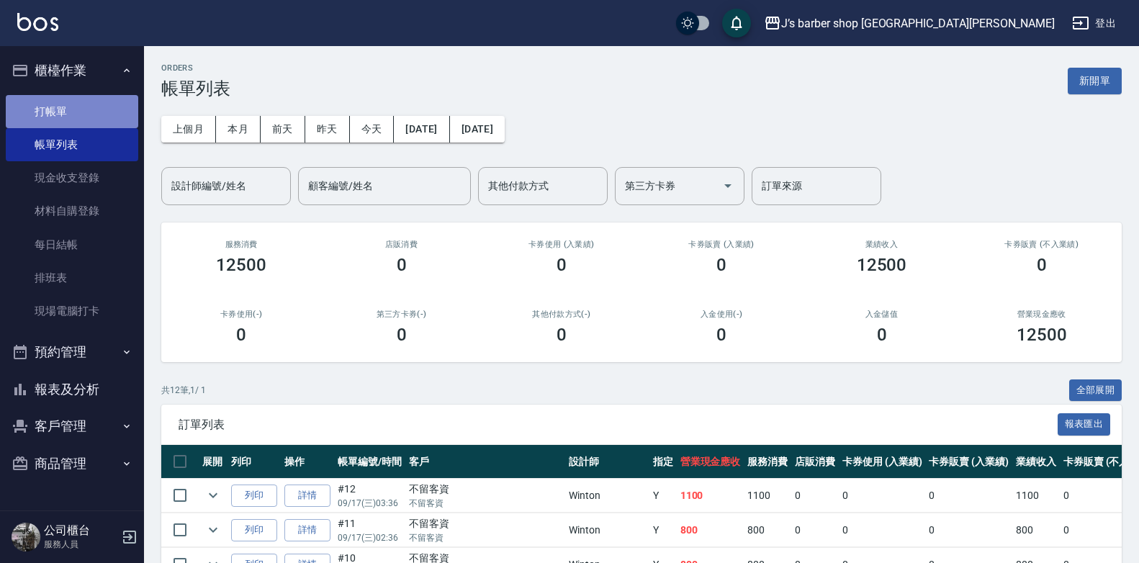
click at [79, 109] on link "打帳單" at bounding box center [72, 111] width 132 height 33
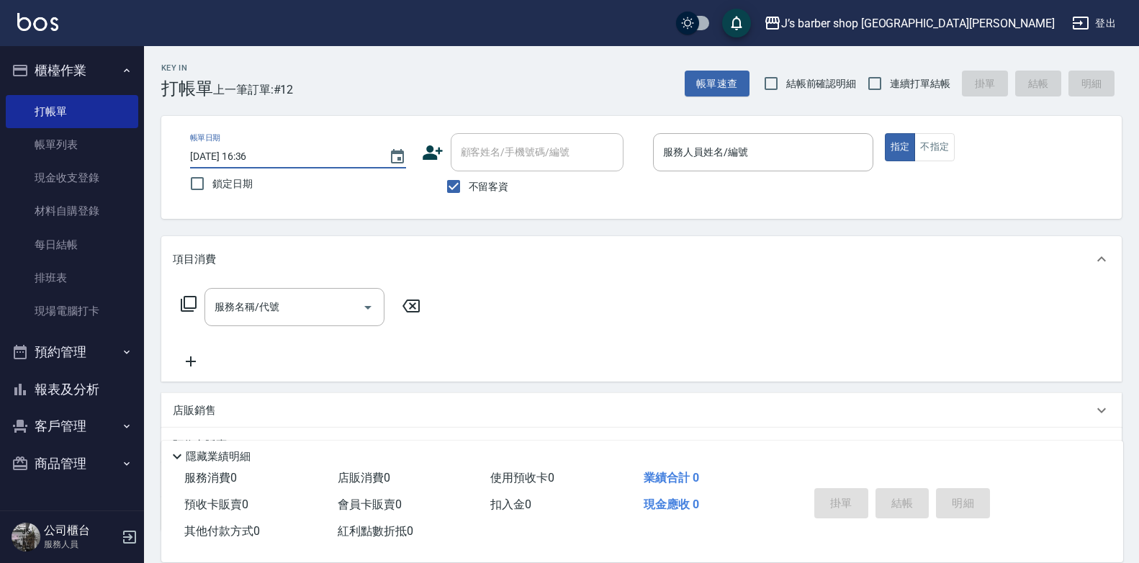
click at [252, 152] on input "[DATE] 16:36" at bounding box center [282, 157] width 184 height 24
type input "[DATE] 04:36"
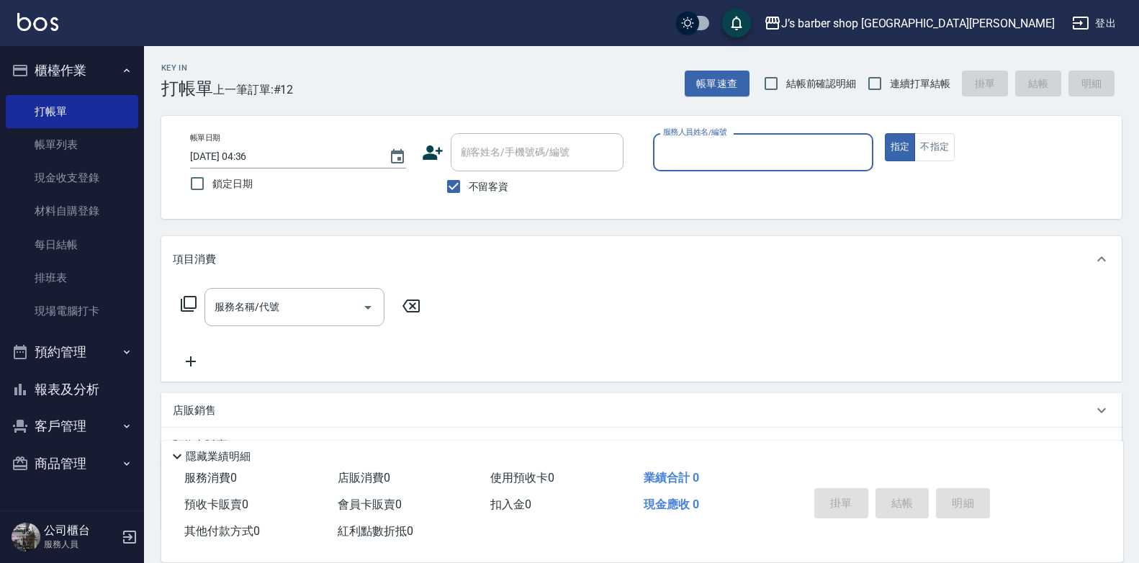
click at [772, 161] on input "服務人員姓名/編號" at bounding box center [762, 152] width 207 height 25
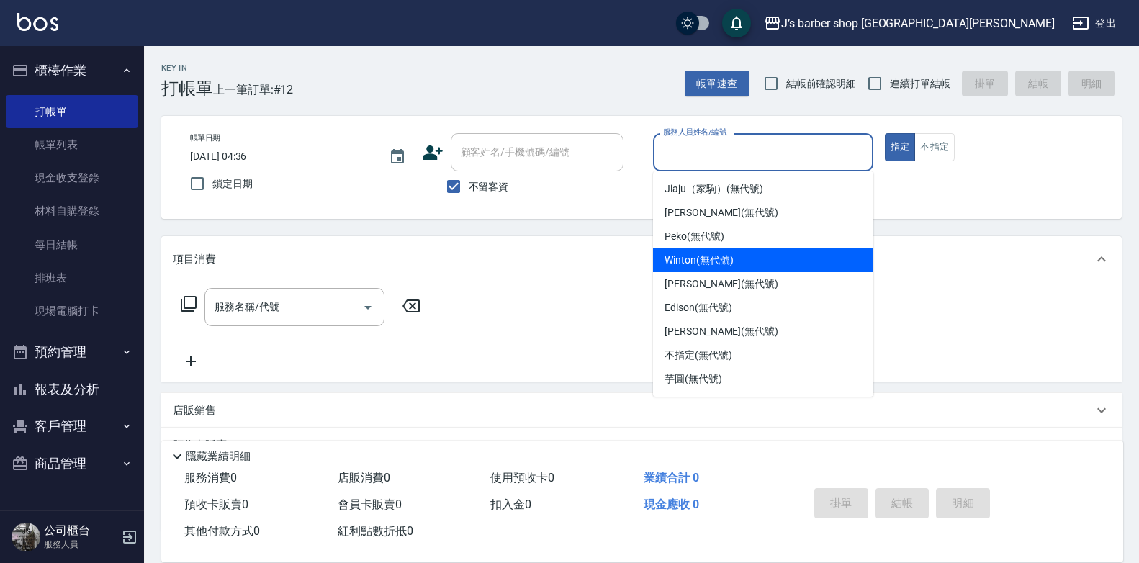
click at [720, 261] on span "Winton (無代號)" at bounding box center [698, 260] width 68 height 15
type input "Winton(無代號)"
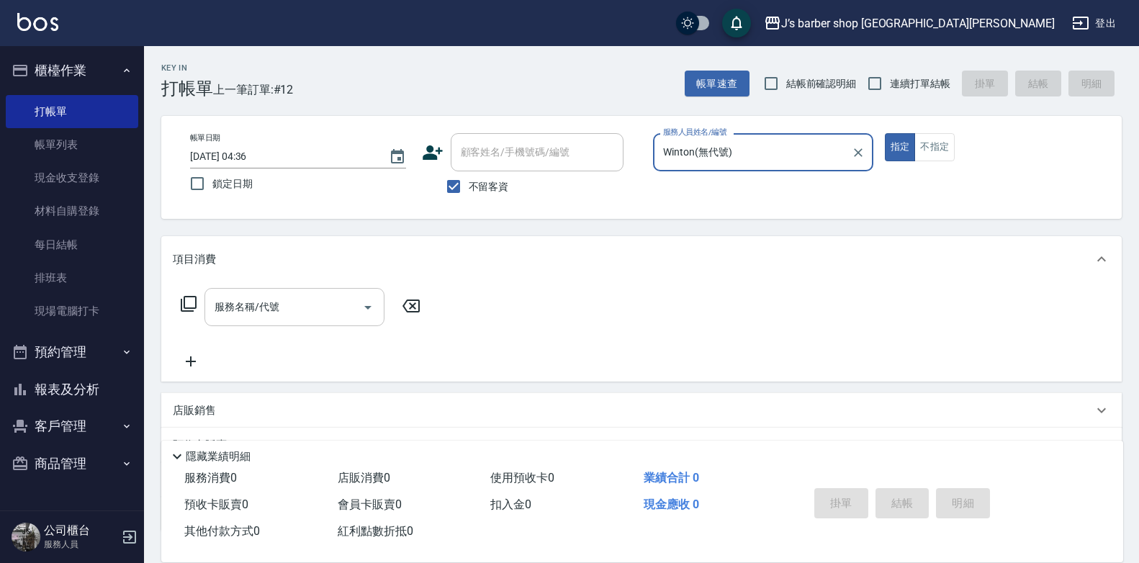
click at [354, 315] on input "服務名稱/代號" at bounding box center [283, 306] width 145 height 25
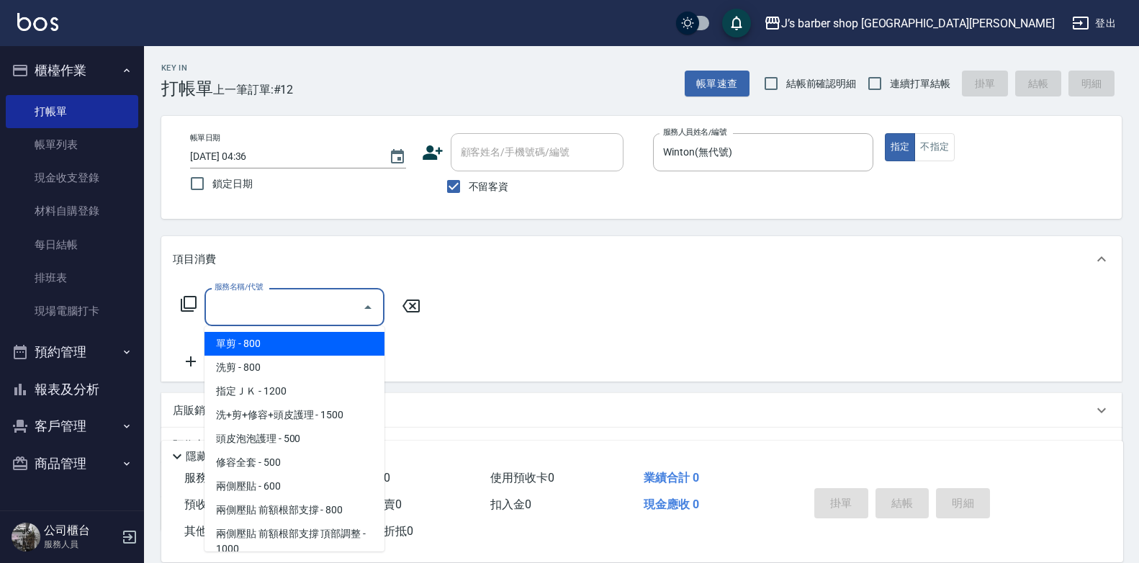
click at [316, 365] on span "洗剪 - 800" at bounding box center [294, 368] width 180 height 24
type input "洗剪(101)"
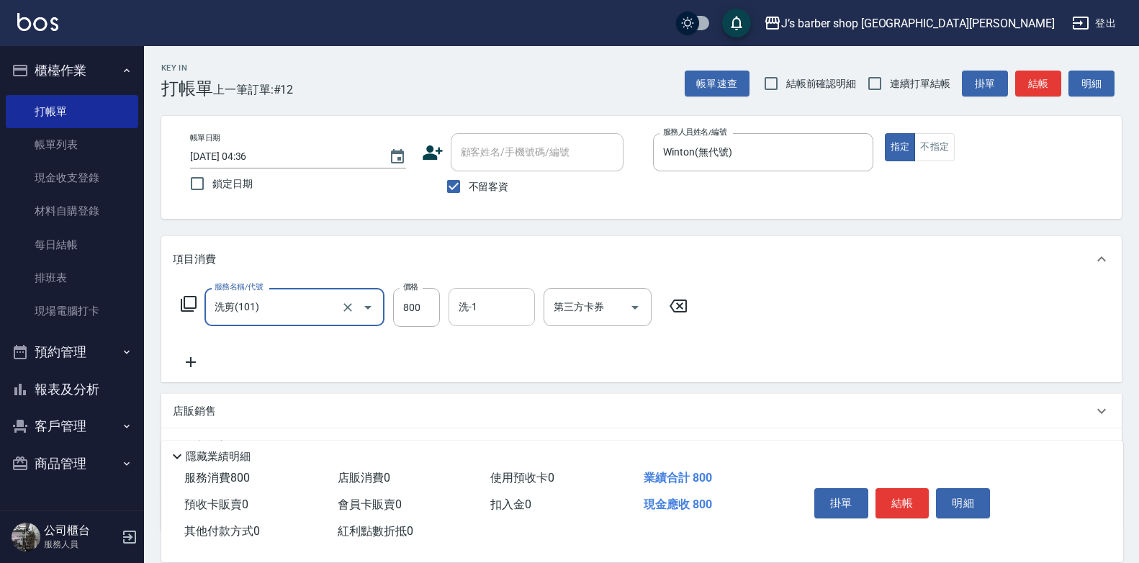
click at [467, 307] on input "洗-1" at bounding box center [491, 306] width 73 height 25
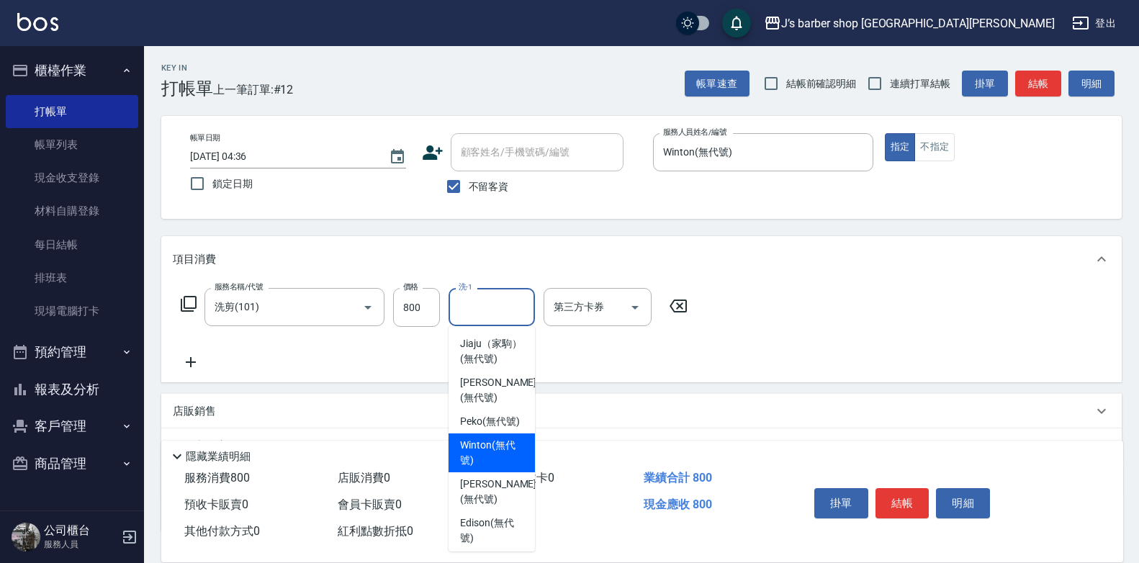
click at [490, 468] on span "Winton (無代號)" at bounding box center [491, 453] width 63 height 30
type input "Winton(無代號)"
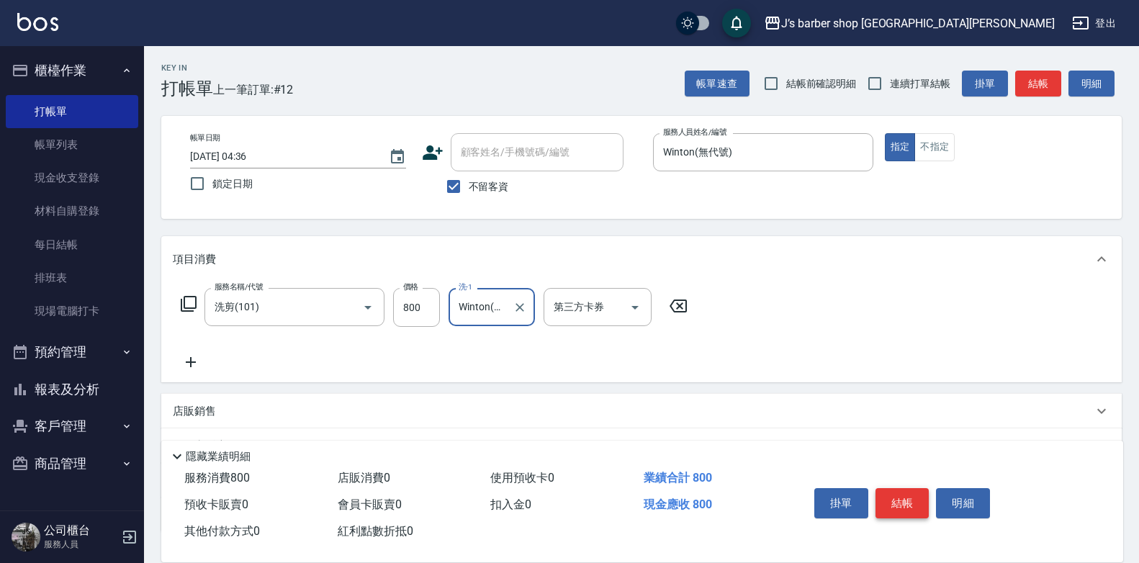
click at [901, 492] on button "結帳" at bounding box center [902, 503] width 54 height 30
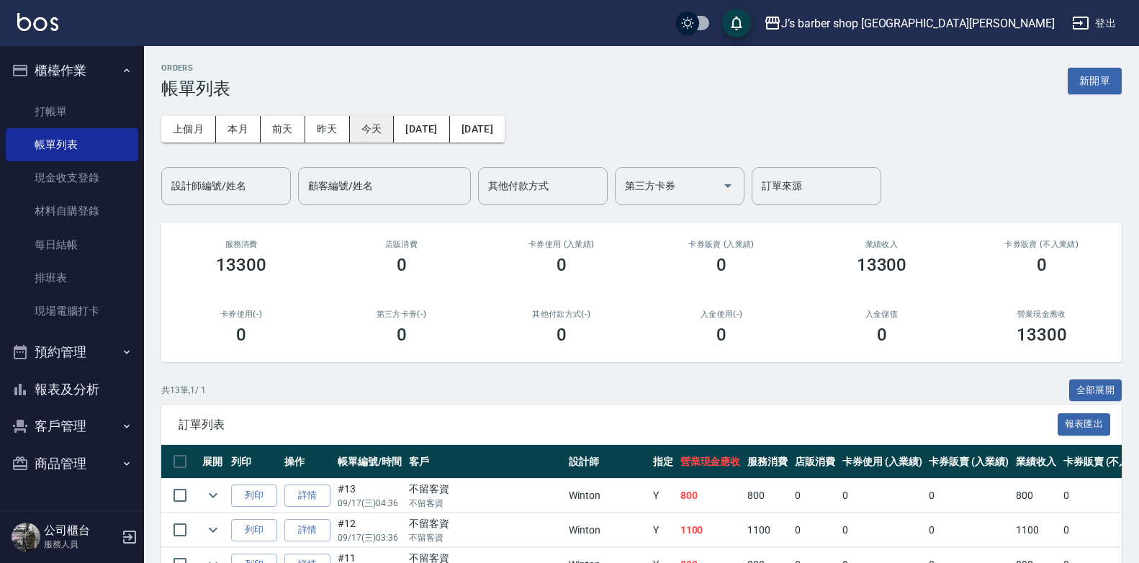
click at [361, 132] on button "今天" at bounding box center [372, 129] width 45 height 27
click at [276, 191] on input "設計師編號/姓名" at bounding box center [226, 185] width 117 height 25
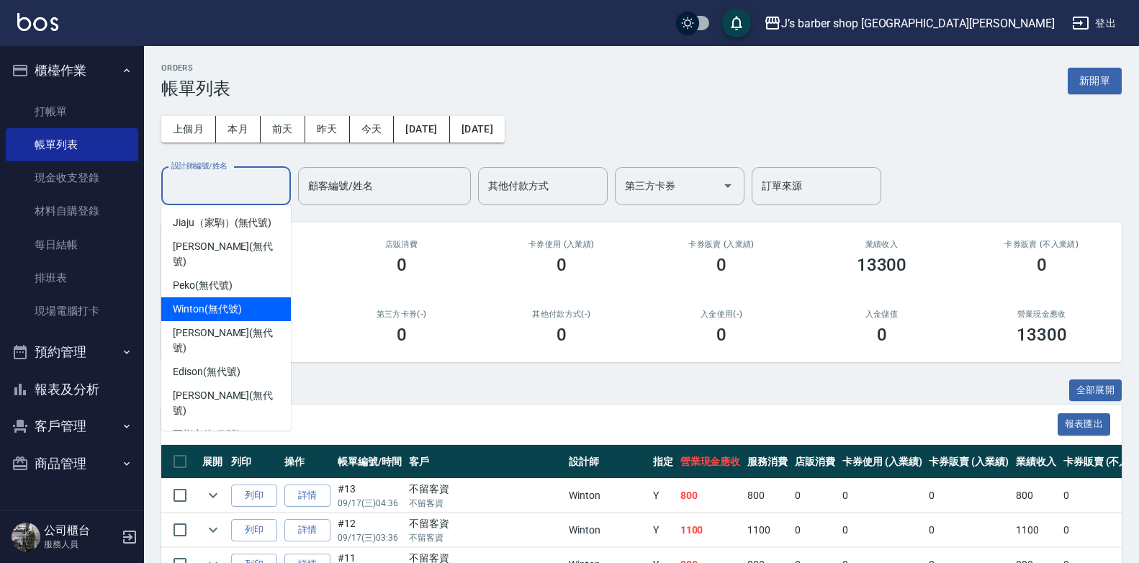
click at [242, 297] on div "Winton (無代號)" at bounding box center [226, 309] width 130 height 24
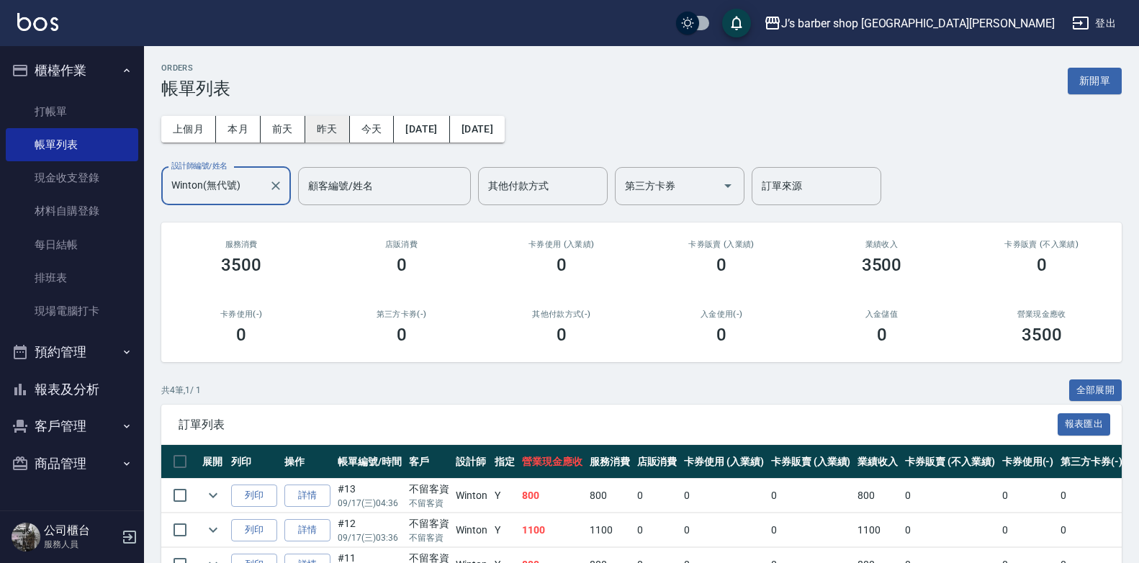
click at [311, 127] on button "昨天" at bounding box center [327, 129] width 45 height 27
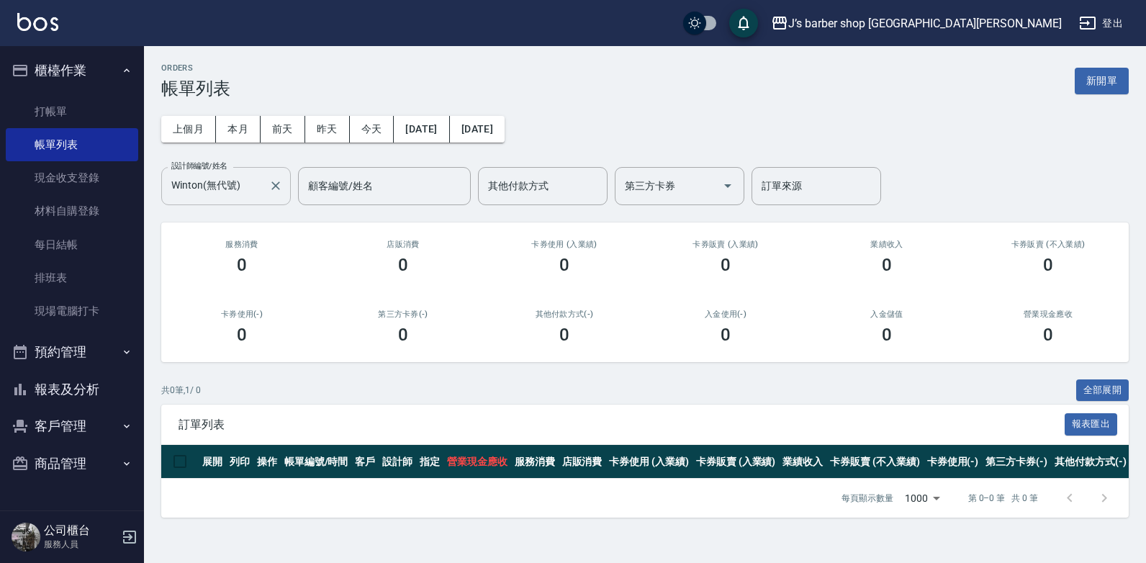
click at [232, 173] on input "Winton(無代號)" at bounding box center [215, 185] width 95 height 25
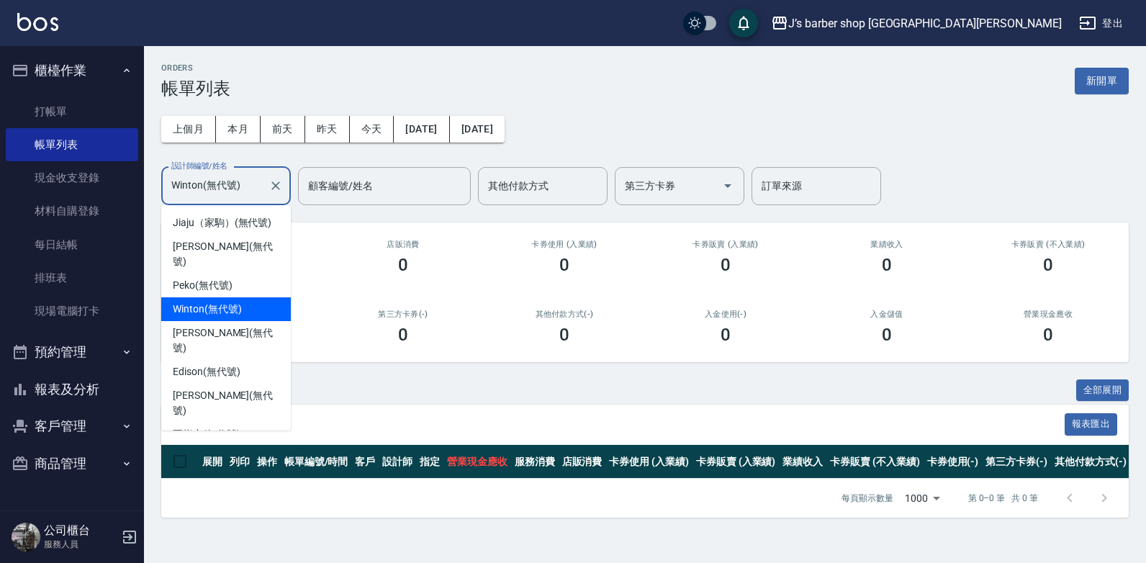
click at [239, 321] on div "[PERSON_NAME] (無代號)" at bounding box center [226, 340] width 130 height 39
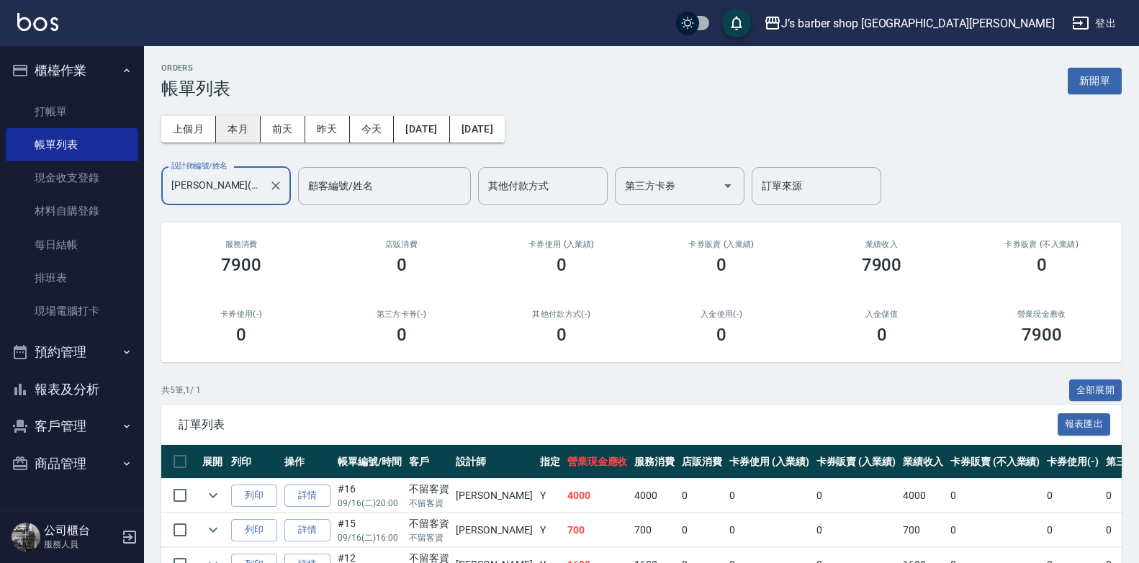
click at [241, 142] on button "本月" at bounding box center [238, 129] width 45 height 27
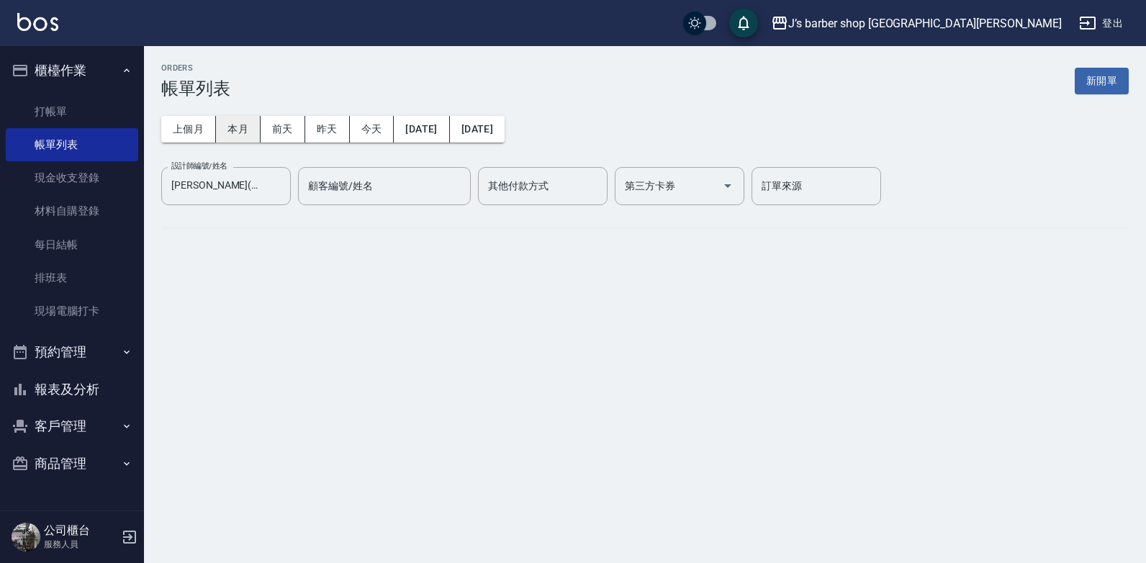
click at [243, 130] on button "本月" at bounding box center [238, 129] width 45 height 27
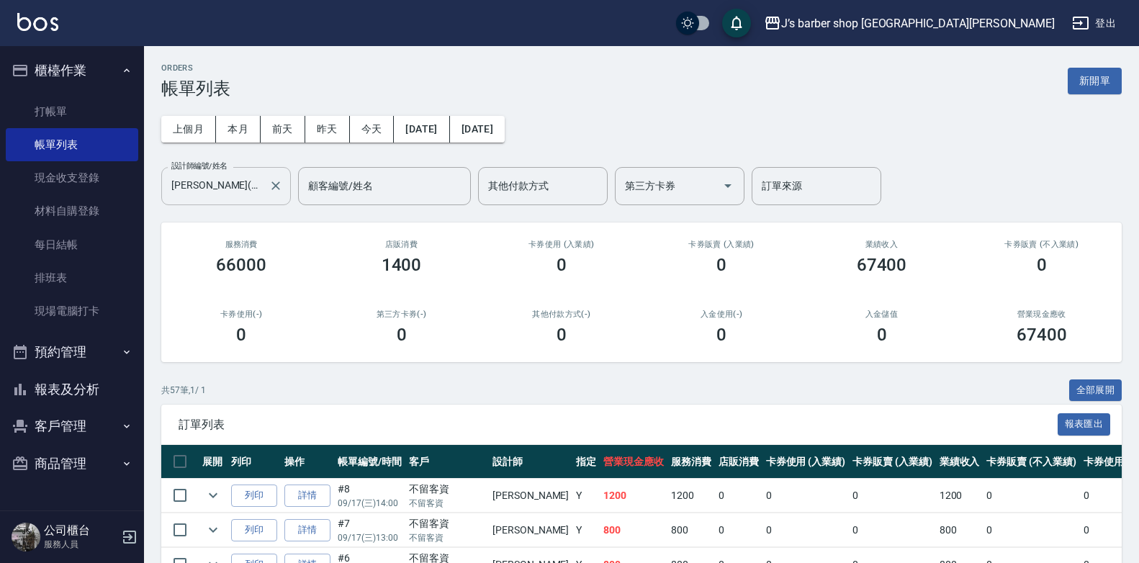
click at [253, 191] on input "[PERSON_NAME](無代號)" at bounding box center [215, 185] width 95 height 25
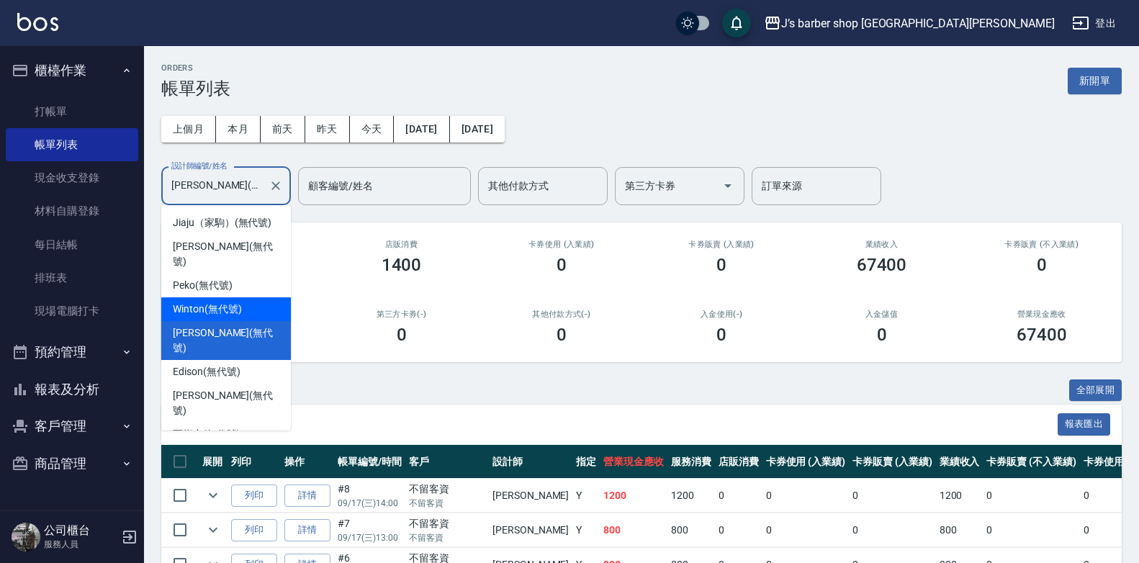
click at [236, 297] on div "Winton (無代號)" at bounding box center [226, 309] width 130 height 24
type input "Winton(無代號)"
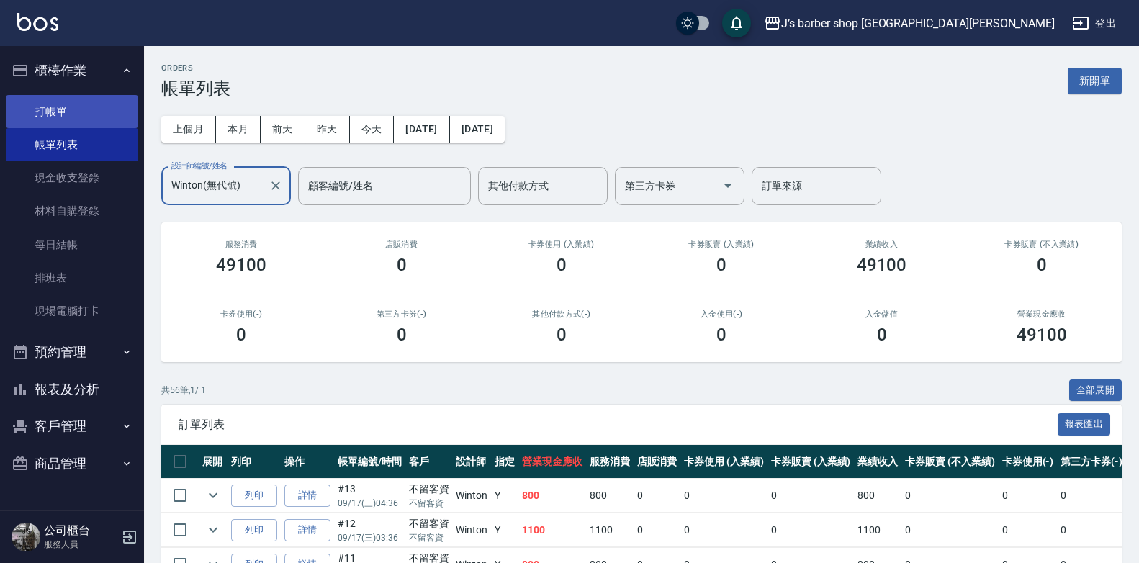
click at [78, 101] on link "打帳單" at bounding box center [72, 111] width 132 height 33
